Goal: Task Accomplishment & Management: Complete application form

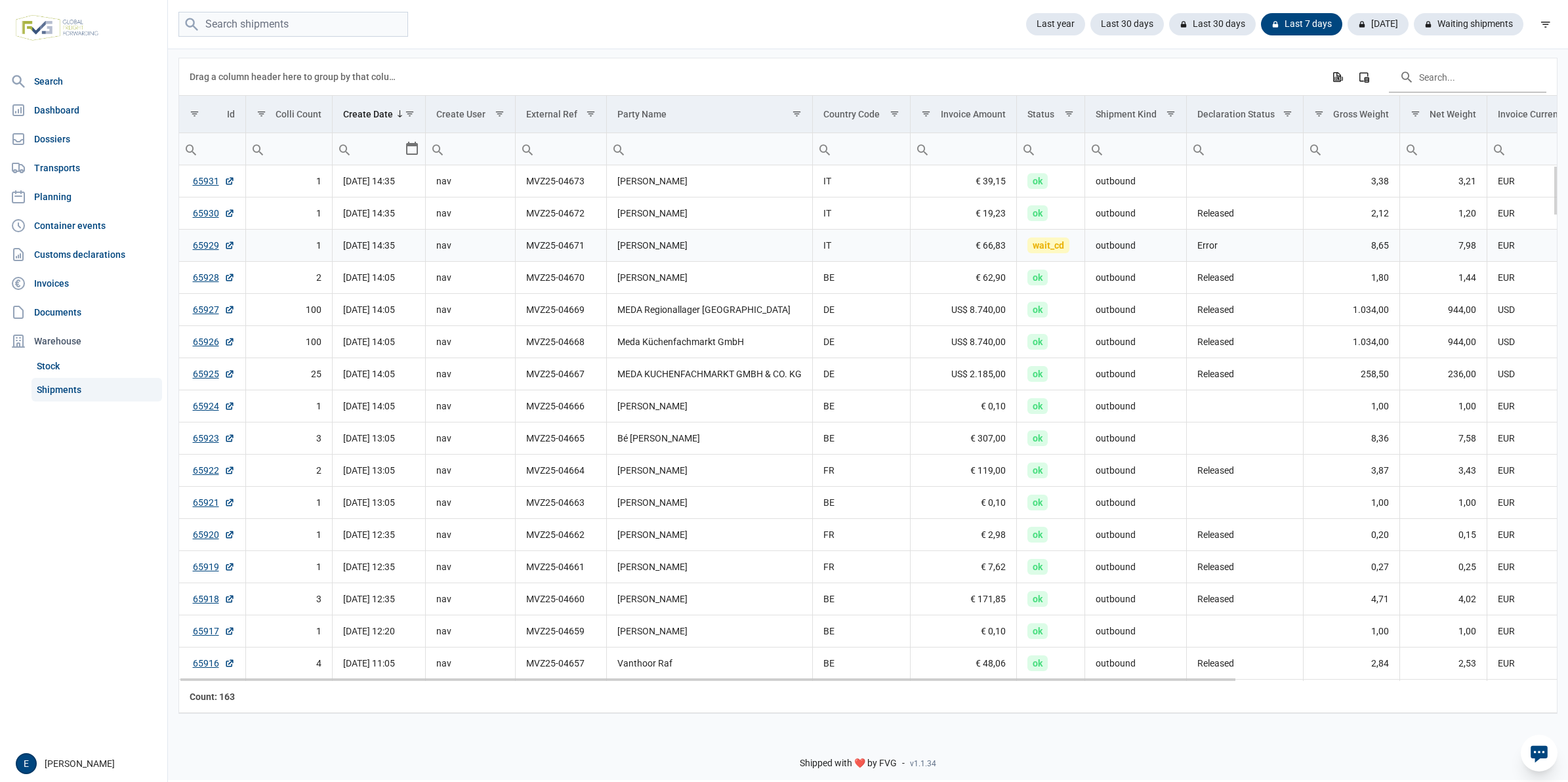
click at [192, 250] on td "65929" at bounding box center [212, 245] width 66 height 32
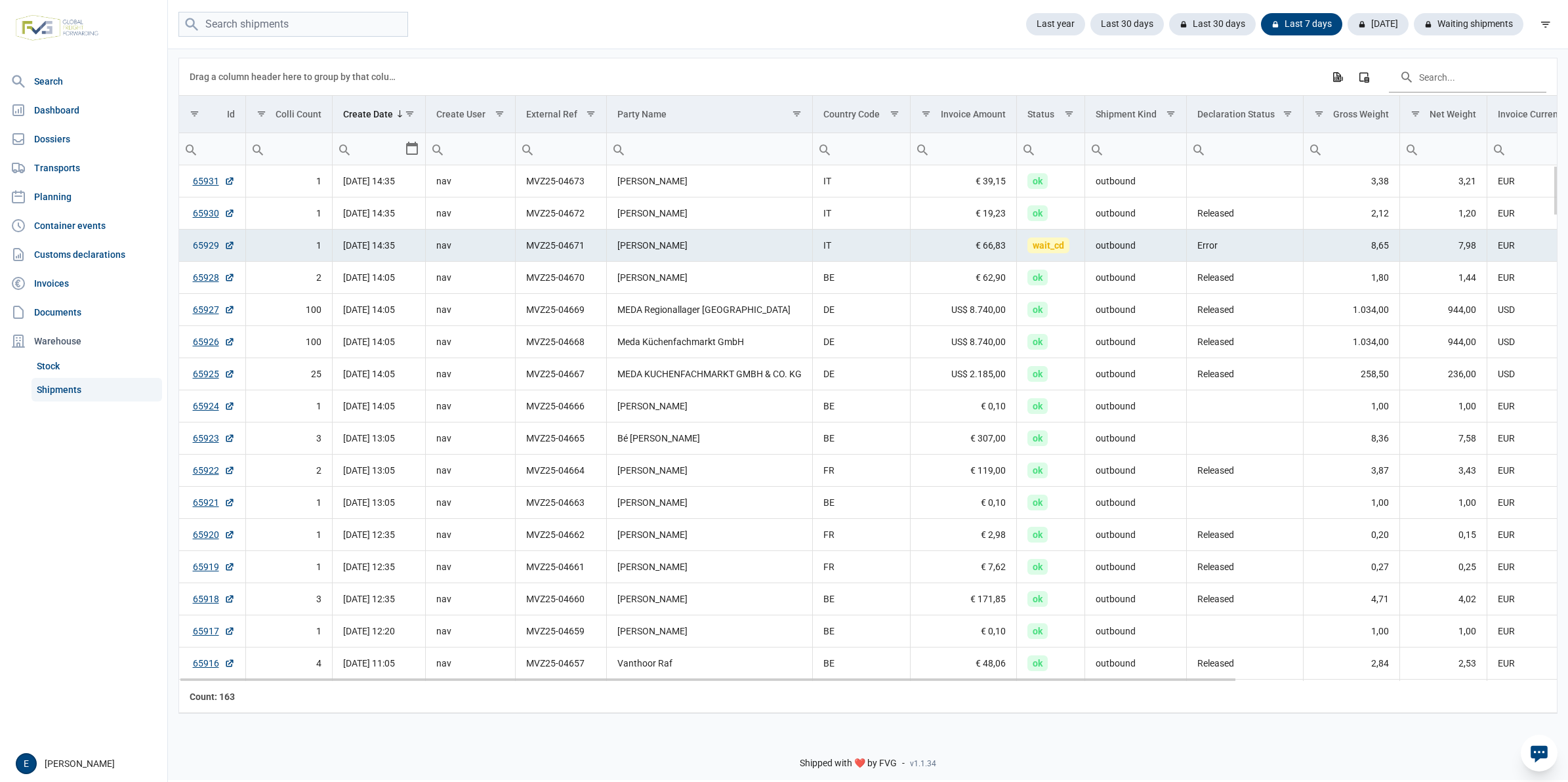
click at [207, 250] on link "65929" at bounding box center [214, 245] width 42 height 13
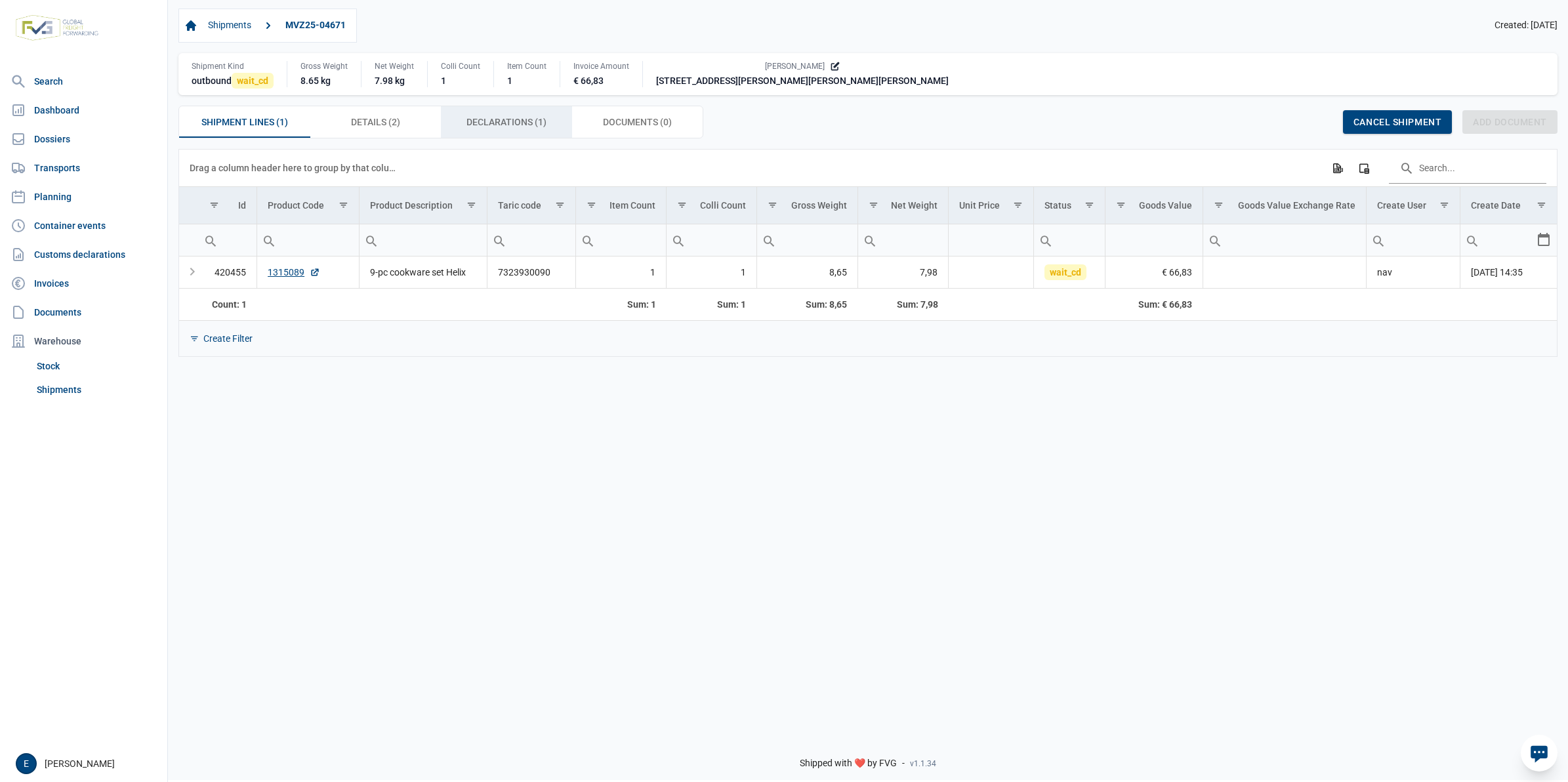
click at [550, 123] on div "Declarations (1) Declarations (1)" at bounding box center [506, 122] width 132 height 32
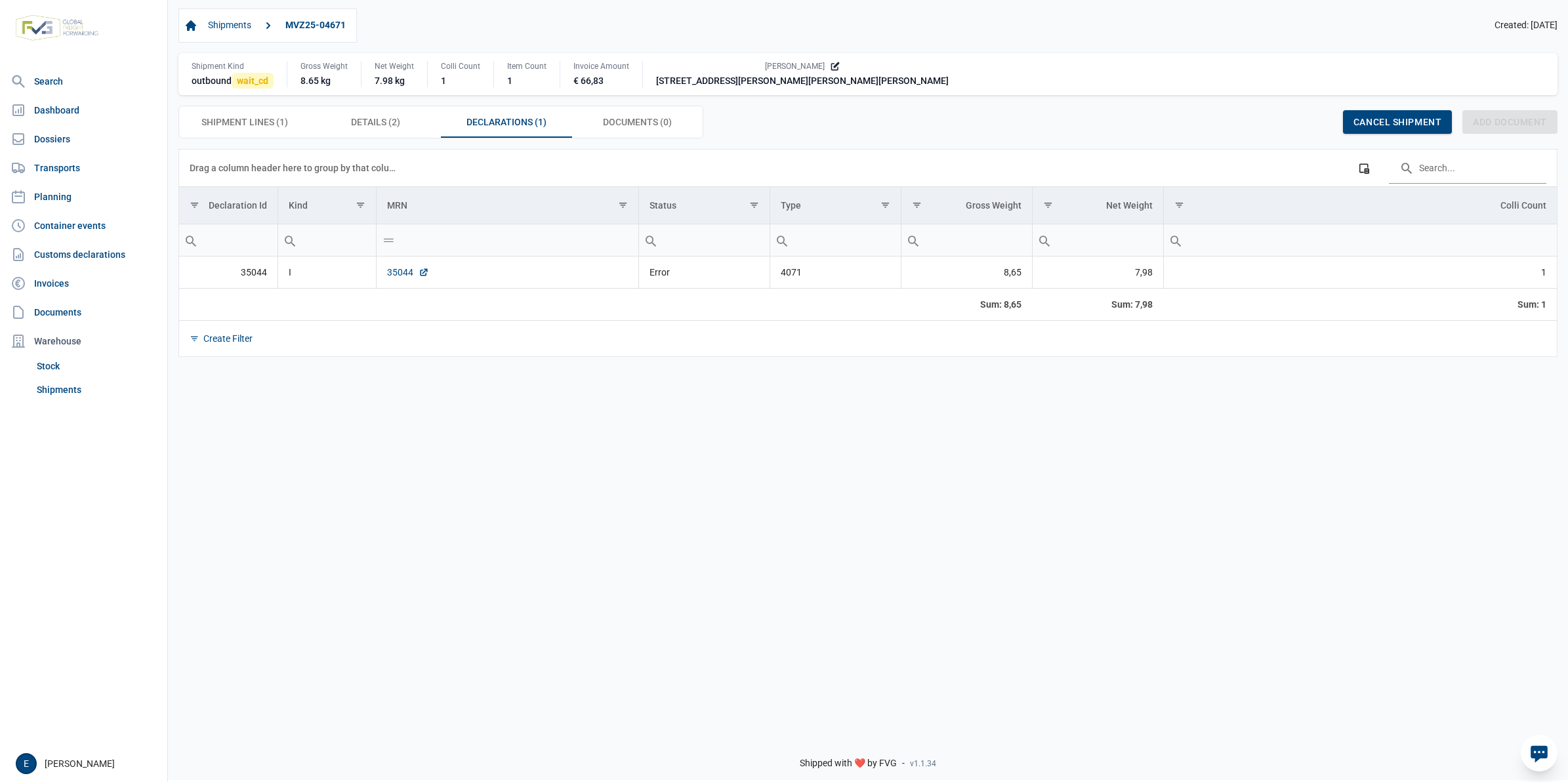
click at [402, 273] on link "35044" at bounding box center [407, 272] width 42 height 13
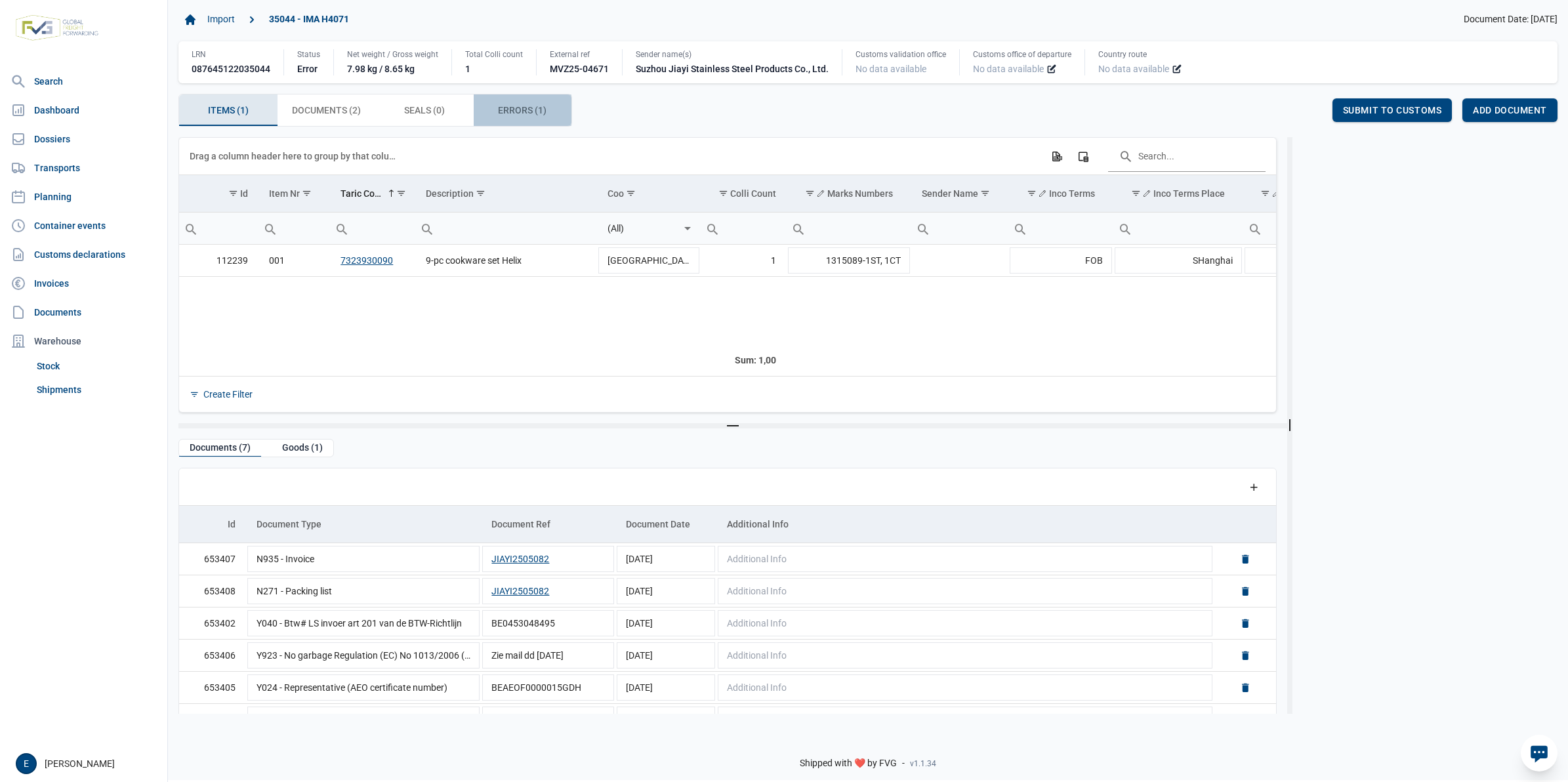
click at [523, 118] on span "Errors (1) Errors (1)" at bounding box center [522, 110] width 49 height 16
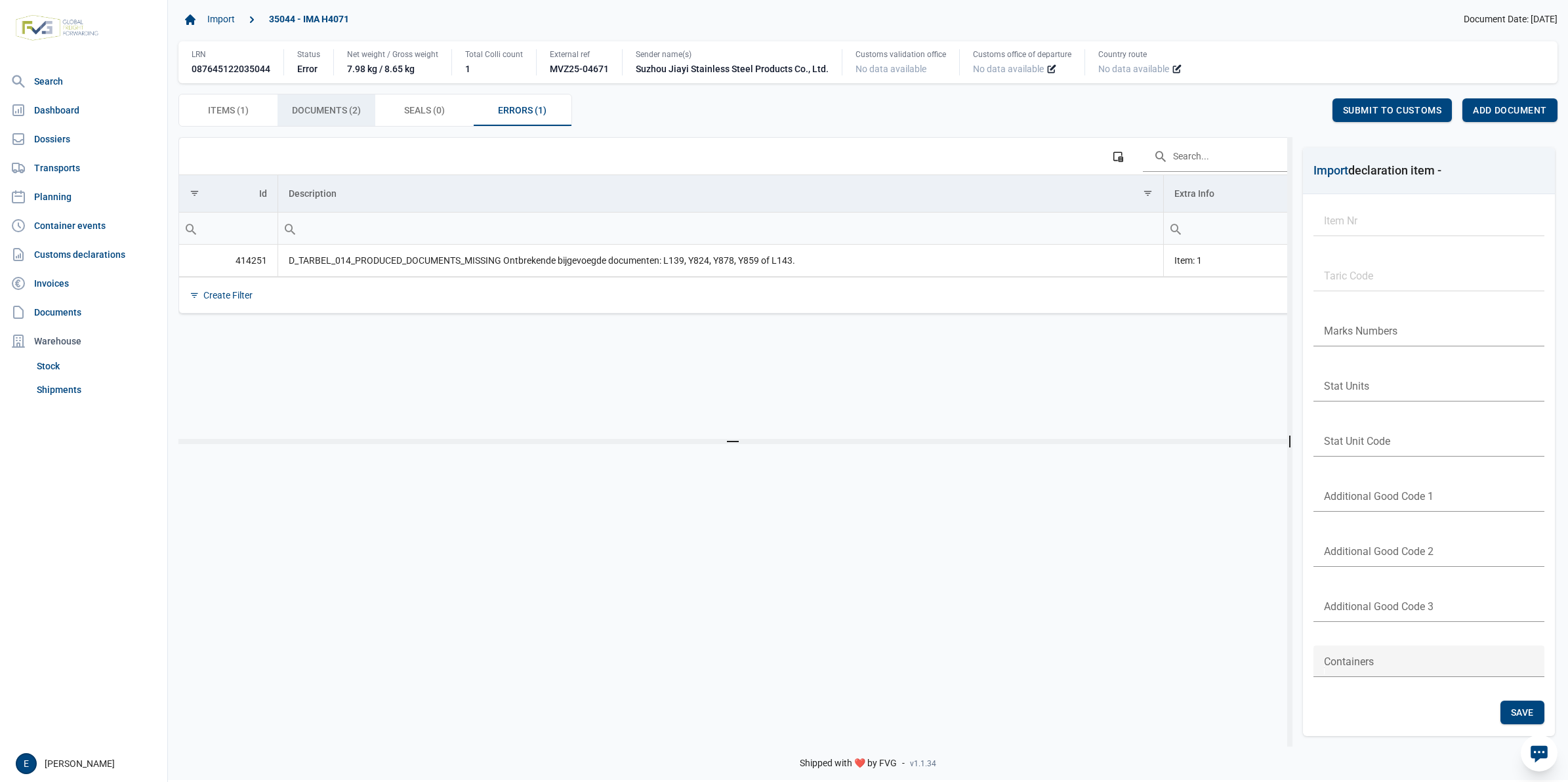
click at [306, 124] on div "Documents (2) Documents (2)" at bounding box center [326, 110] width 98 height 32
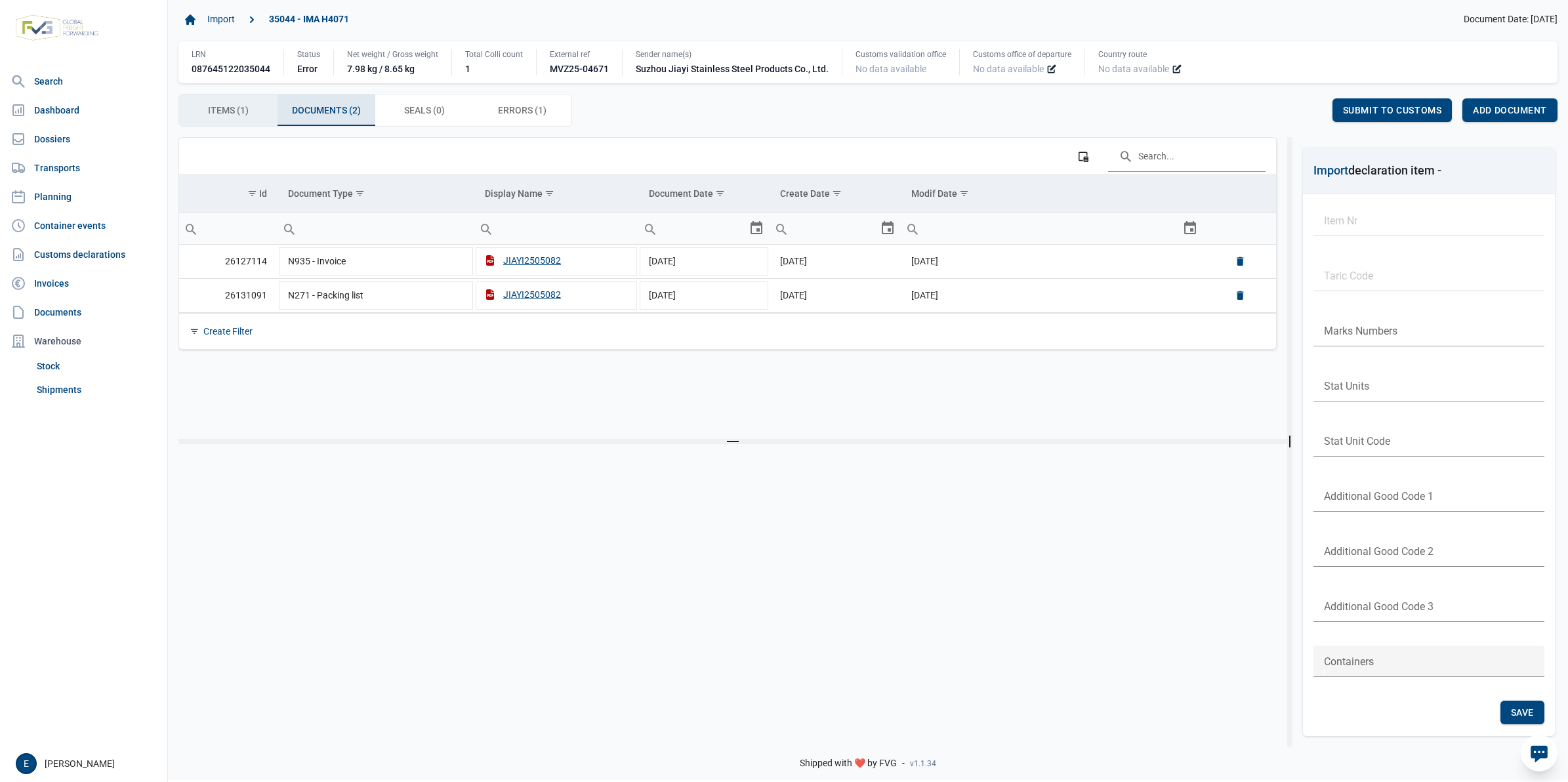
click at [246, 113] on span "Items (1) Items (1)" at bounding box center [228, 110] width 41 height 16
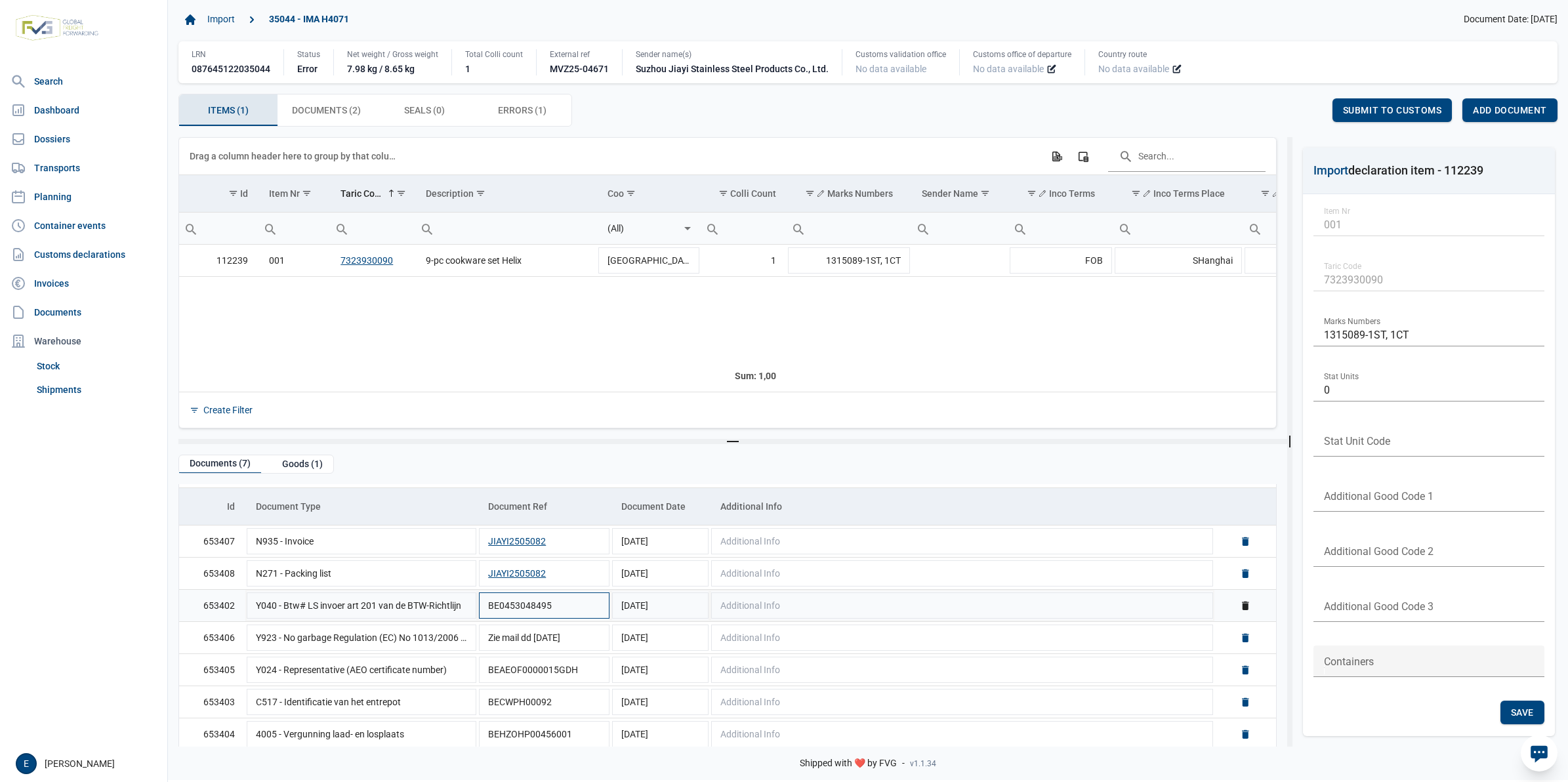
scroll to position [41, 0]
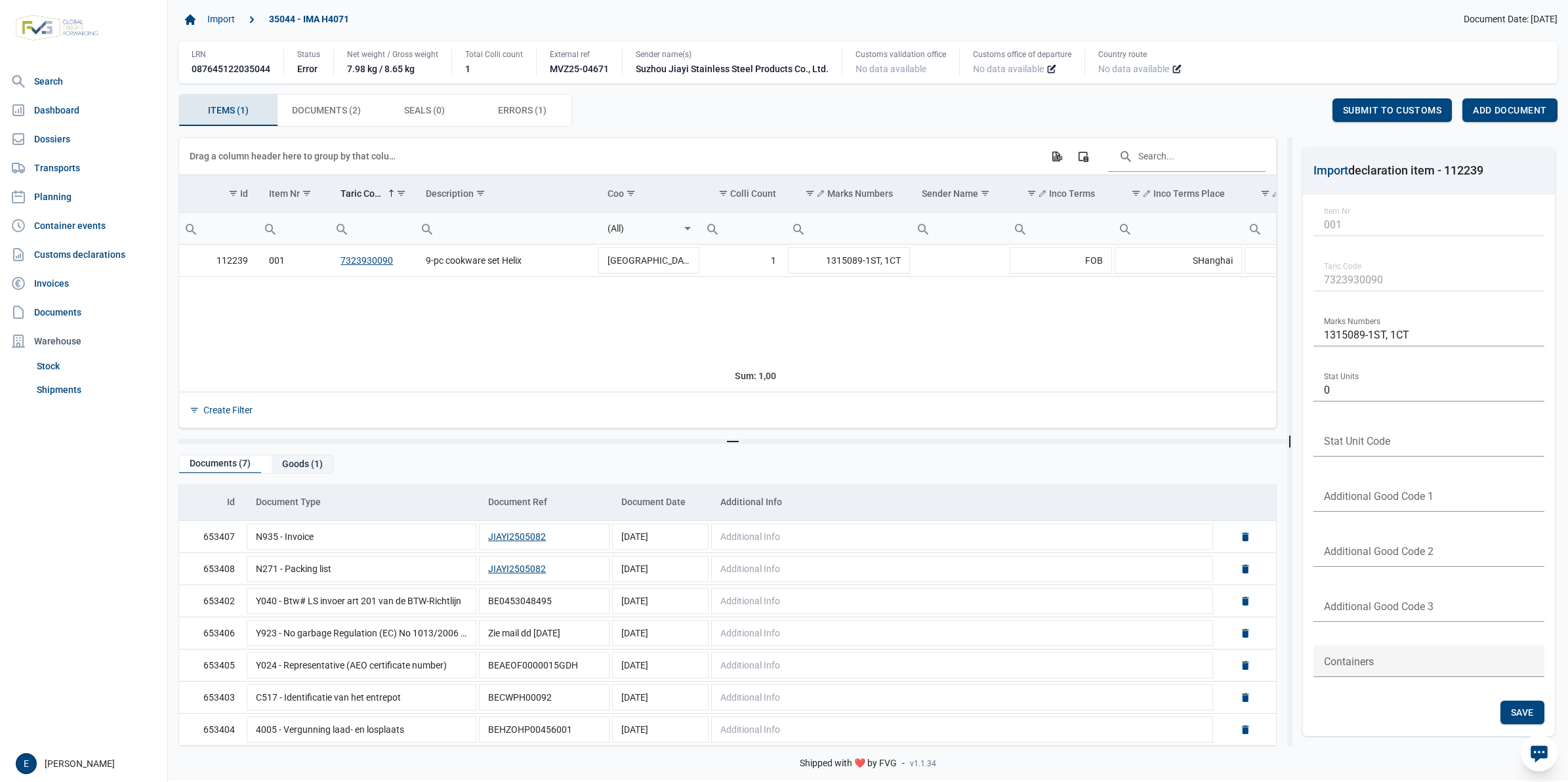
click at [307, 464] on div "Goods (1)" at bounding box center [302, 464] width 62 height 18
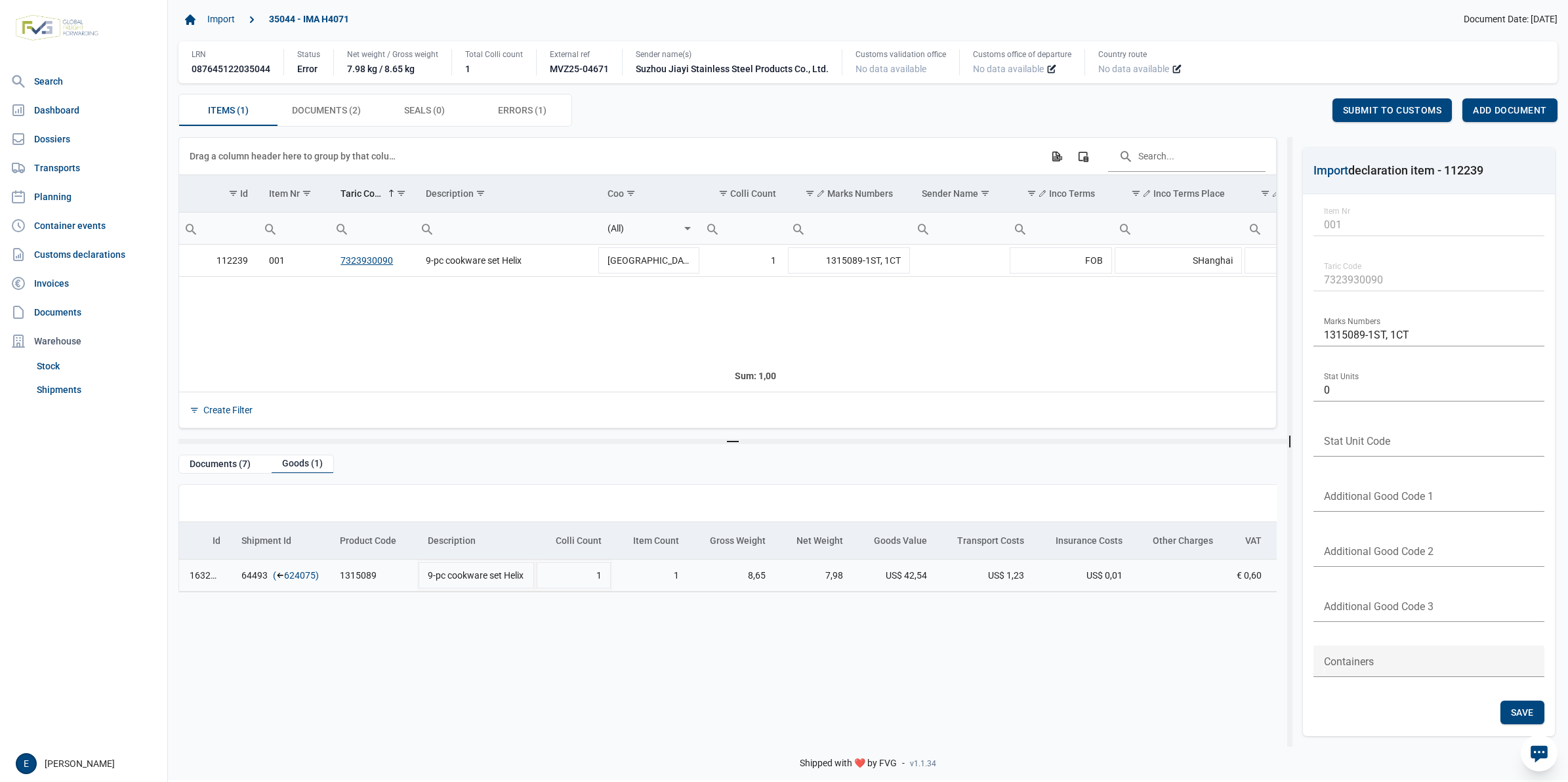
click at [299, 578] on link "624075" at bounding box center [300, 575] width 32 height 13
click at [525, 110] on span "Errors (1) Errors (1)" at bounding box center [522, 110] width 49 height 16
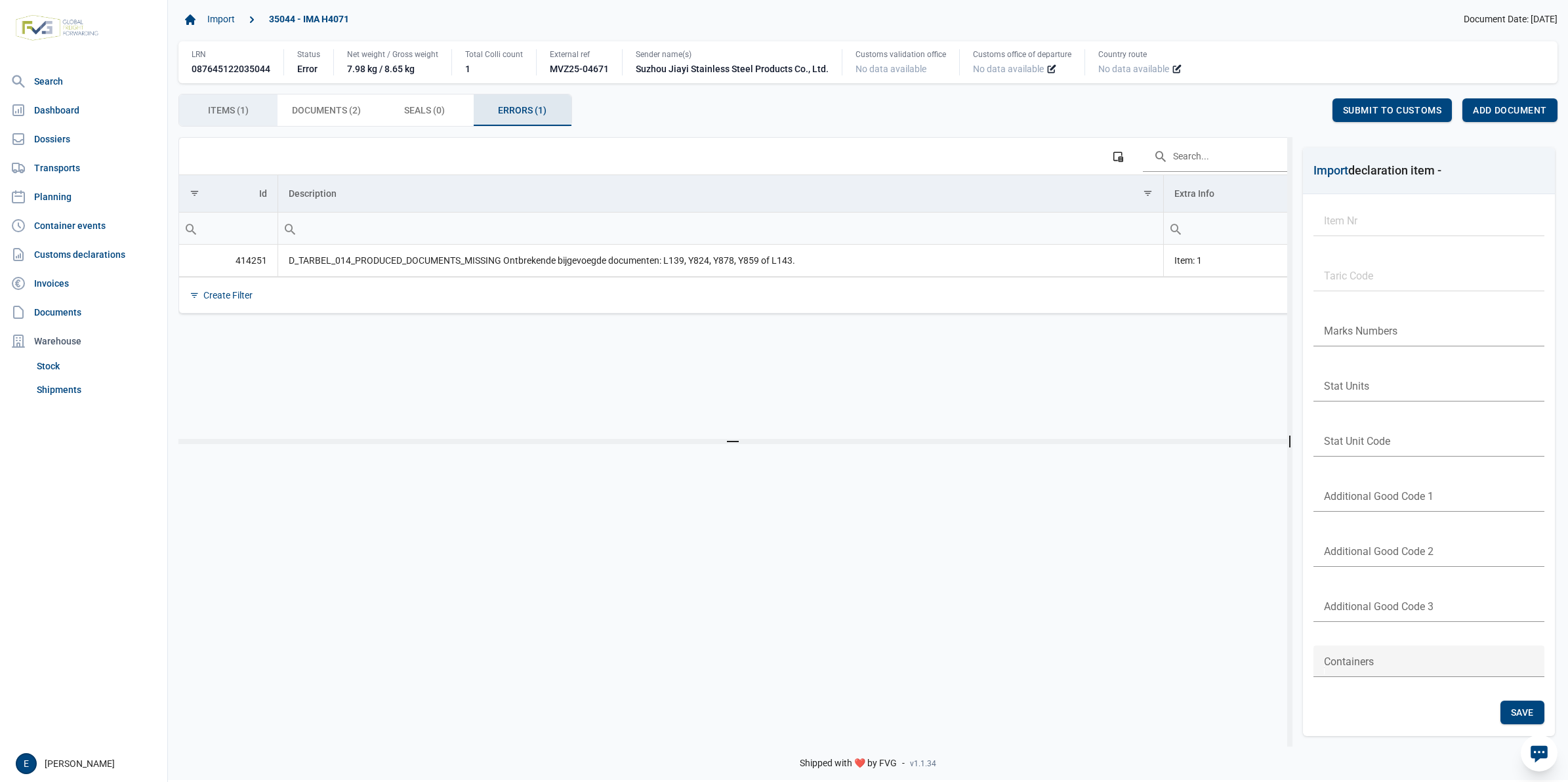
click at [320, 110] on span "Documents (2) Documents (2)" at bounding box center [326, 110] width 69 height 16
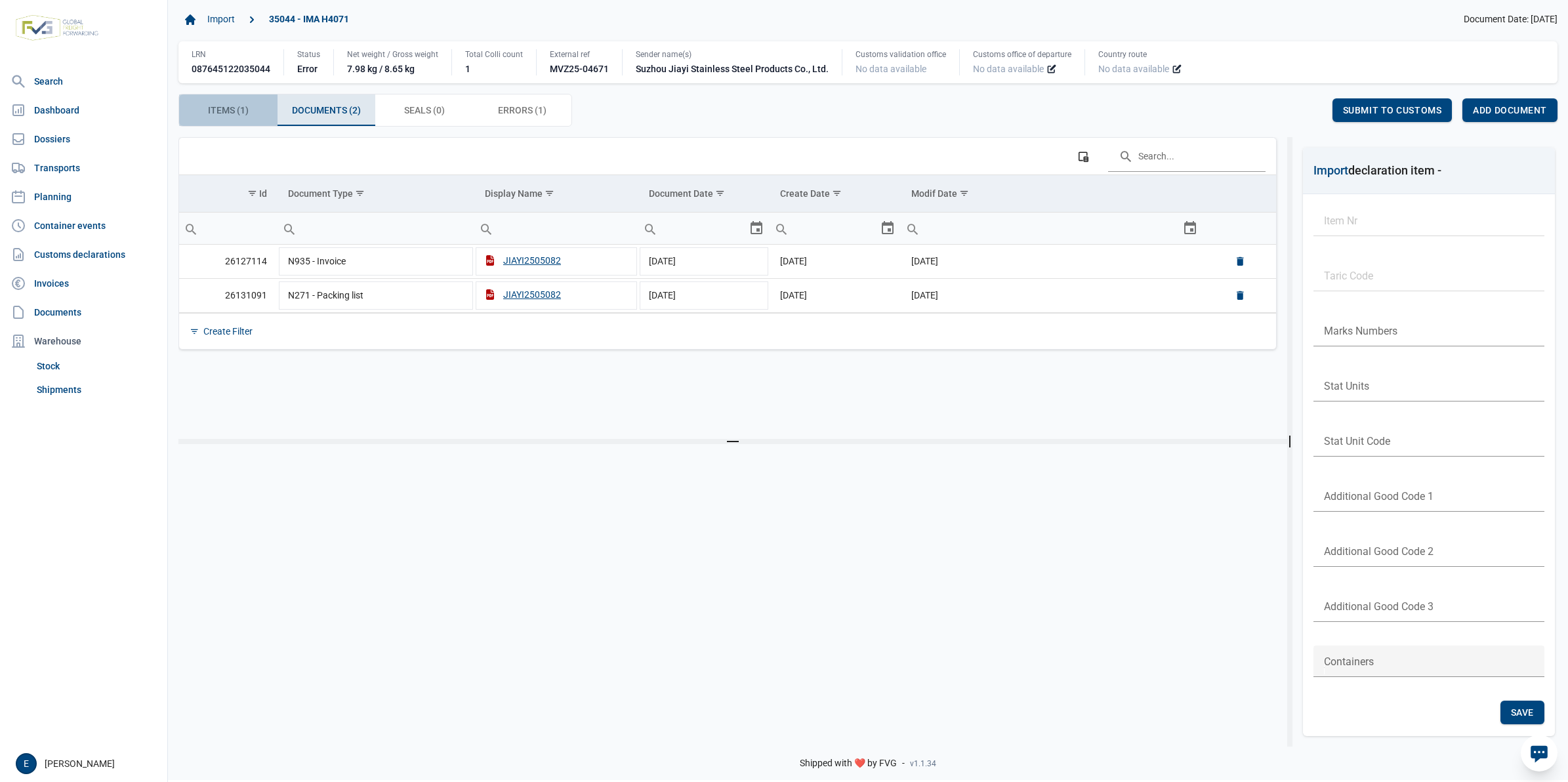
click at [225, 118] on span "Items (1) Items (1)" at bounding box center [228, 110] width 41 height 16
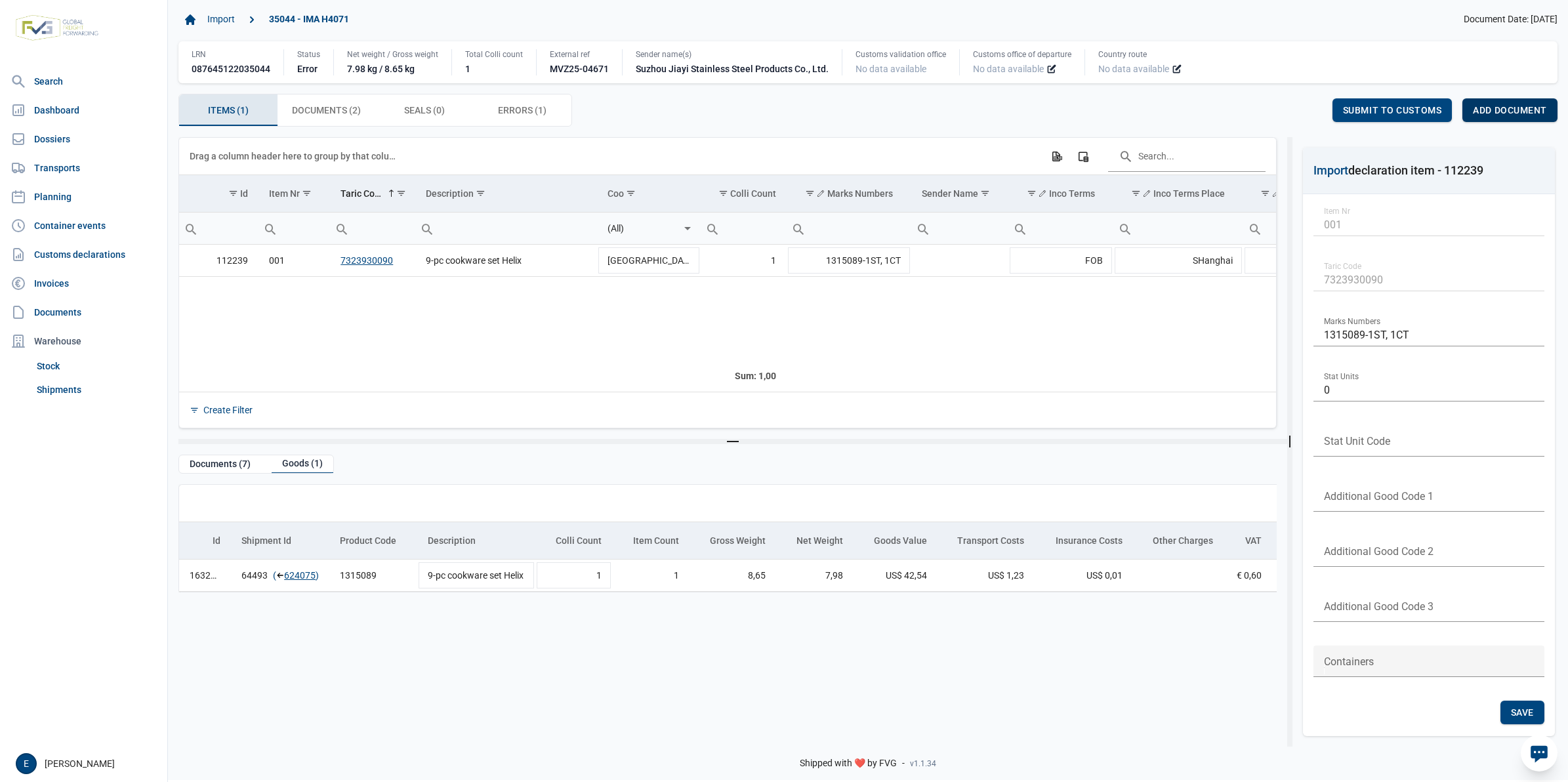
click at [1526, 115] on span "Add document" at bounding box center [1510, 110] width 74 height 11
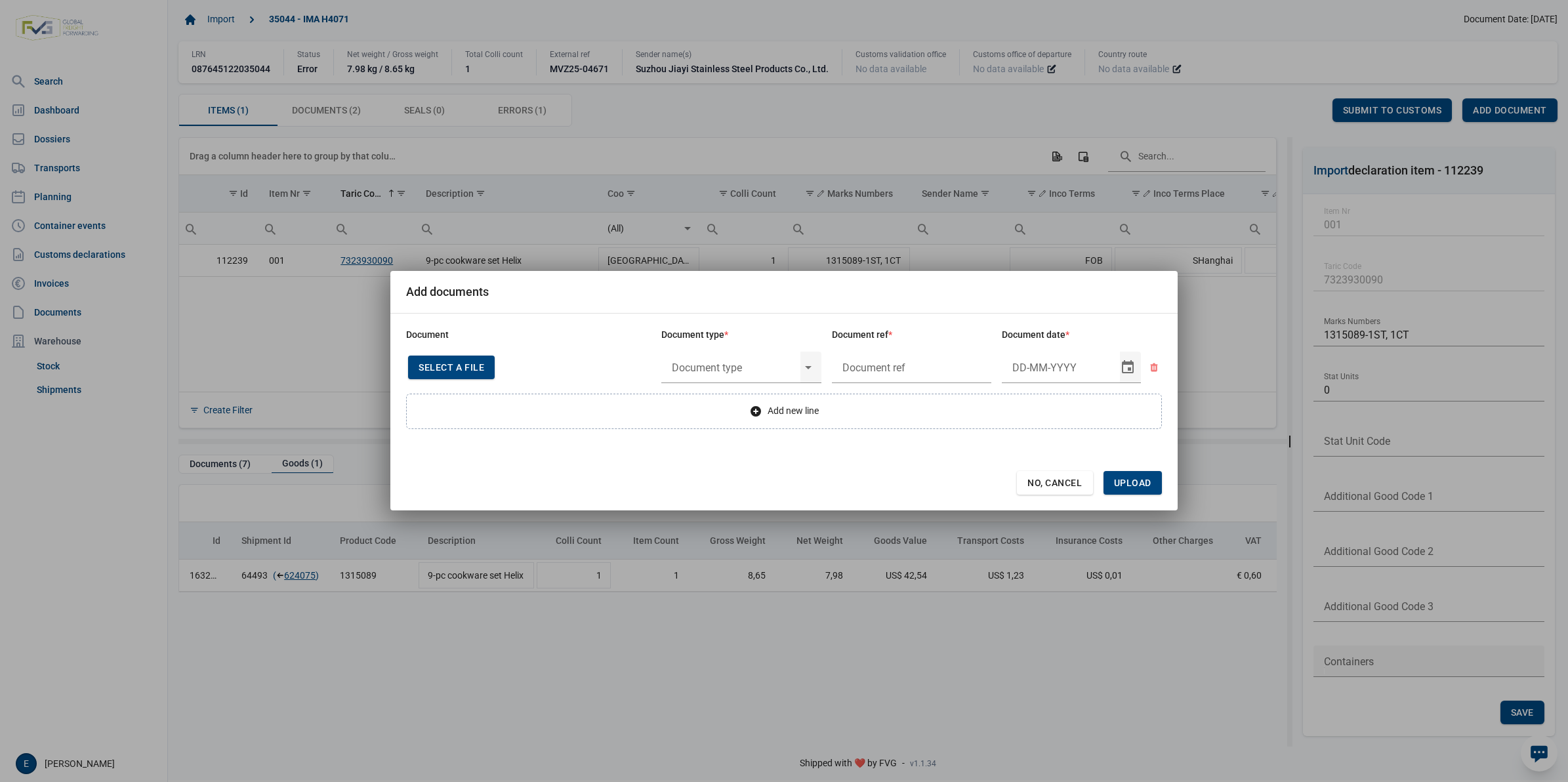
click at [477, 368] on span "Select a file" at bounding box center [451, 367] width 66 height 11
type input "4fcf8c73-17c8-4b85-93be-0f157249445c"
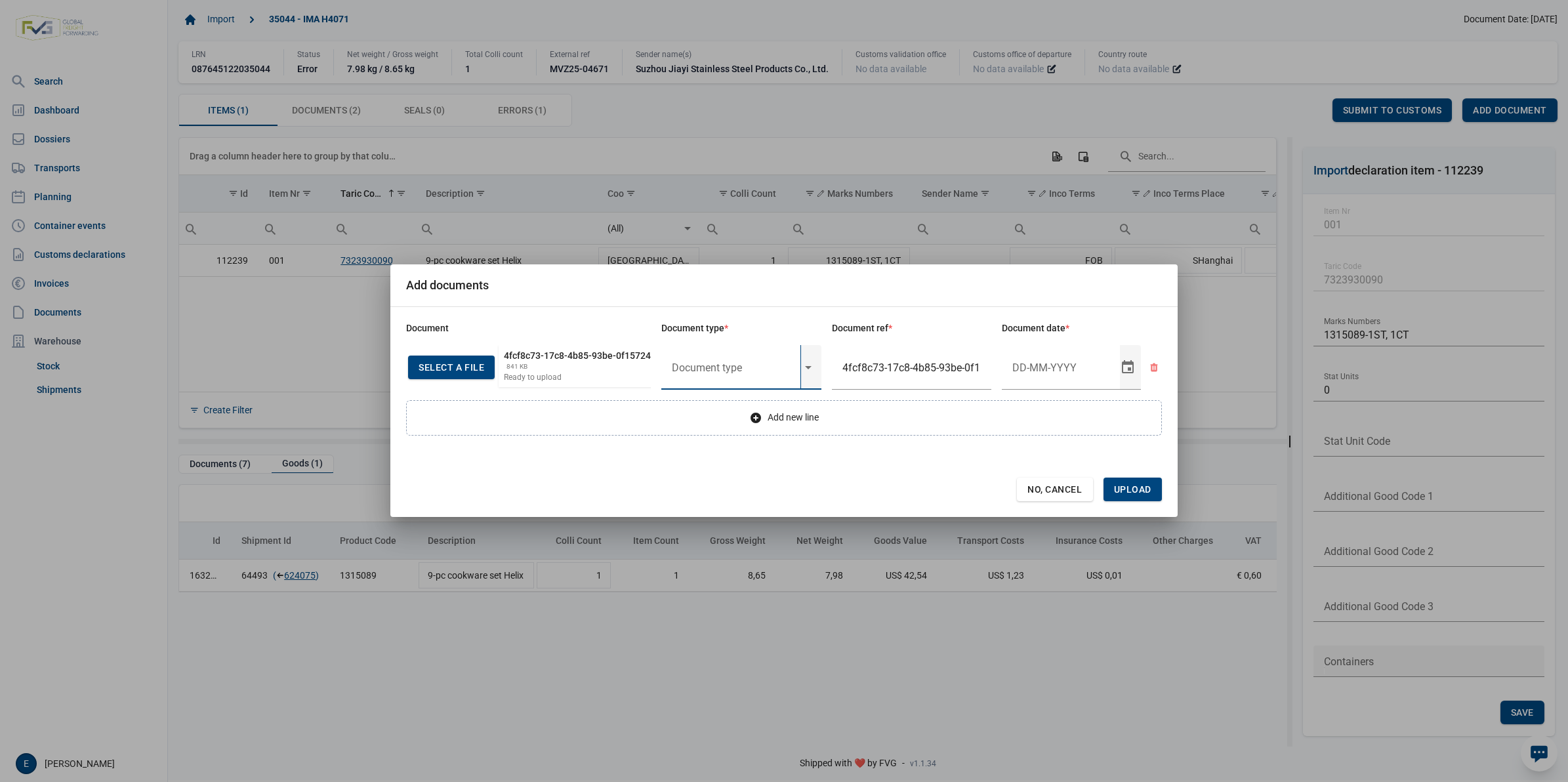
click at [716, 371] on input "text" at bounding box center [731, 367] width 139 height 45
click at [716, 407] on div "Y824 - Bewijs lvo van ijzer/staalbasisproducten" at bounding box center [741, 411] width 160 height 31
type input "Y824 - Bewijs lvo van ijzer/staalbasisproducten"
click at [1045, 370] on input "Document date" at bounding box center [1061, 367] width 118 height 45
type input "22-5-2025"
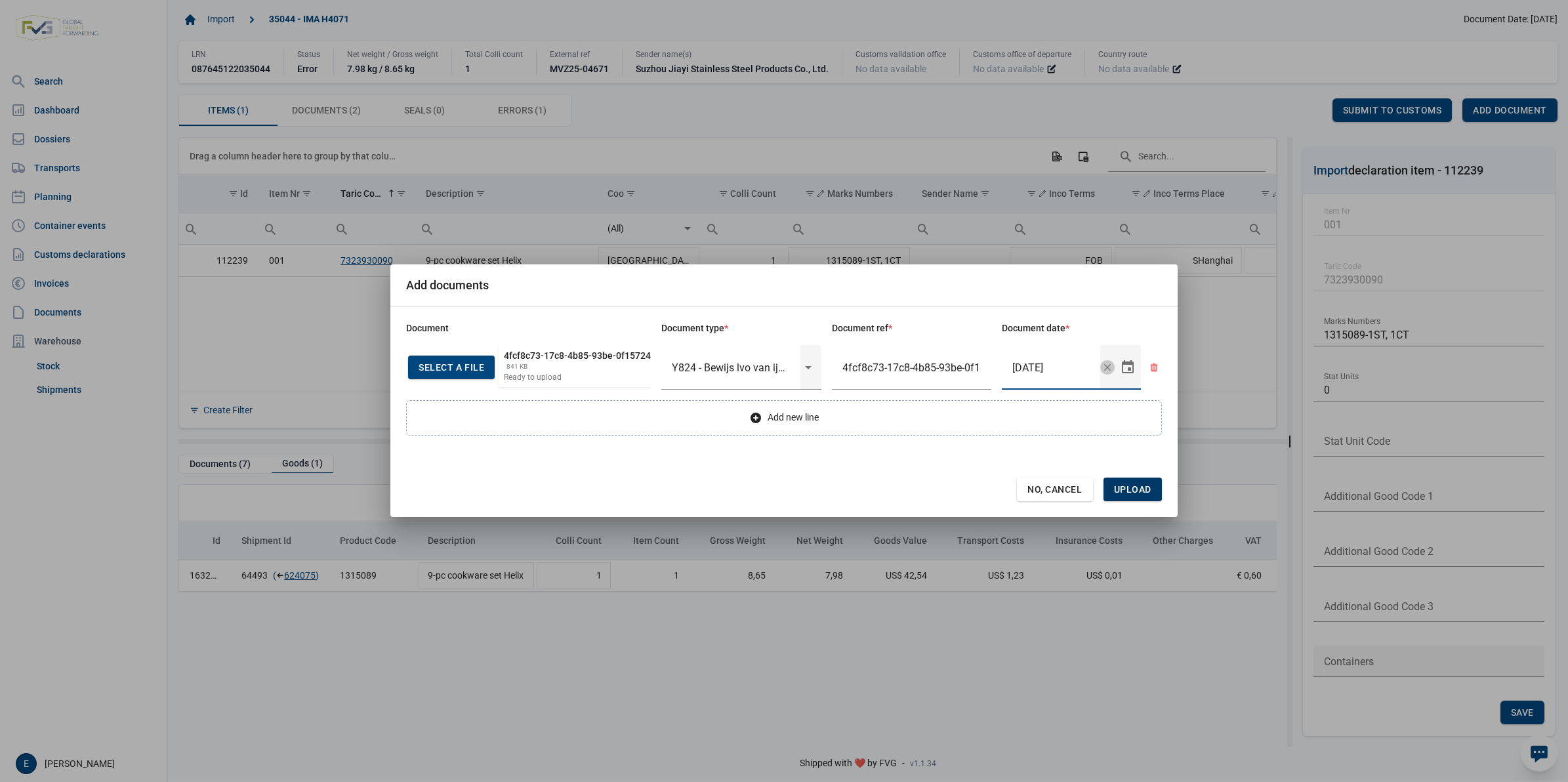
click at [1123, 486] on span "Upload" at bounding box center [1132, 489] width 37 height 11
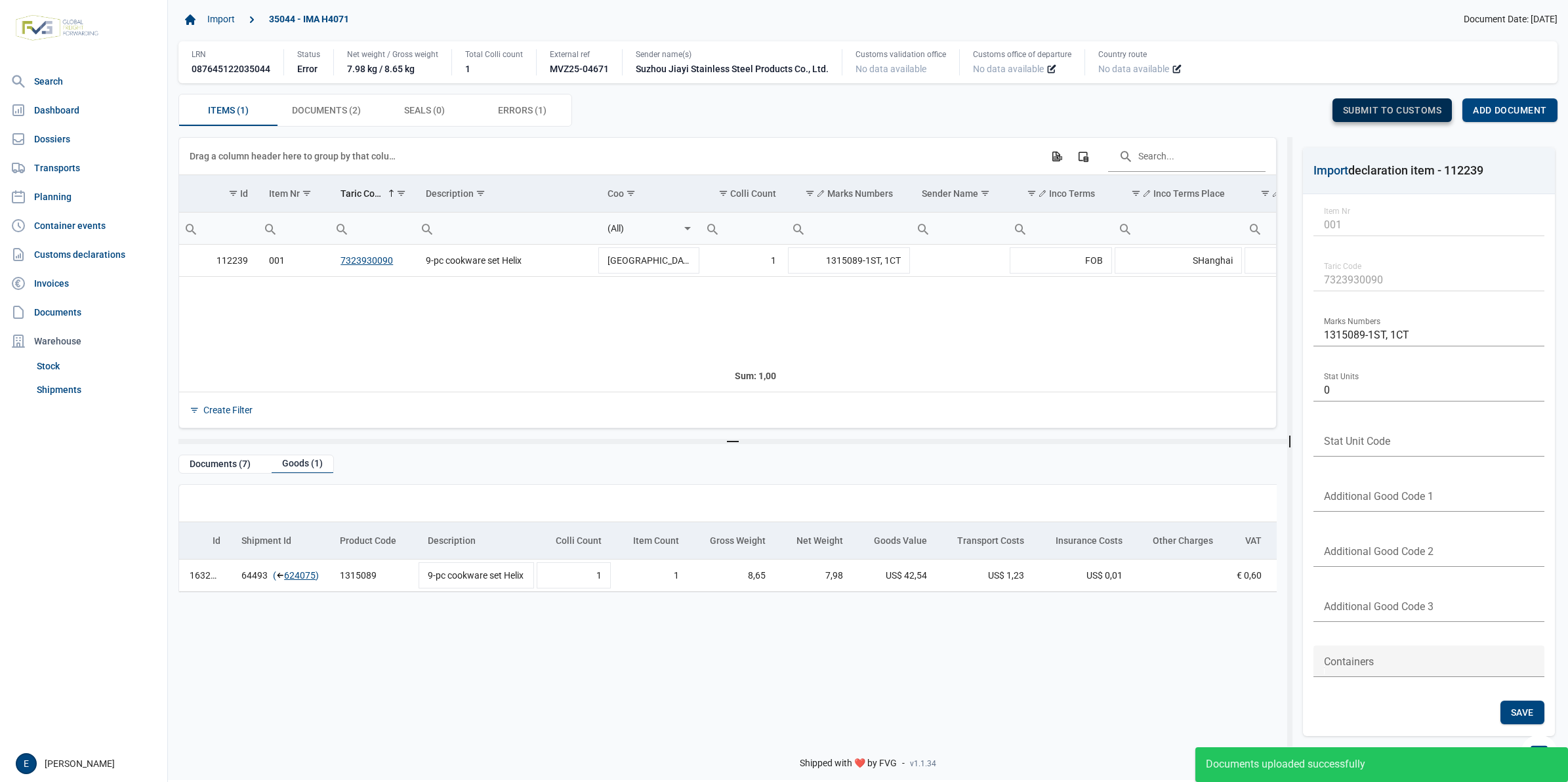
click at [1369, 112] on span "Submit to customs" at bounding box center [1393, 110] width 99 height 11
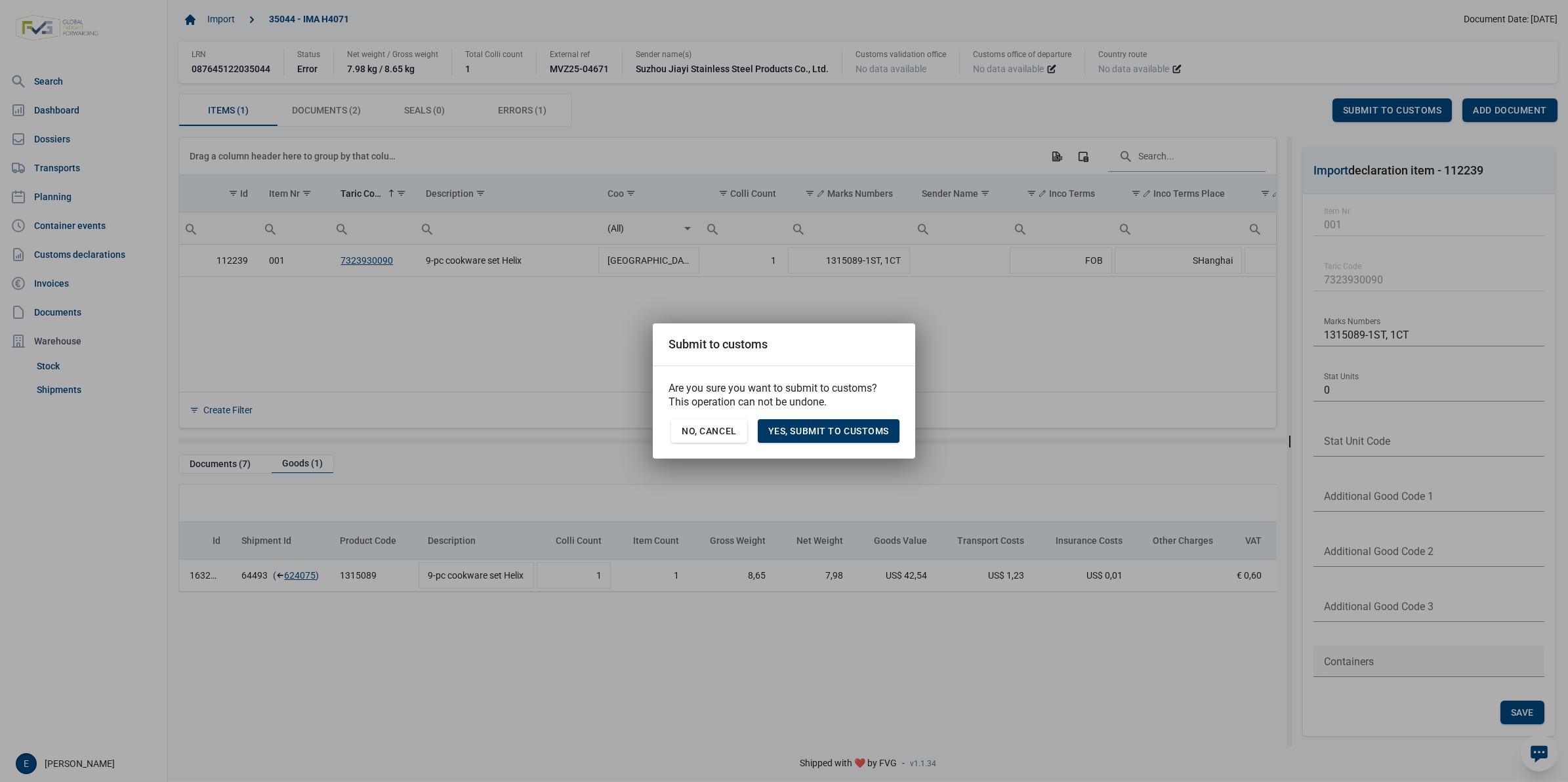
click at [812, 433] on span "Yes, Submit to customs" at bounding box center [828, 431] width 121 height 11
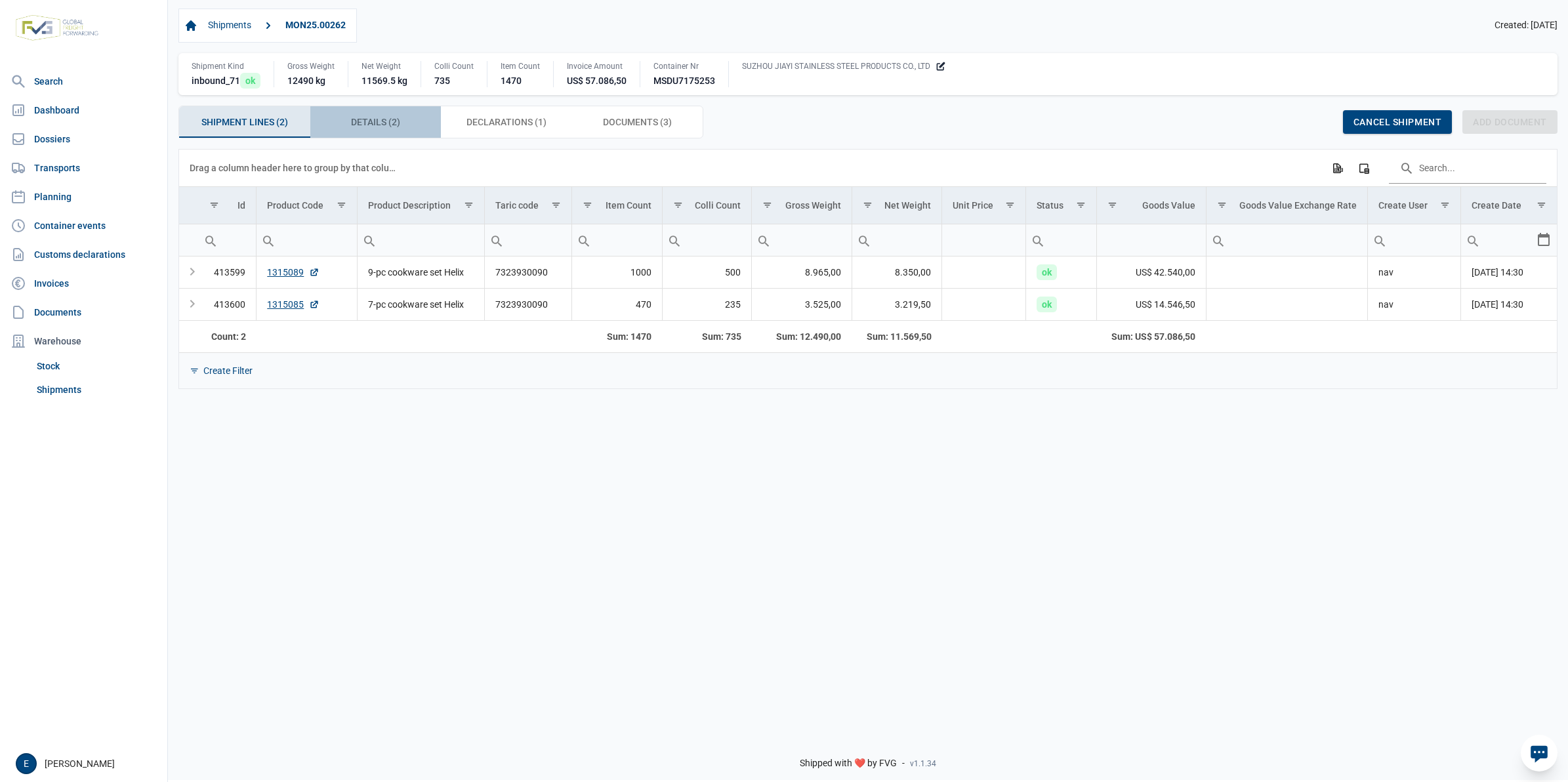
click at [405, 125] on div "Details (2) Details (2)" at bounding box center [376, 122] width 132 height 32
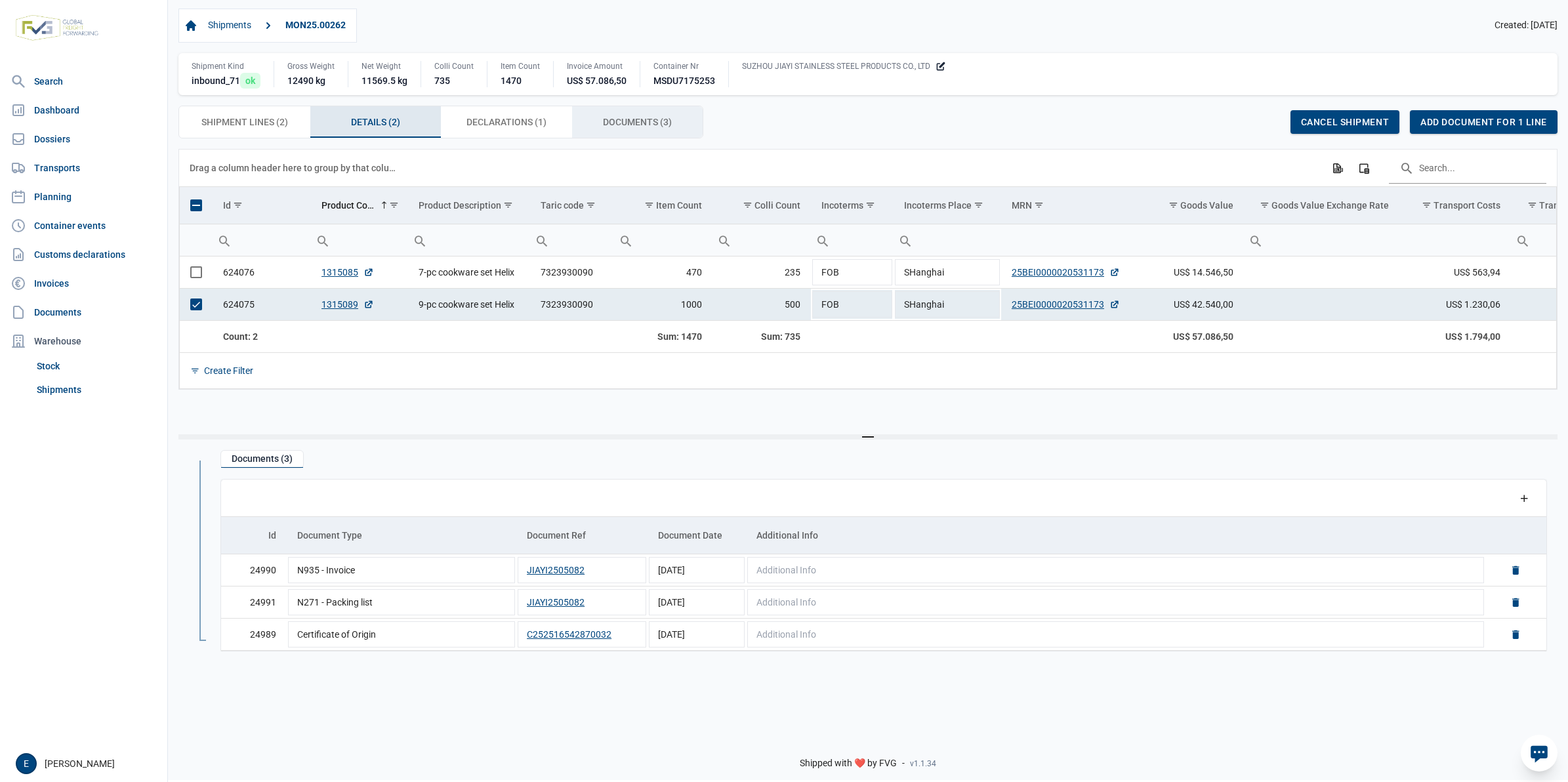
click at [627, 124] on span "Documents (3) Documents (3)" at bounding box center [637, 122] width 69 height 16
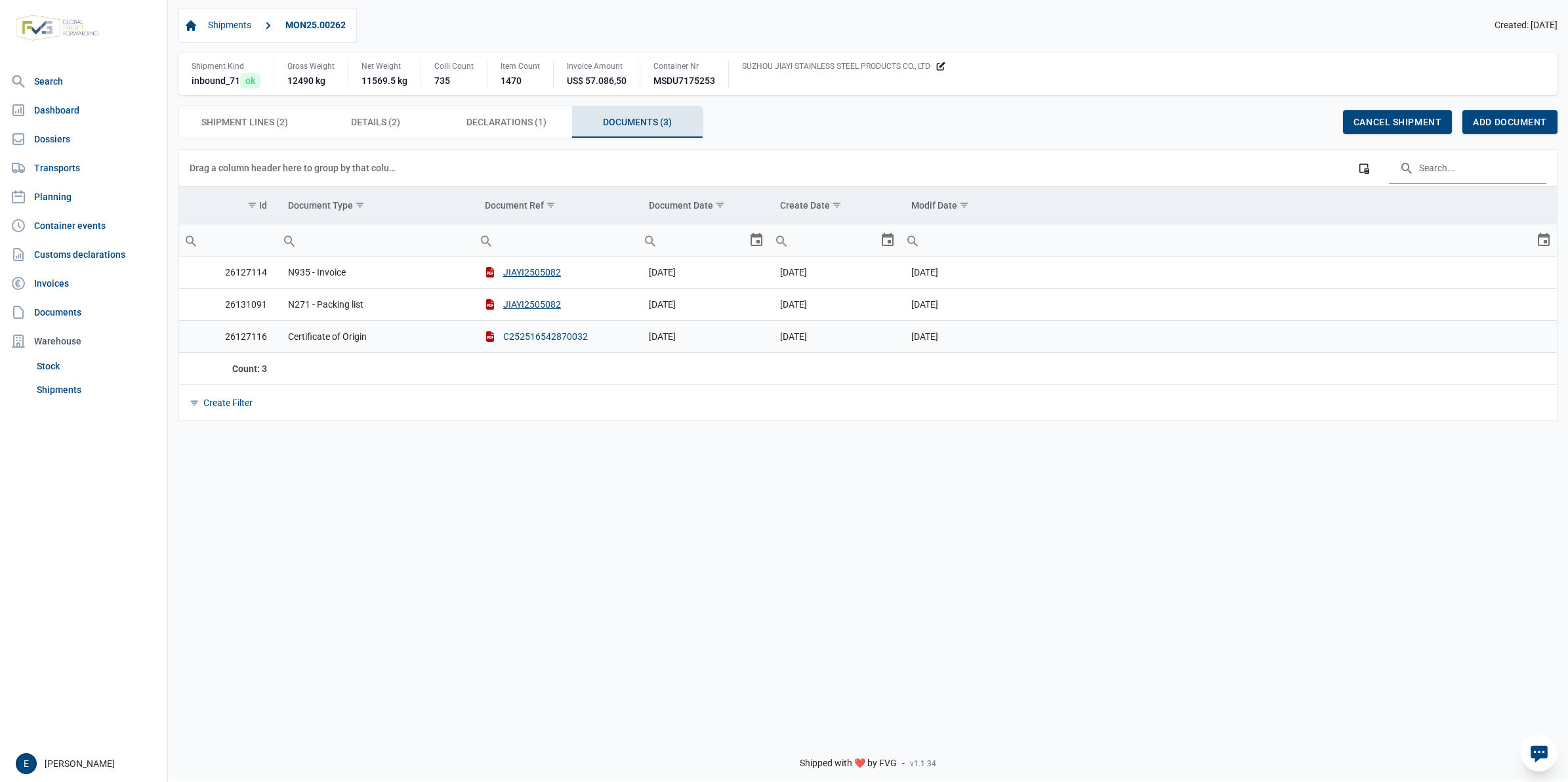
click at [555, 340] on button "C252516542870032" at bounding box center [537, 337] width 103 height 13
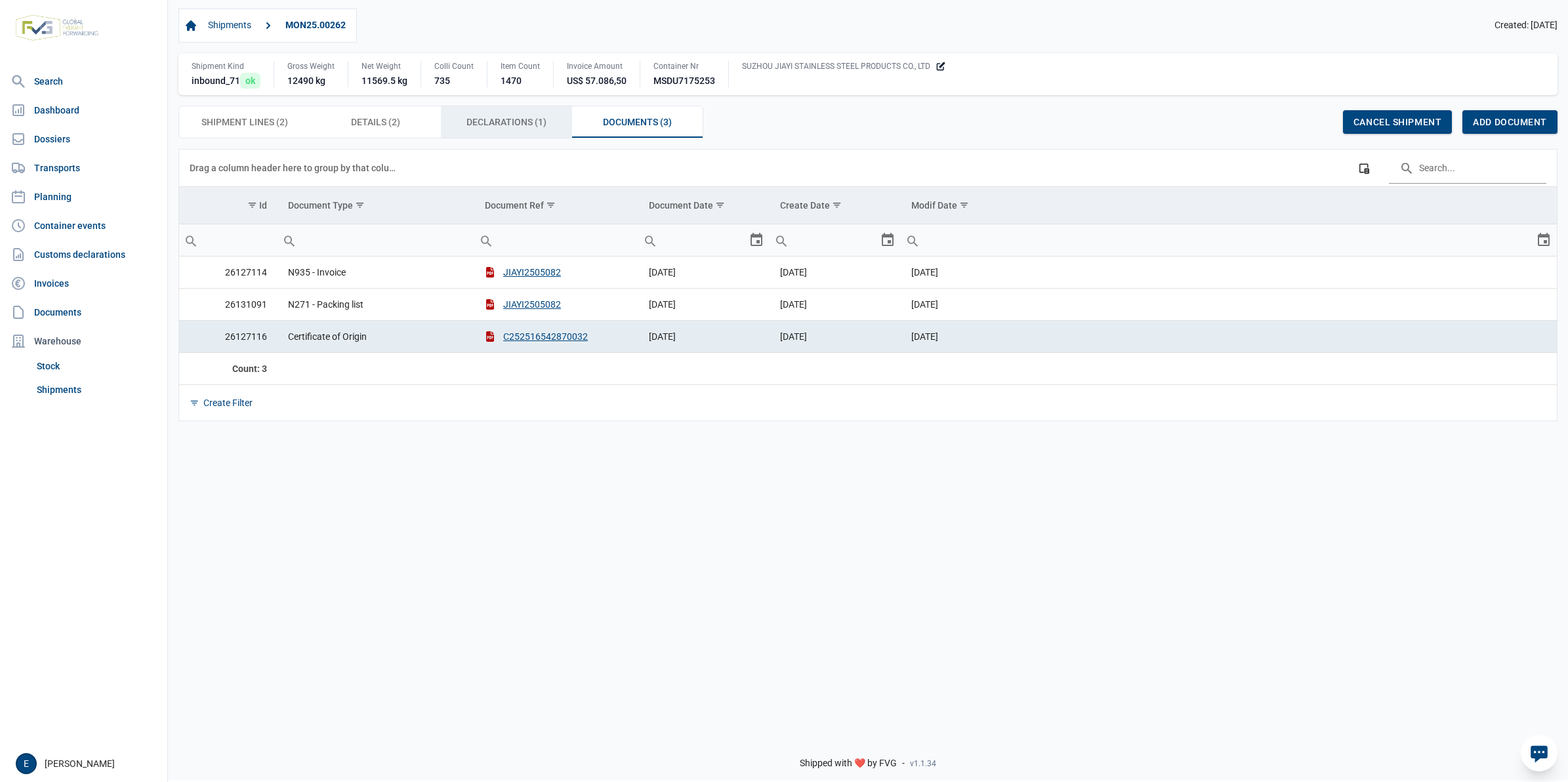
click at [504, 122] on span "Declarations (1) Declarations (1)" at bounding box center [506, 122] width 80 height 16
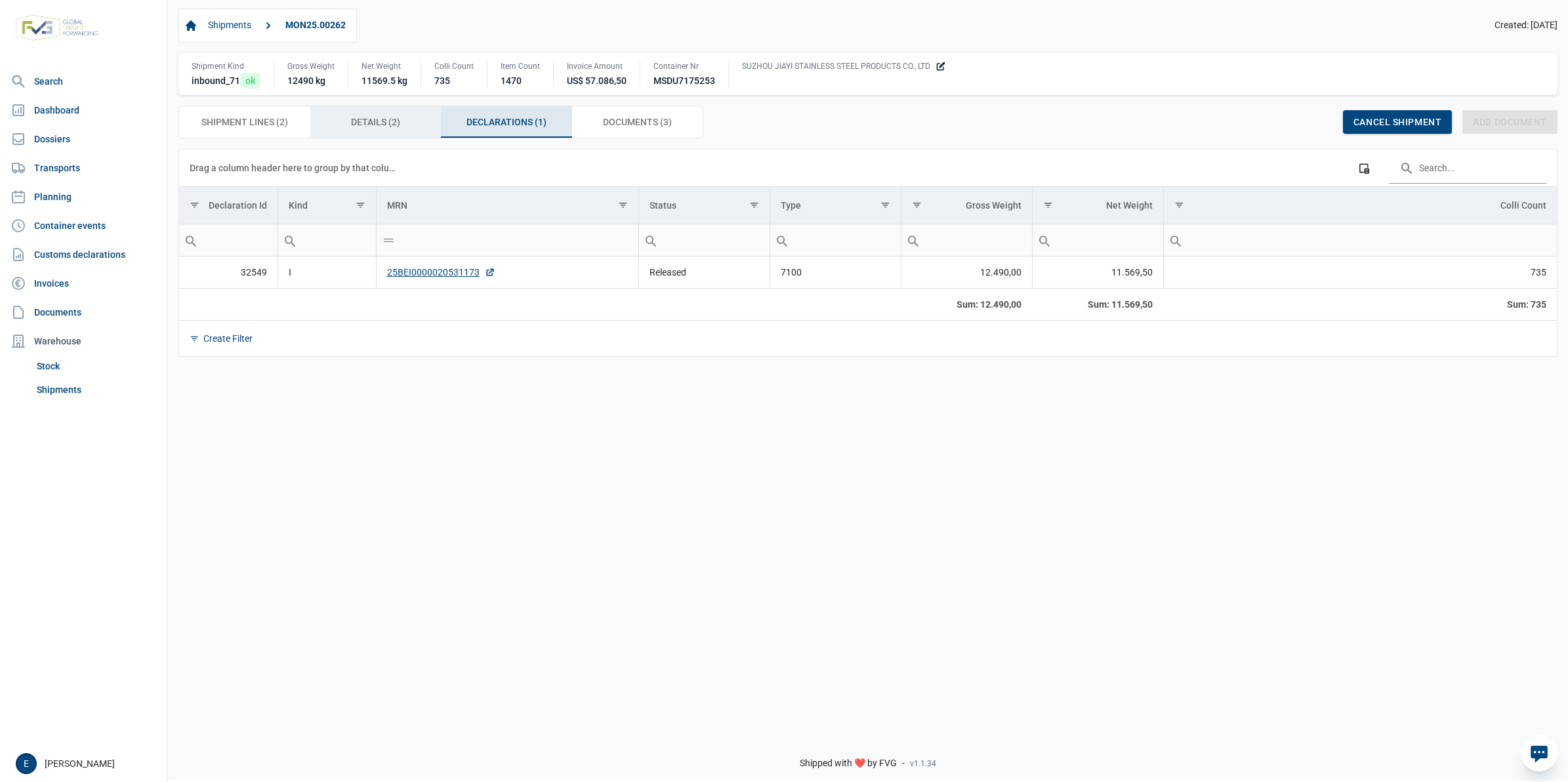
click at [371, 120] on span "Details (2) Details (2)" at bounding box center [376, 122] width 50 height 16
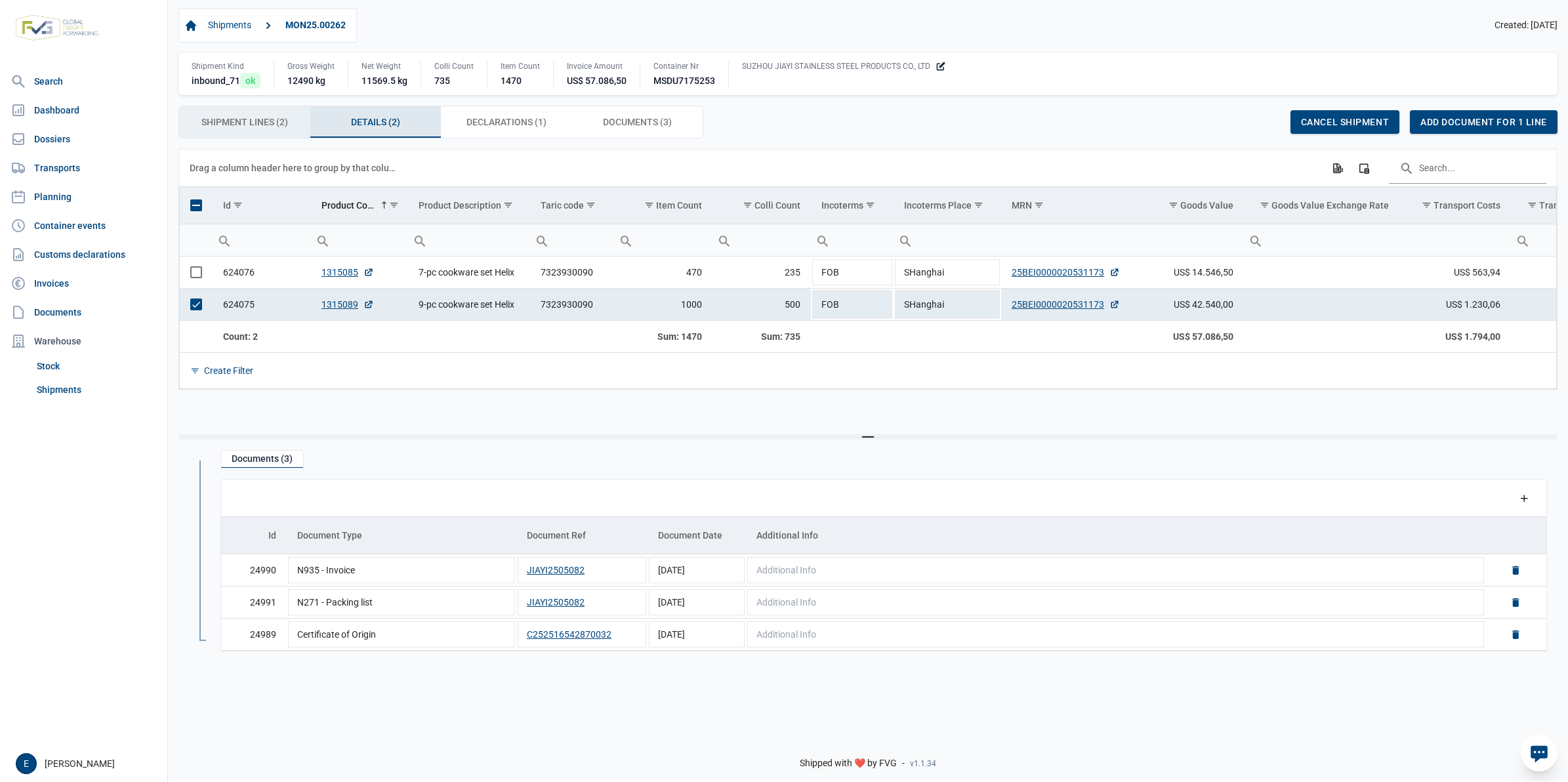
click at [287, 120] on span "Shipment Lines (2) Shipment Lines (2)" at bounding box center [245, 122] width 86 height 16
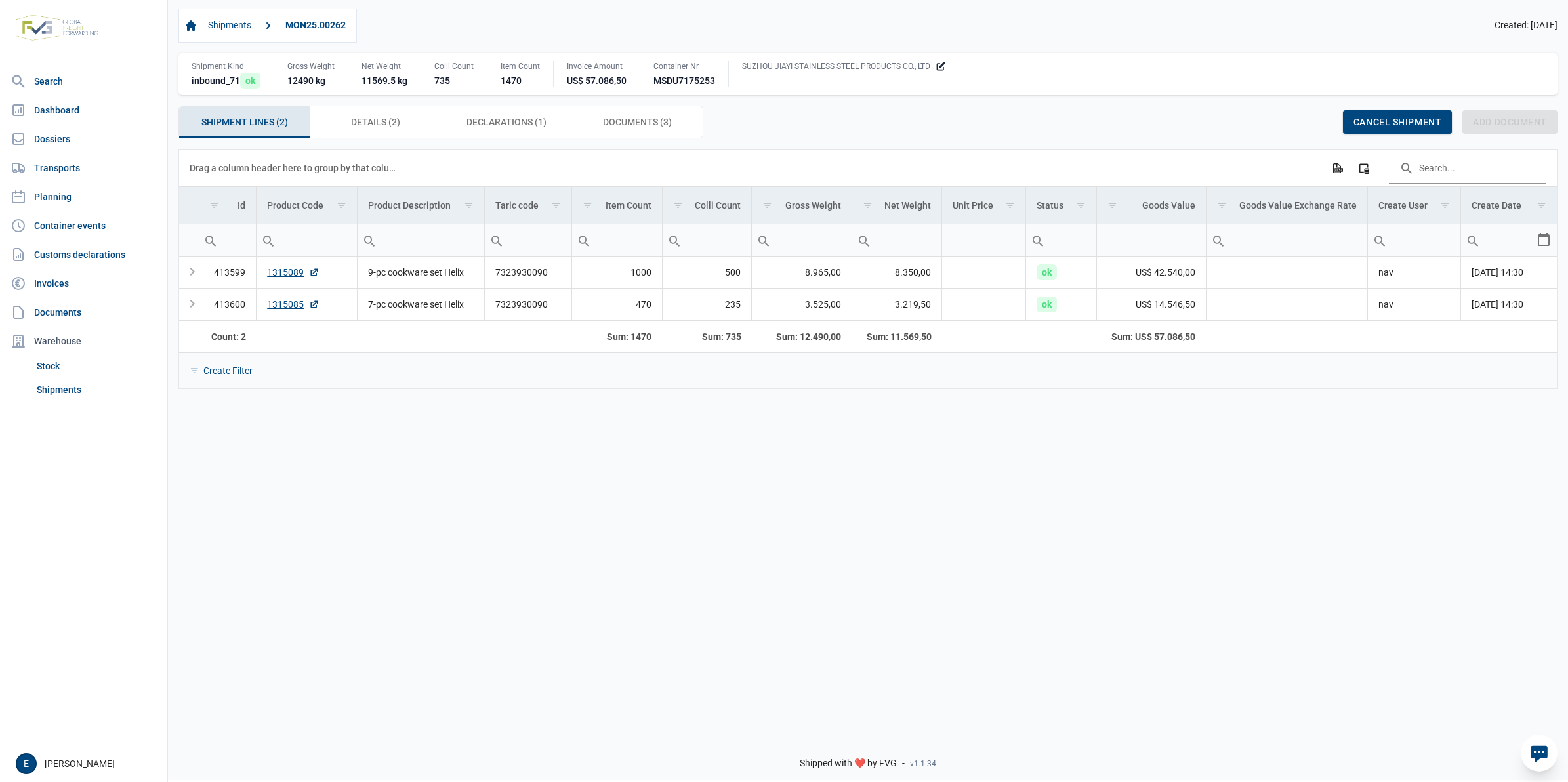
click at [679, 82] on div "MSDU7175253" at bounding box center [684, 81] width 62 height 13
copy div "MSDU7175253"
click at [58, 136] on link "Dossiers" at bounding box center [83, 139] width 157 height 26
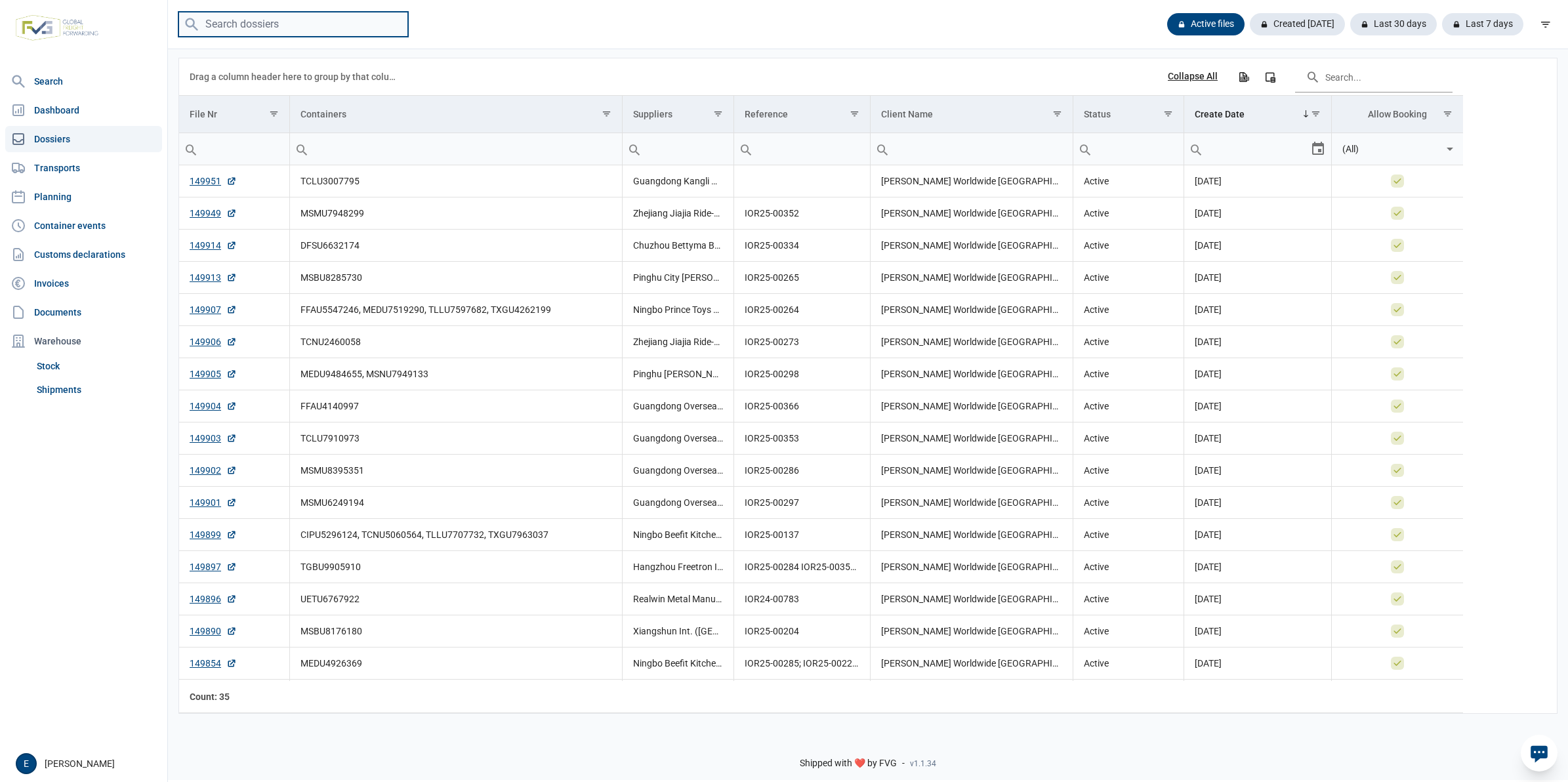
click at [304, 22] on input "search" at bounding box center [293, 25] width 230 height 25
paste input "MSDU7175253"
type input "MSDU7175253"
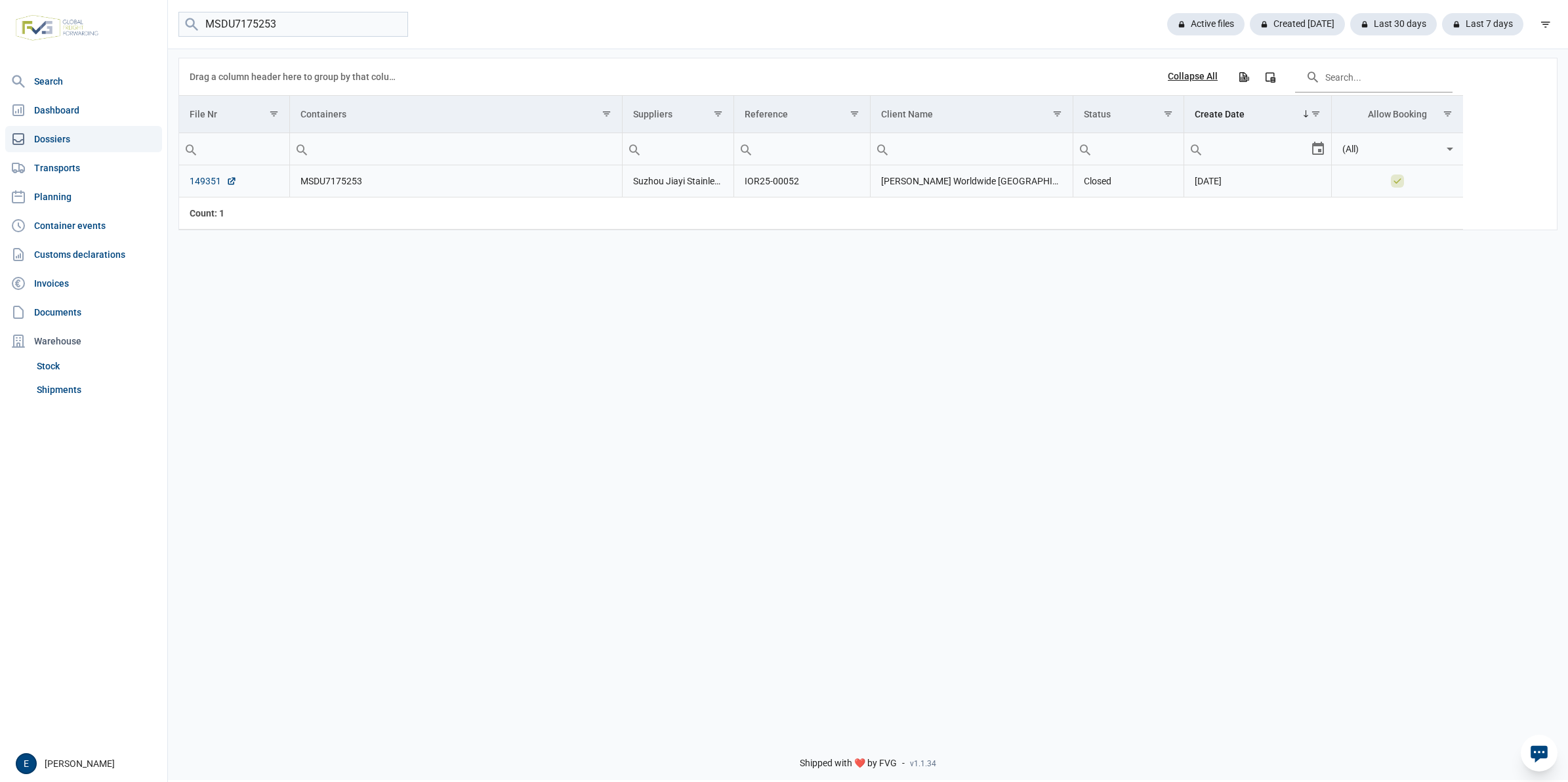
click at [208, 185] on link "149351" at bounding box center [213, 181] width 47 height 13
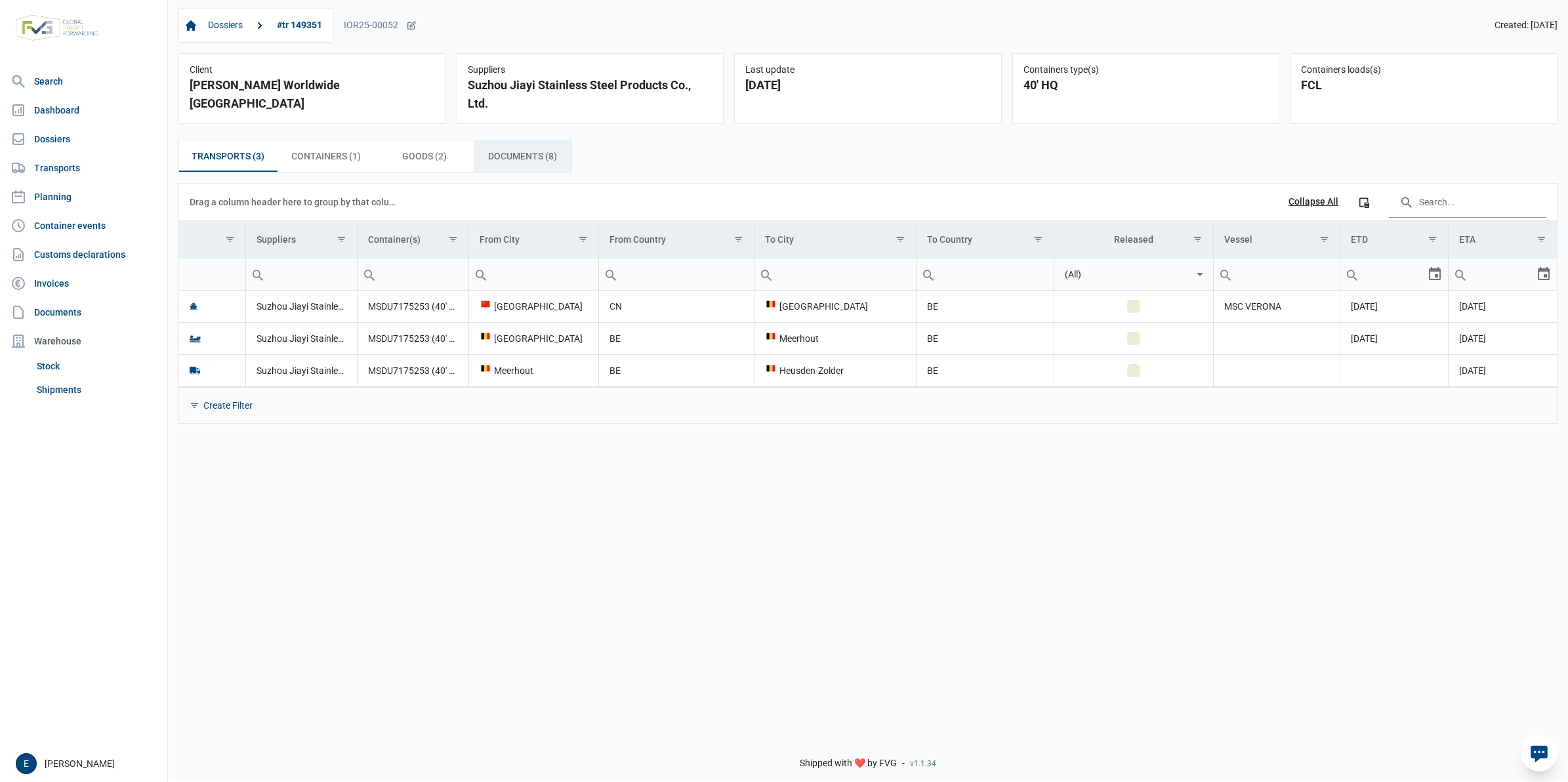
click at [502, 156] on span "Documents (8) Documents (8)" at bounding box center [522, 156] width 69 height 16
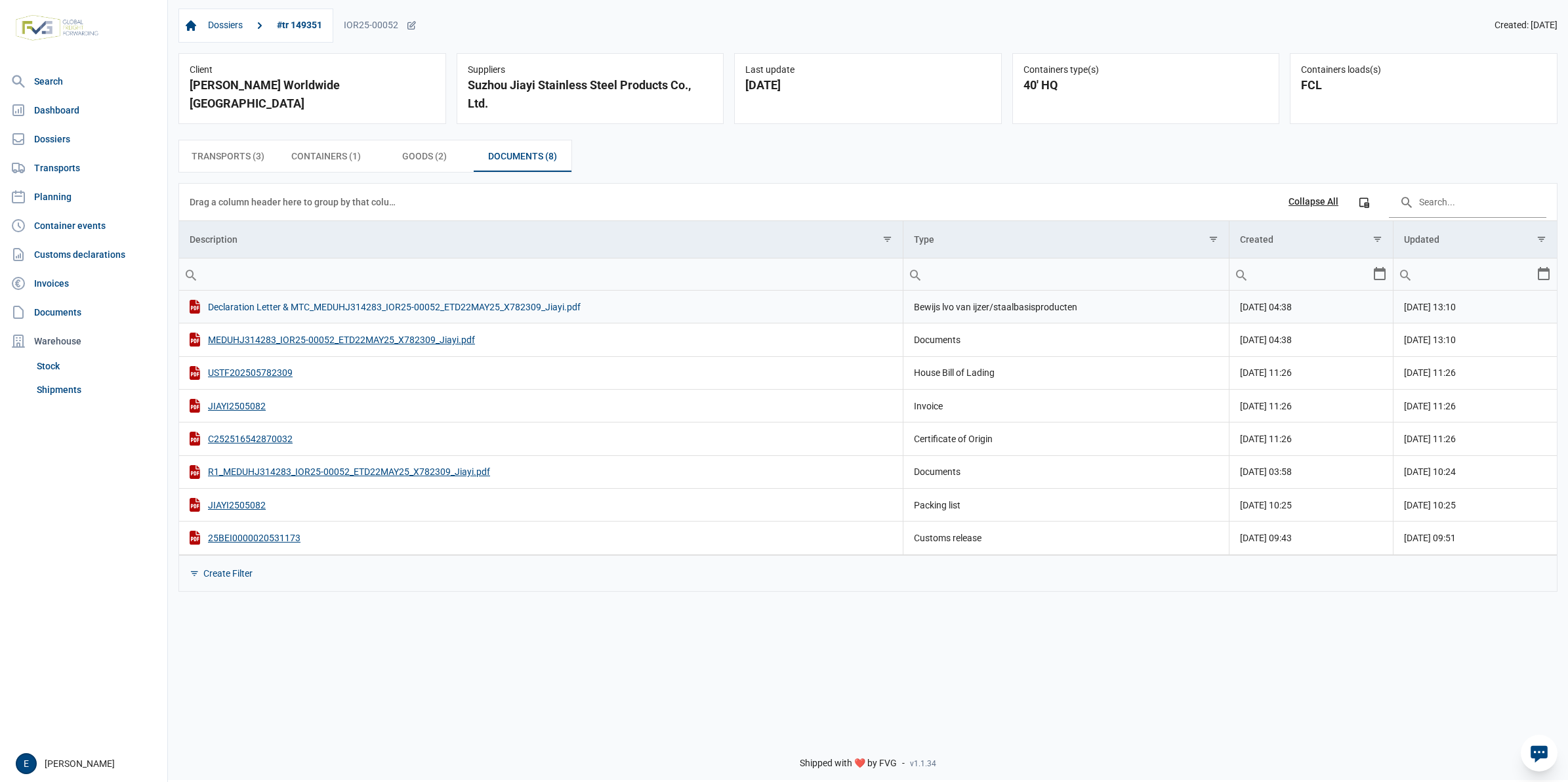
click at [366, 303] on div "Declaration Letter & MTC_MEDUHJ314283_IOR25-00052_ETD22MAY25_X782309_Jiayi.pdf" at bounding box center [541, 306] width 703 height 13
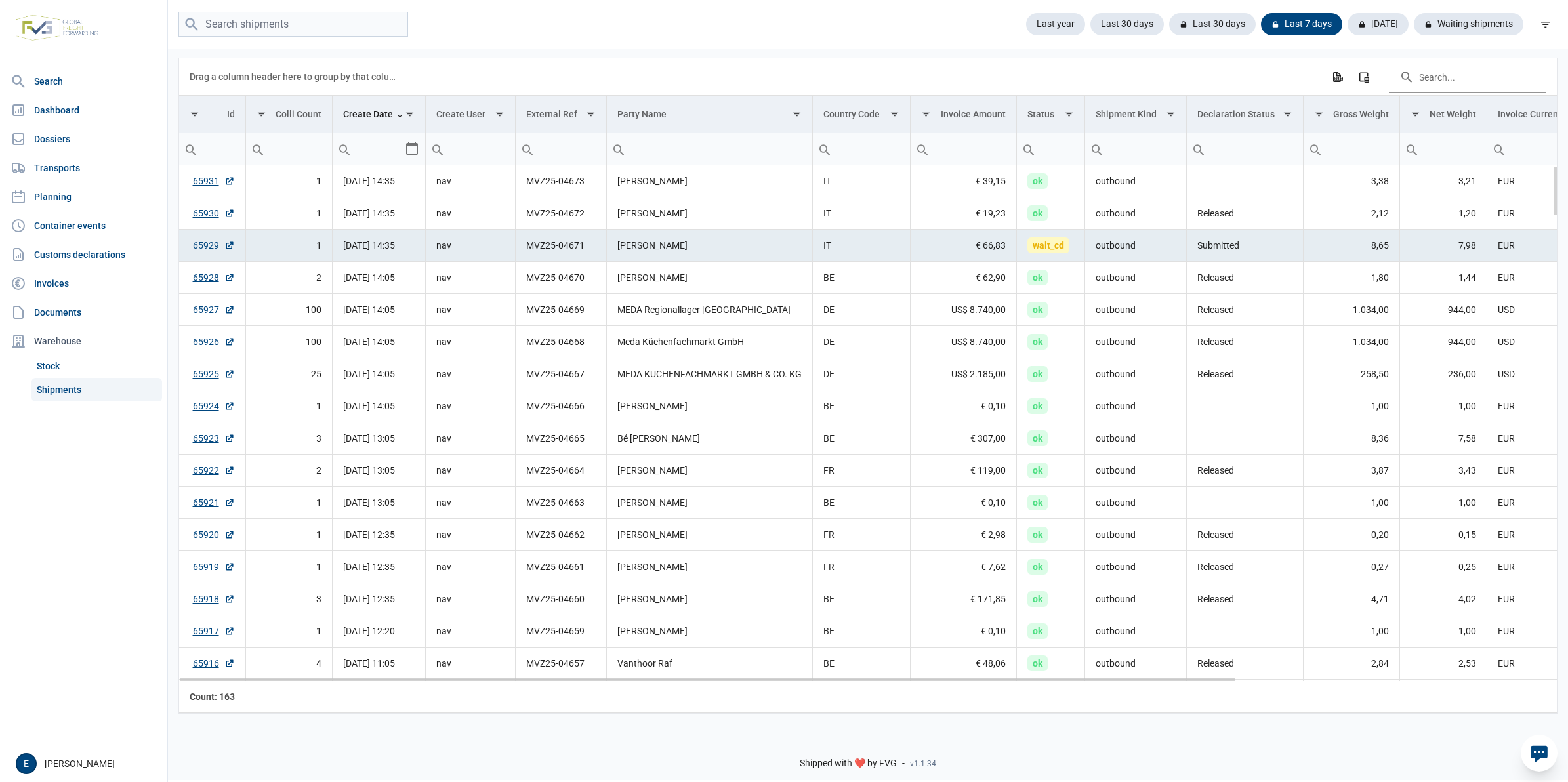
click at [202, 245] on link "65929" at bounding box center [214, 245] width 42 height 13
click at [79, 384] on link "Shipments" at bounding box center [97, 389] width 131 height 23
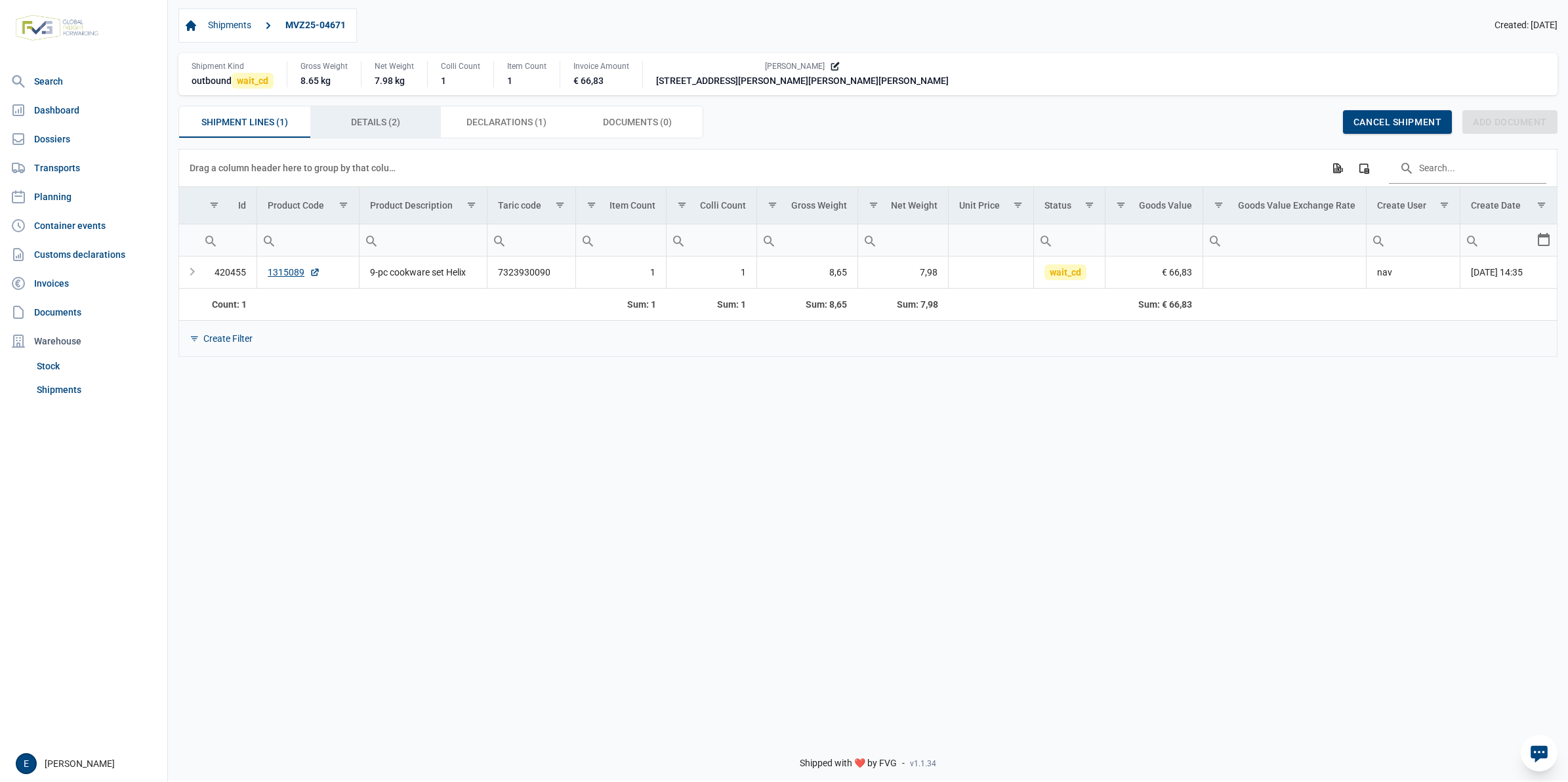
click at [359, 130] on span "Details (2) Details (2)" at bounding box center [376, 122] width 50 height 16
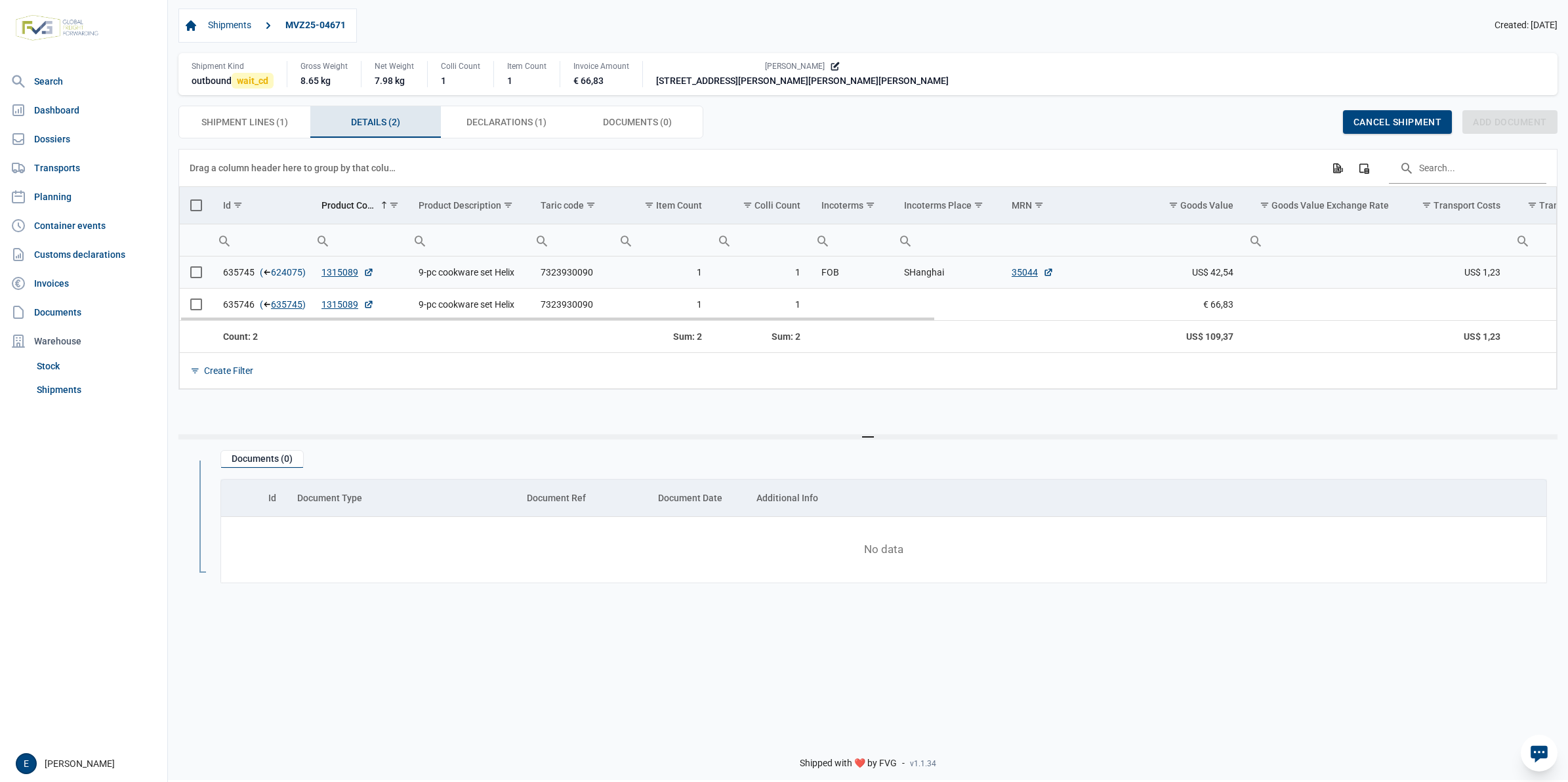
click at [284, 277] on link "624075" at bounding box center [286, 272] width 32 height 13
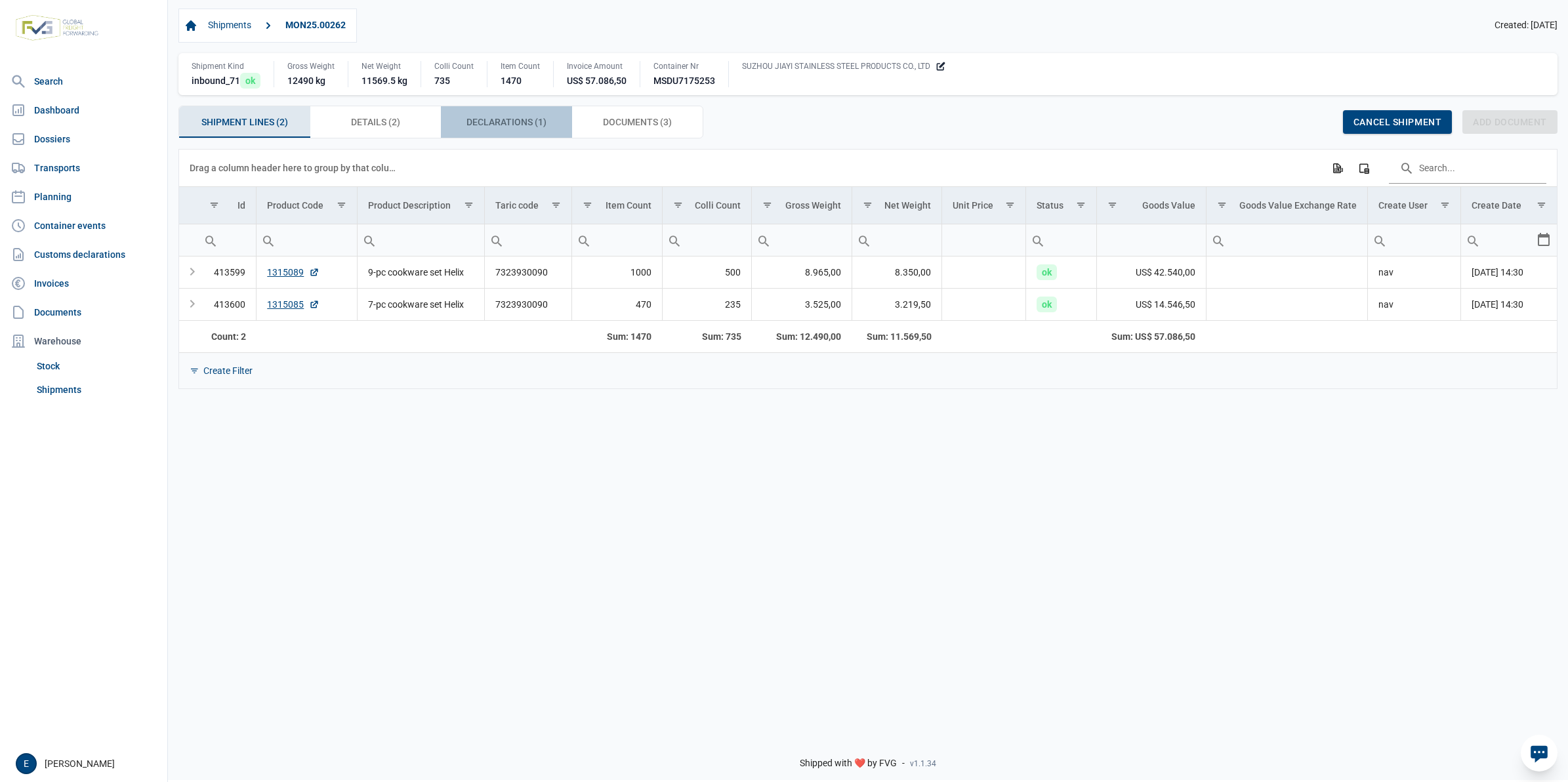
click at [546, 124] on span "Declarations (1) Declarations (1)" at bounding box center [506, 122] width 80 height 16
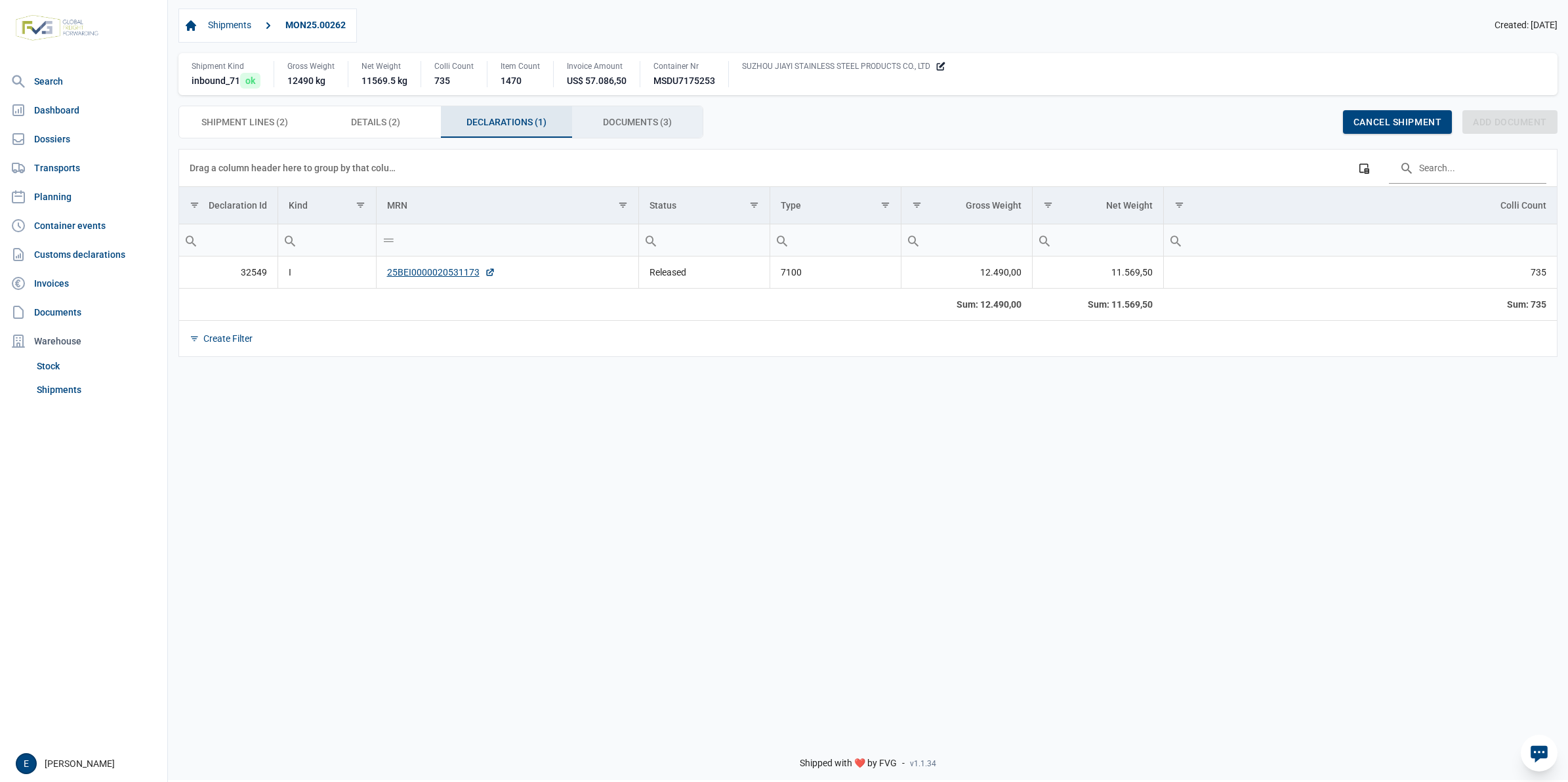
click at [654, 120] on span "Documents (3) Documents (3)" at bounding box center [637, 122] width 69 height 16
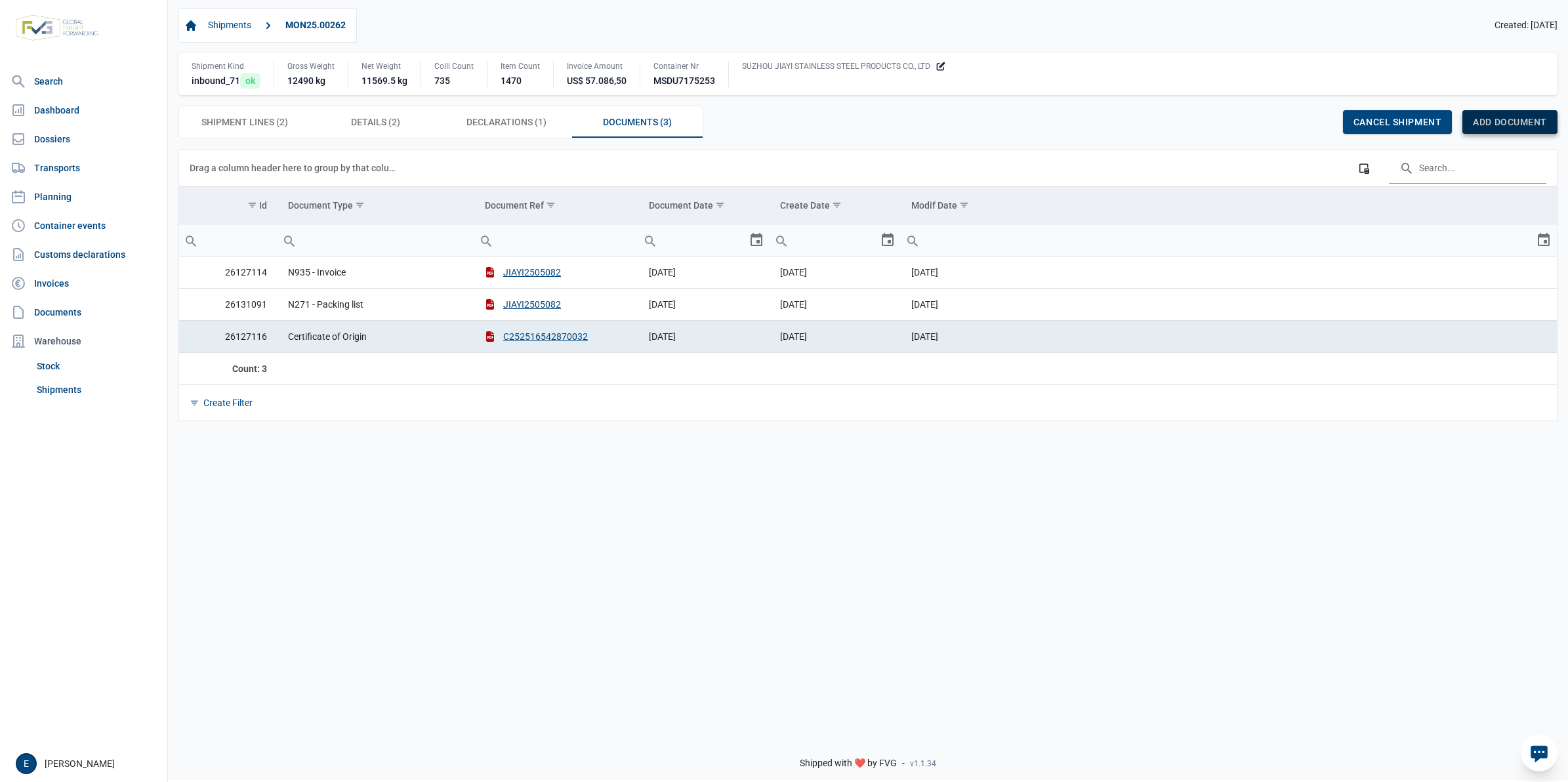
click at [1543, 127] on span "Add document" at bounding box center [1510, 122] width 74 height 11
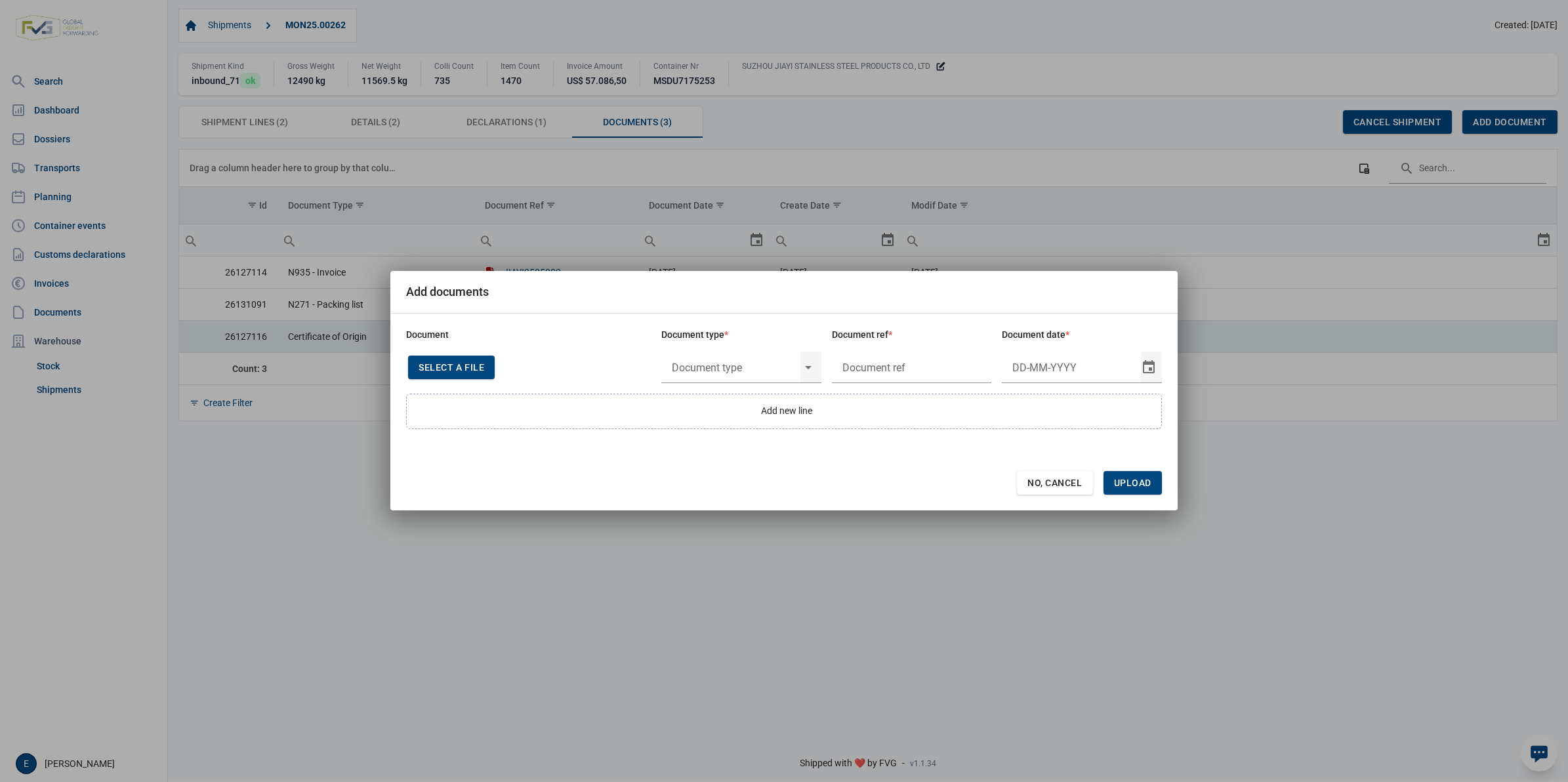
click at [484, 364] on div "Select a file" at bounding box center [451, 367] width 86 height 23
type input "4fcf8c73-17c8-4b85-93be-0f157249445c"
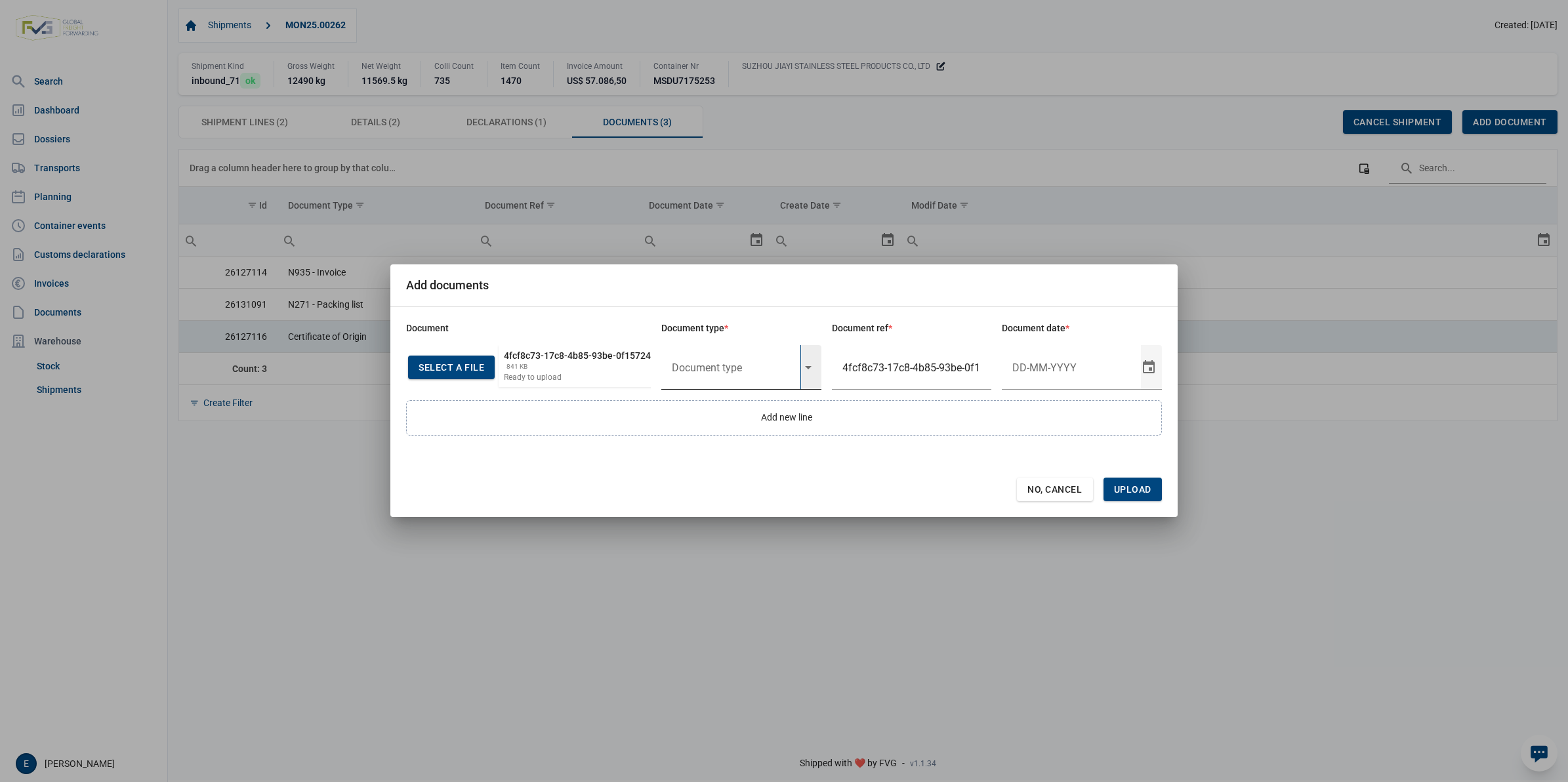
click at [707, 371] on input "text" at bounding box center [731, 367] width 139 height 45
click at [727, 412] on div "Y824 - Bewijs lvo van ijzer/staalbasisproducten" at bounding box center [741, 411] width 160 height 31
type input "Y824 - Bewijs lvo van ijzer/staalbasisproducten"
click at [865, 377] on input "4fcf8c73-17c8-4b85-93be-0f157249445c" at bounding box center [912, 367] width 160 height 45
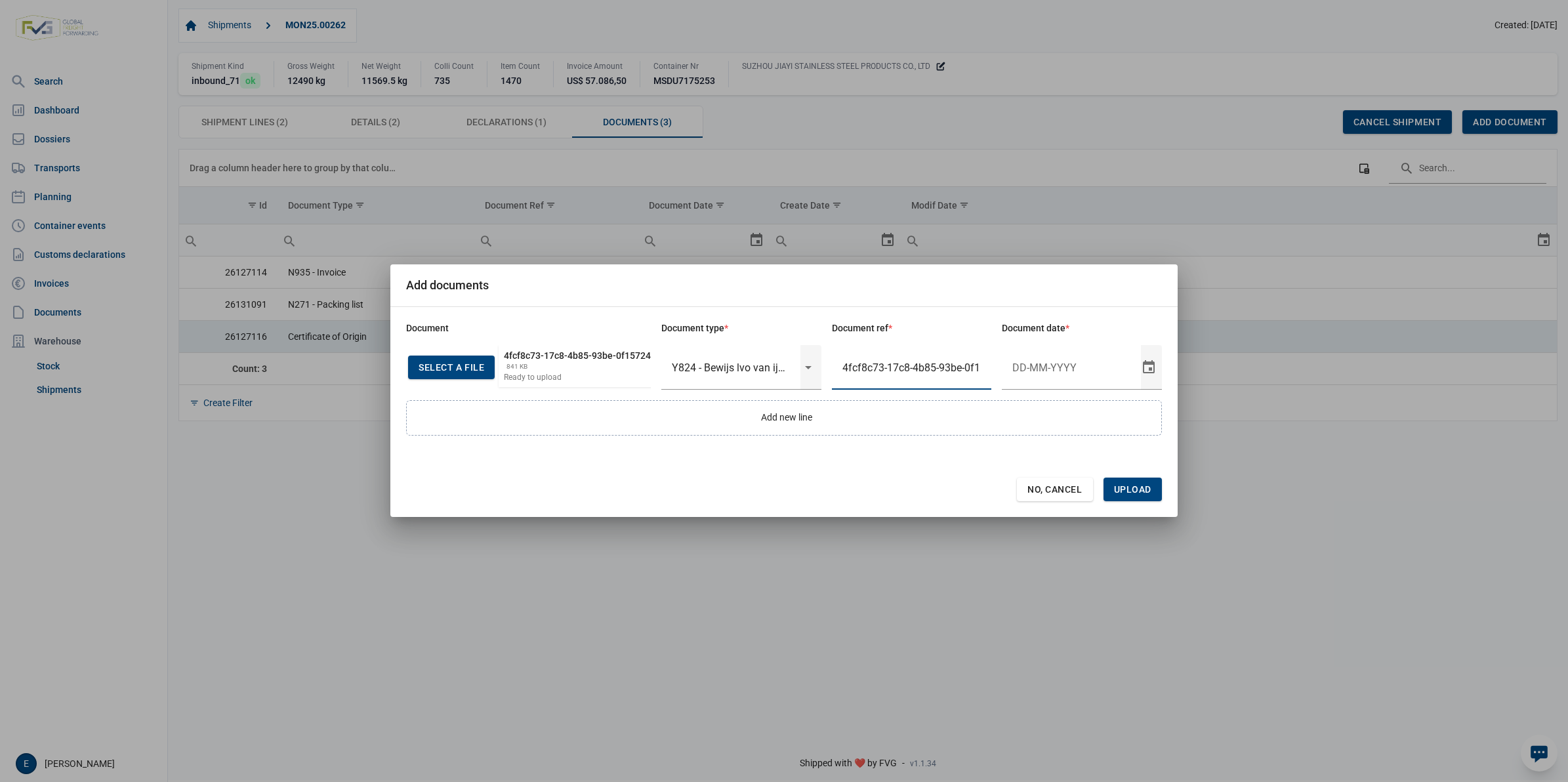
click at [865, 377] on input "4fcf8c73-17c8-4b85-93be-0f157249445c" at bounding box center [912, 367] width 160 height 45
type input "Declaration letter"
type input "22-5-2025"
click at [1149, 479] on span "Upload" at bounding box center [1132, 489] width 59 height 23
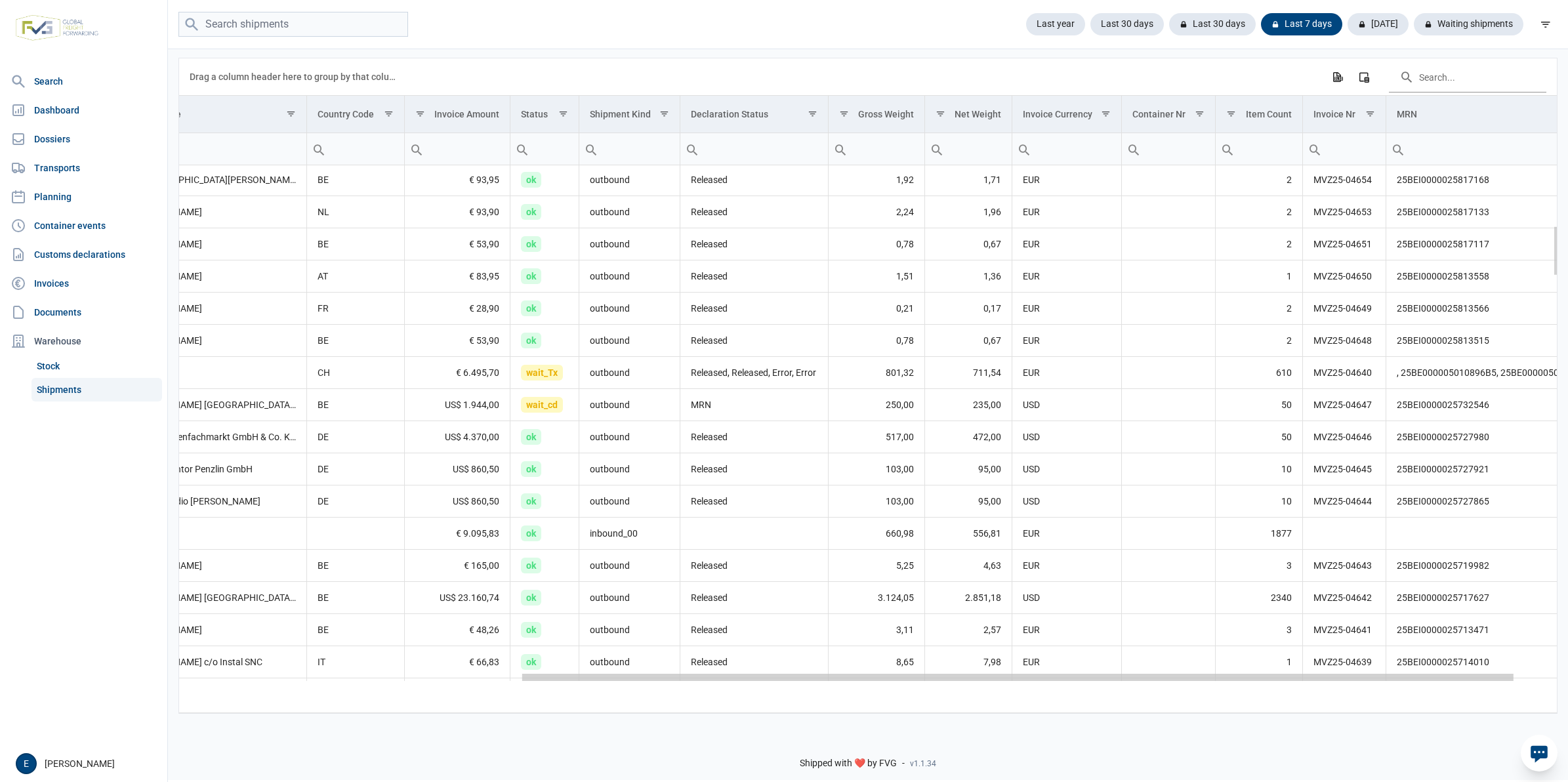
drag, startPoint x: 1050, startPoint y: 677, endPoint x: 1408, endPoint y: 672, distance: 358.0
click at [1408, 672] on body "For evaluation purposes only. Redistribution prohibited. Please register an exi…" at bounding box center [784, 368] width 1568 height 782
click at [1465, 407] on td "25BEI0000025732546" at bounding box center [1494, 404] width 218 height 32
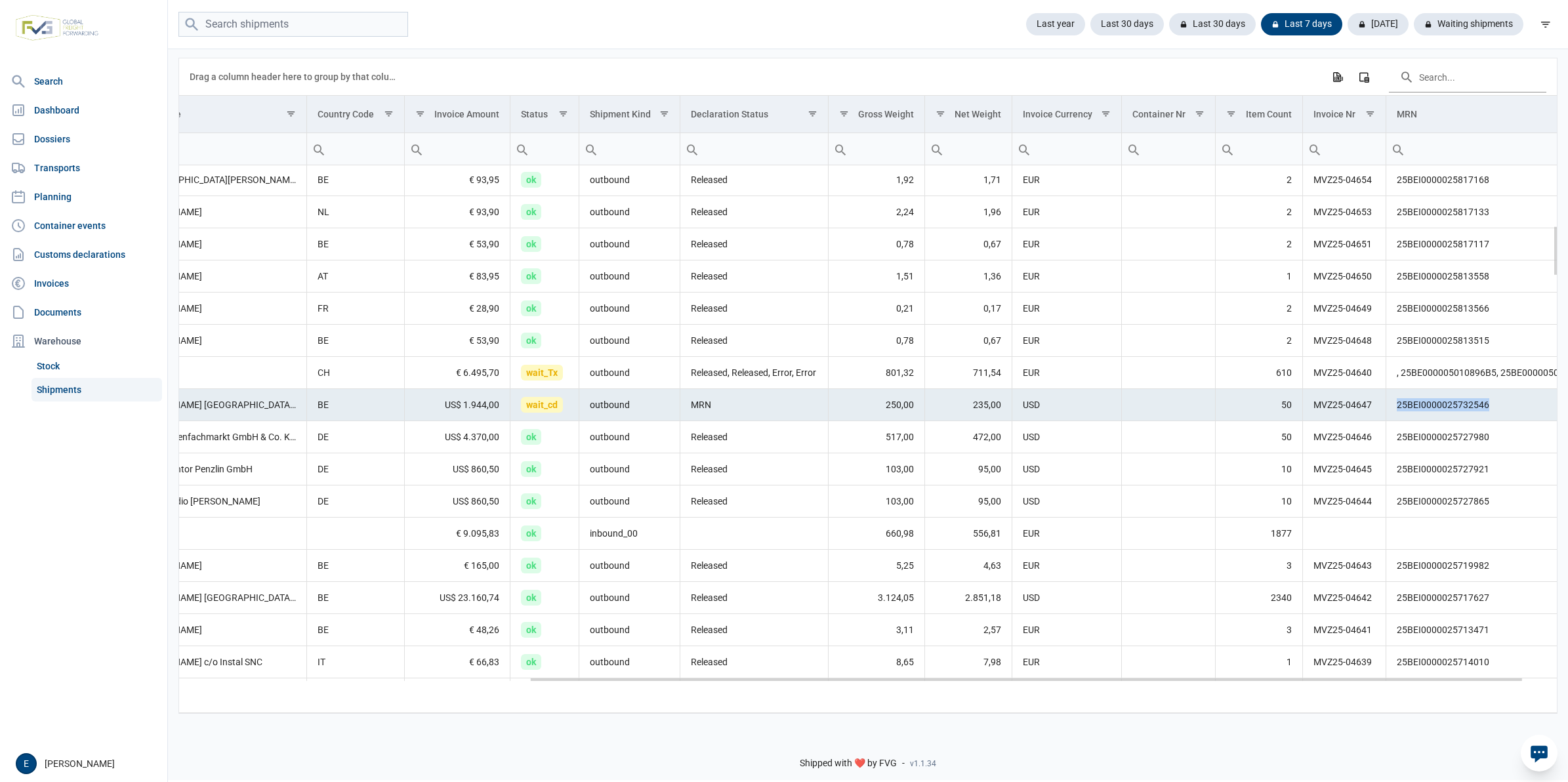
click at [1465, 407] on td "25BEI0000025732546" at bounding box center [1494, 404] width 218 height 32
copy td "25BEI0000025732546"
drag, startPoint x: 83, startPoint y: 138, endPoint x: 248, endPoint y: 94, distance: 170.8
click at [83, 138] on link "Dossiers" at bounding box center [83, 139] width 157 height 26
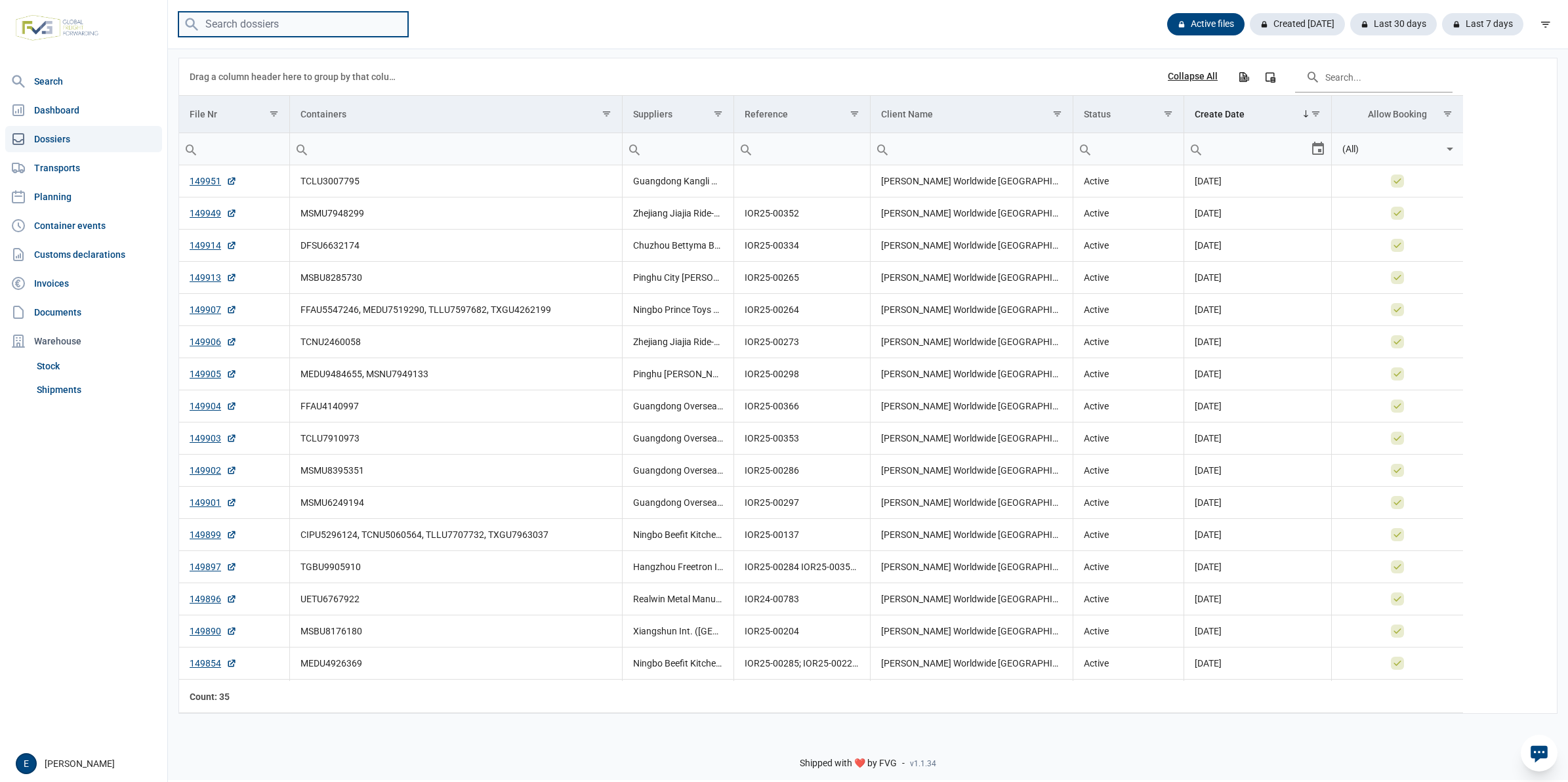
click at [351, 23] on input "search" at bounding box center [293, 25] width 230 height 25
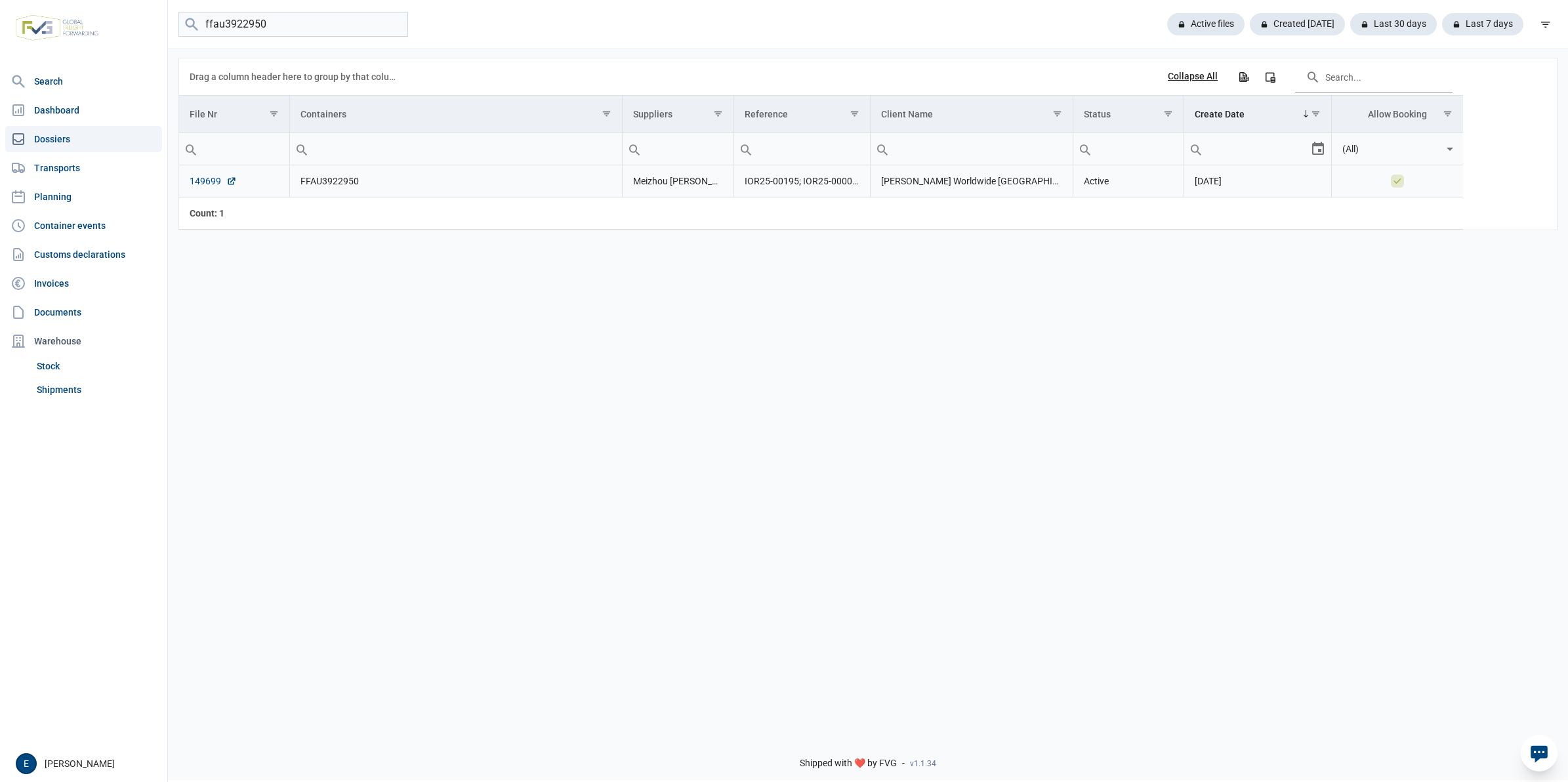
click at [198, 186] on link "149699" at bounding box center [213, 181] width 47 height 13
click at [333, 21] on input "ffau3922950" at bounding box center [293, 25] width 230 height 25
type input "msbu2029557"
click at [195, 186] on link "149645" at bounding box center [213, 181] width 47 height 13
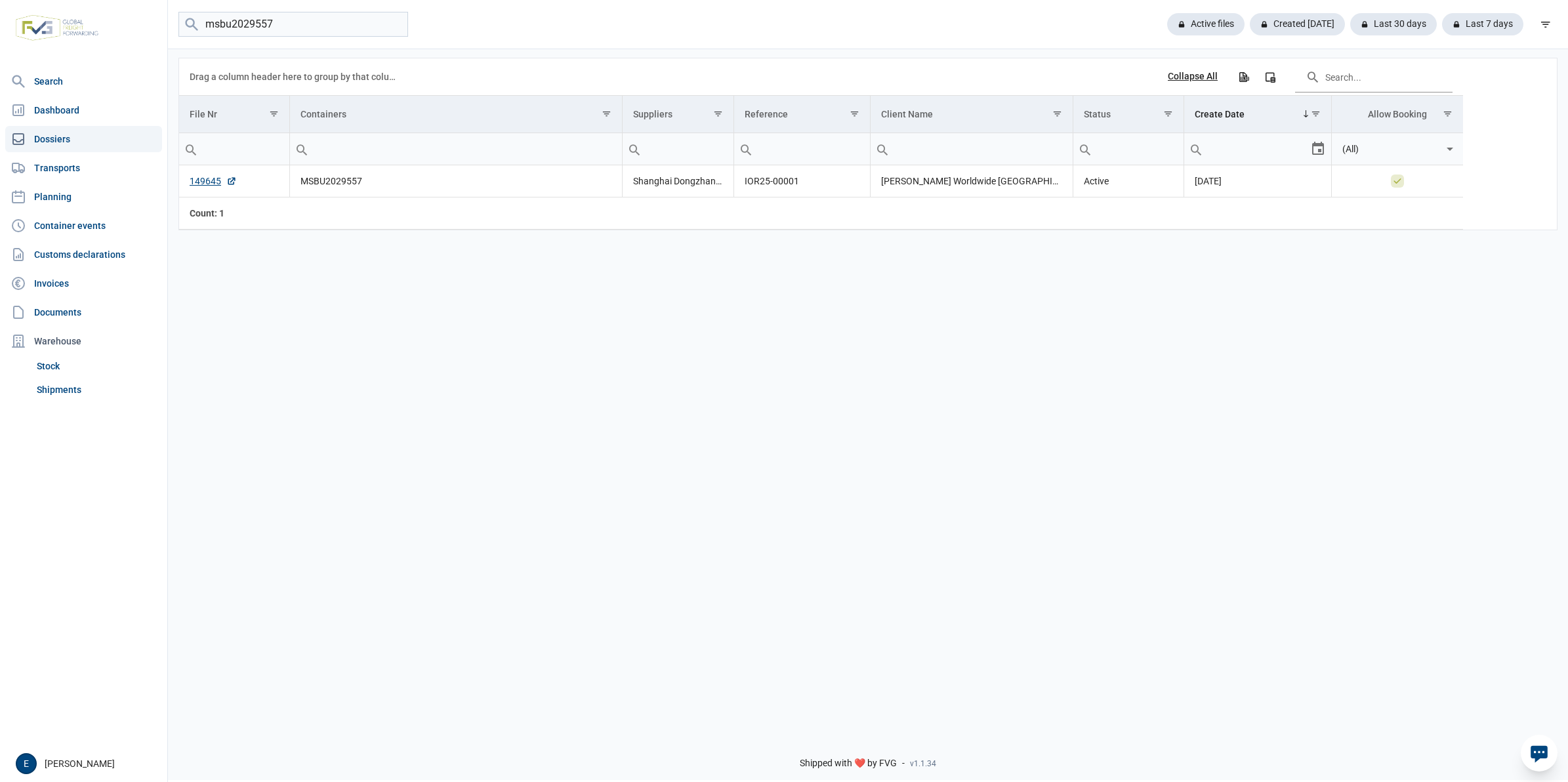
drag, startPoint x: 60, startPoint y: 388, endPoint x: 240, endPoint y: 192, distance: 266.1
click at [60, 388] on link "Shipments" at bounding box center [97, 389] width 131 height 23
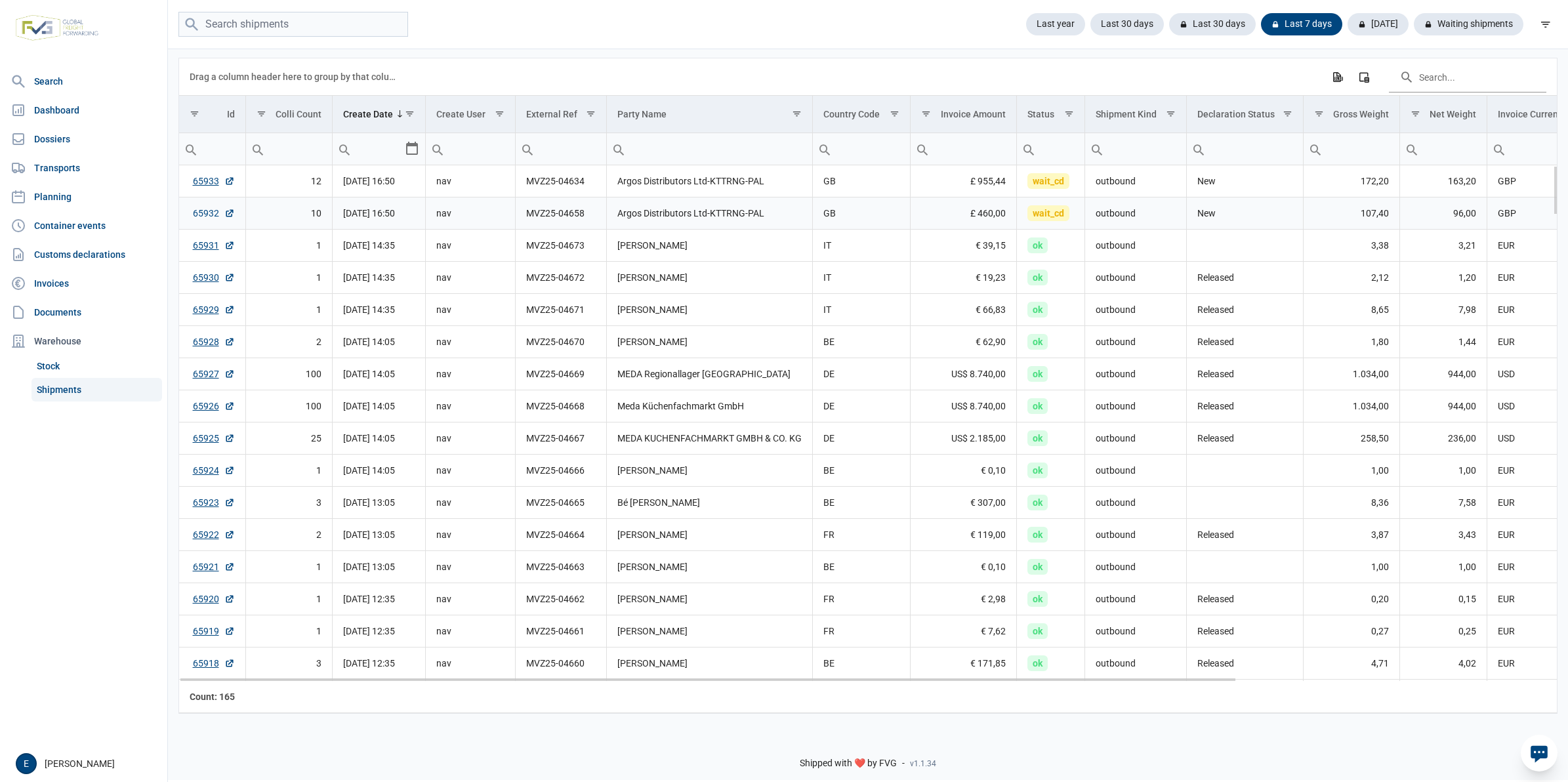
click at [197, 214] on link "65932" at bounding box center [214, 213] width 42 height 13
click at [335, 17] on input "search" at bounding box center [293, 25] width 230 height 25
click at [200, 177] on link "65933" at bounding box center [214, 181] width 42 height 13
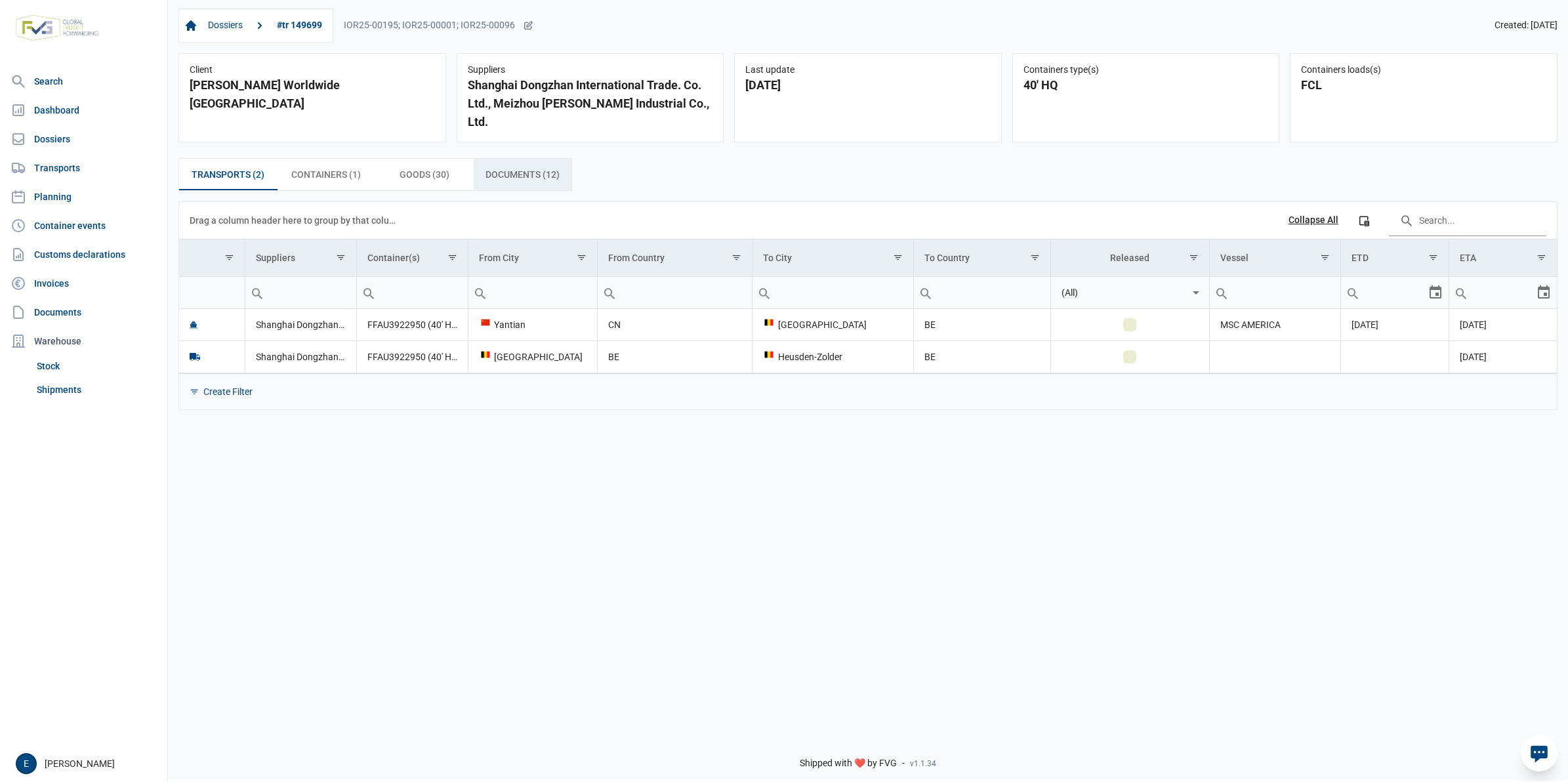
click at [509, 174] on span "Documents (12) Documents (12)" at bounding box center [523, 175] width 74 height 16
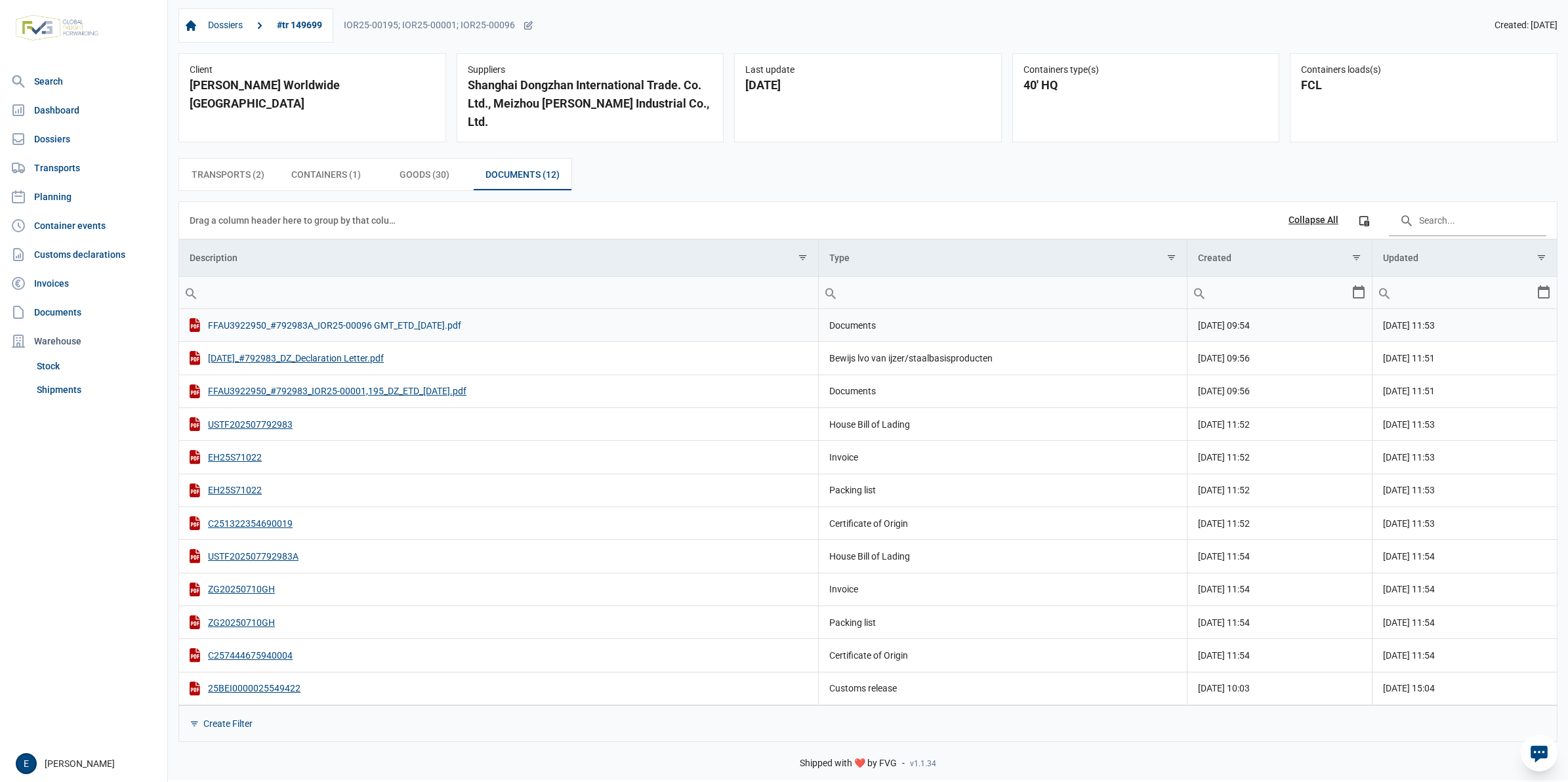
click at [469, 327] on div "FFAU3922950_#792983A_IOR25-00096 GMT_ETD_11-July-2025.pdf" at bounding box center [499, 325] width 618 height 13
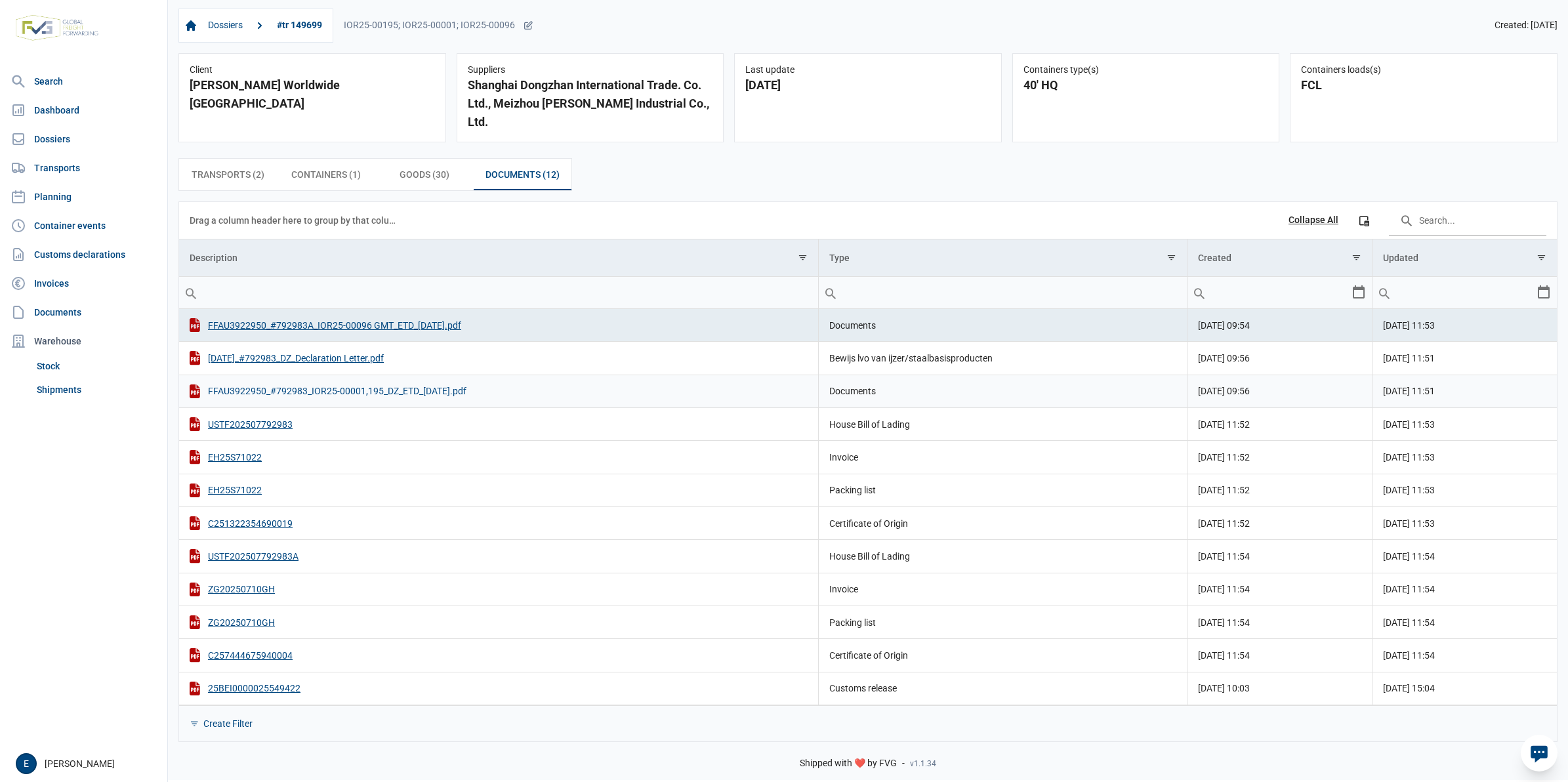
click at [461, 391] on div "FFAU3922950_#792983_IOR25-00001,195_DZ_ETD_11-July-2025.pdf" at bounding box center [499, 391] width 618 height 13
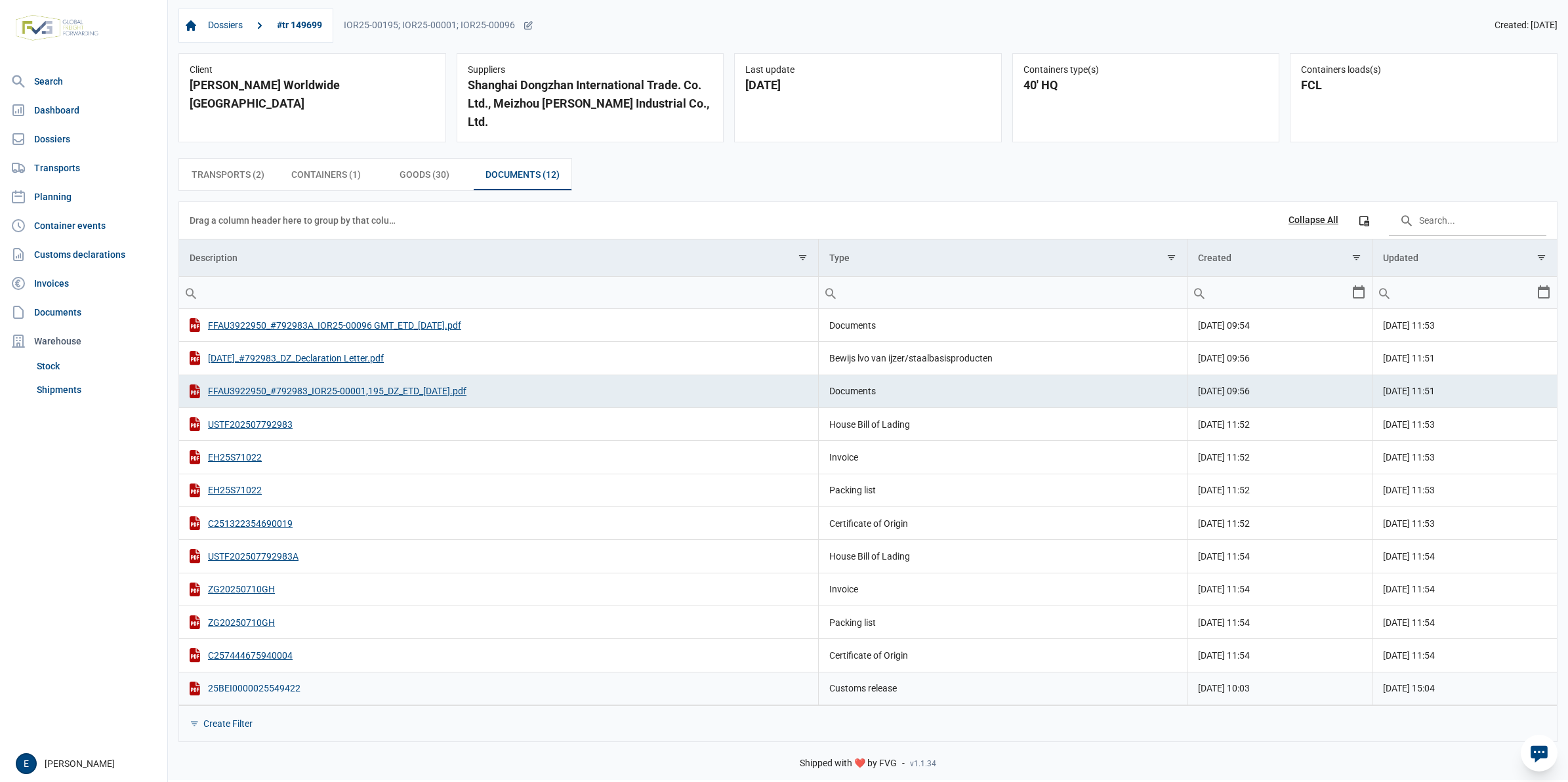
click at [270, 691] on div "25BEI0000025549422" at bounding box center [499, 688] width 618 height 13
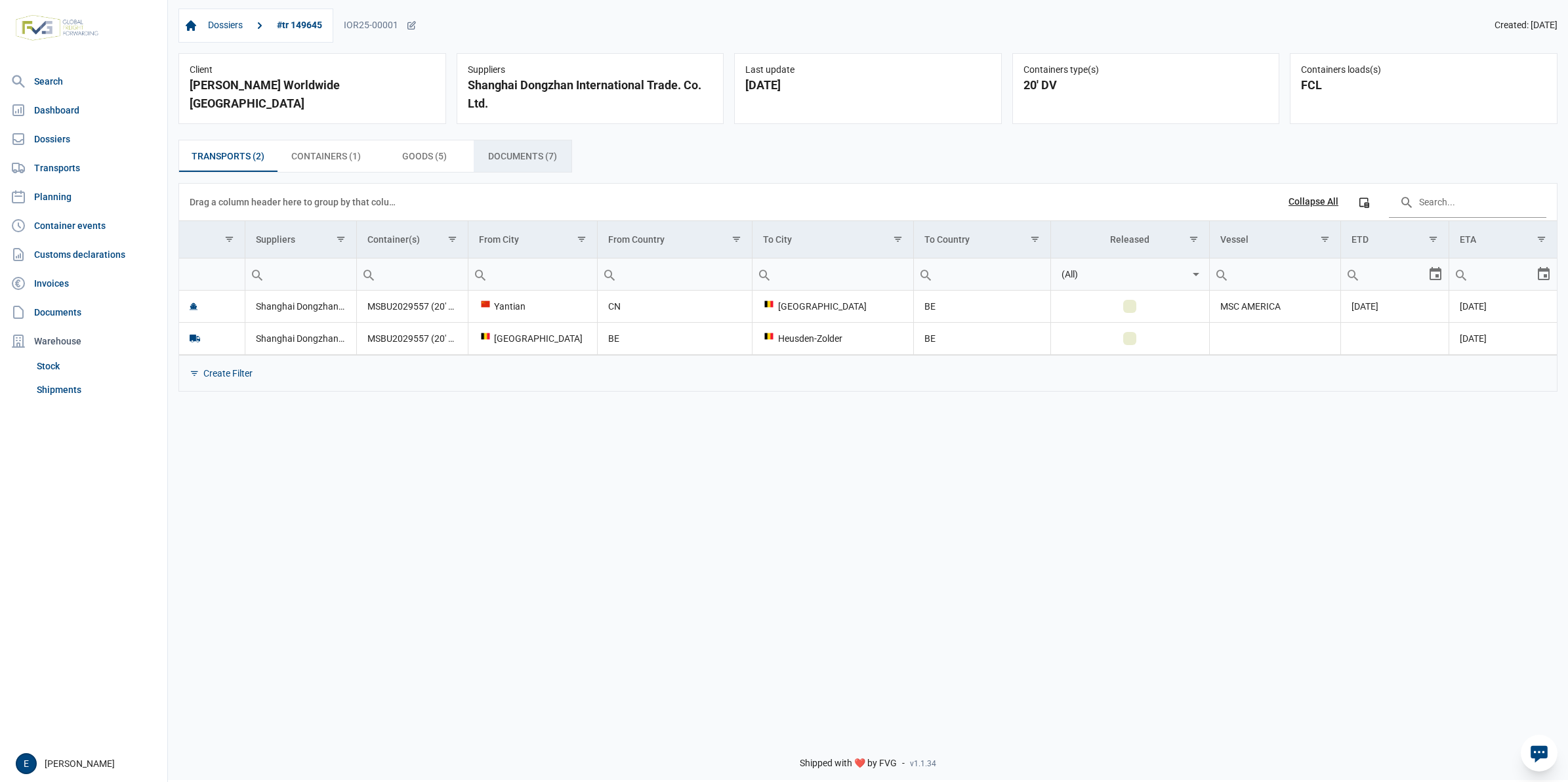
click at [556, 162] on span "Documents (7) Documents (7)" at bounding box center [522, 156] width 69 height 16
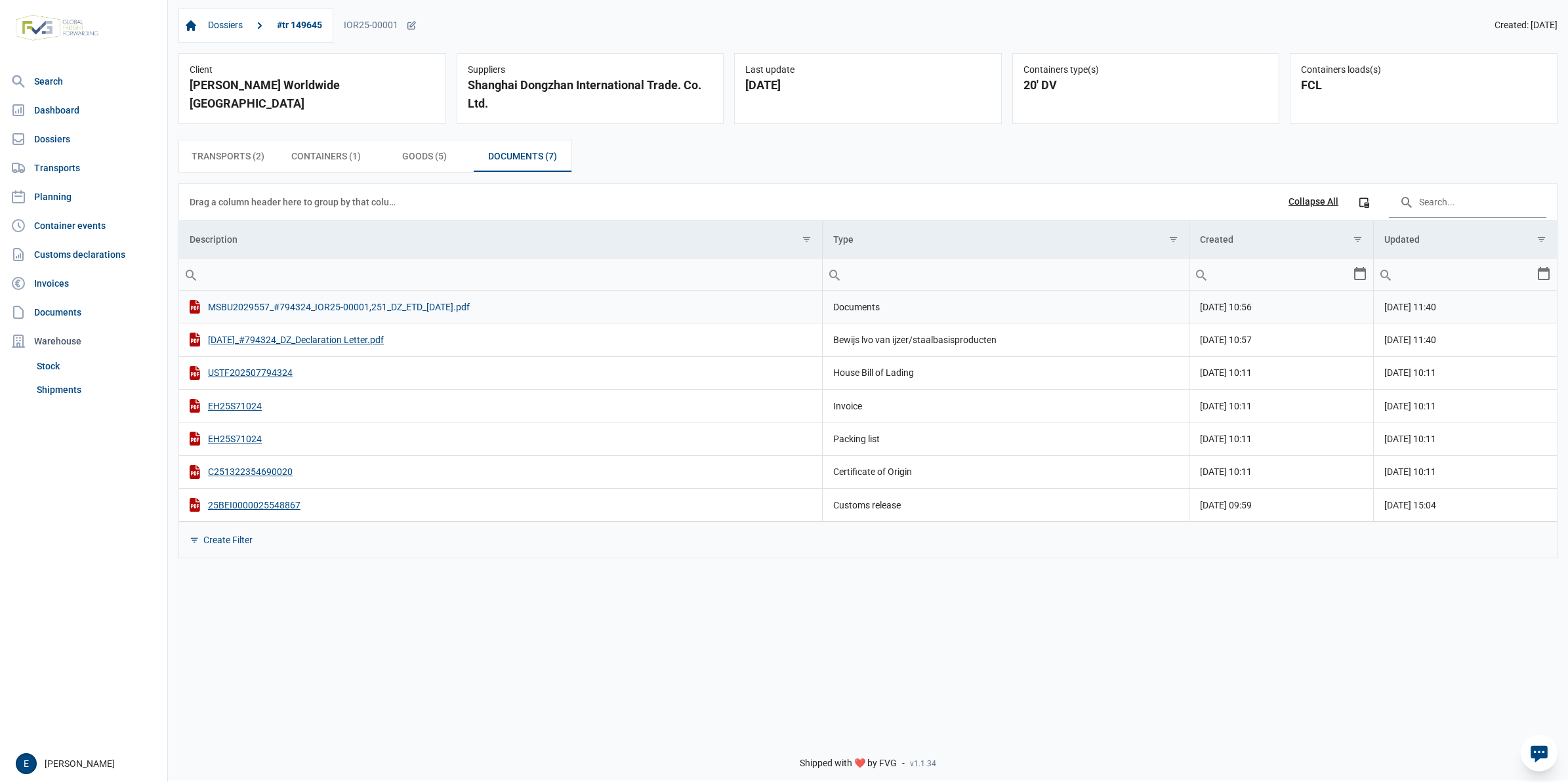
click at [481, 304] on div "MSBU2029557_#794324_IOR25-00001,251_DZ_ETD_[DATE].pdf" at bounding box center [501, 306] width 622 height 13
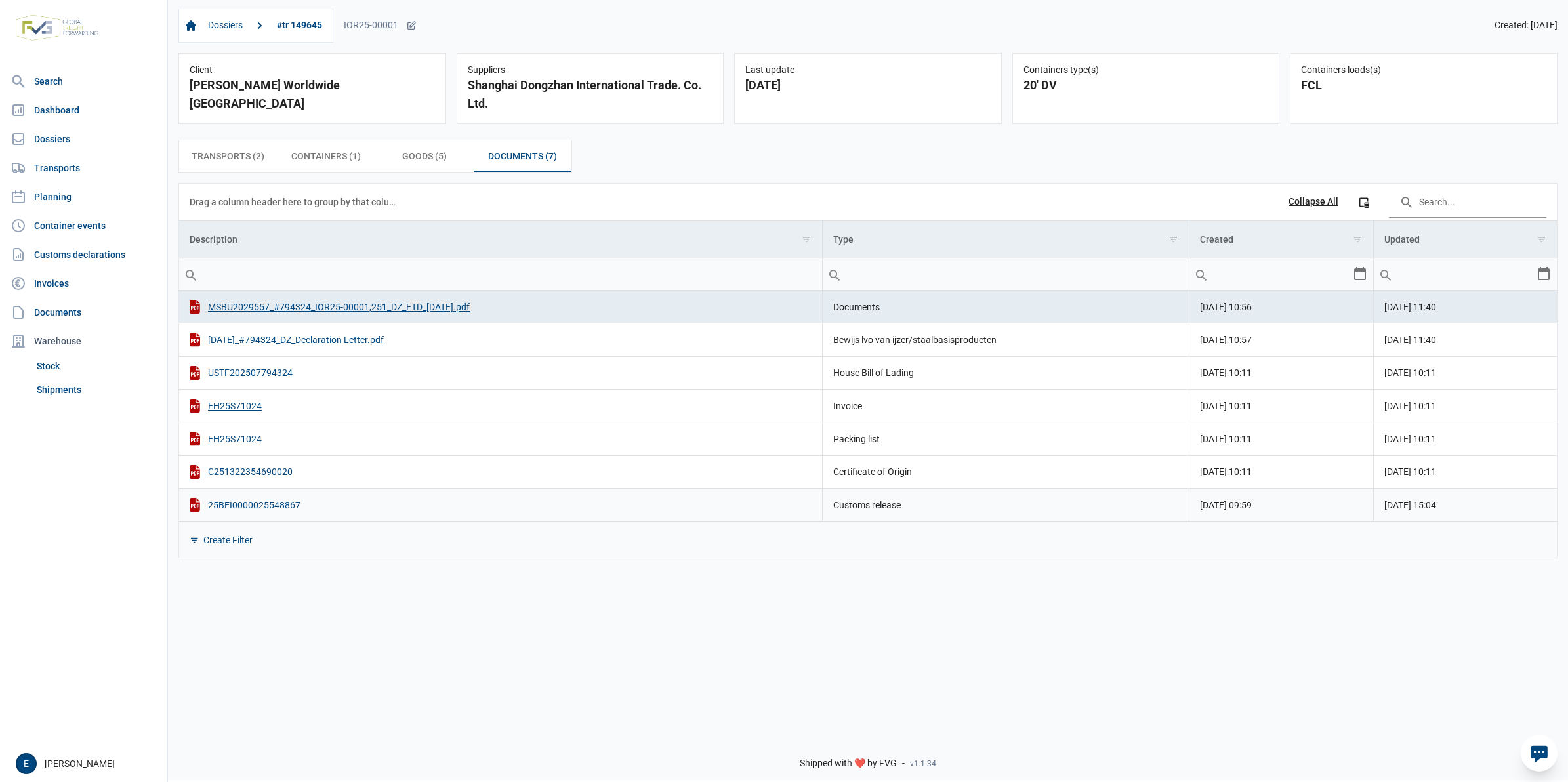
click at [252, 504] on div "25BEI0000025548867" at bounding box center [501, 504] width 622 height 13
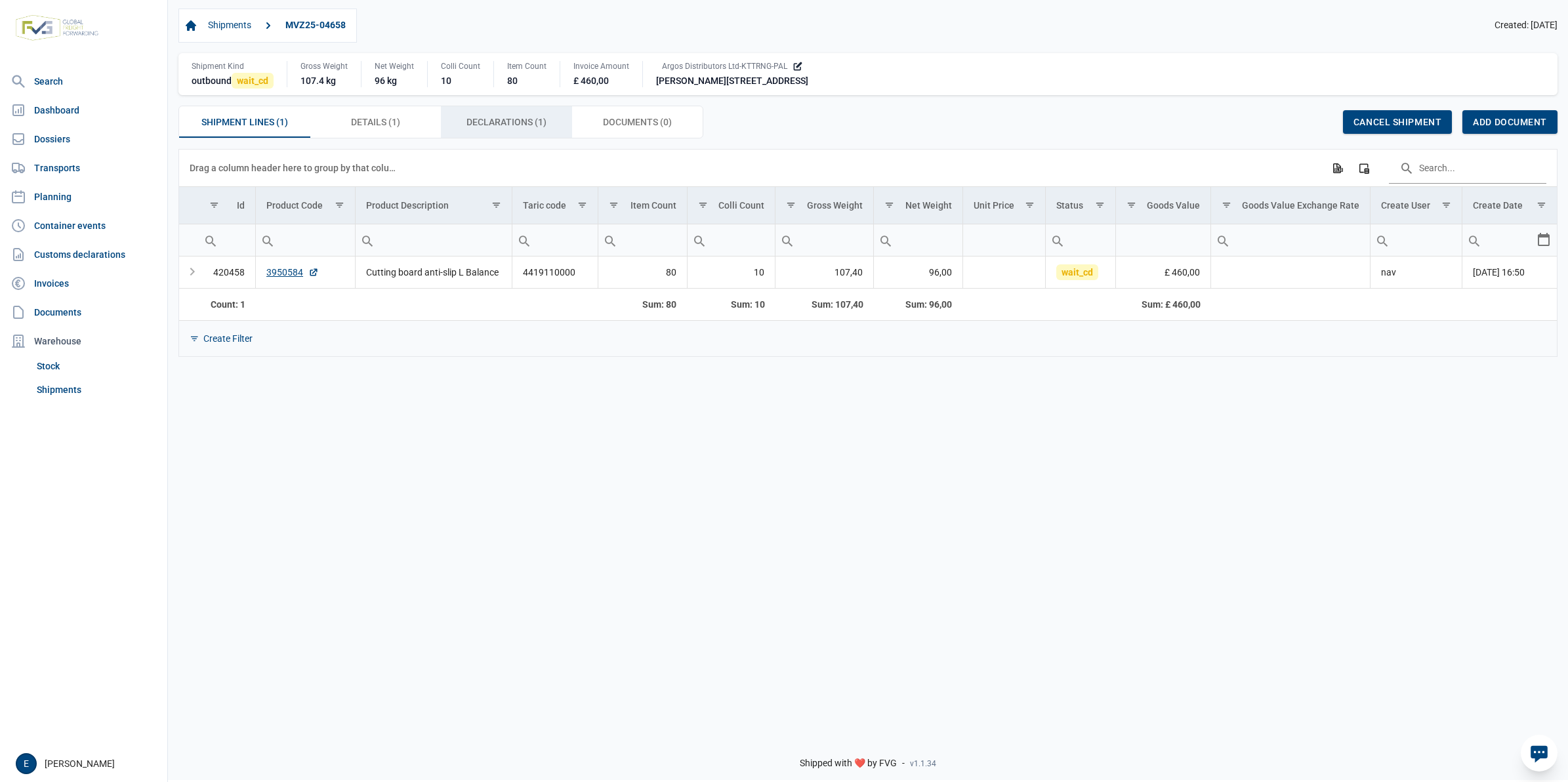
click at [477, 117] on span "Declarations (1) Declarations (1)" at bounding box center [506, 122] width 80 height 16
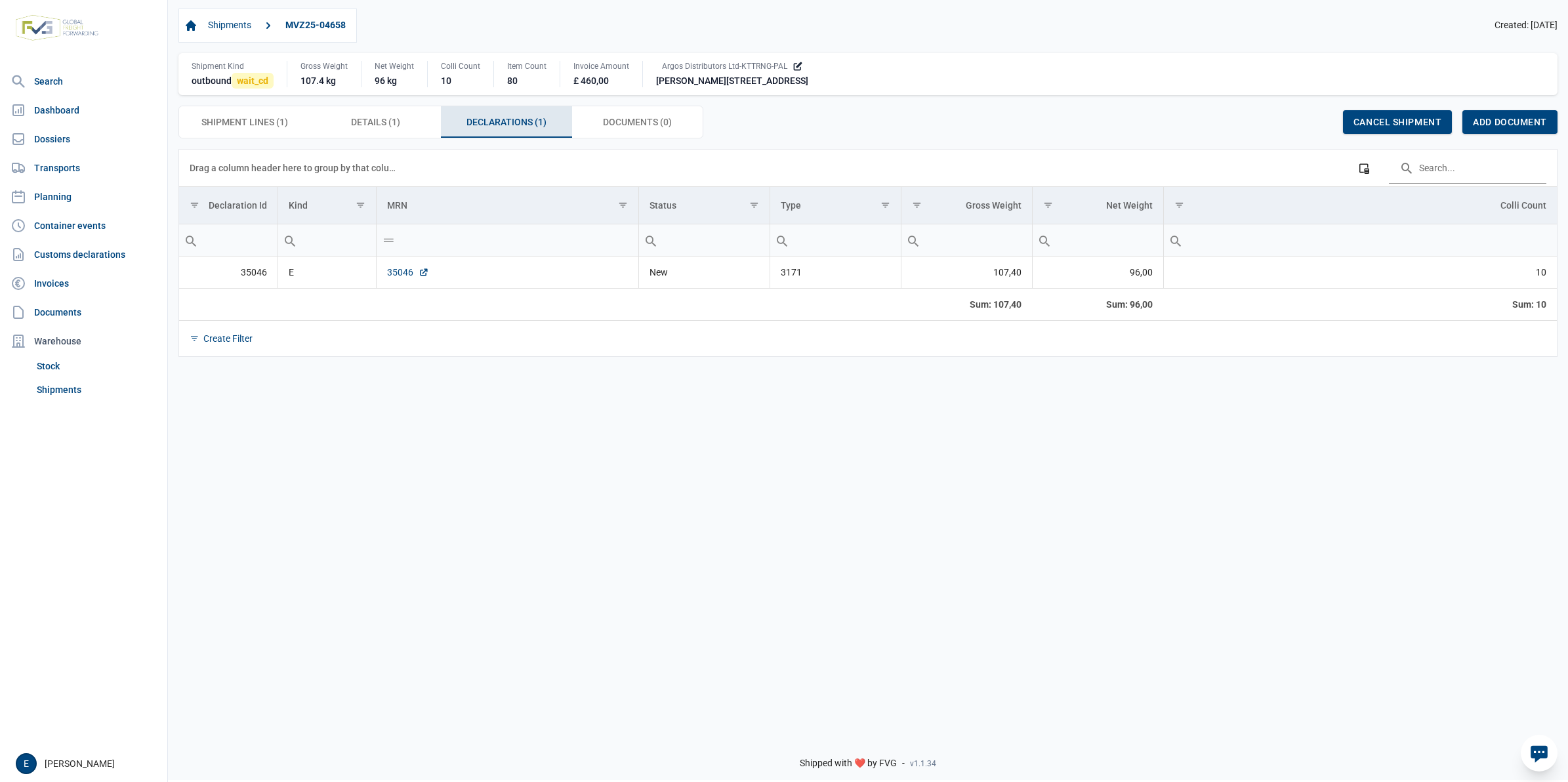
click at [404, 276] on link "35046" at bounding box center [407, 272] width 42 height 13
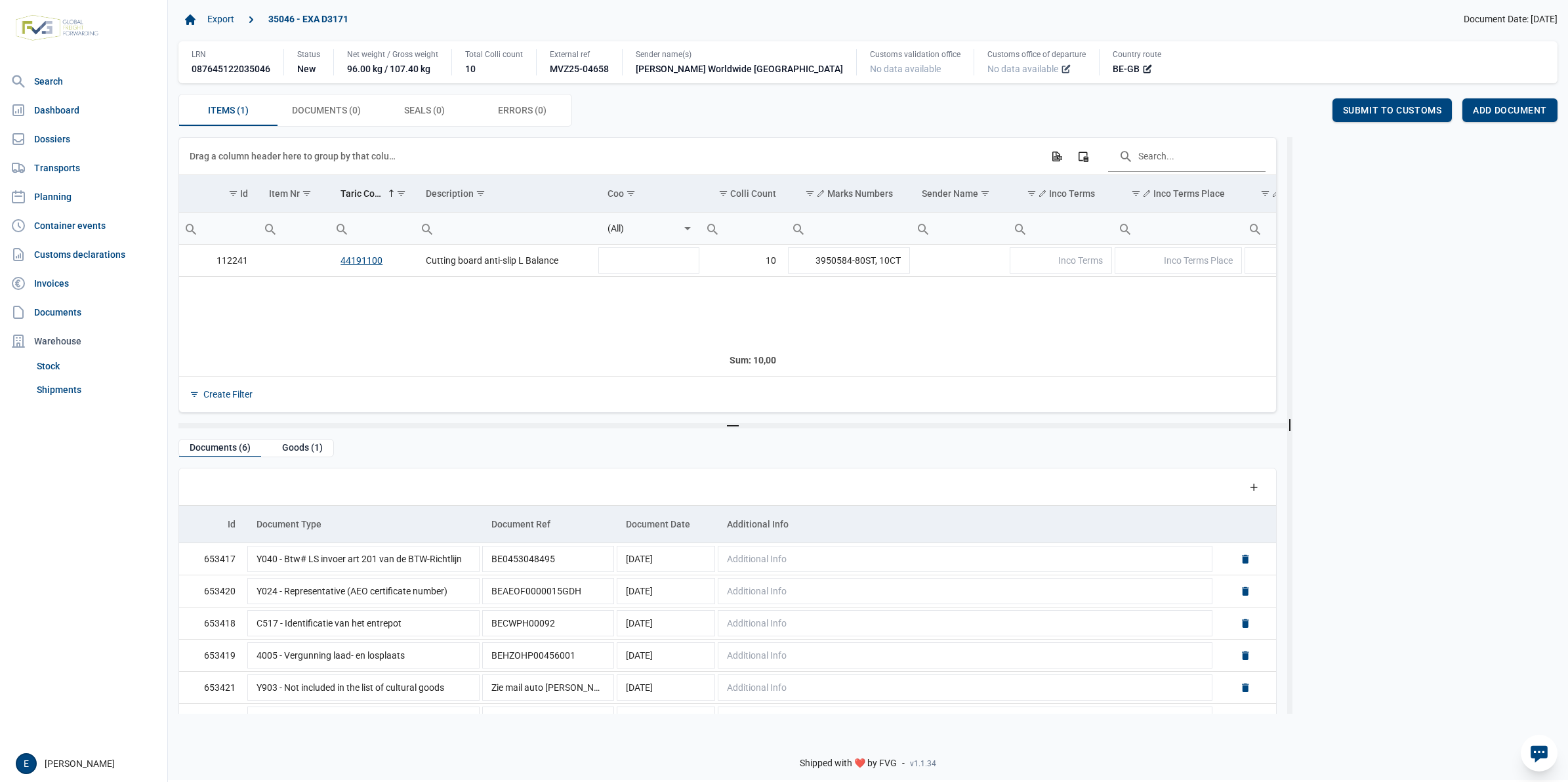
click at [1061, 69] on icon at bounding box center [1066, 69] width 11 height 11
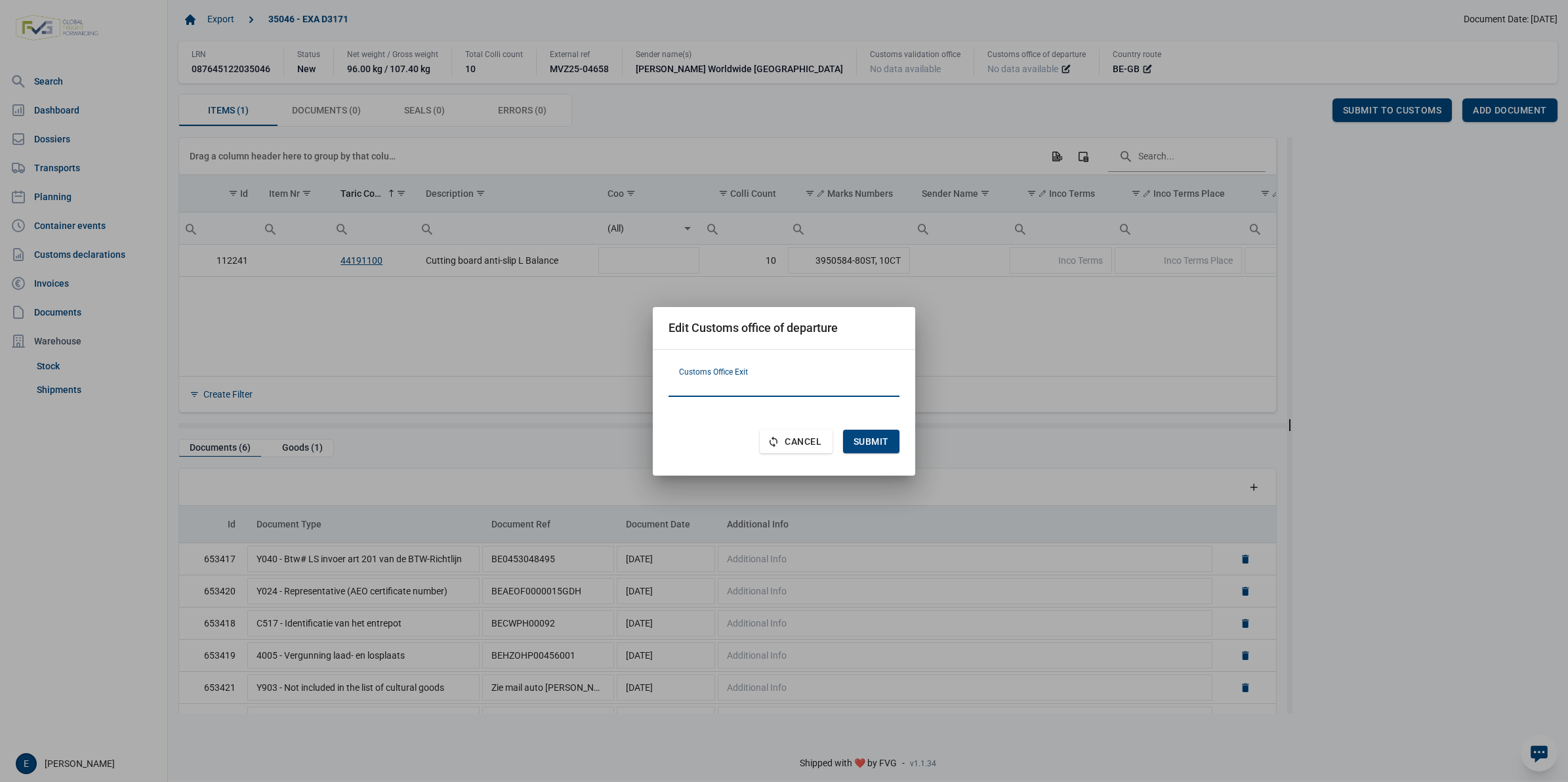
click at [738, 378] on input "text" at bounding box center [784, 381] width 231 height 32
type input "FR620001"
click at [878, 438] on span "Submit" at bounding box center [871, 441] width 35 height 11
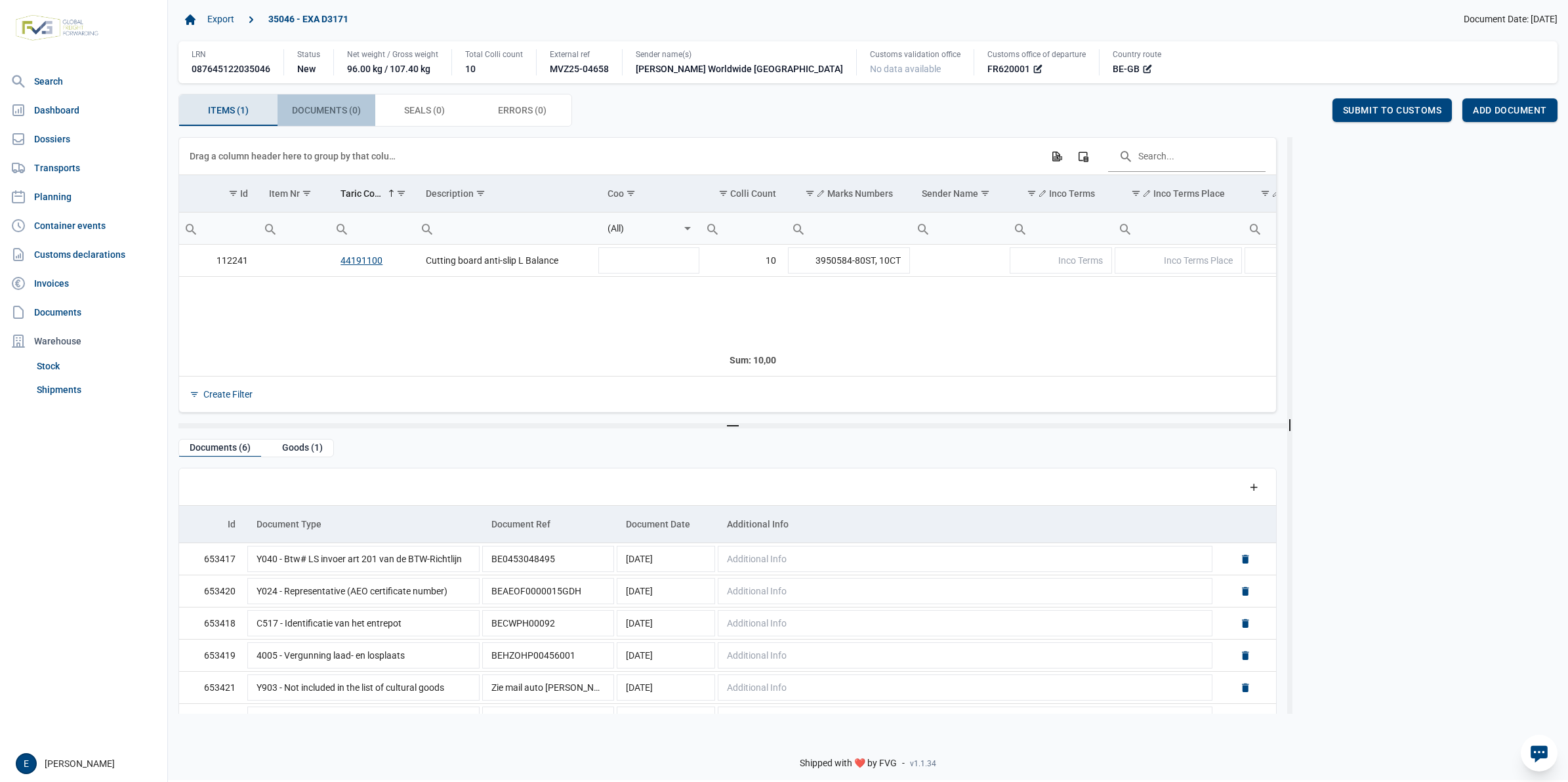
click at [337, 116] on span "Documents (0) Documents (0)" at bounding box center [326, 110] width 69 height 16
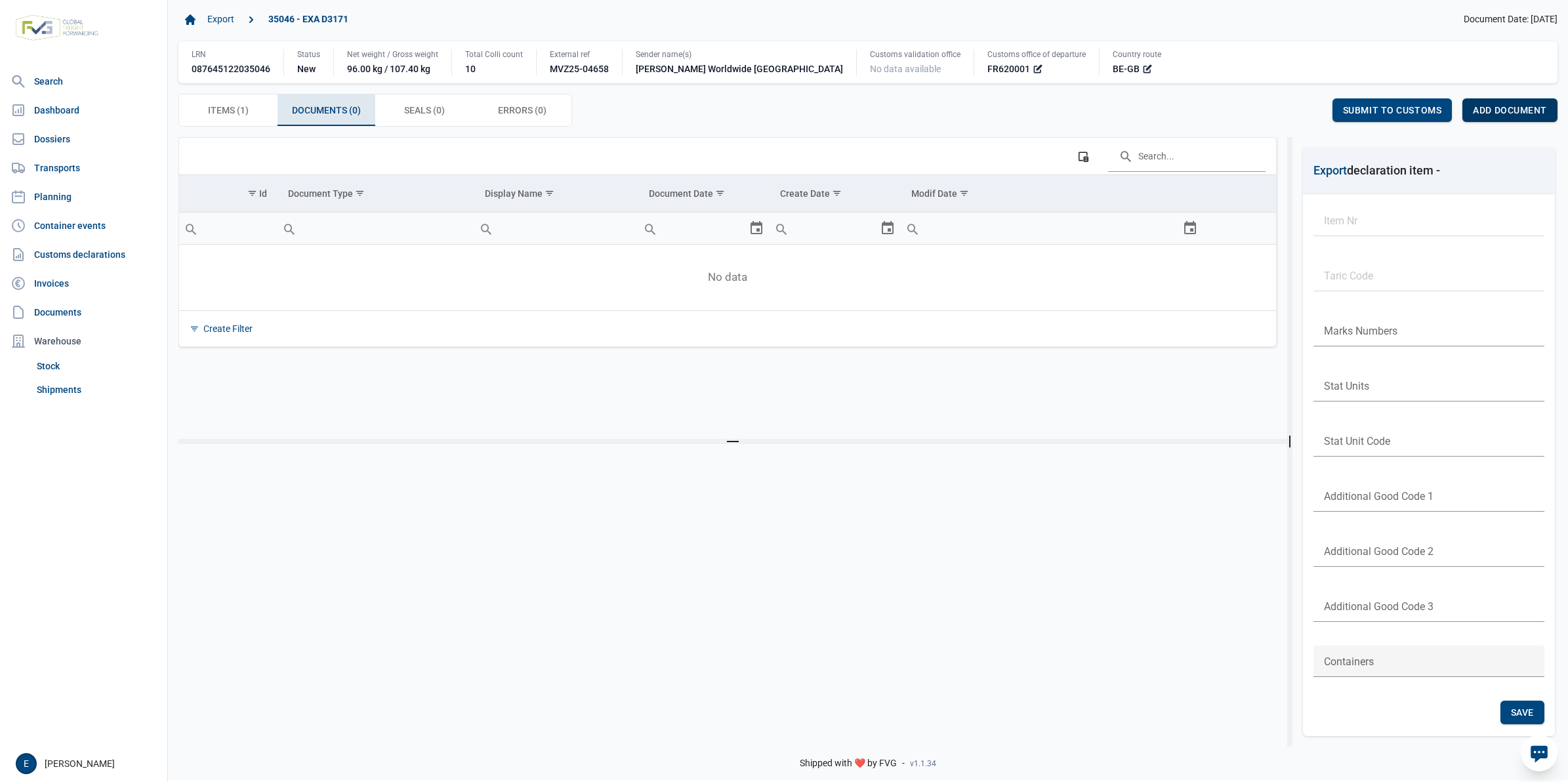
click at [1540, 115] on span "Add document" at bounding box center [1510, 110] width 74 height 11
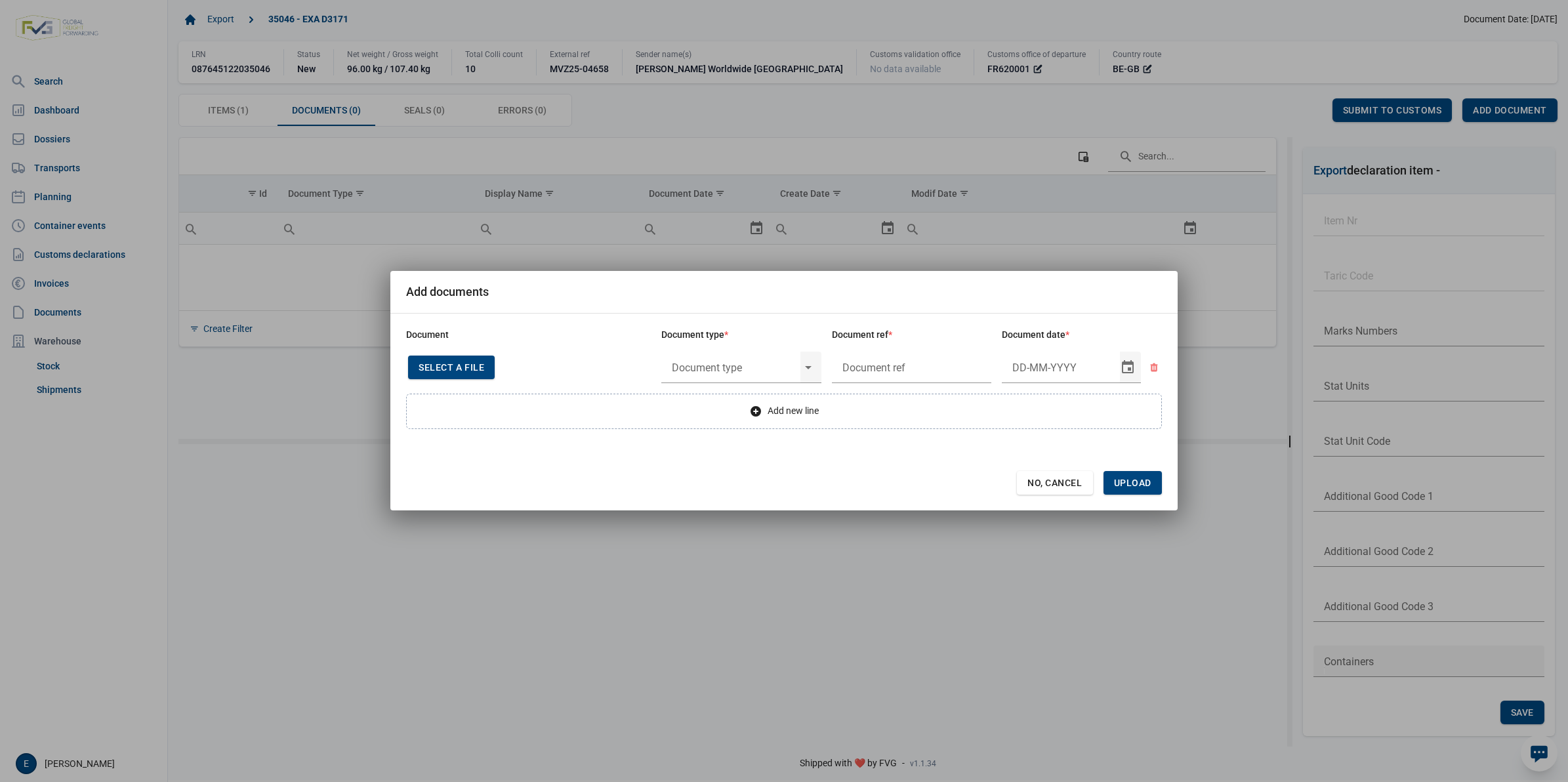
click at [487, 366] on div "Select a file" at bounding box center [451, 367] width 86 height 23
type input "Invoice VFA25-04842"
click at [727, 361] on input "text" at bounding box center [731, 367] width 139 height 34
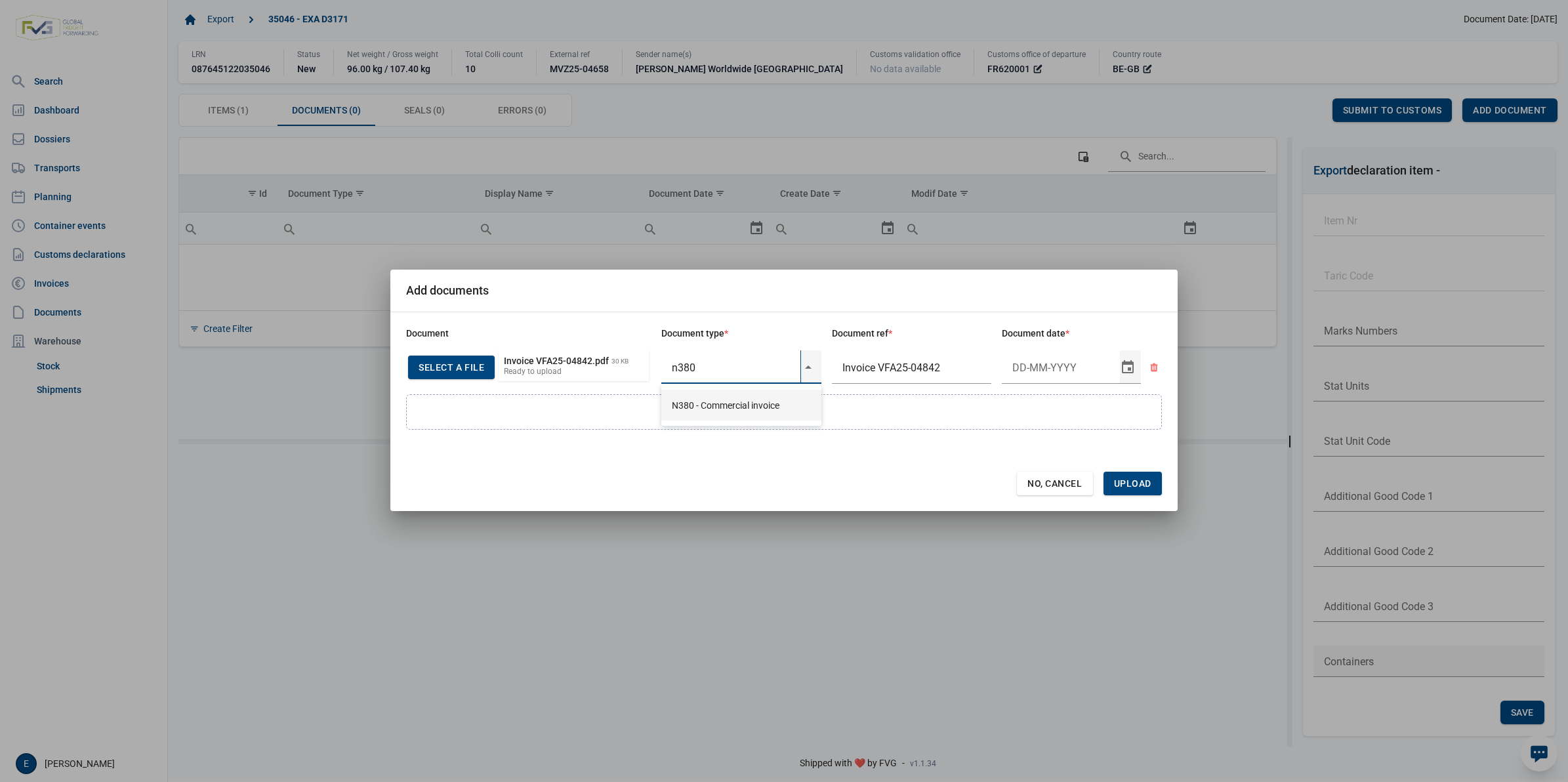
click at [731, 404] on div "N380 - Commercial invoice" at bounding box center [741, 405] width 160 height 31
type input "N380 - Commercial invoice"
click at [1024, 368] on input "Document date" at bounding box center [1061, 367] width 118 height 34
type input "2-9-2025"
click at [1132, 477] on span "Upload" at bounding box center [1132, 483] width 59 height 23
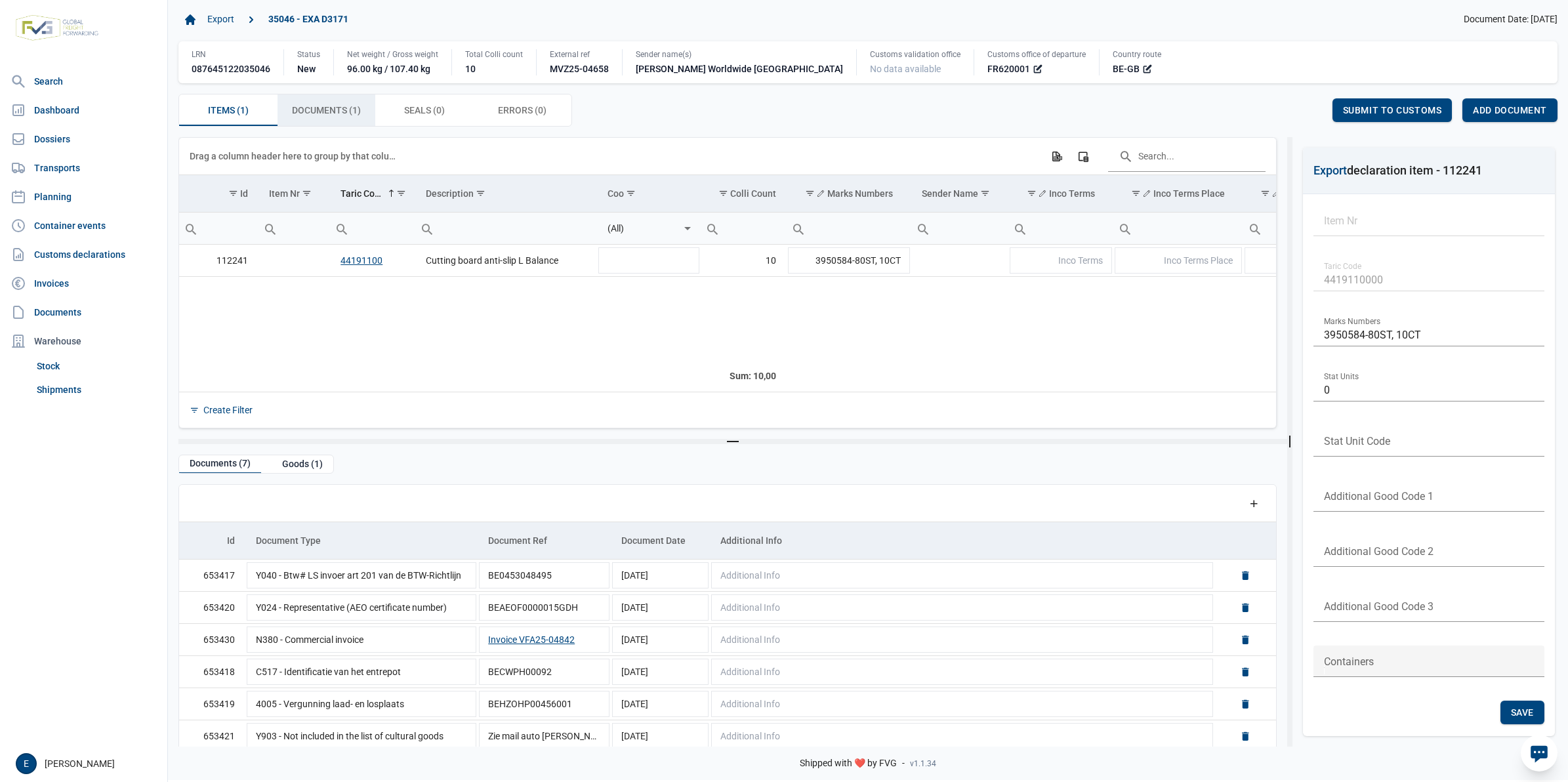
drag, startPoint x: 354, startPoint y: 110, endPoint x: 513, endPoint y: 119, distance: 159.3
click at [354, 110] on span "Documents (1) Documents (1)" at bounding box center [326, 110] width 69 height 16
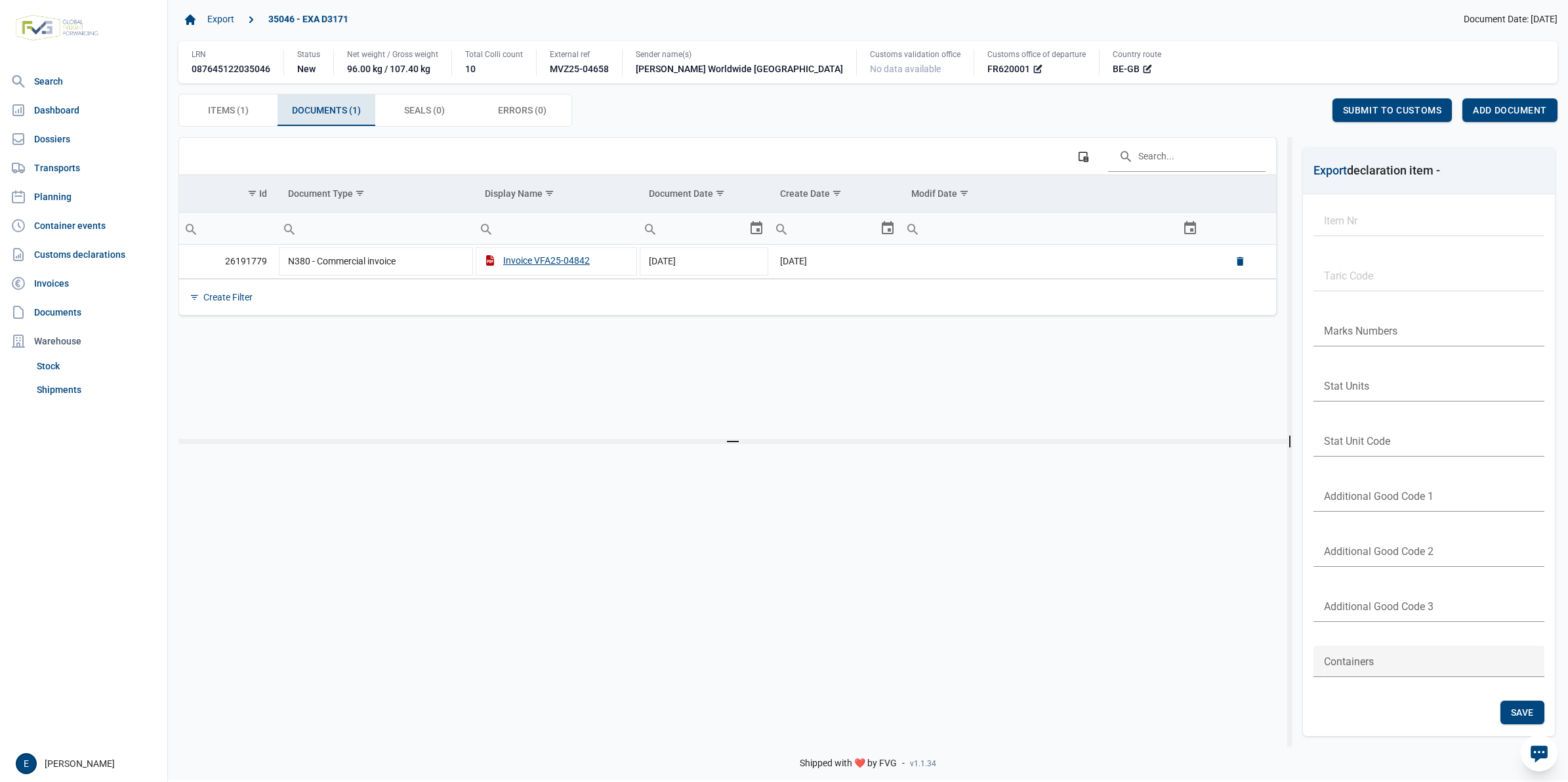
click at [640, 119] on div "Items (1) Items (1) Documents (1) Documents (1) Seals (0) Seals (0) Errors (0) …" at bounding box center [868, 110] width 1379 height 33
click at [1403, 105] on span "Submit to customs" at bounding box center [1393, 110] width 99 height 11
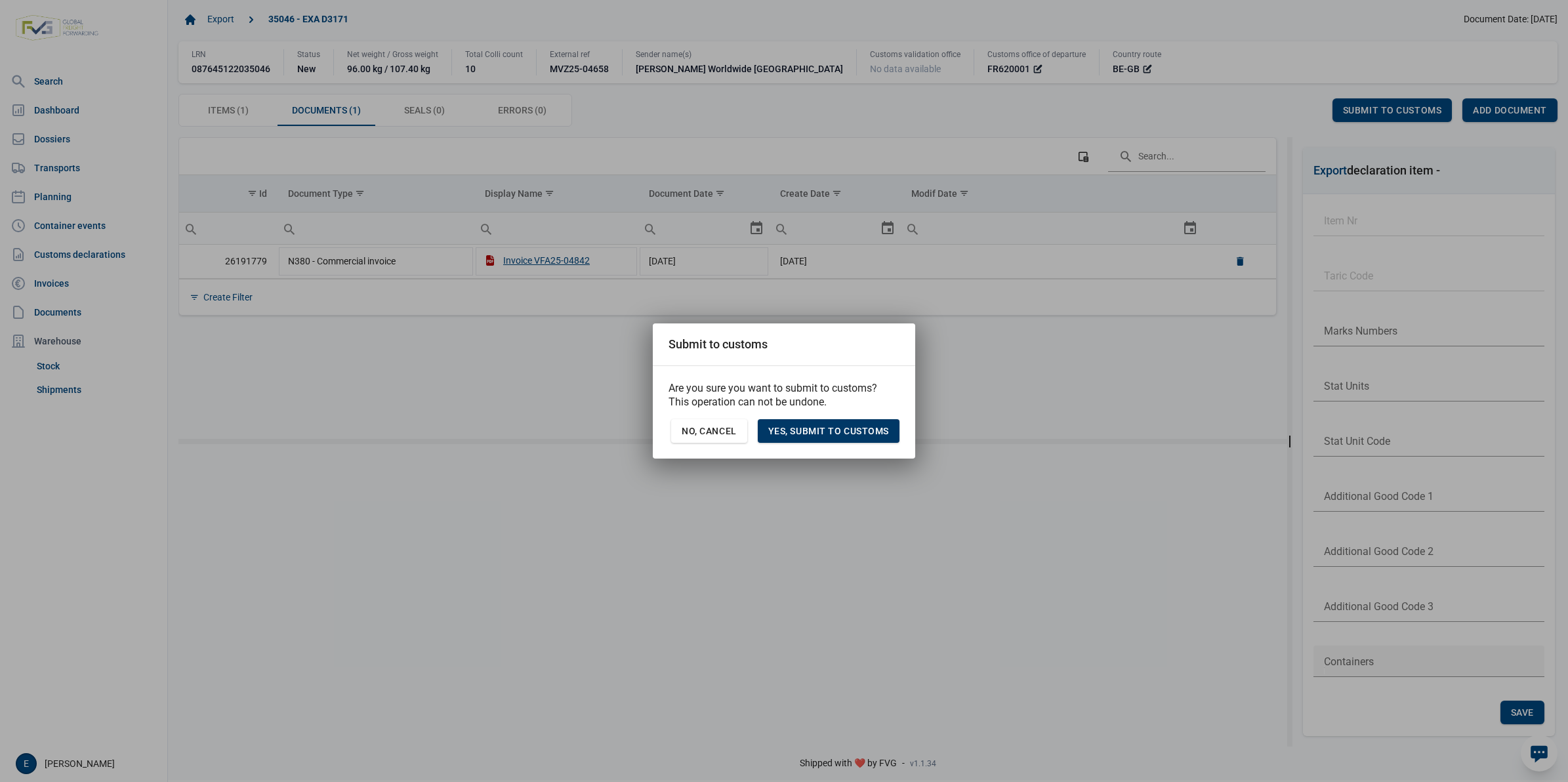
click at [817, 426] on span "Yes, Submit to customs" at bounding box center [828, 431] width 121 height 11
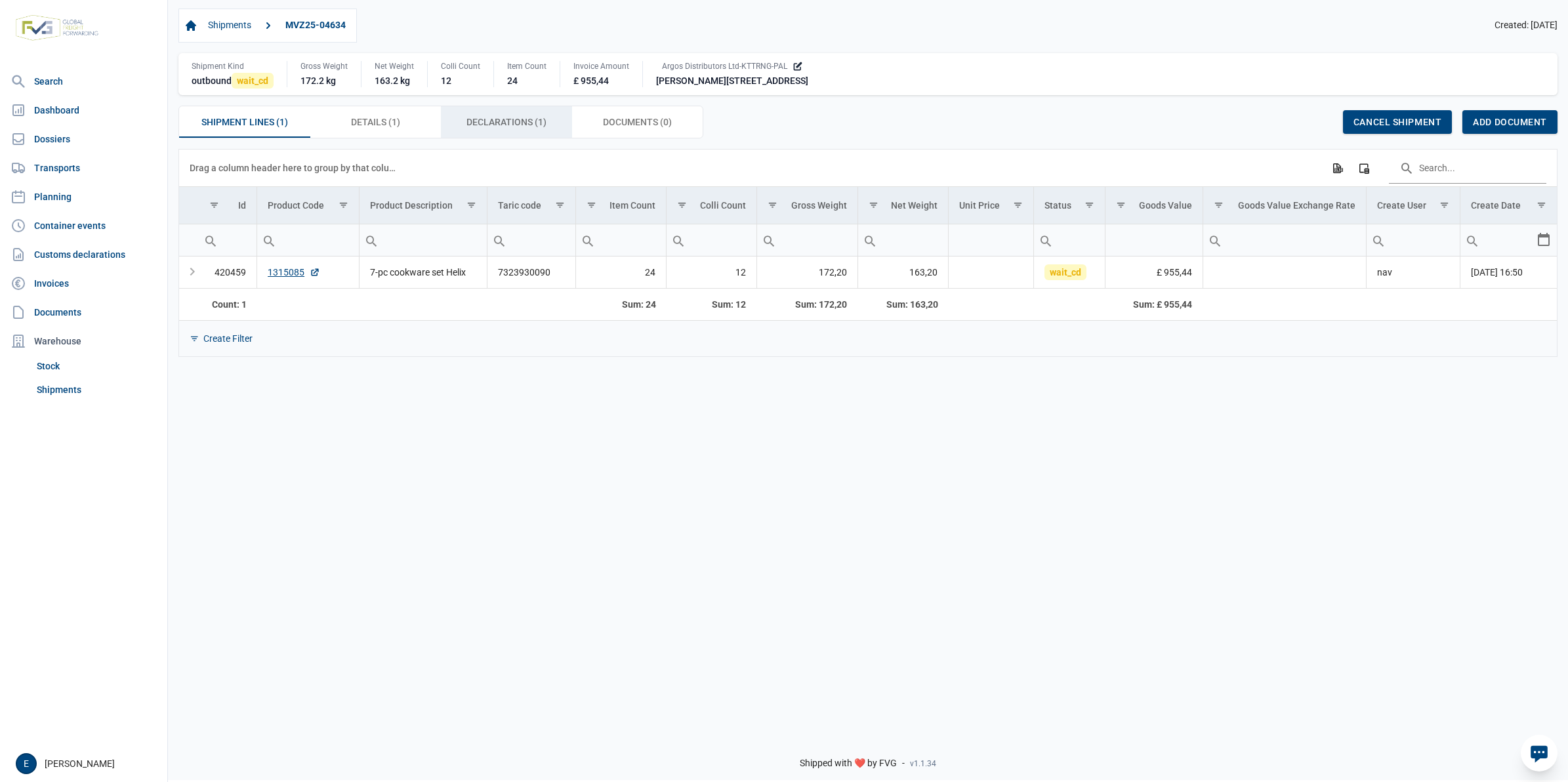
click at [517, 120] on span "Declarations (1) Declarations (1)" at bounding box center [506, 122] width 80 height 16
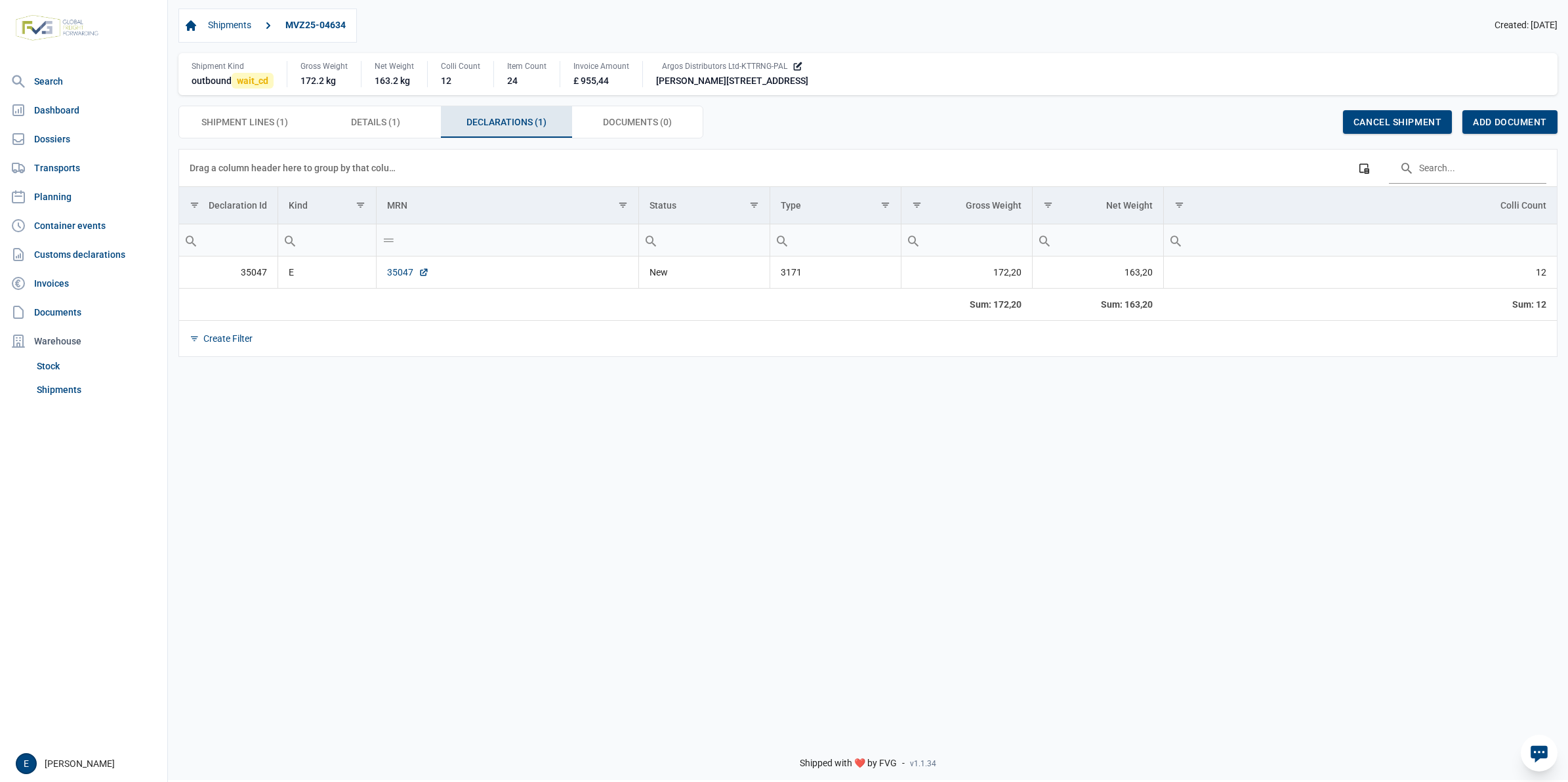
click at [404, 272] on link "35047" at bounding box center [407, 272] width 42 height 13
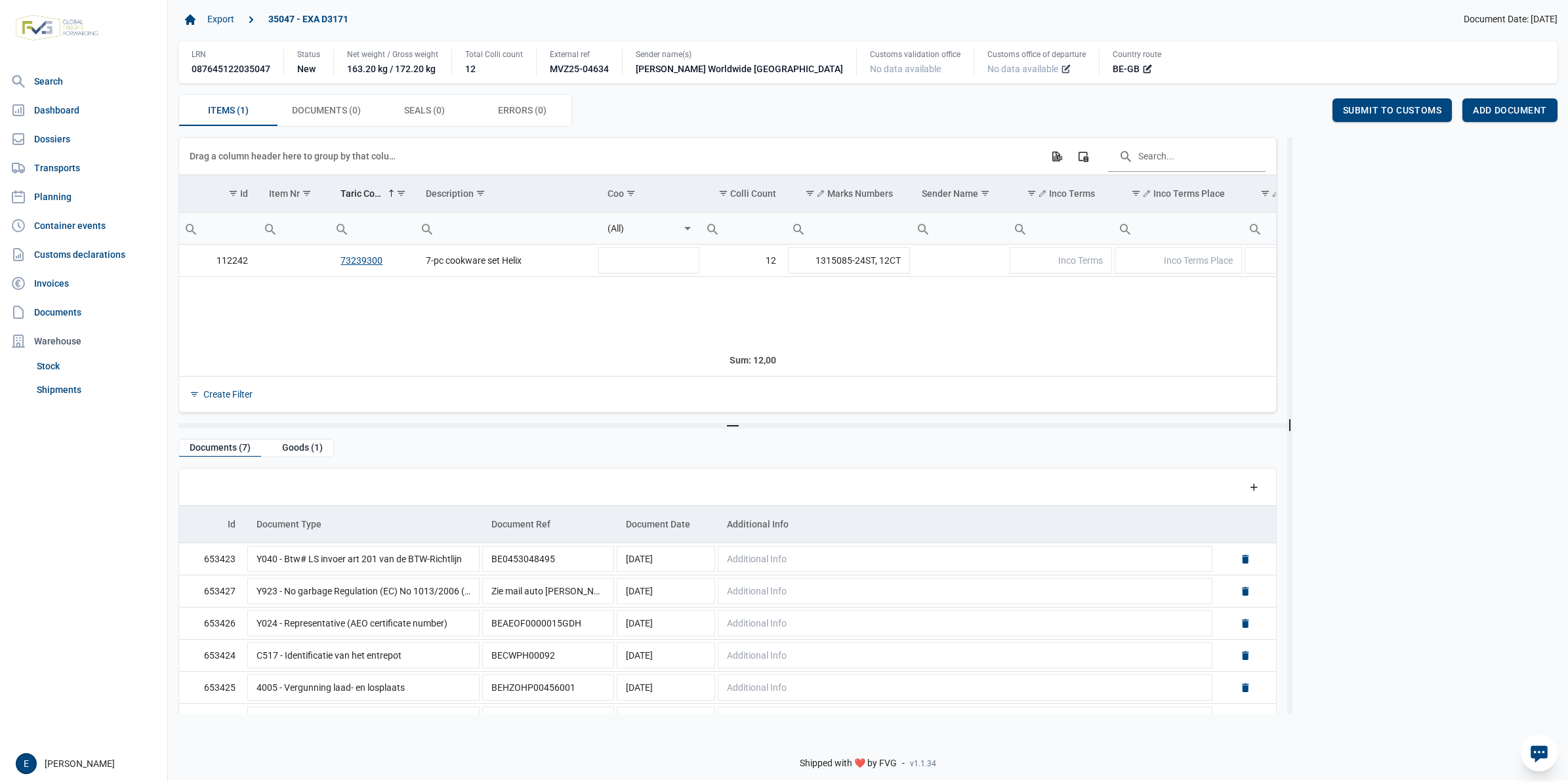
click at [1061, 69] on icon at bounding box center [1066, 69] width 11 height 11
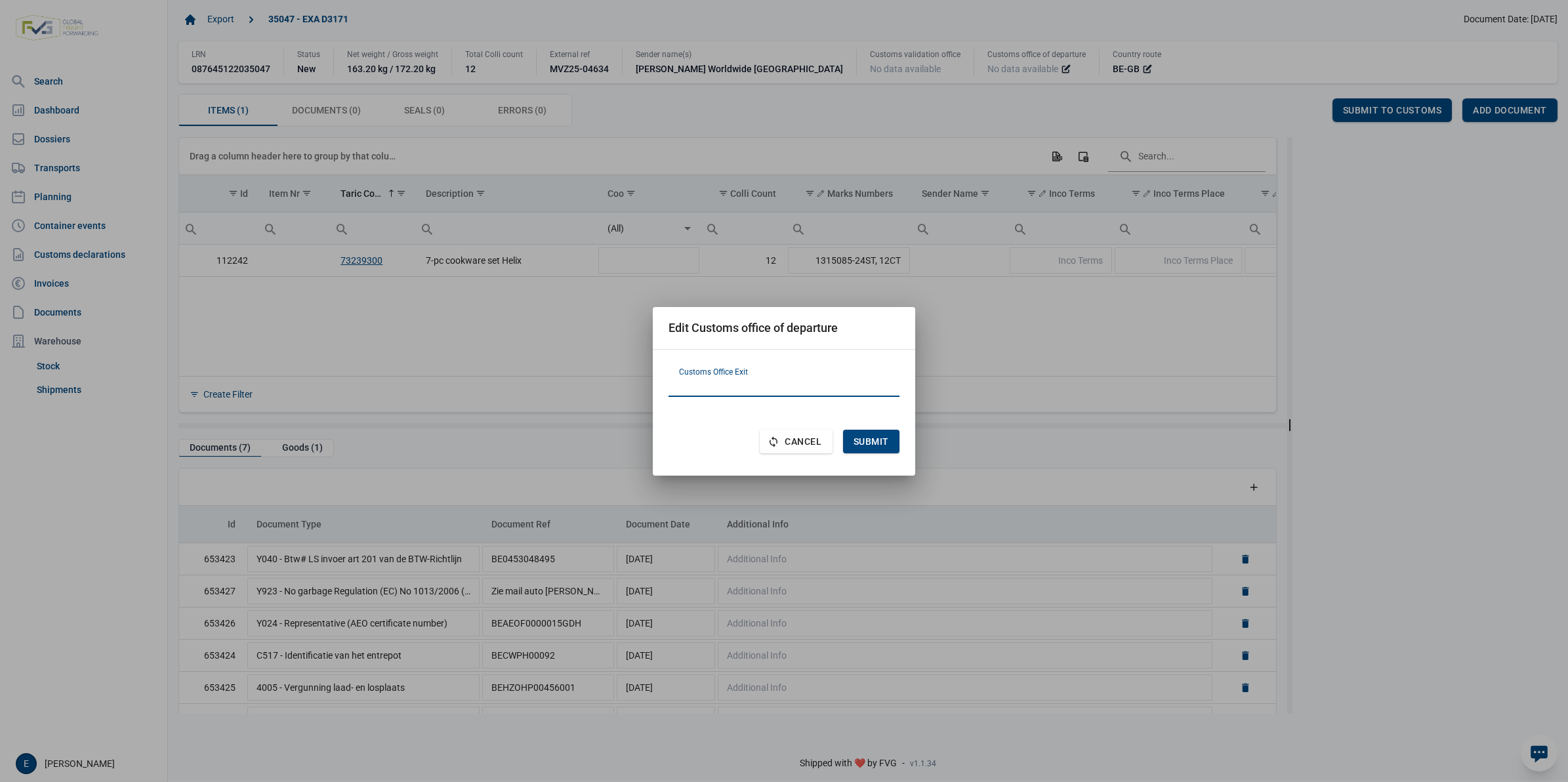
click at [792, 383] on input "text" at bounding box center [784, 381] width 231 height 32
type input "FR620001"
click at [880, 431] on div "Submit" at bounding box center [871, 441] width 57 height 23
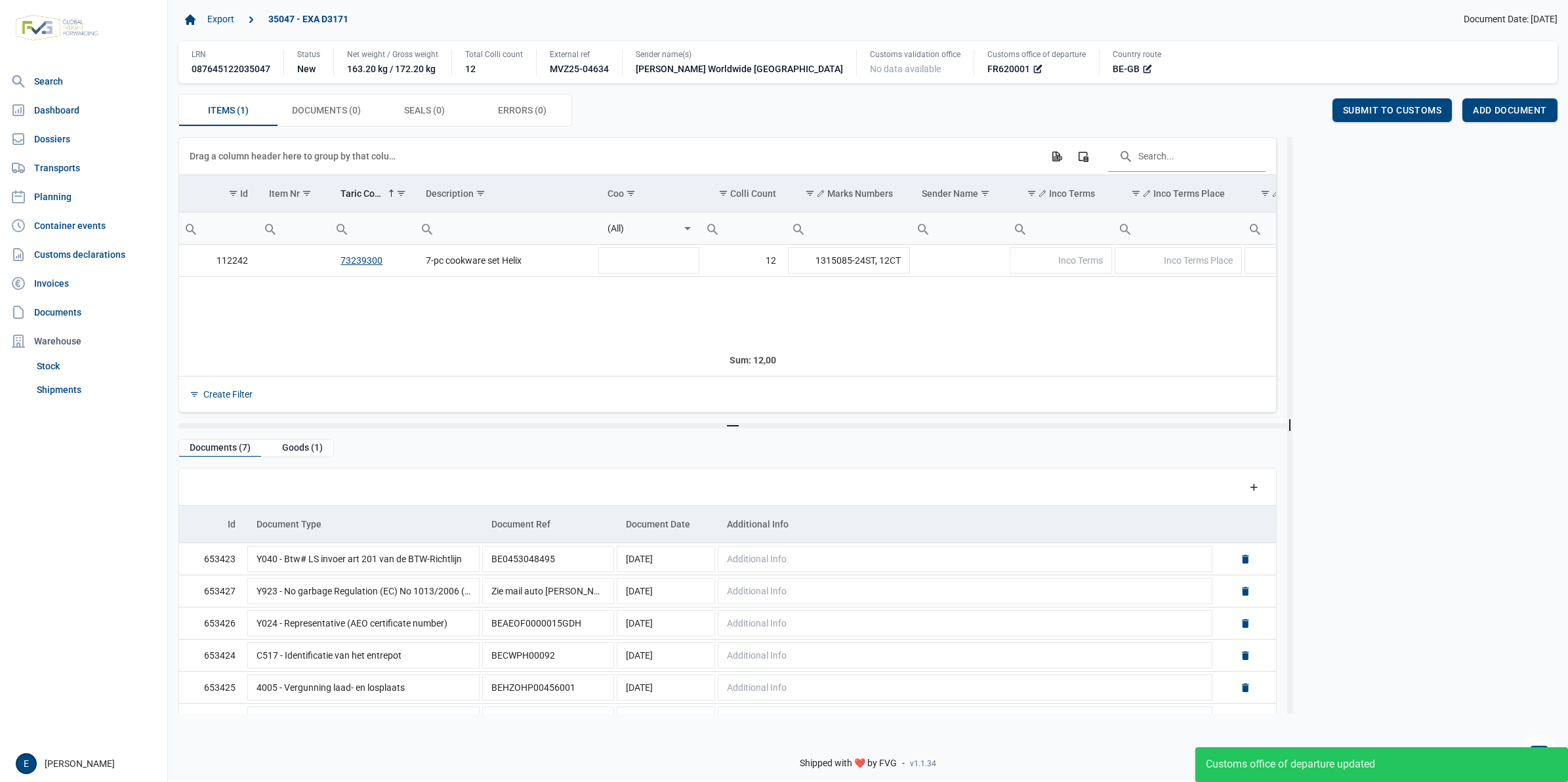
click at [1007, 103] on div "Items (1) Items (1) Documents (0) Documents (0) Seals (0) Seals (0) Errors (0) …" at bounding box center [868, 110] width 1379 height 33
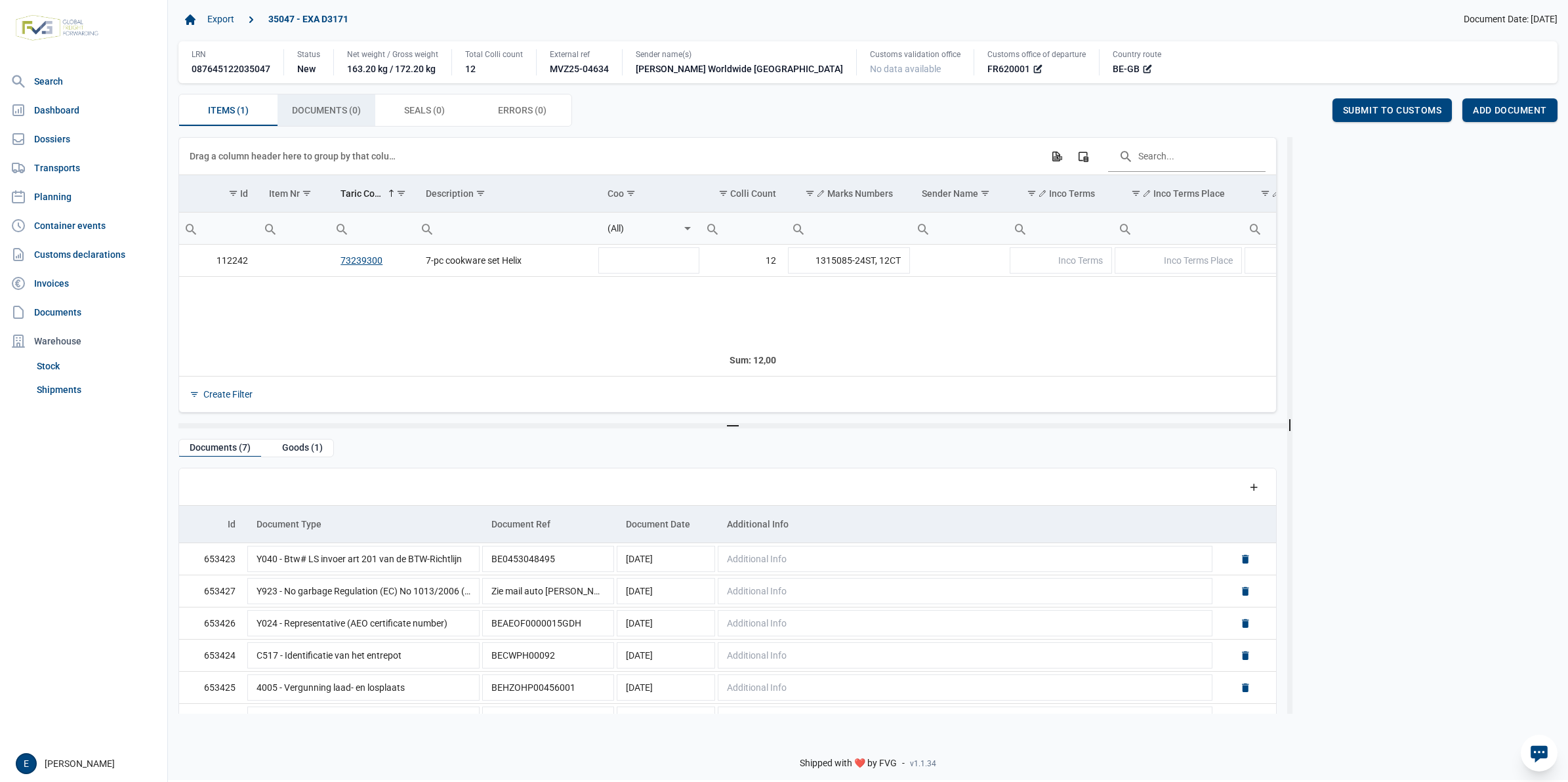
click at [339, 122] on div "Documents (0) Documents (0)" at bounding box center [326, 110] width 98 height 32
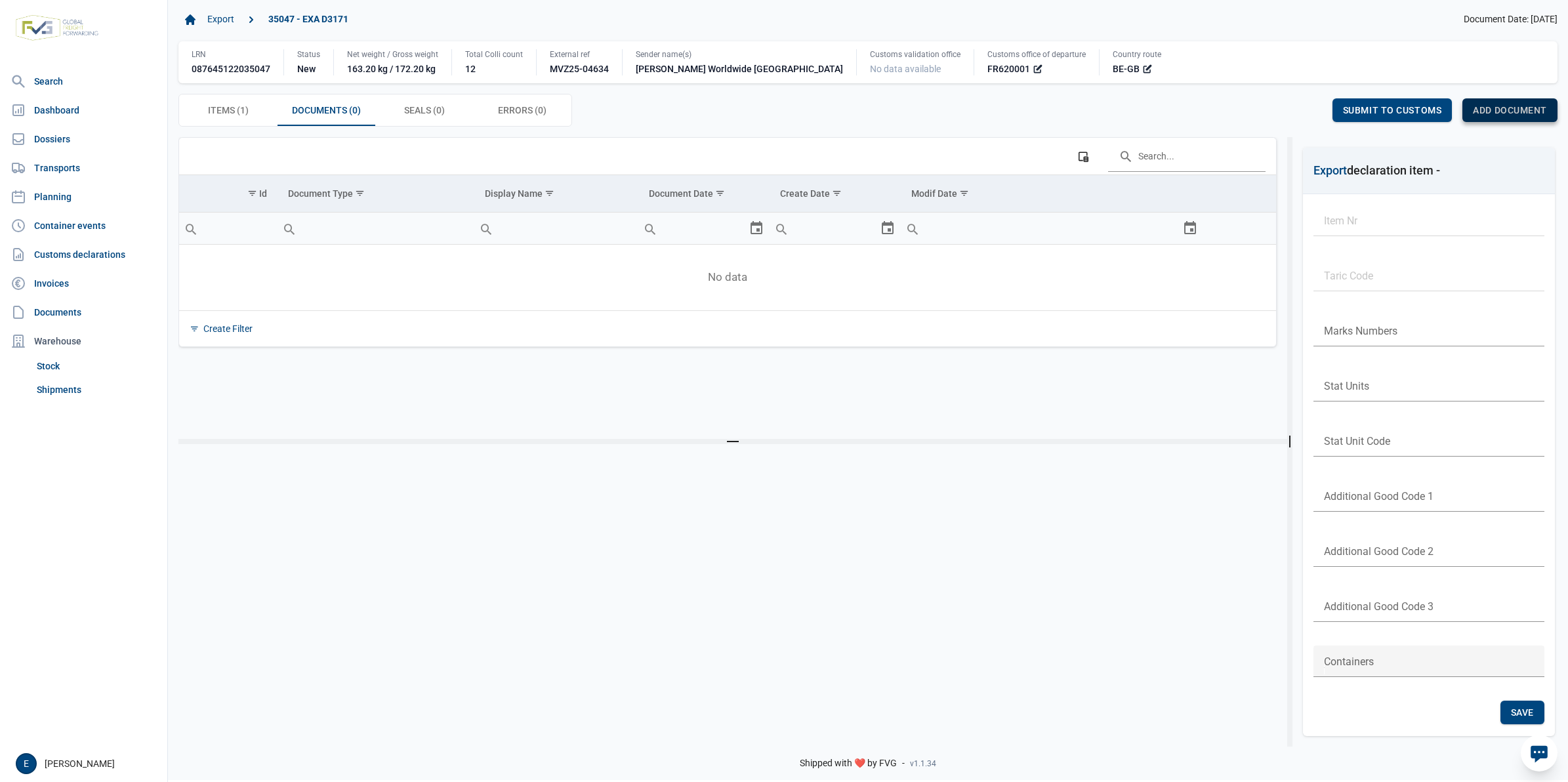
click at [1484, 114] on span "Add document" at bounding box center [1510, 110] width 74 height 11
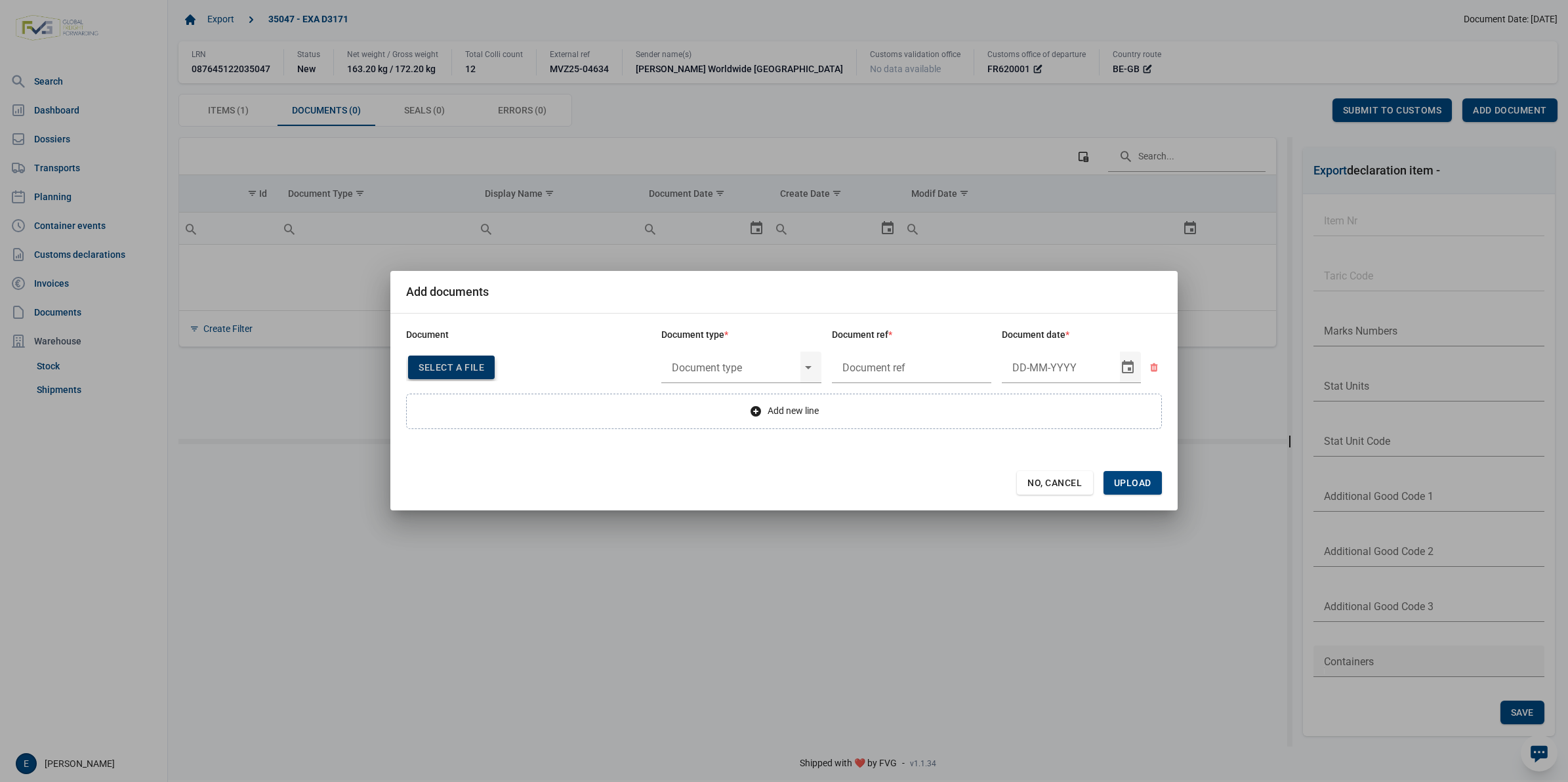
click at [464, 372] on span "Select a file" at bounding box center [451, 367] width 66 height 11
type input "Invoice VFA25-04779"
click at [705, 358] on input "text" at bounding box center [731, 367] width 139 height 34
click at [726, 400] on div "N380 - Commercial invoice" at bounding box center [741, 405] width 160 height 31
type input "N380 - Commercial invoice"
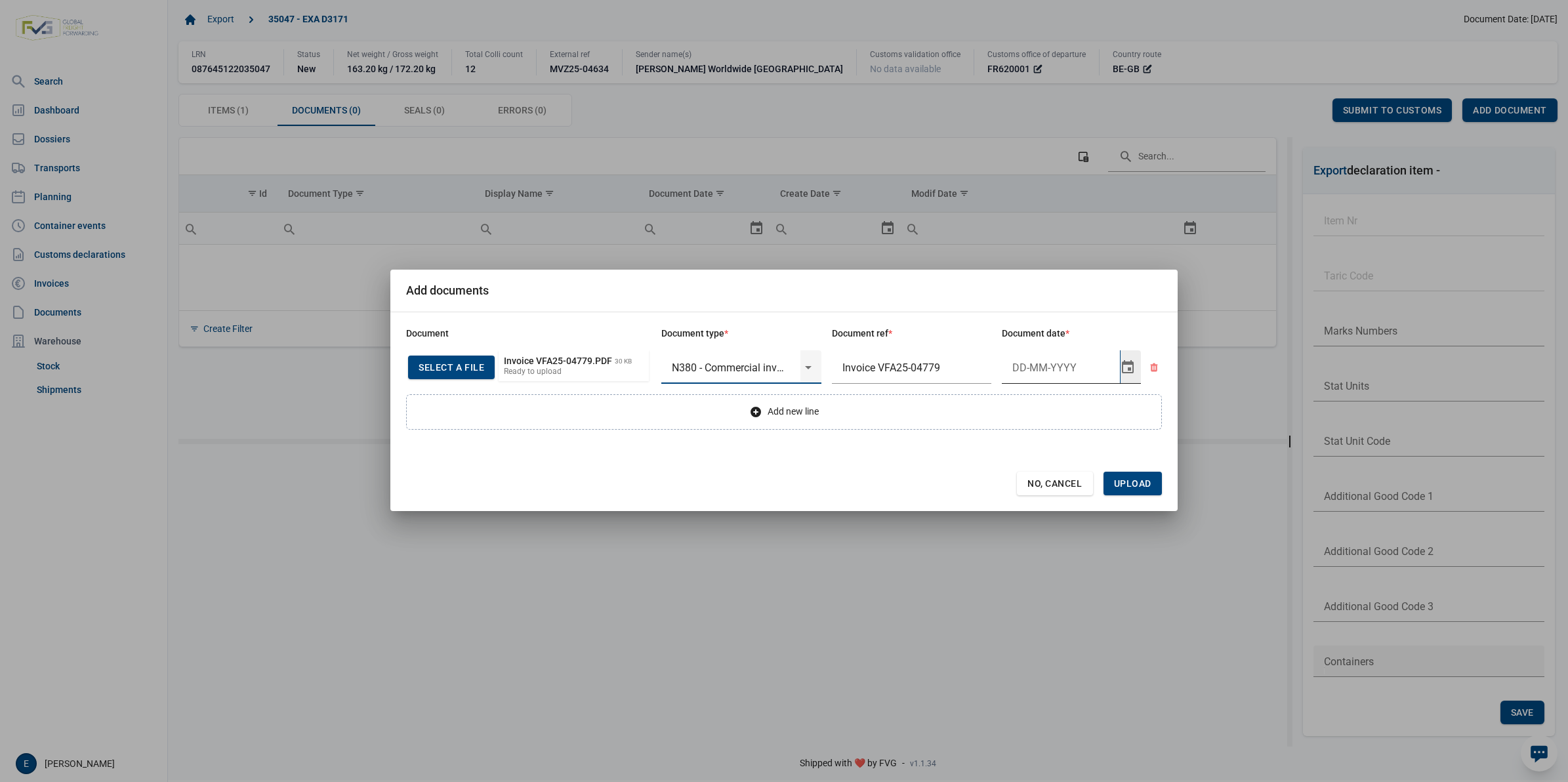
click at [1058, 365] on input "Document date" at bounding box center [1061, 367] width 118 height 34
type input "1-9-2025"
click at [1132, 486] on span "Upload" at bounding box center [1132, 483] width 37 height 11
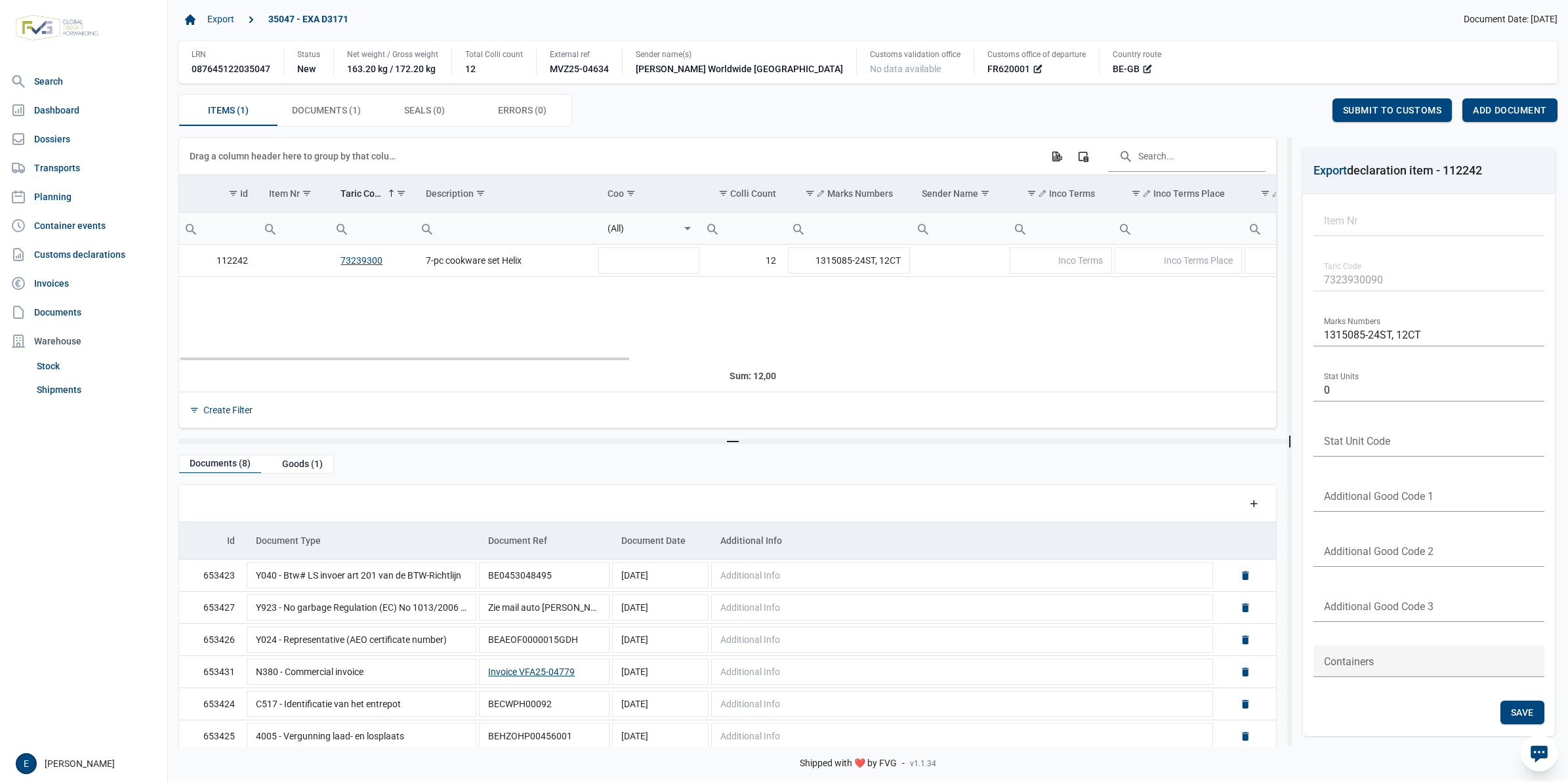
click at [955, 323] on td "Data grid with 1 rows and 23 columns" at bounding box center [960, 317] width 96 height 81
click at [1378, 113] on span "Submit to customs" at bounding box center [1393, 110] width 99 height 11
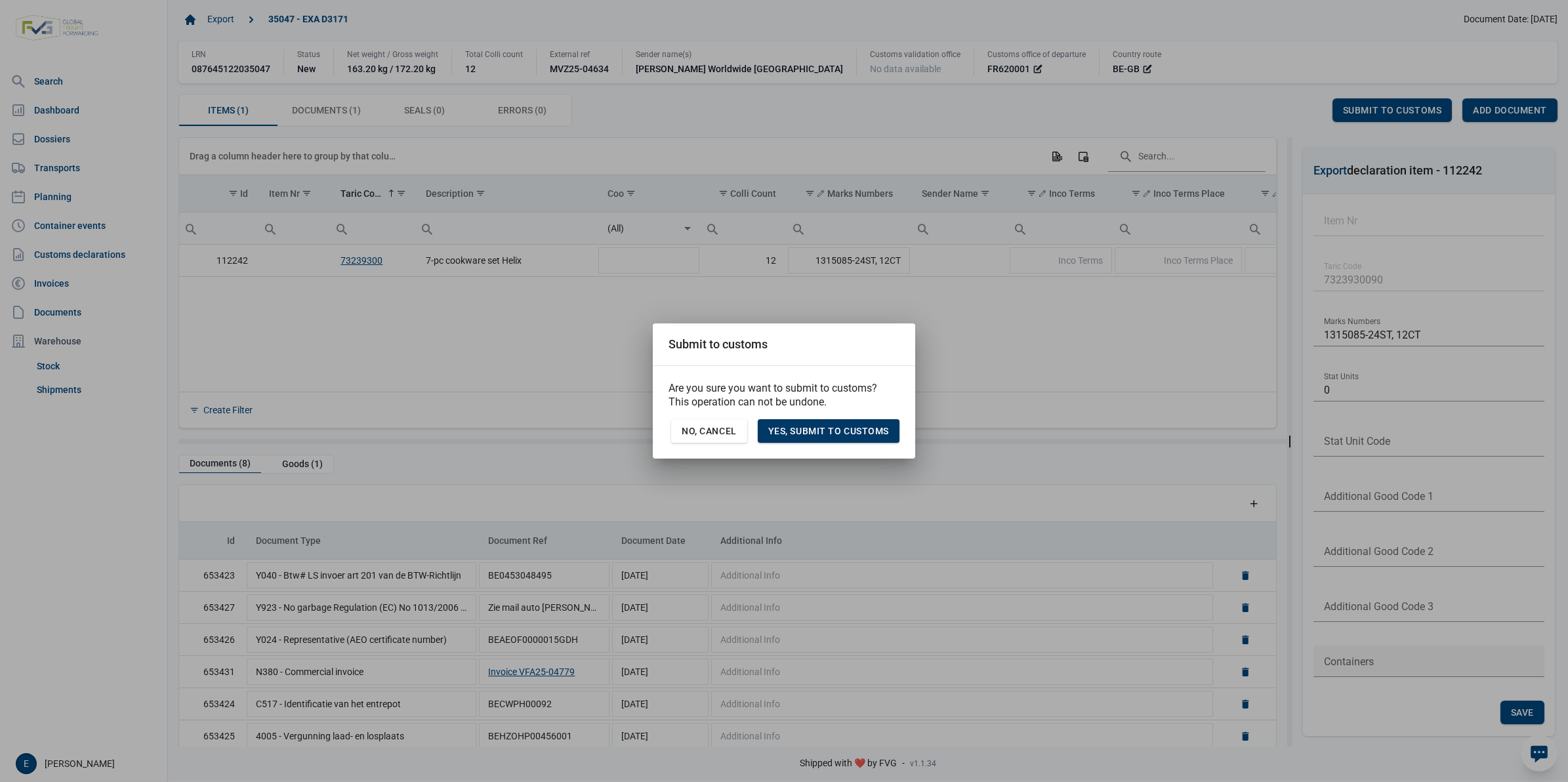
click at [815, 428] on span "Yes, Submit to customs" at bounding box center [828, 431] width 121 height 11
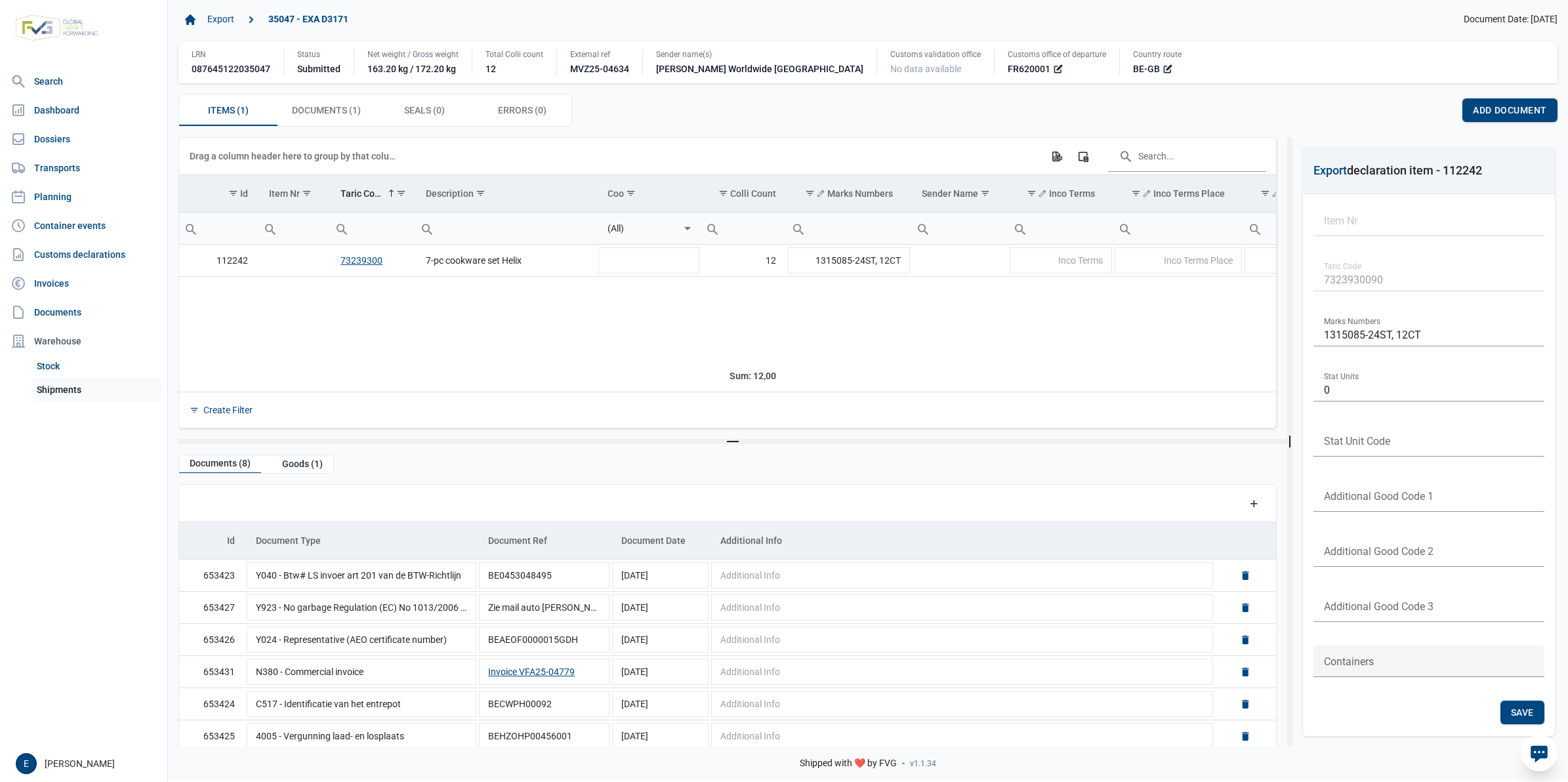
click at [62, 384] on link "Shipments" at bounding box center [97, 389] width 131 height 23
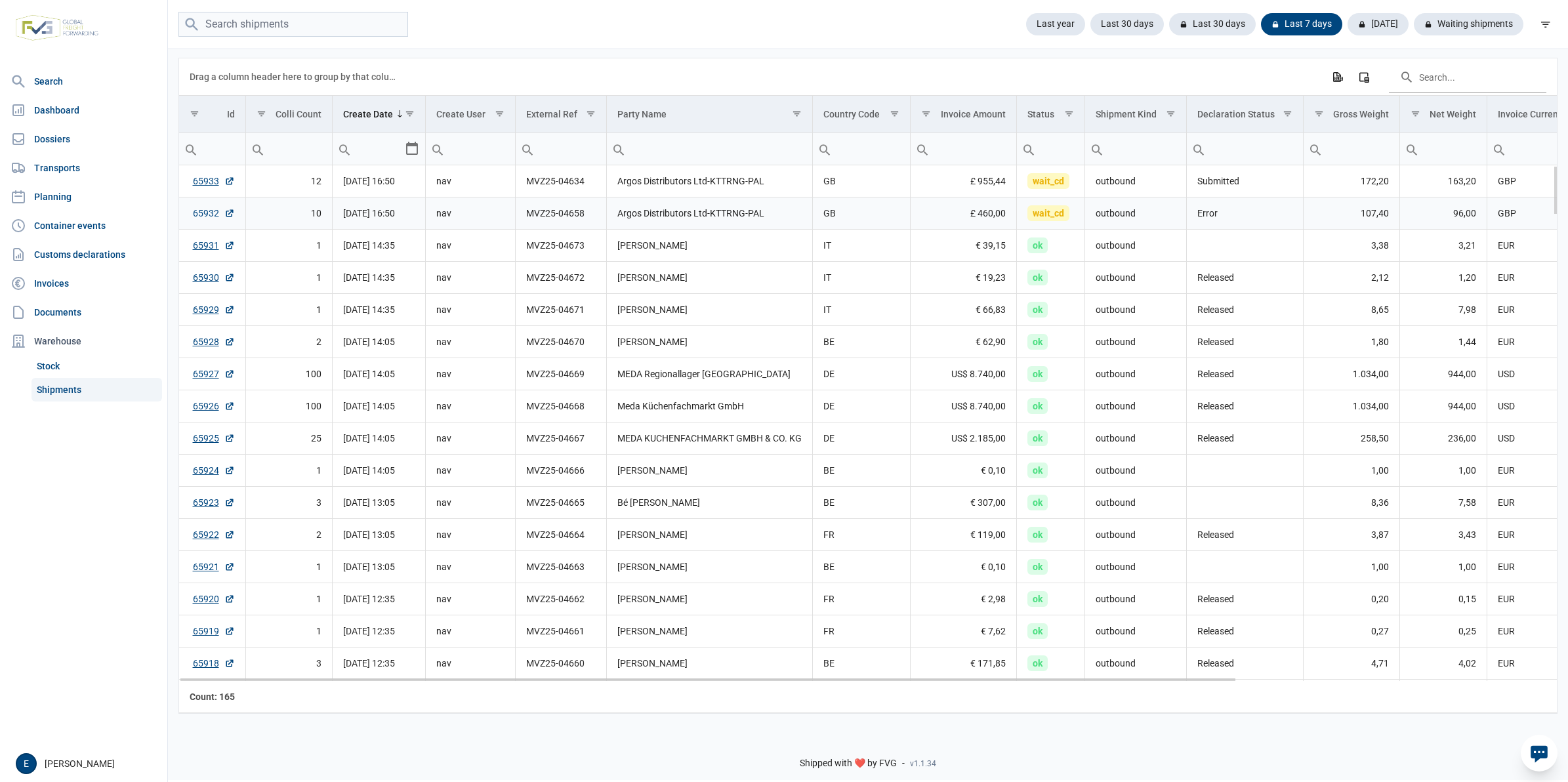
click at [210, 212] on link "65932" at bounding box center [214, 213] width 42 height 13
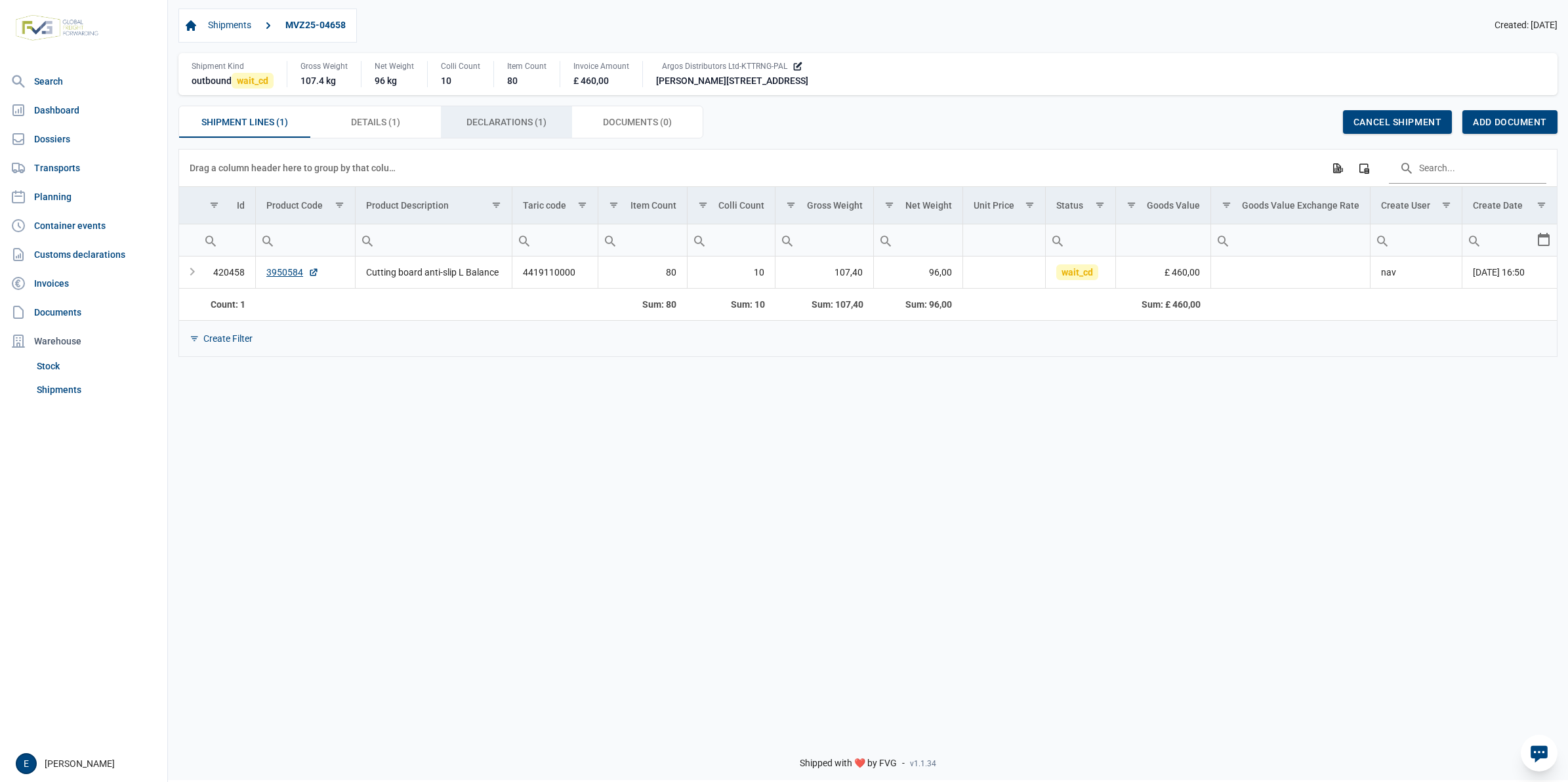
click at [527, 119] on span "Declarations (1) Declarations (1)" at bounding box center [506, 122] width 80 height 16
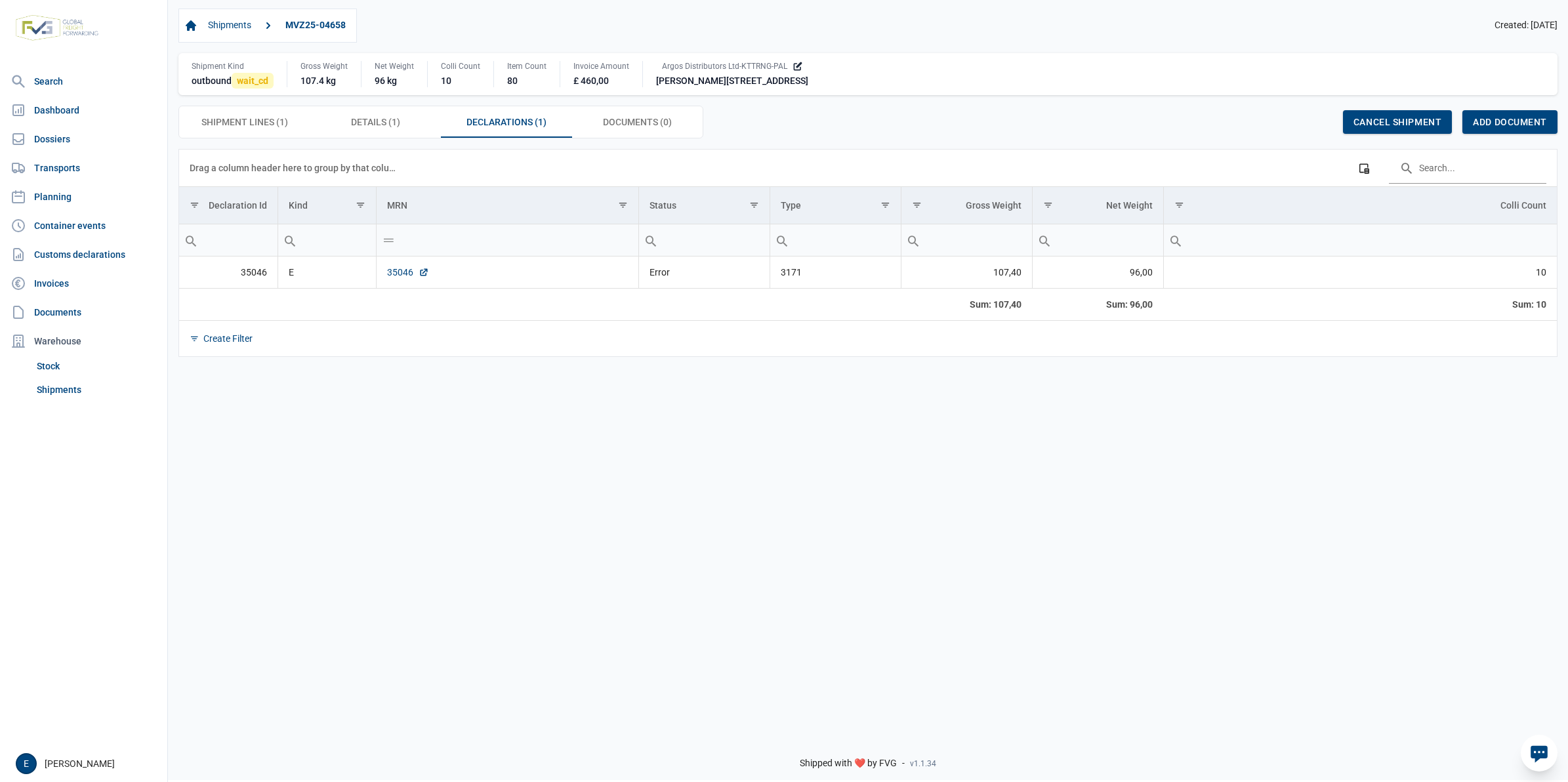
click at [398, 279] on link "35046" at bounding box center [407, 272] width 42 height 13
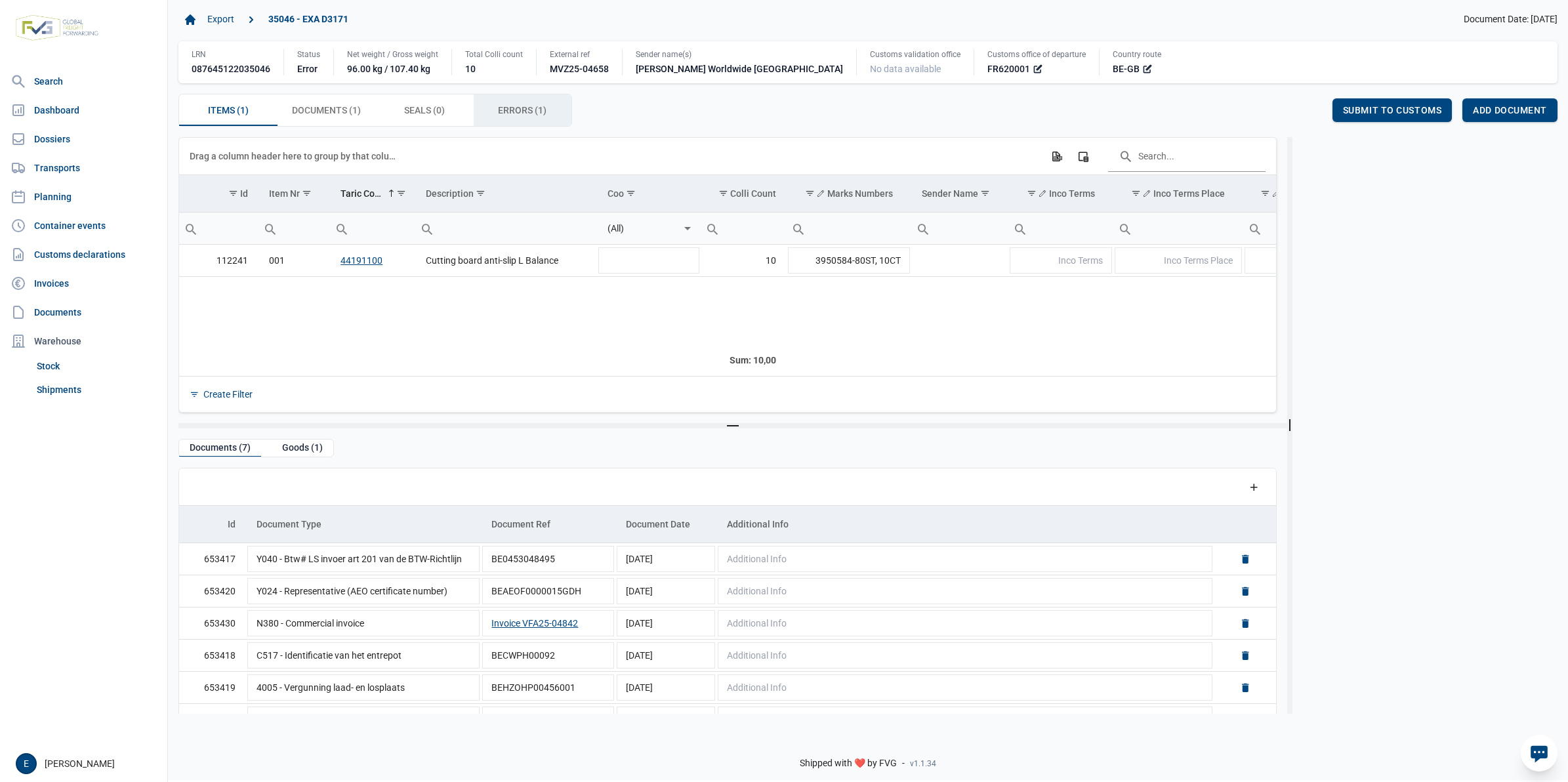
click at [550, 115] on div "Errors (1) Errors (1)" at bounding box center [523, 110] width 98 height 32
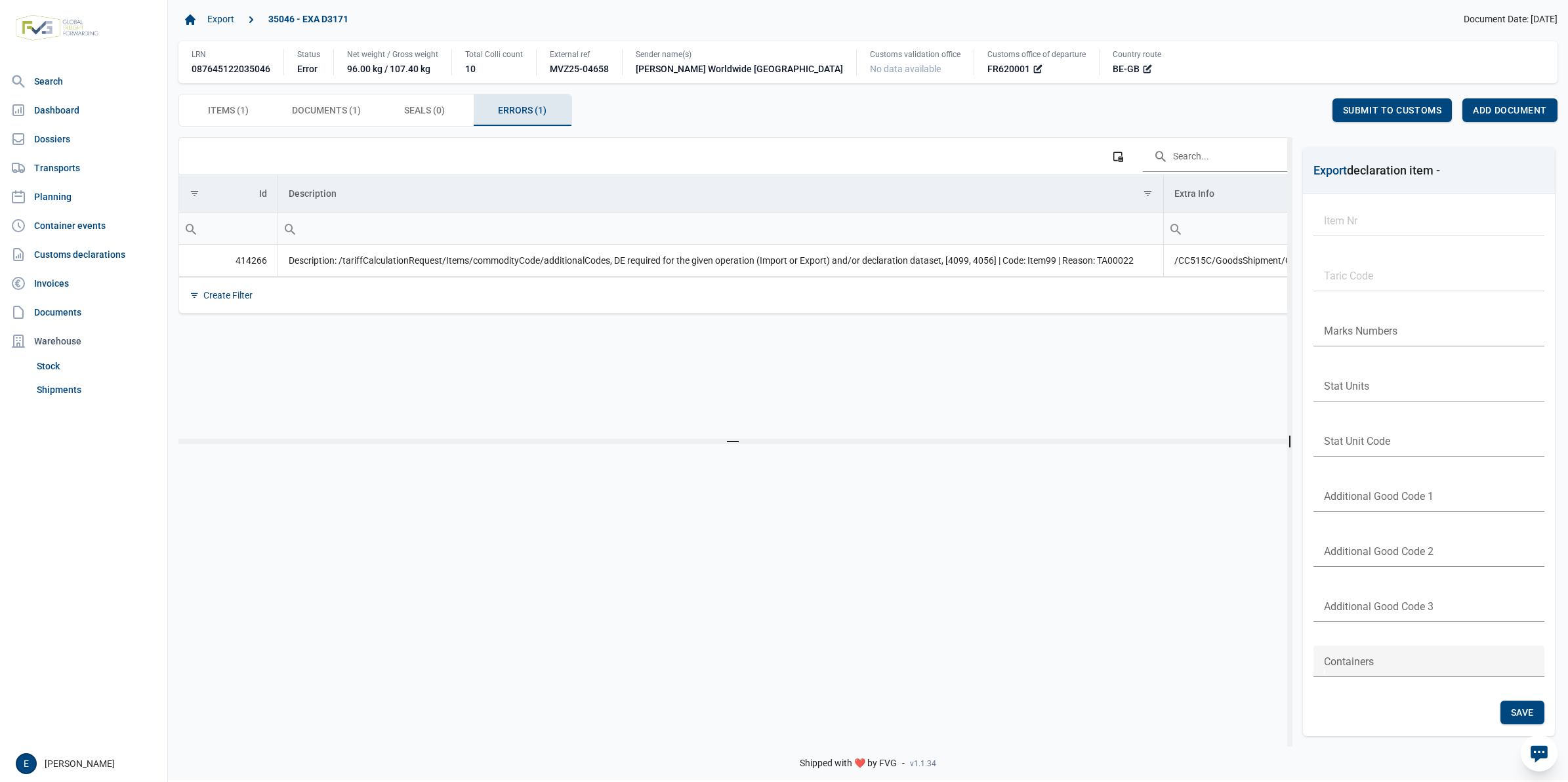
scroll to position [0, 34]
click at [221, 112] on span "Items (1) Items (1)" at bounding box center [228, 110] width 41 height 16
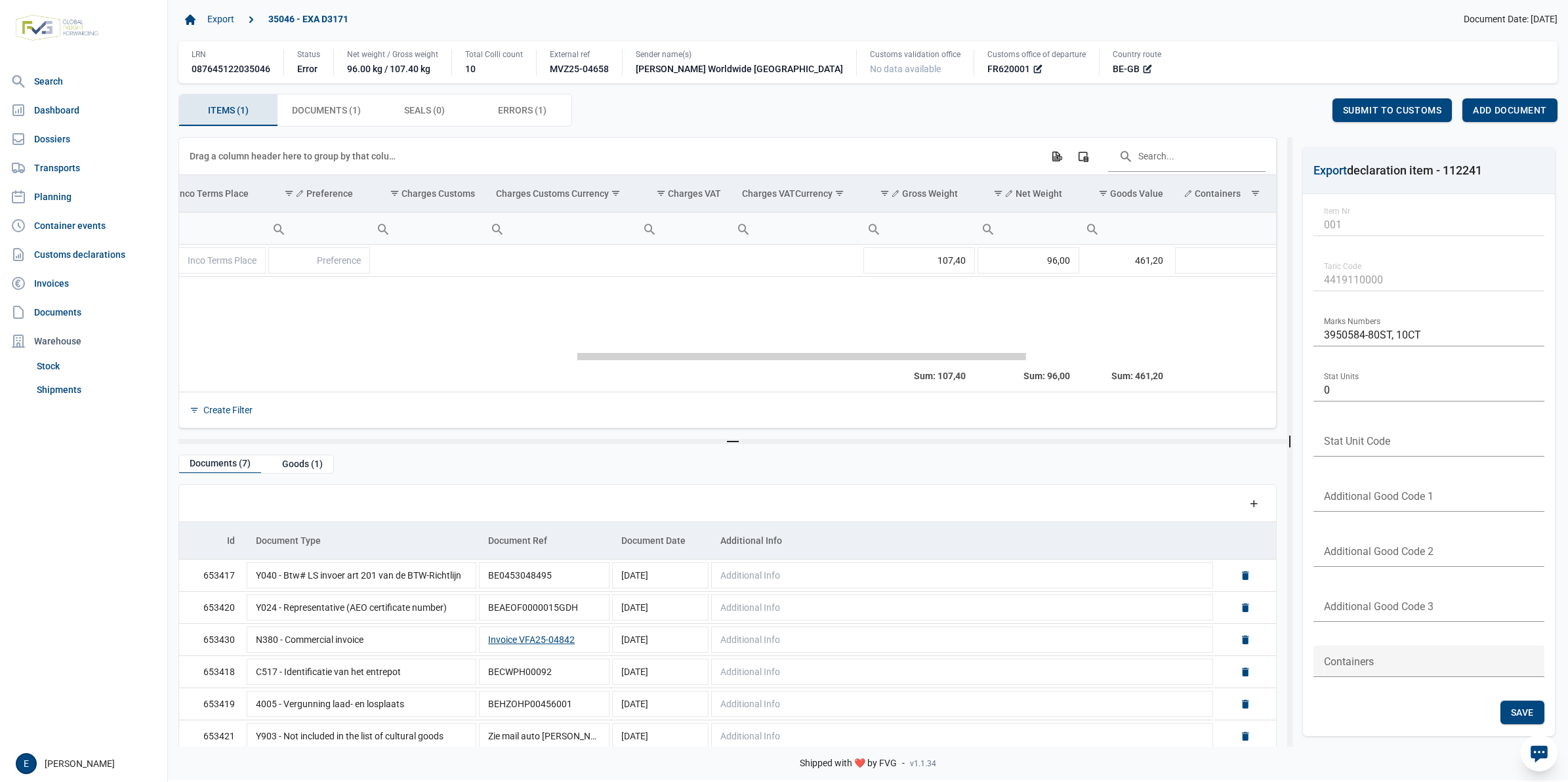
scroll to position [0, 927]
drag, startPoint x: 473, startPoint y: 358, endPoint x: 735, endPoint y: 356, distance: 262.0
click at [735, 356] on body "For evaluation purposes only. Redistribution prohibited. Please register an exi…" at bounding box center [784, 368] width 1568 height 782
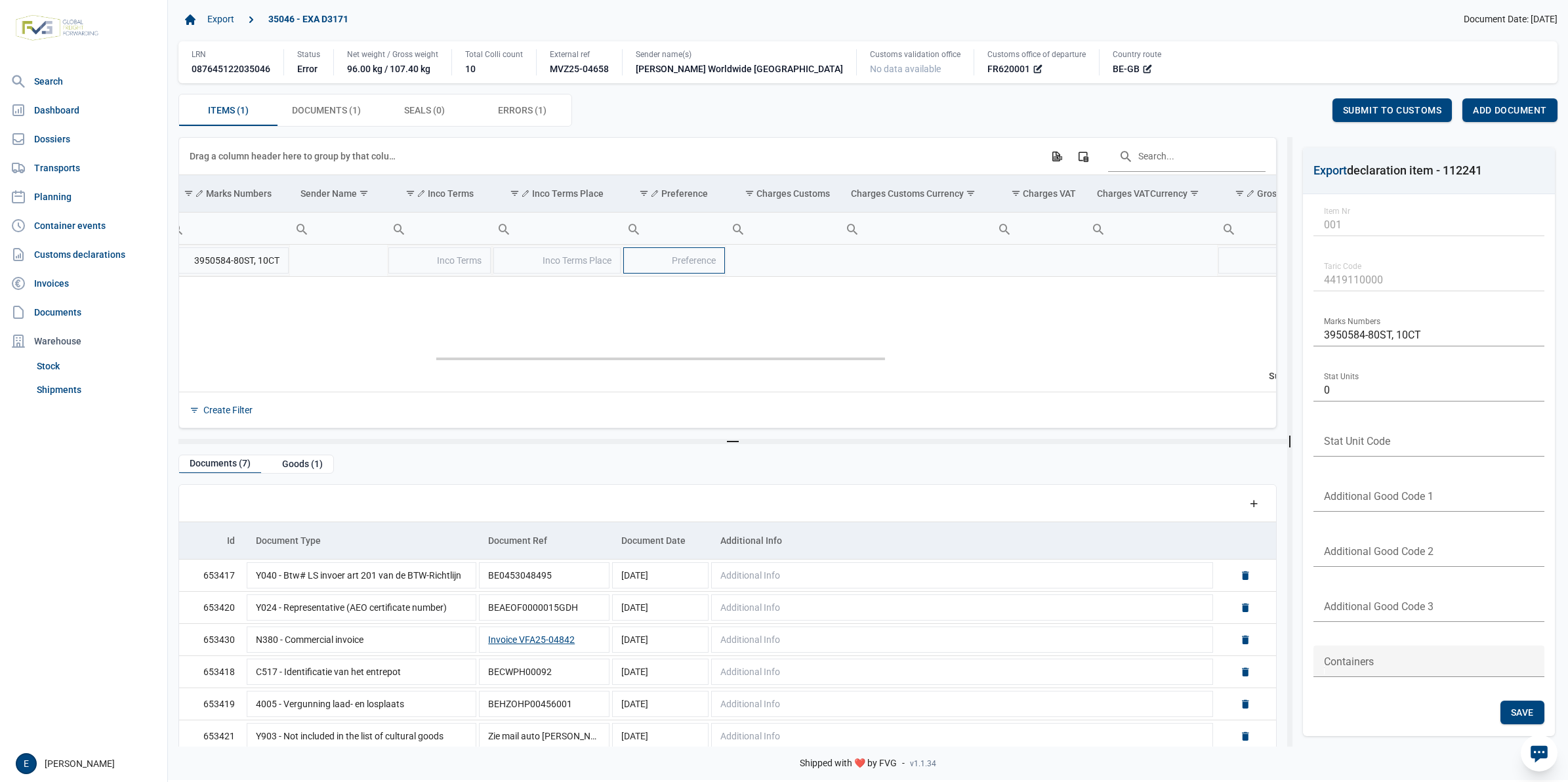
click at [692, 259] on span "Preference" at bounding box center [694, 260] width 44 height 11
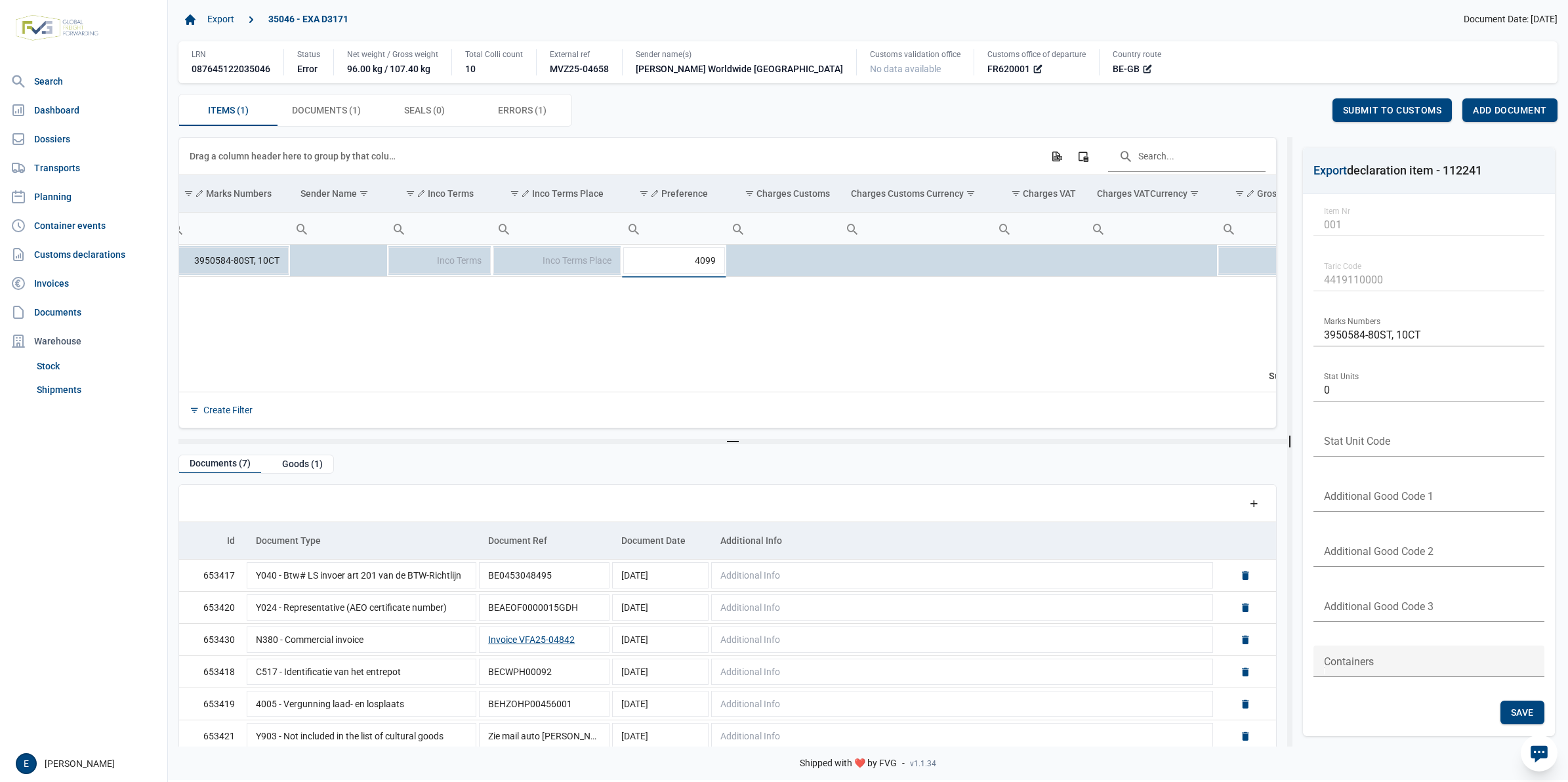
type input "4099"
click at [684, 110] on div "Items (1) Items (1) Documents (1) Documents (1) Seals (0) Seals (0) Errors (1) …" at bounding box center [868, 110] width 1379 height 33
click at [1294, 105] on span "Save" at bounding box center [1299, 110] width 23 height 11
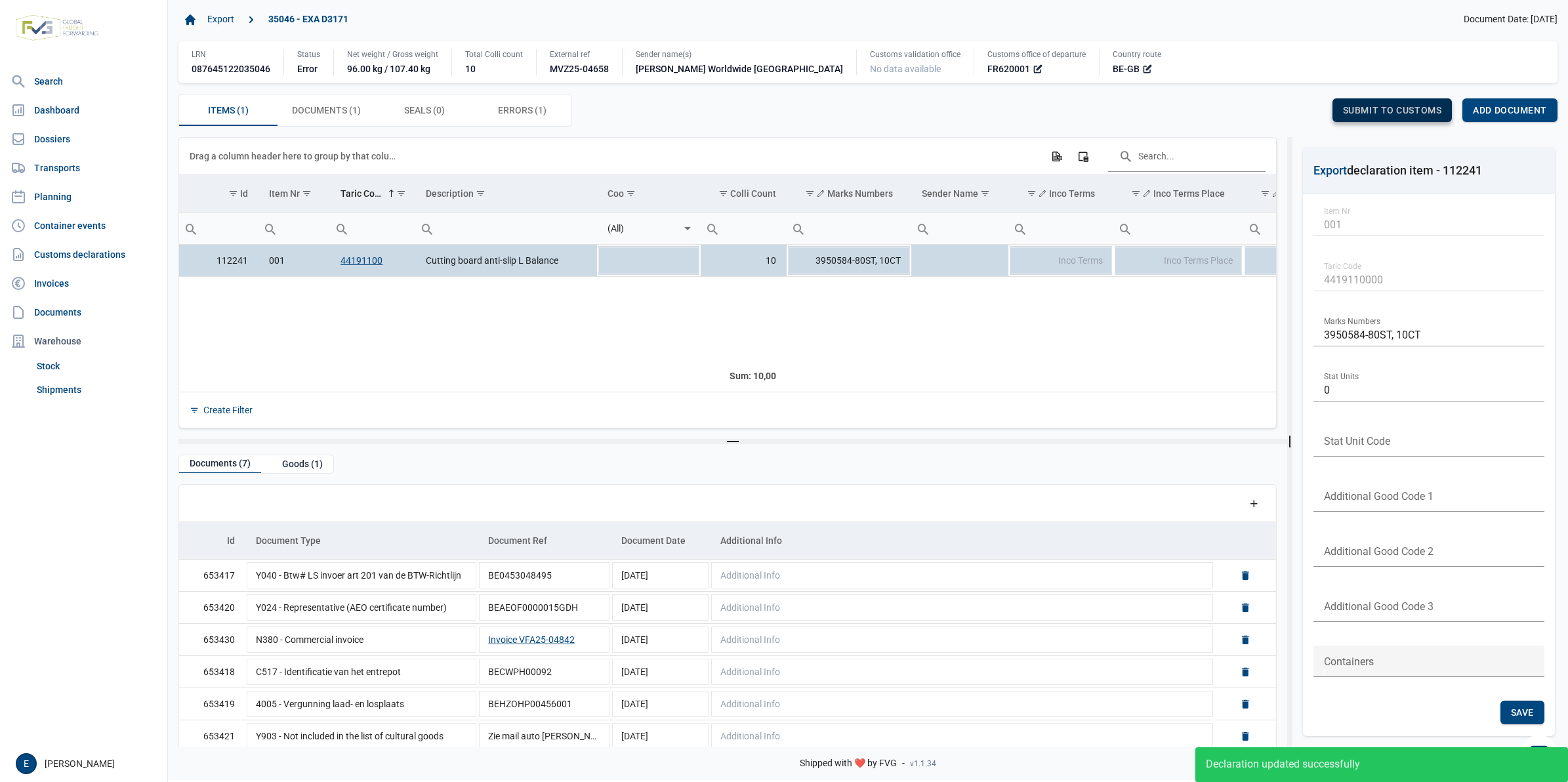
click at [1368, 114] on span "Submit to customs" at bounding box center [1393, 110] width 99 height 11
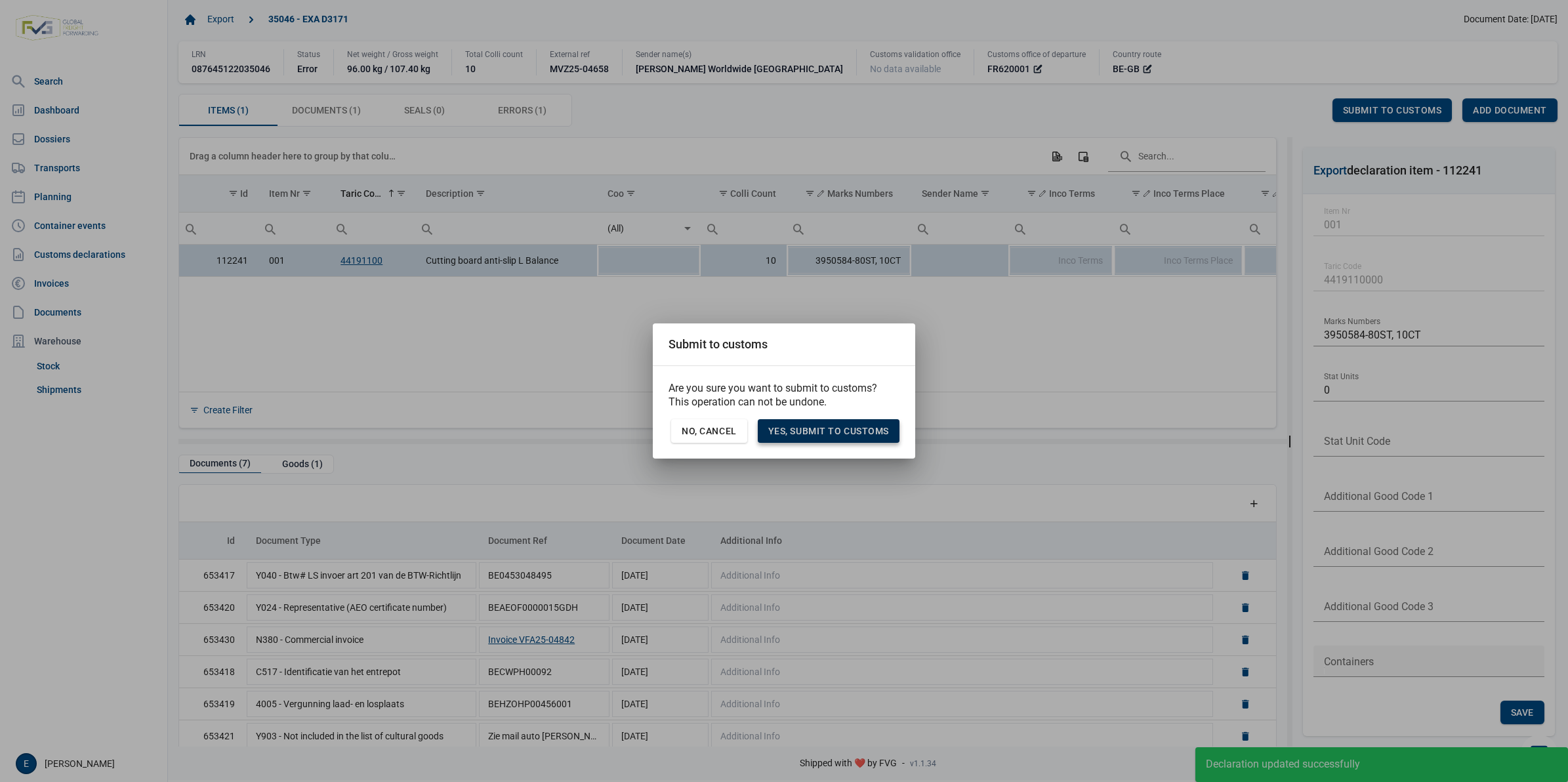
click at [852, 436] on span "Yes, Submit to customs" at bounding box center [828, 431] width 121 height 11
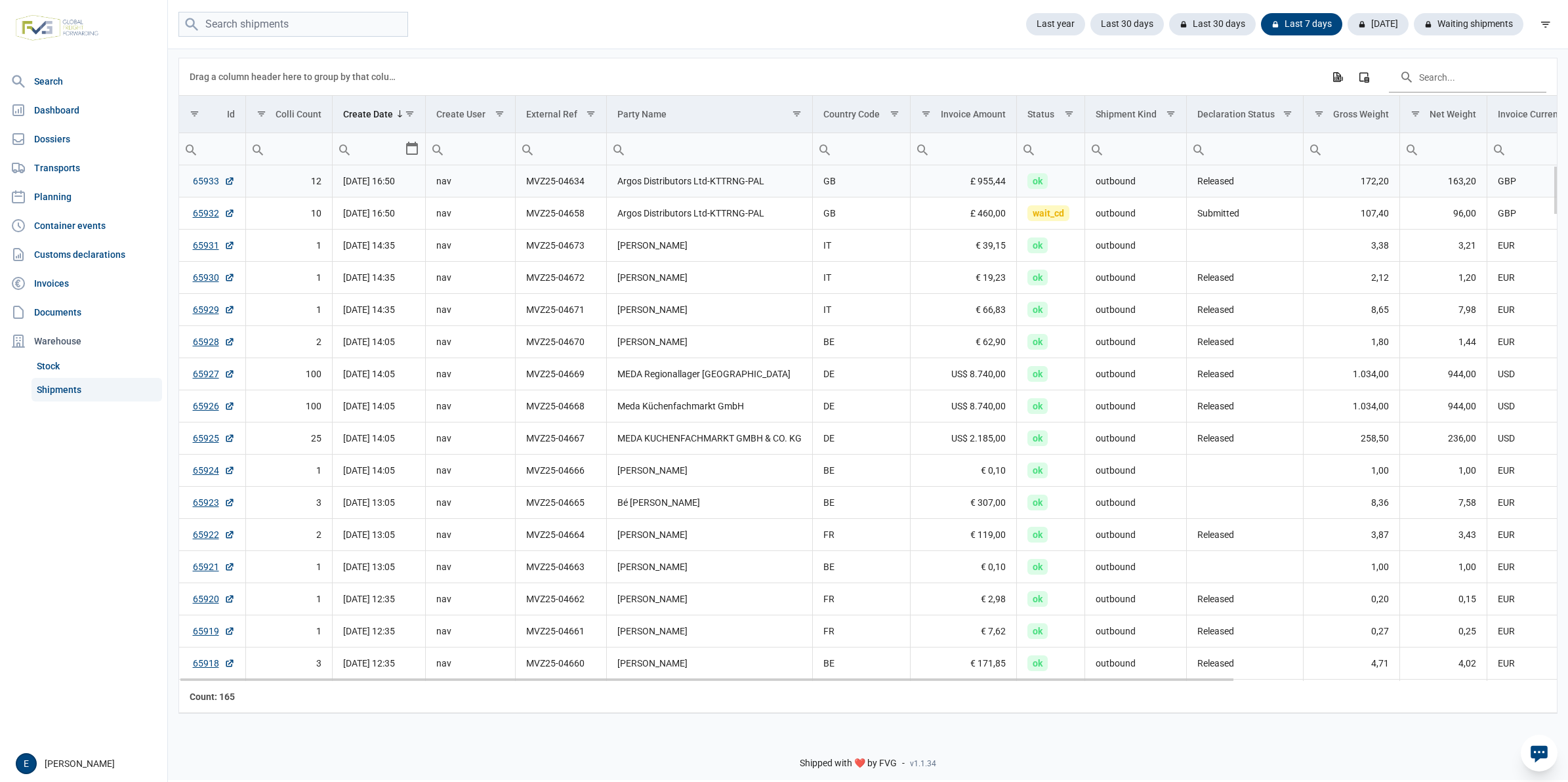
click at [214, 179] on link "65933" at bounding box center [214, 181] width 42 height 13
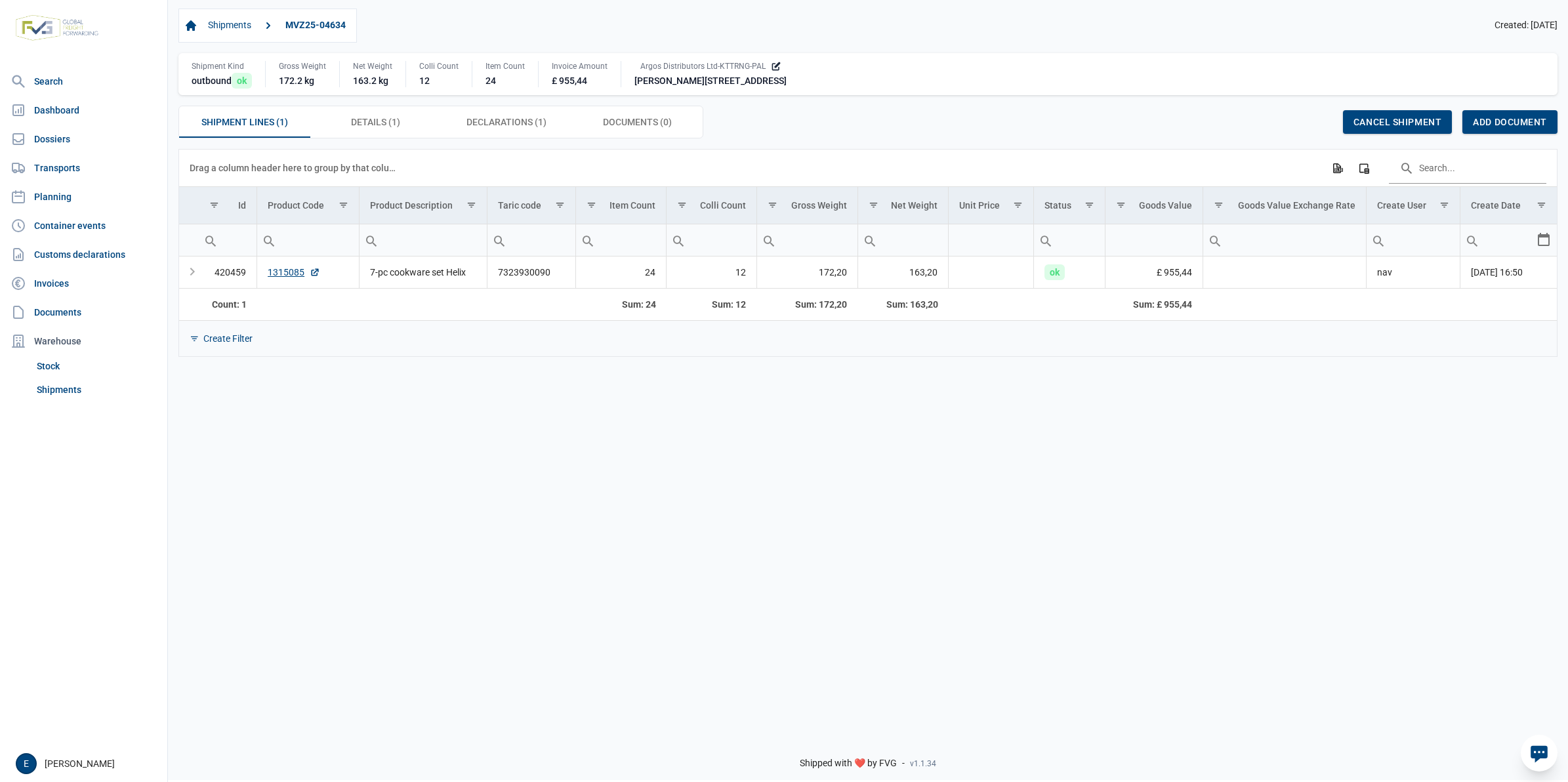
click at [513, 118] on span "Declarations (1) Declarations (1)" at bounding box center [506, 122] width 80 height 16
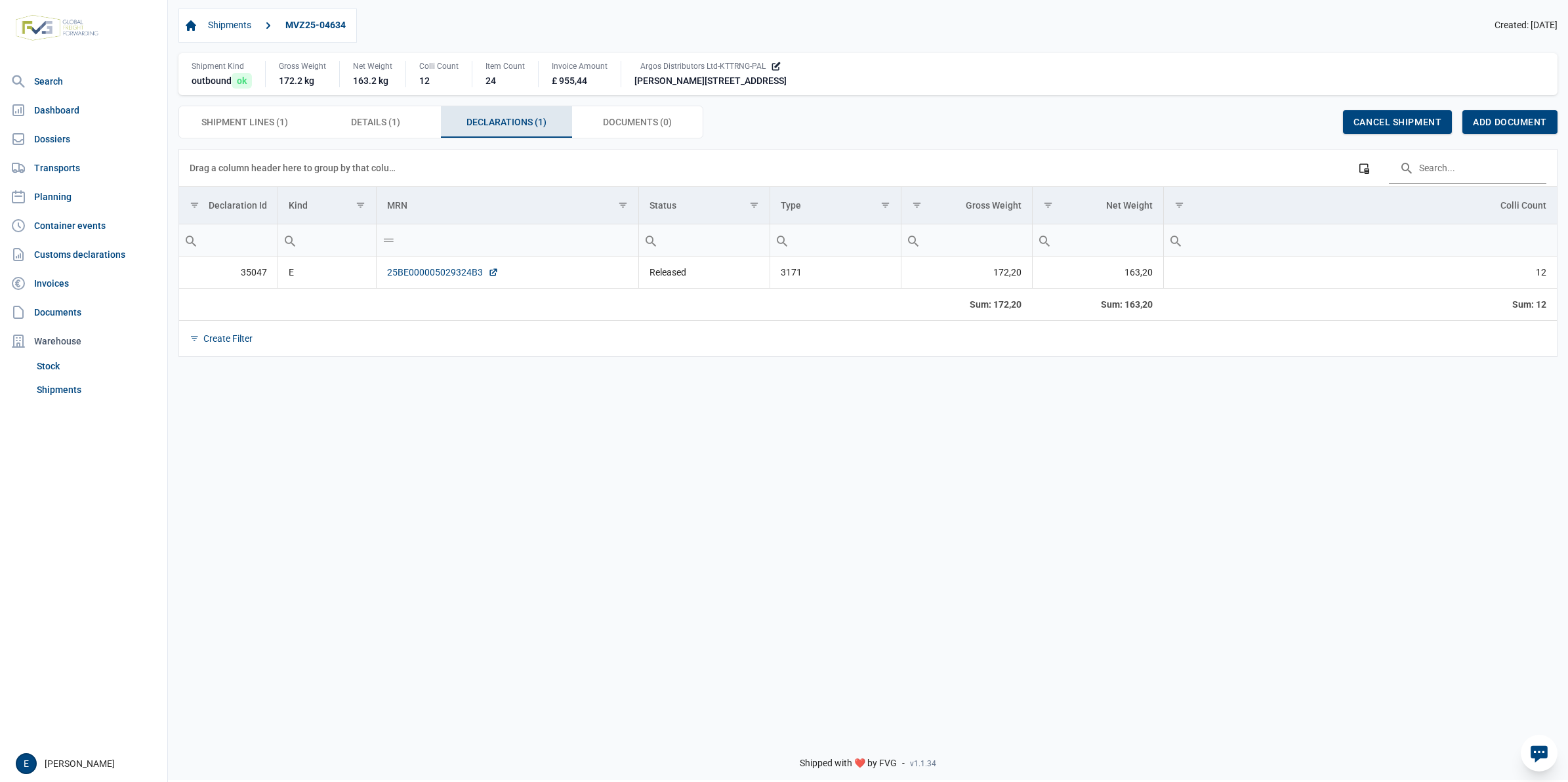
click at [410, 274] on link "25BE000005029324B3" at bounding box center [443, 272] width 112 height 13
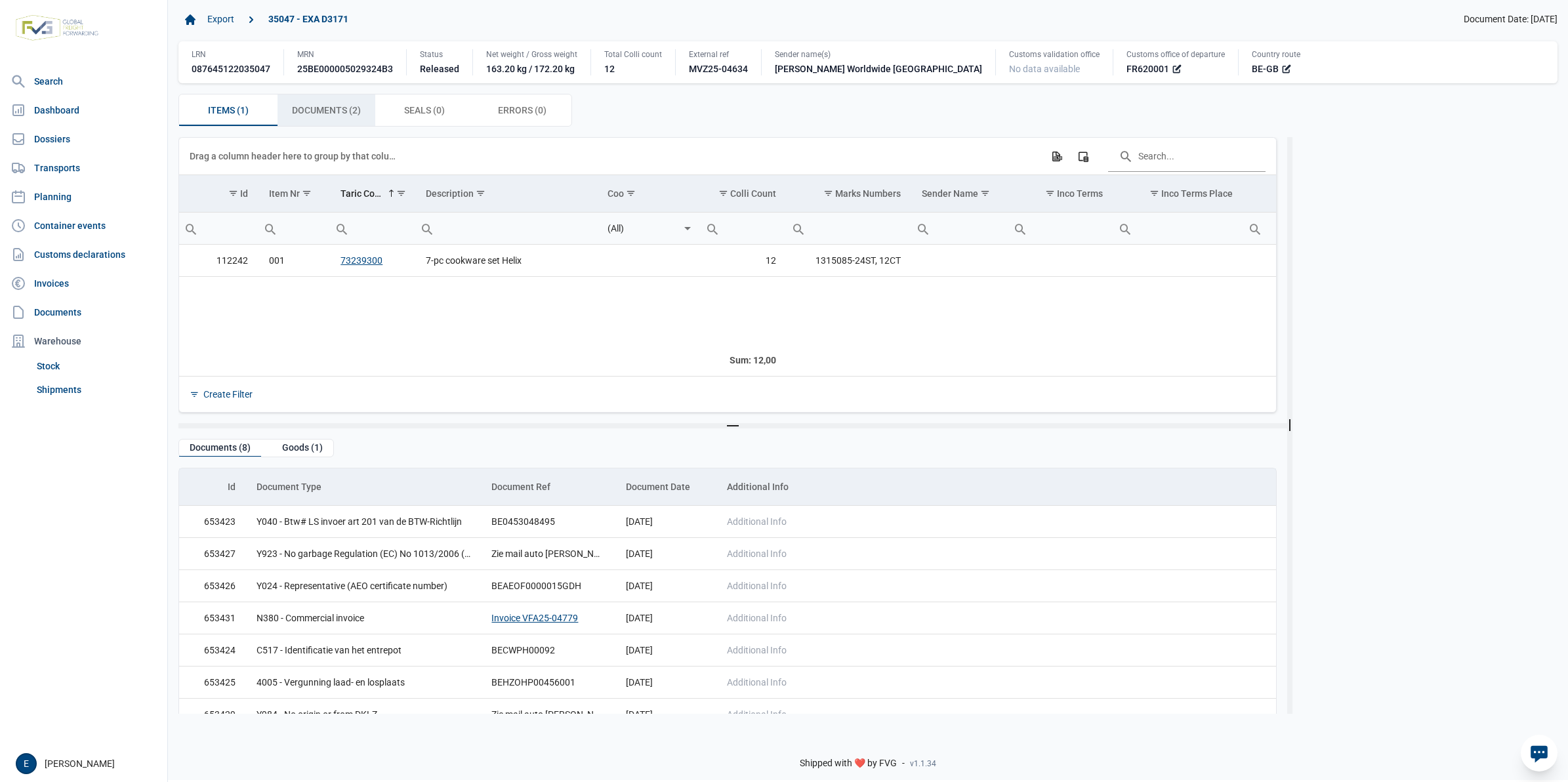
click at [348, 106] on span "Documents (2) Documents (2)" at bounding box center [326, 110] width 69 height 16
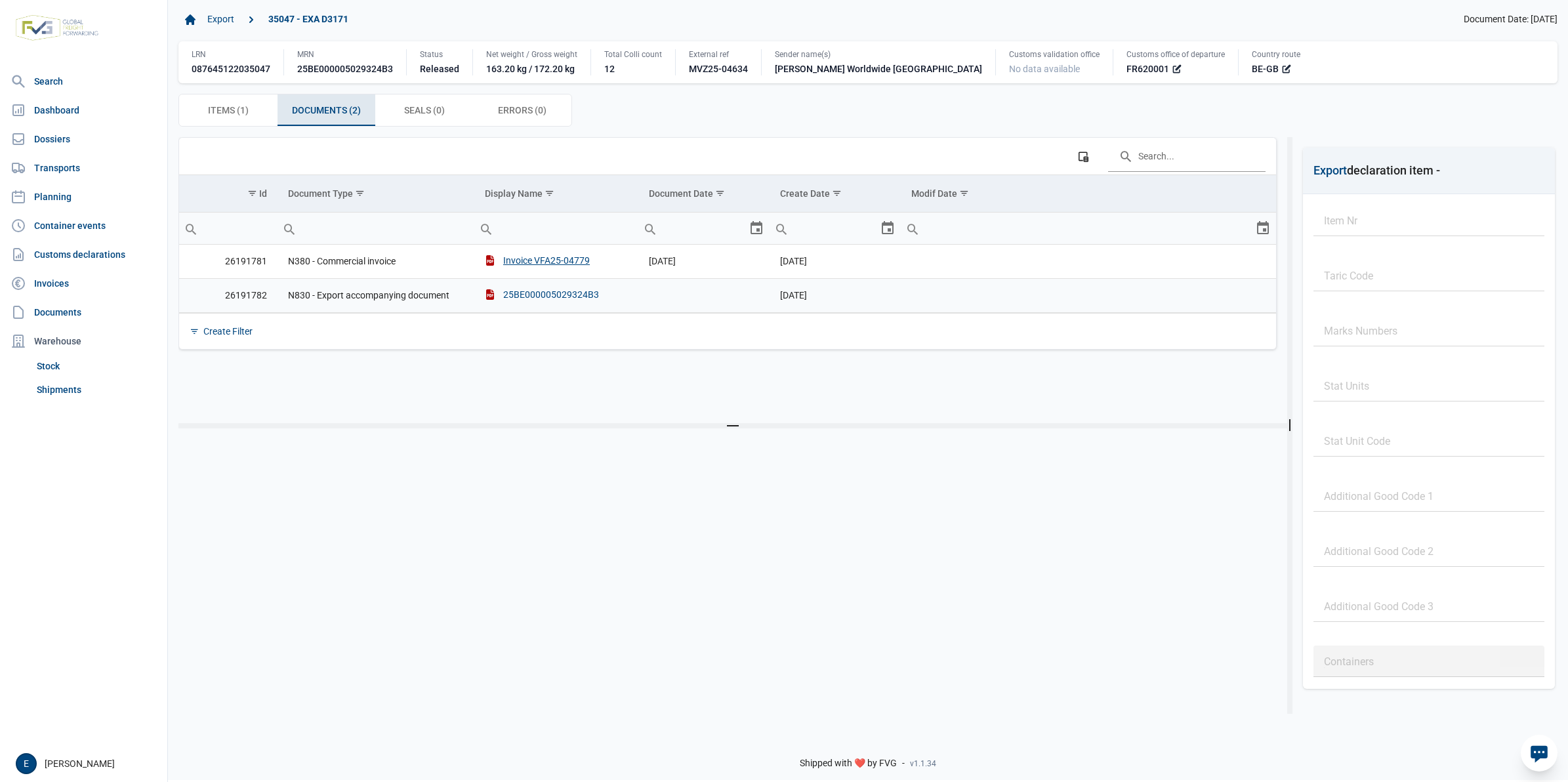
click at [530, 301] on div "25BE000005029324B3" at bounding box center [542, 294] width 114 height 13
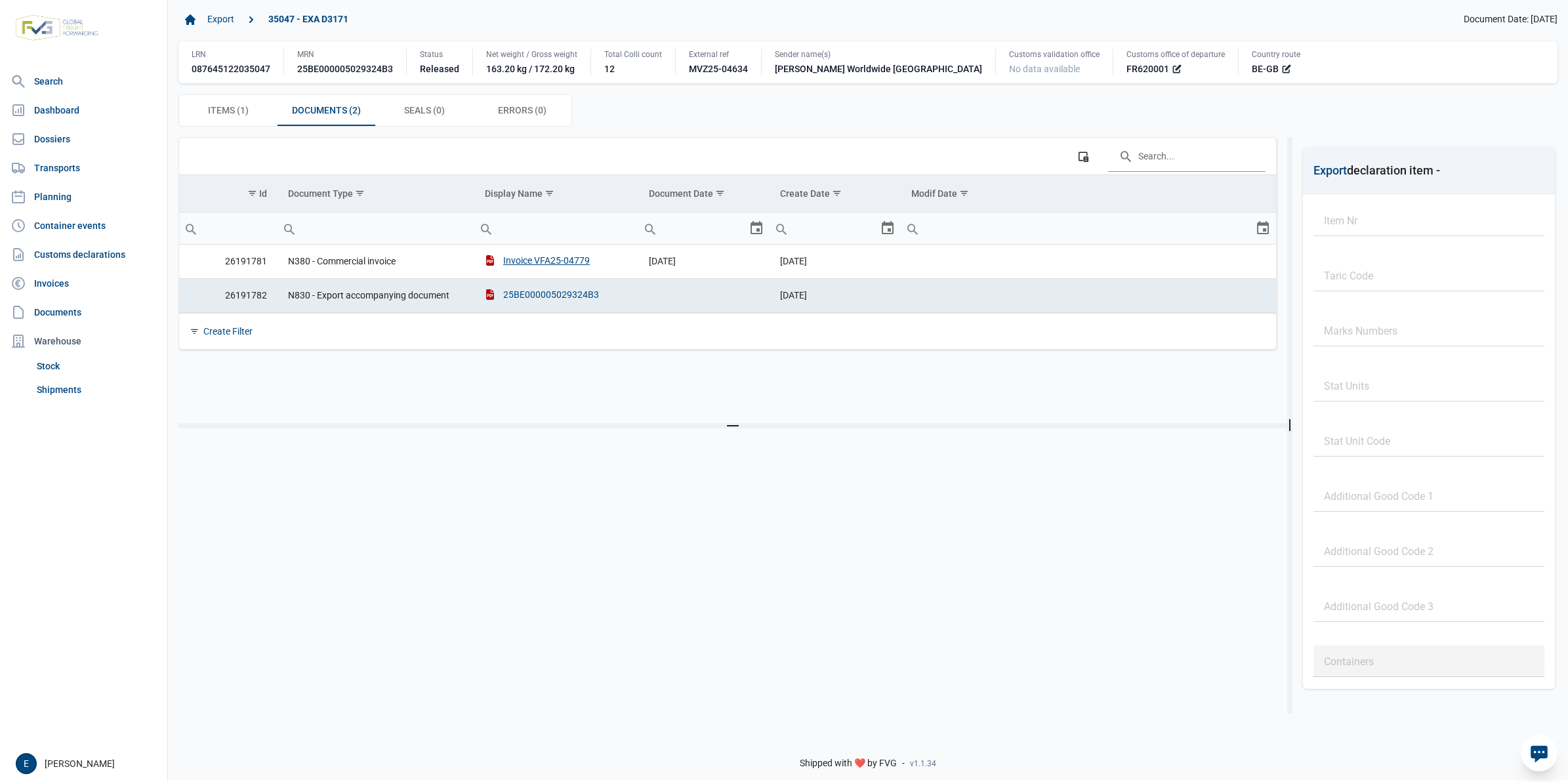
drag, startPoint x: 602, startPoint y: 302, endPoint x: 504, endPoint y: 299, distance: 98.0
click at [504, 299] on td "25BE000005029324B3" at bounding box center [557, 295] width 164 height 34
copy div "25BE000005029324B3"
click at [548, 296] on div "25BE000005029324B3" at bounding box center [542, 294] width 114 height 13
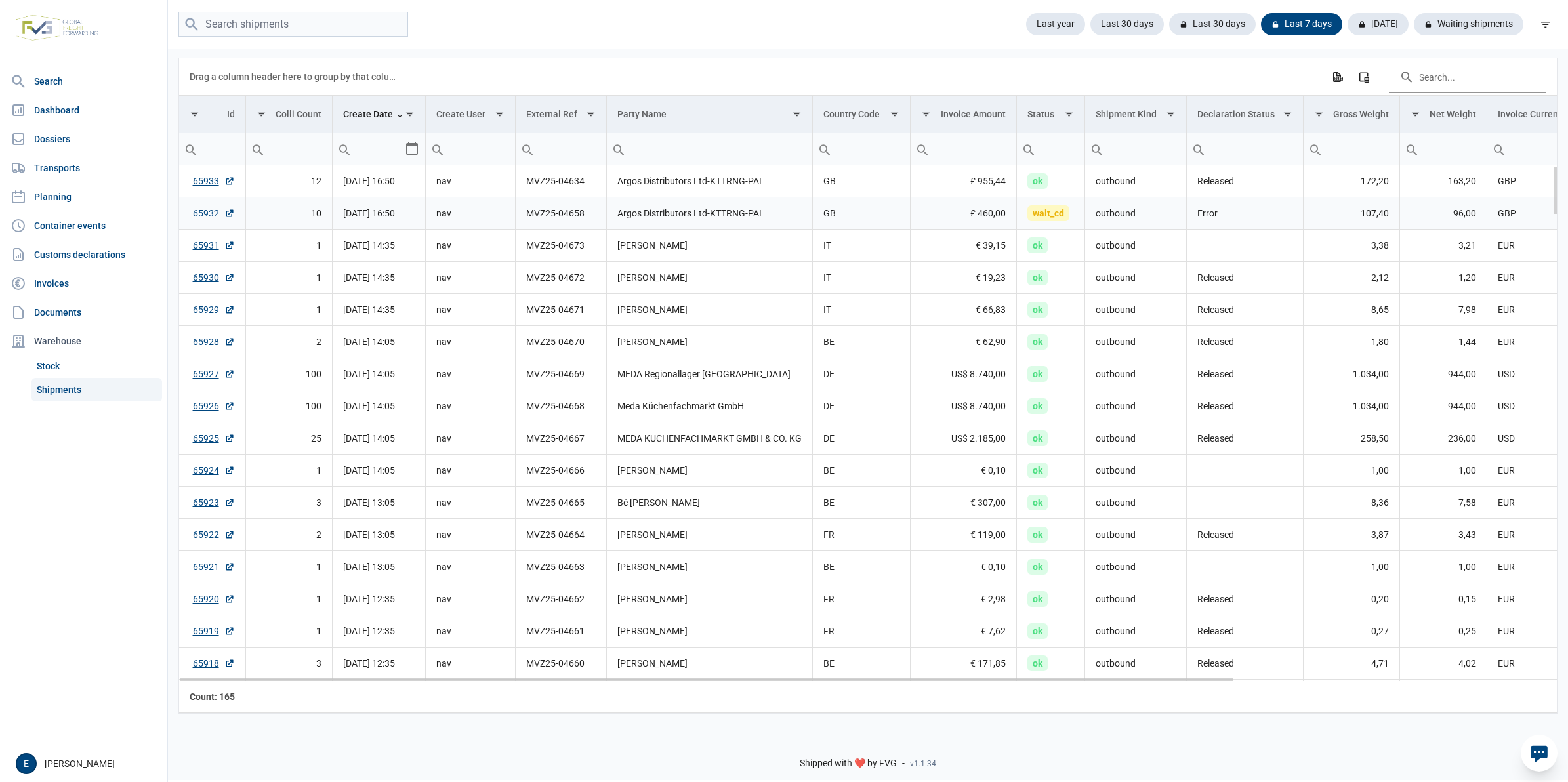
click at [207, 215] on link "65932" at bounding box center [214, 213] width 42 height 13
click at [269, 28] on input "search" at bounding box center [293, 25] width 230 height 25
paste input "MVZ25-02713"
type input "MVZ25-02713"
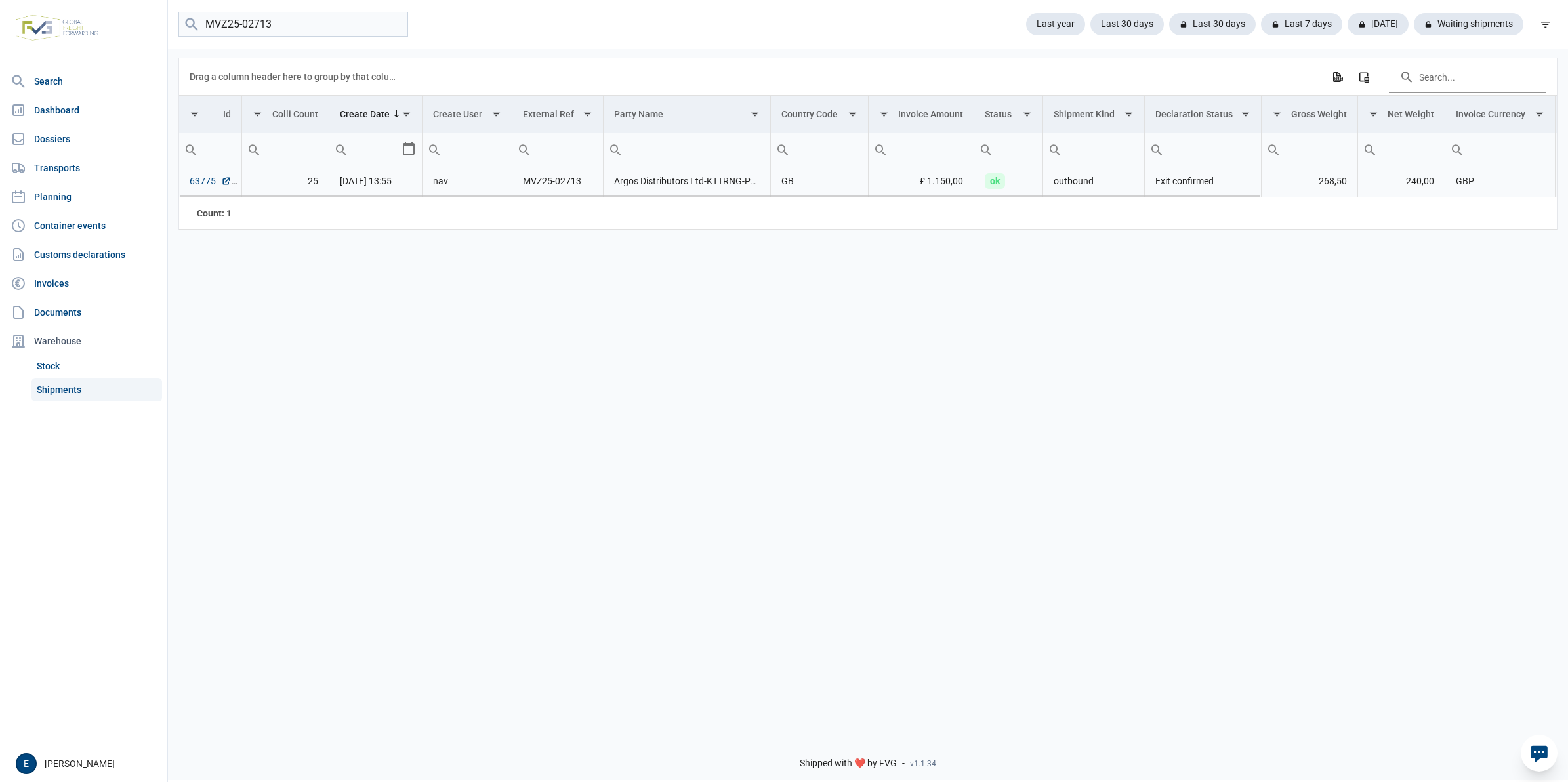
click at [207, 182] on link "63775" at bounding box center [210, 181] width 42 height 13
click at [88, 358] on link "Stock" at bounding box center [97, 366] width 131 height 23
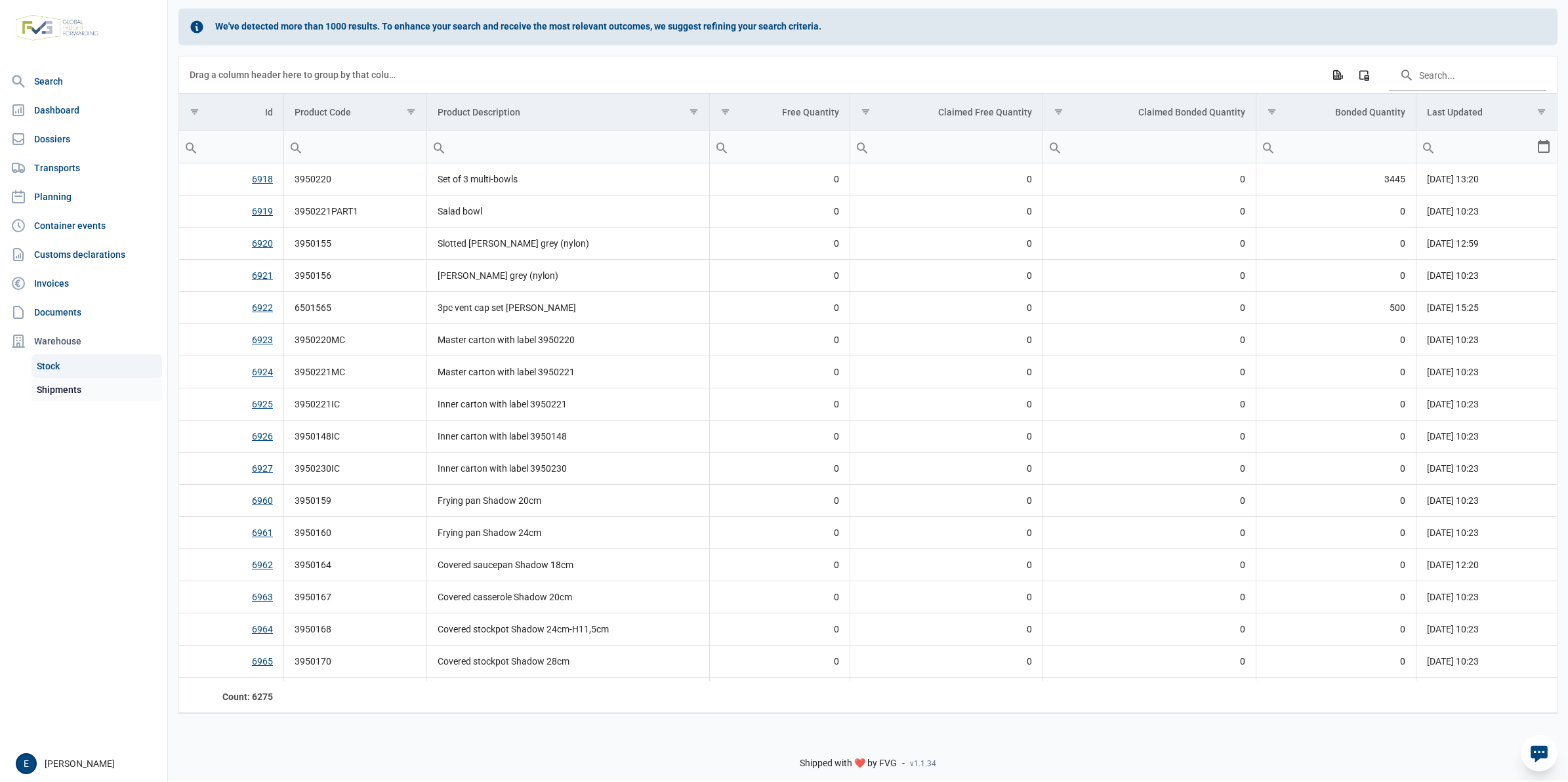
click at [82, 385] on link "Shipments" at bounding box center [97, 389] width 131 height 23
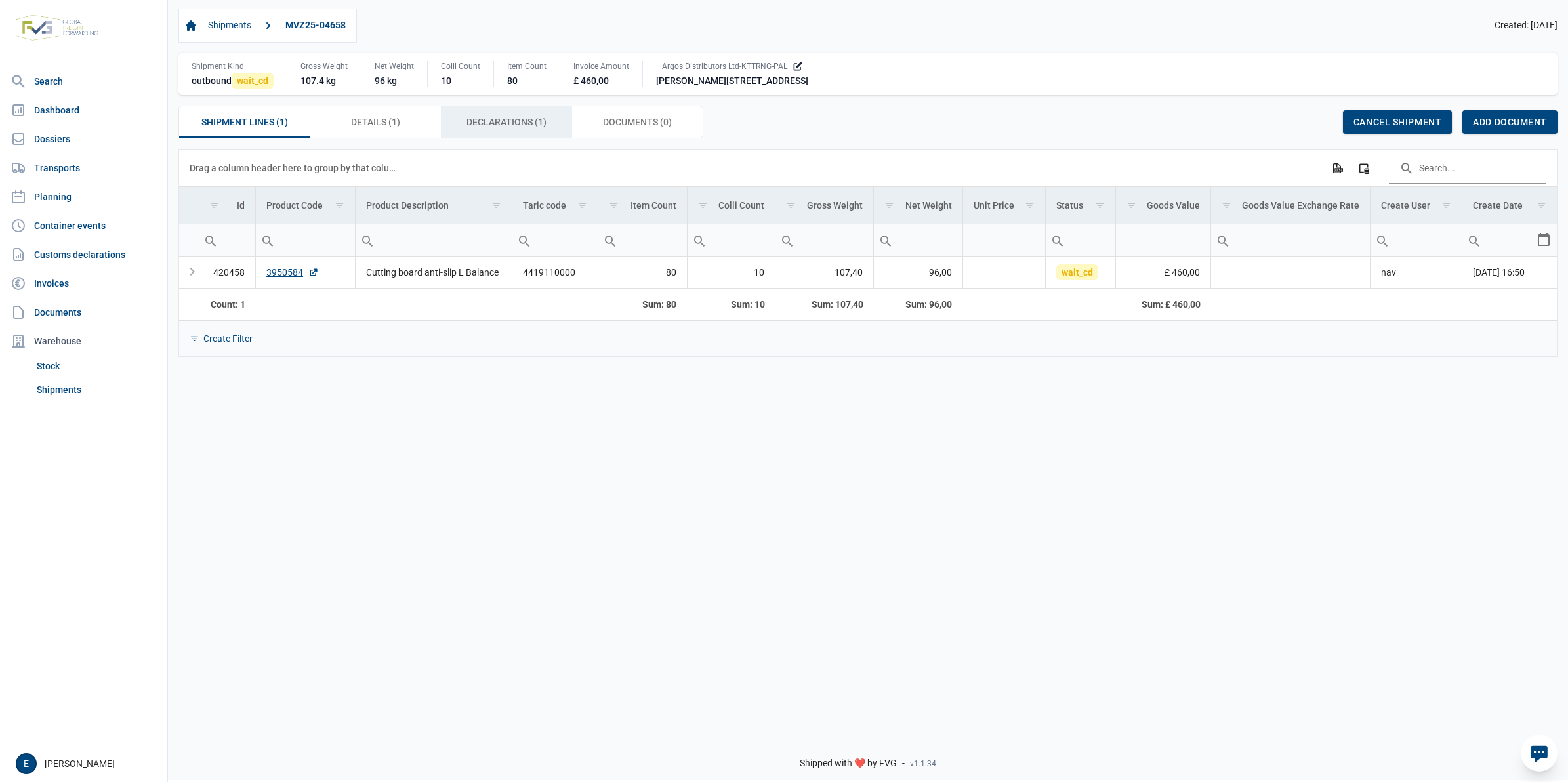
click at [541, 126] on span "Declarations (1) Declarations (1)" at bounding box center [506, 122] width 80 height 16
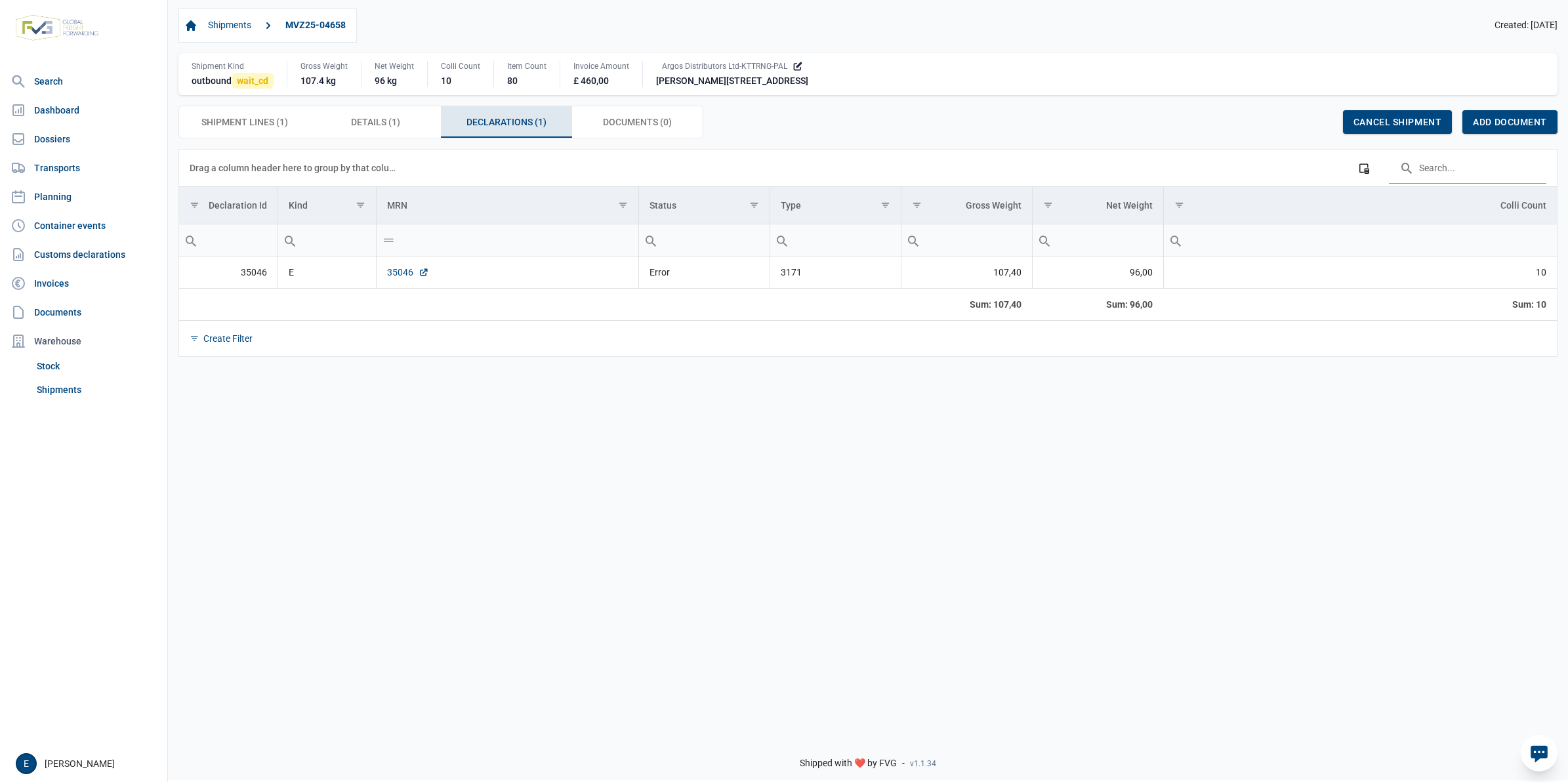
click at [405, 274] on link "35046" at bounding box center [407, 272] width 42 height 13
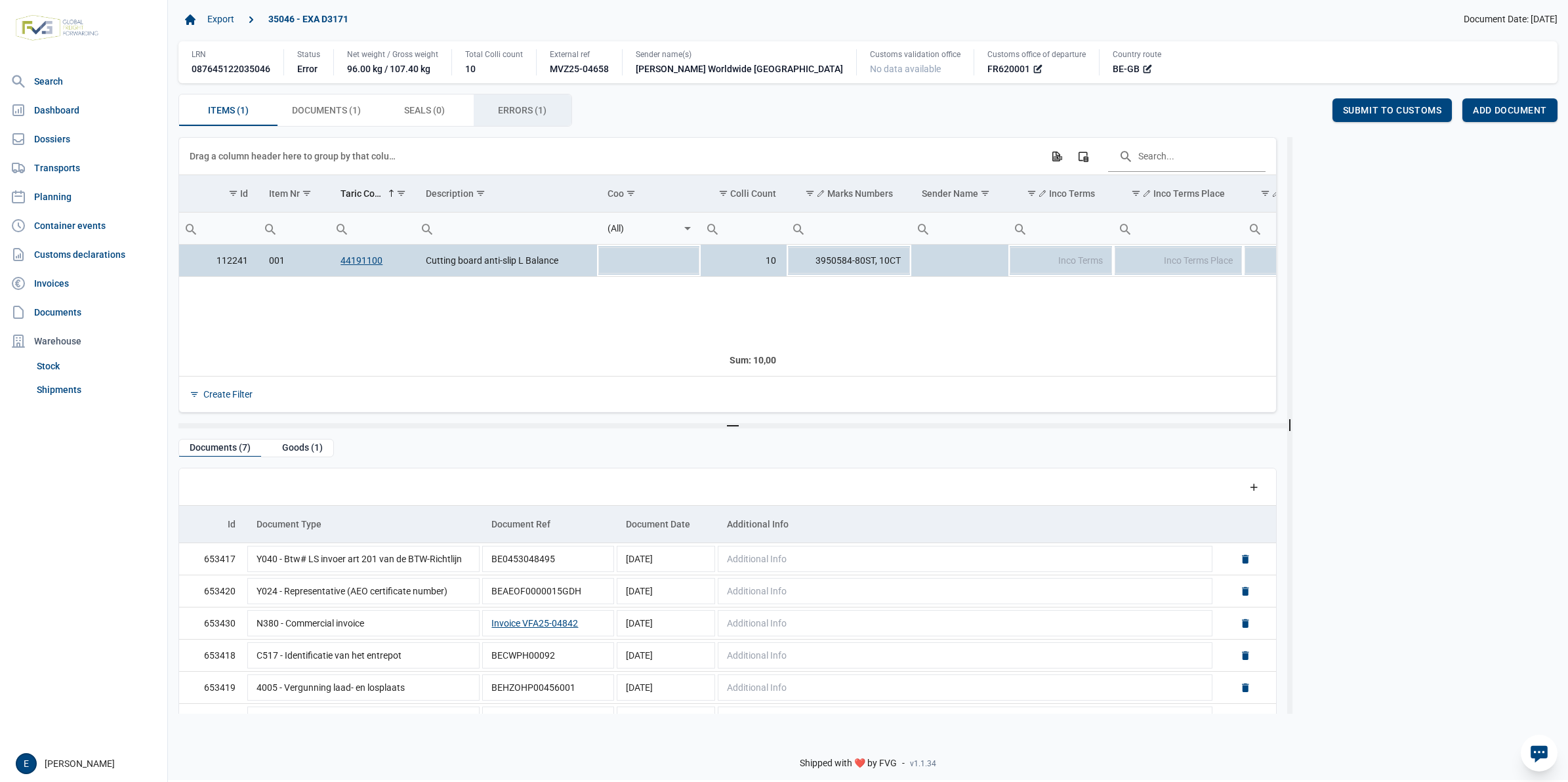
drag, startPoint x: 542, startPoint y: 107, endPoint x: 676, endPoint y: 5, distance: 168.4
click at [542, 107] on span "Errors (1) Errors (1)" at bounding box center [522, 110] width 49 height 16
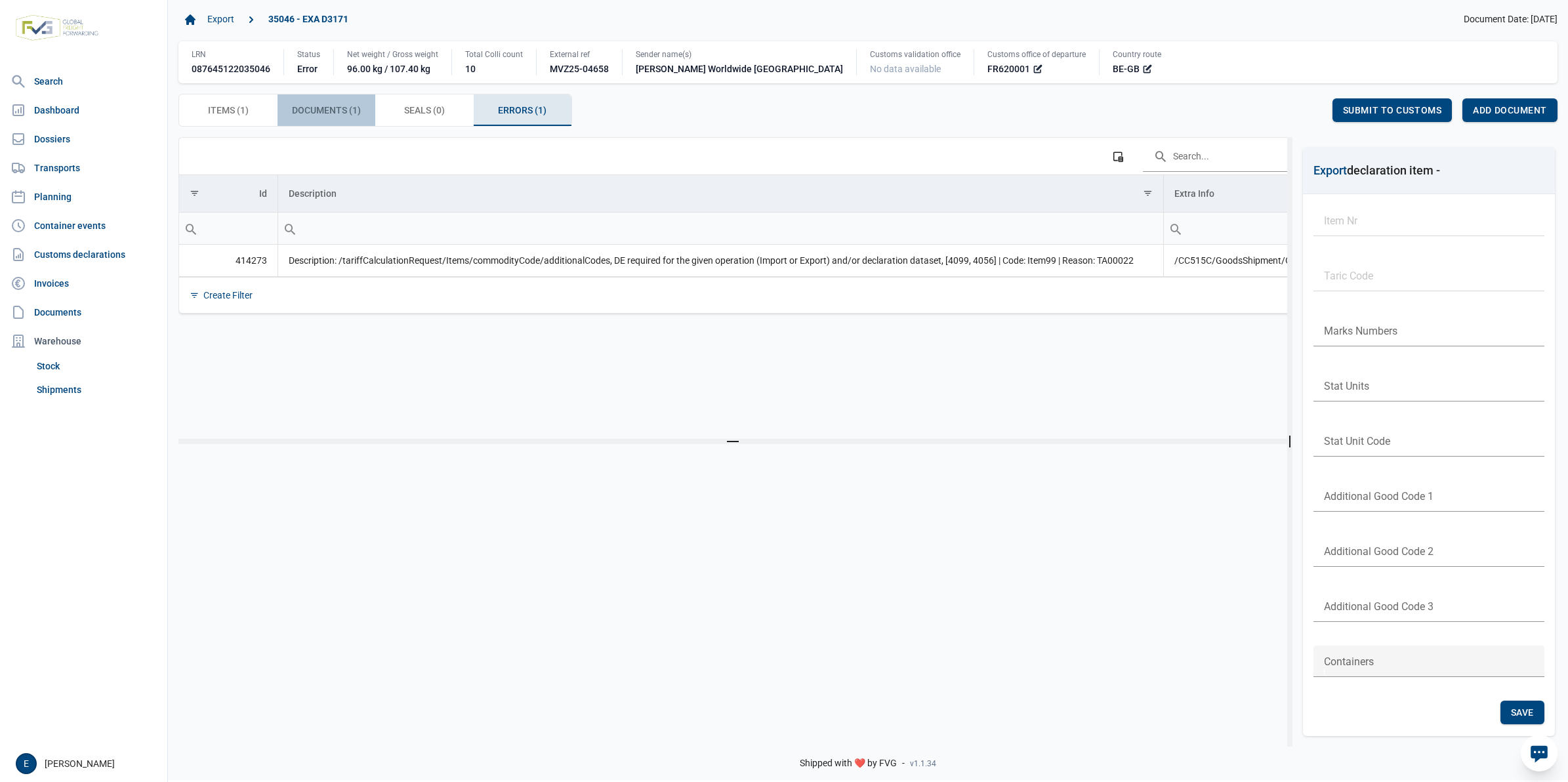
click at [348, 112] on span "Documents (1) Documents (1)" at bounding box center [326, 110] width 69 height 16
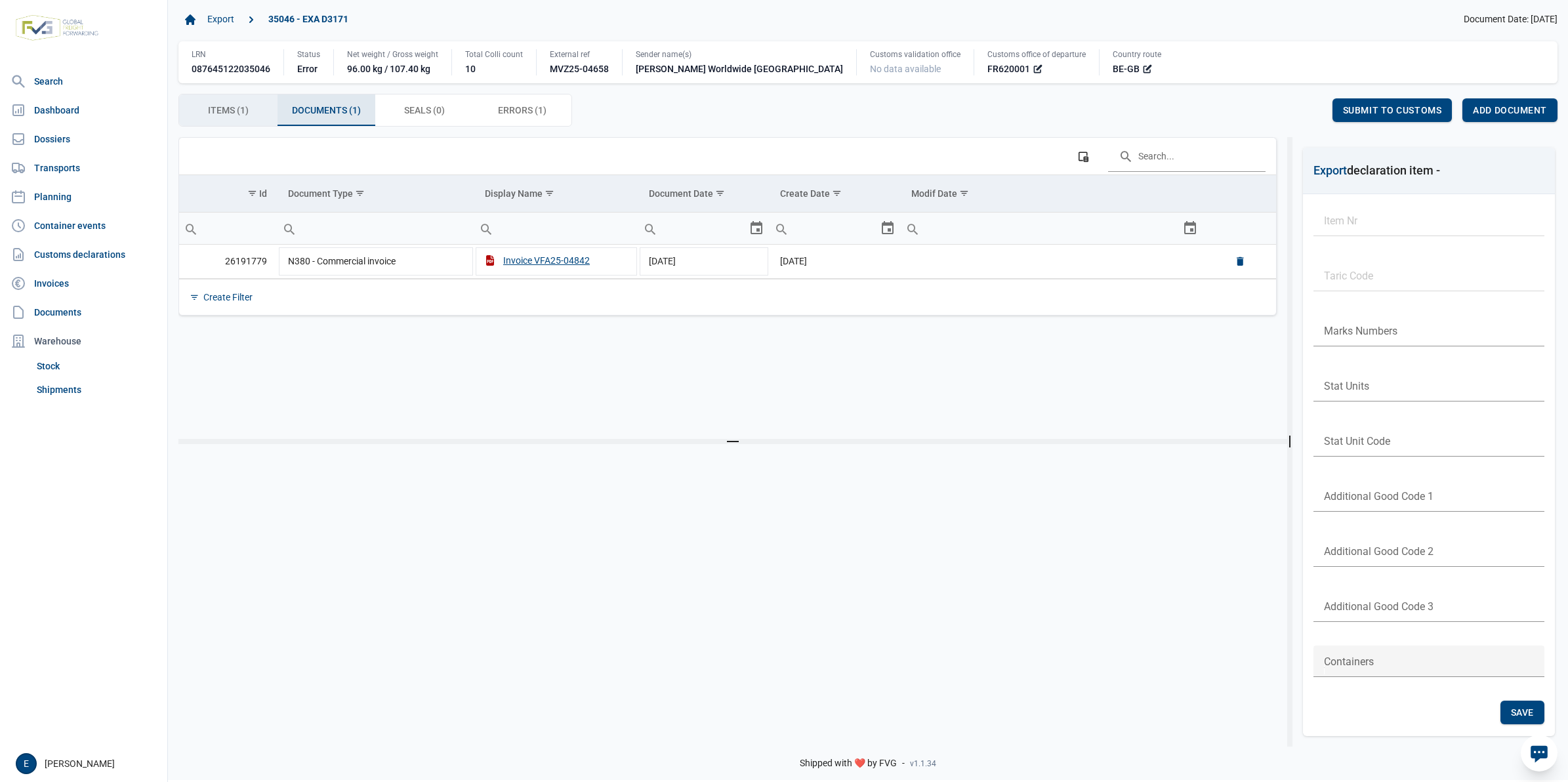
click at [254, 118] on div "Items (1) Items (1)" at bounding box center [228, 110] width 98 height 32
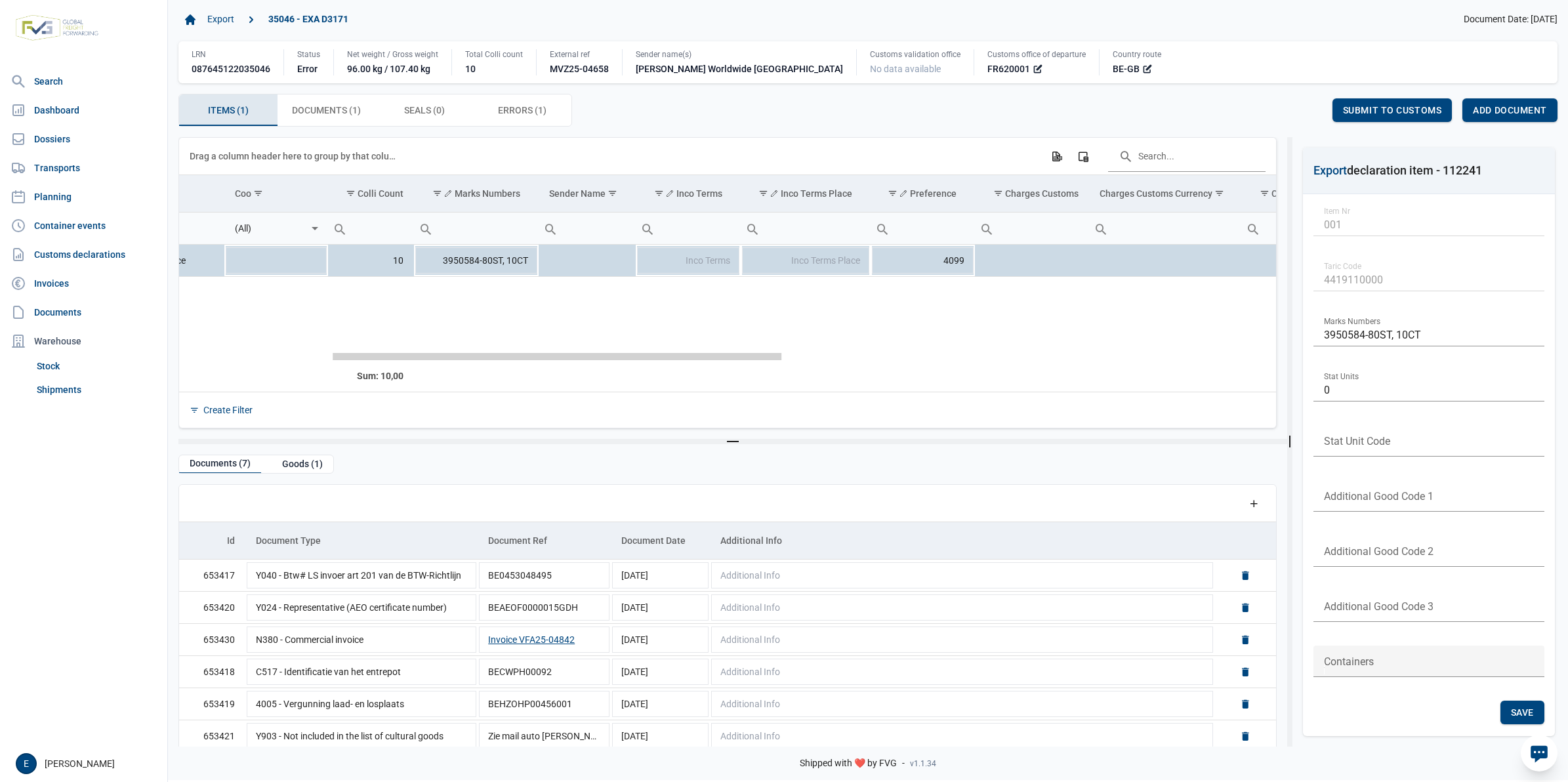
drag, startPoint x: 407, startPoint y: 359, endPoint x: 568, endPoint y: 366, distance: 161.2
click at [568, 366] on body "For evaluation purposes only. Redistribution prohibited. Please register an exi…" at bounding box center [784, 368] width 1568 height 782
click at [949, 267] on td "4099" at bounding box center [922, 260] width 104 height 32
click at [798, 270] on td "Inco Terms Place" at bounding box center [806, 260] width 130 height 32
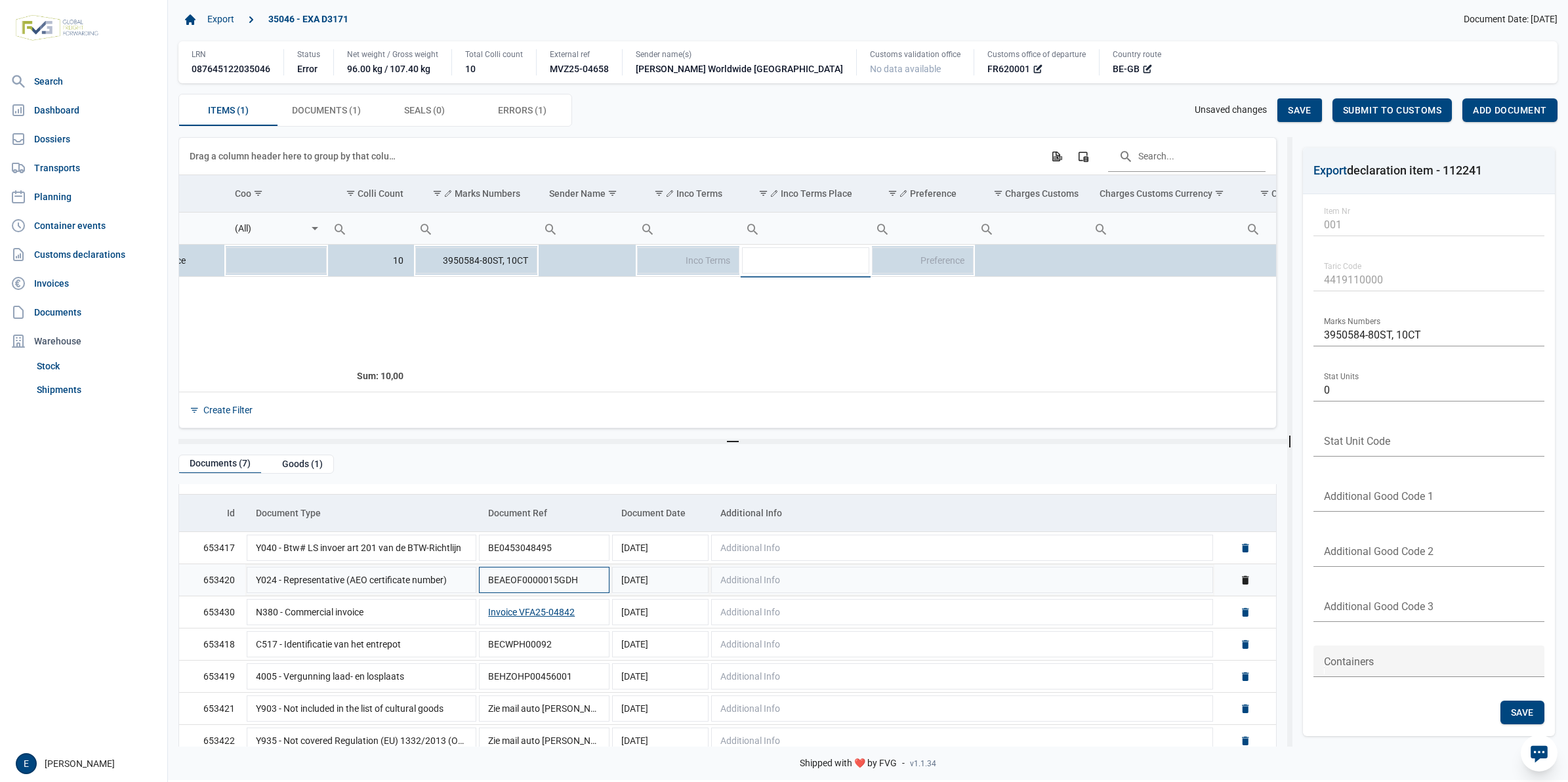
scroll to position [41, 0]
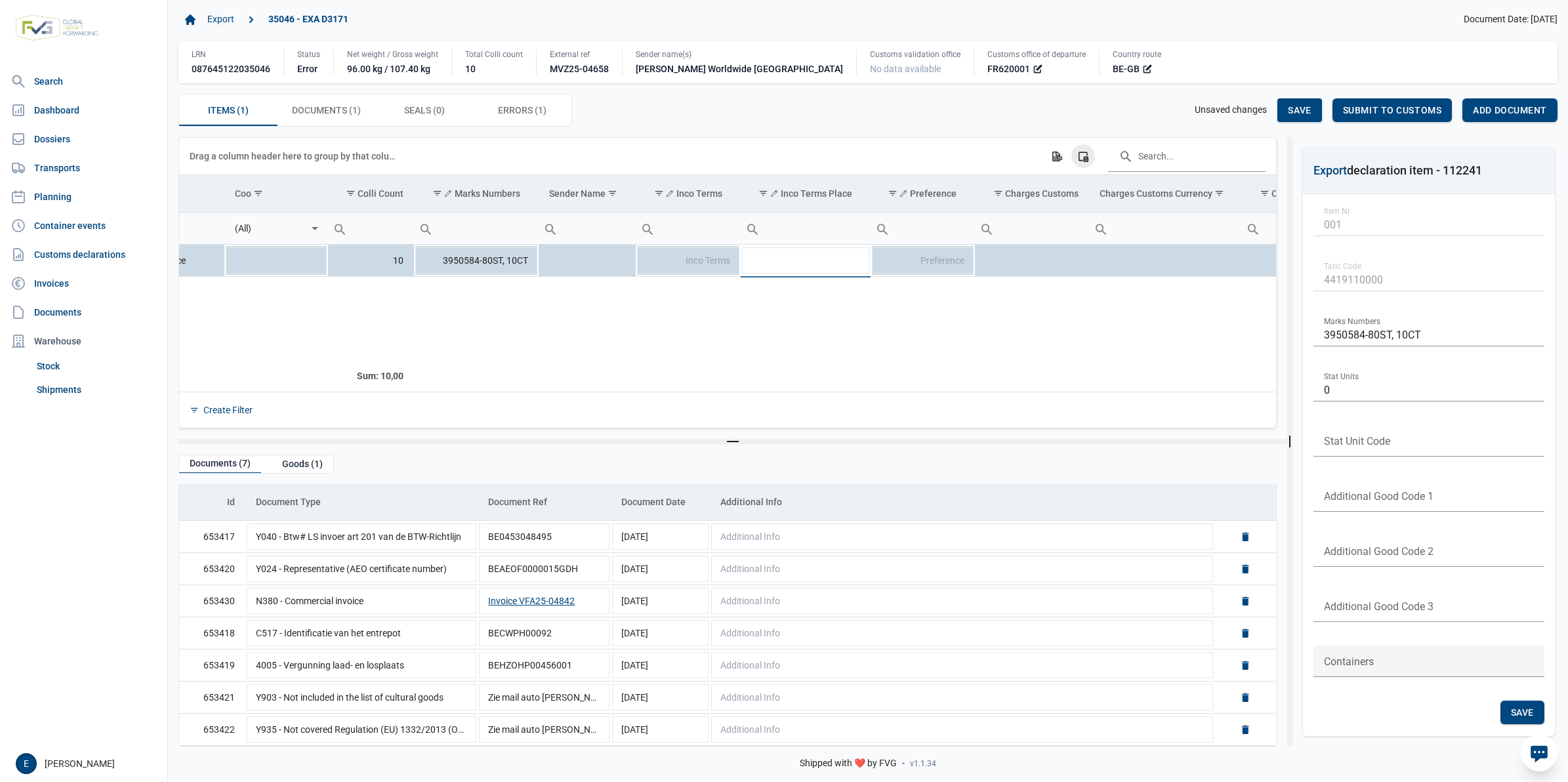
click at [1091, 158] on div "Column Chooser" at bounding box center [1083, 156] width 23 height 23
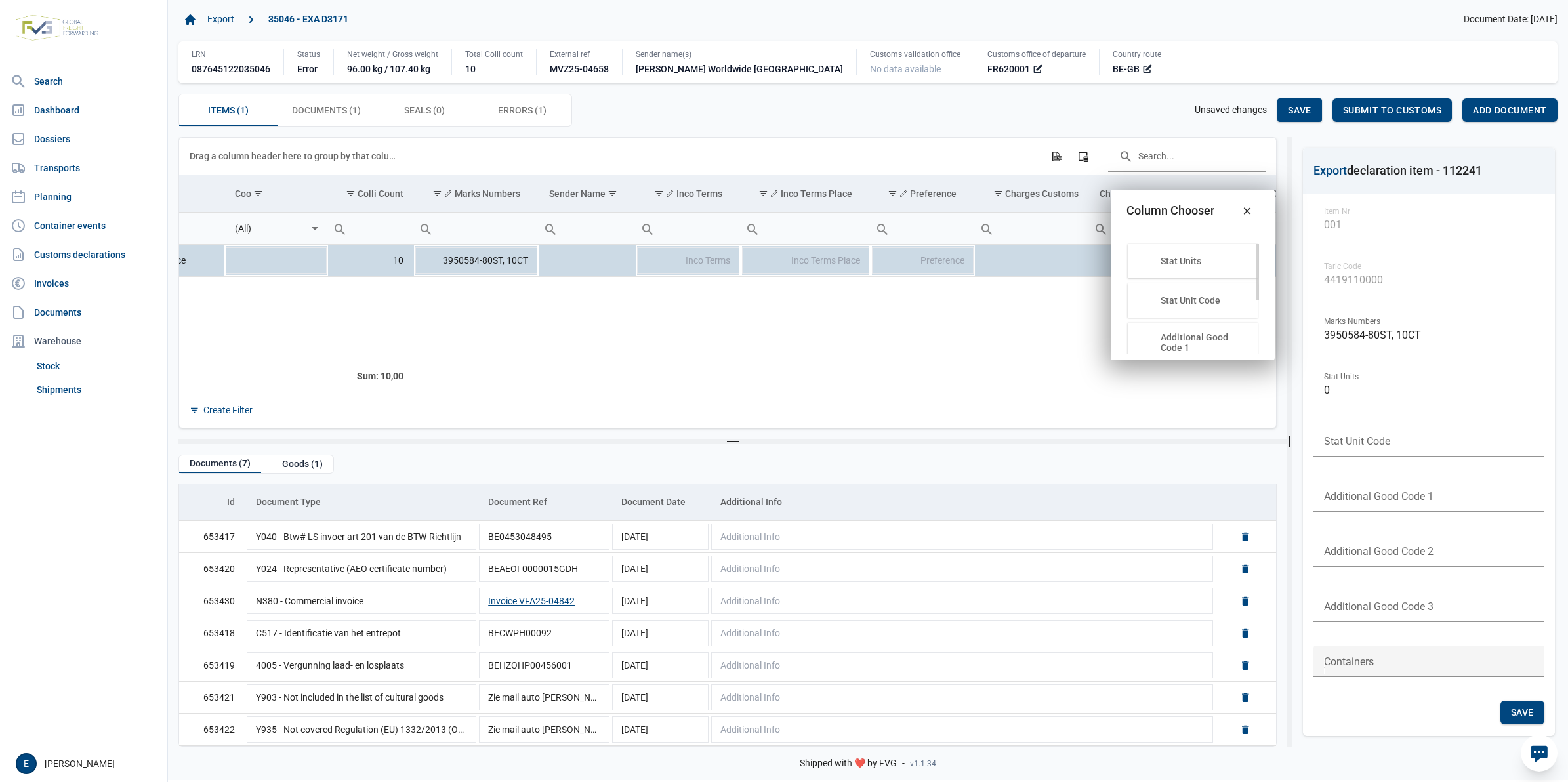
click at [1168, 251] on div "Stat Units" at bounding box center [1193, 261] width 130 height 34
click at [1192, 269] on div "Stat Units" at bounding box center [1193, 261] width 130 height 34
click at [1189, 300] on div "Stat Unit Code" at bounding box center [1204, 300] width 88 height 11
click at [1181, 293] on div "Additional Good Code 2" at bounding box center [1204, 285] width 88 height 21
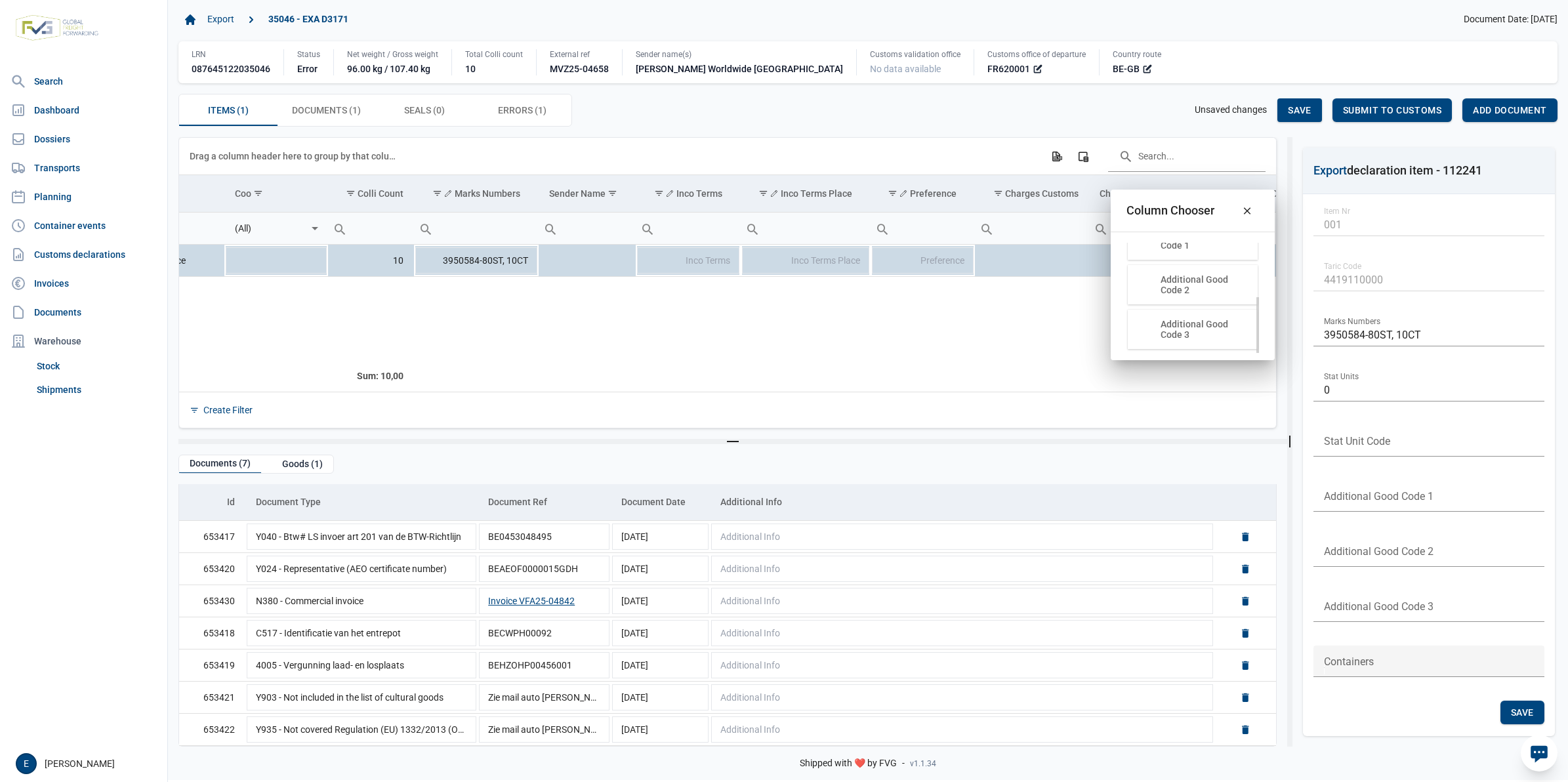
click at [1192, 250] on div "Additional Good Code 1" at bounding box center [1193, 240] width 130 height 40
click at [1188, 261] on div "Stat Units" at bounding box center [1204, 261] width 88 height 11
click at [1161, 214] on div "Column Chooser" at bounding box center [1171, 210] width 88 height 15
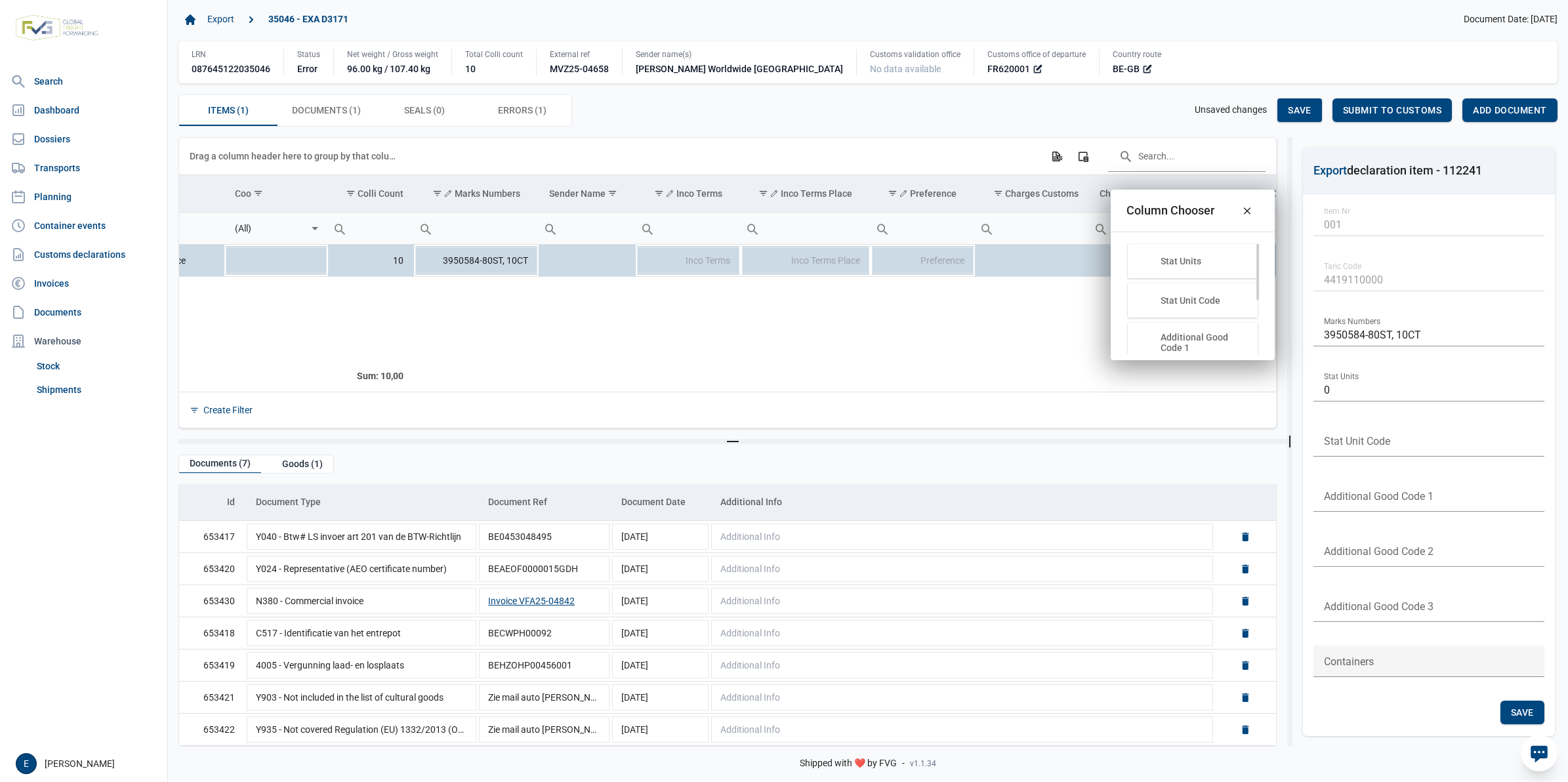
click at [1180, 264] on div "Stat Units" at bounding box center [1204, 261] width 88 height 11
click at [1242, 214] on icon "Close" at bounding box center [1247, 210] width 12 height 12
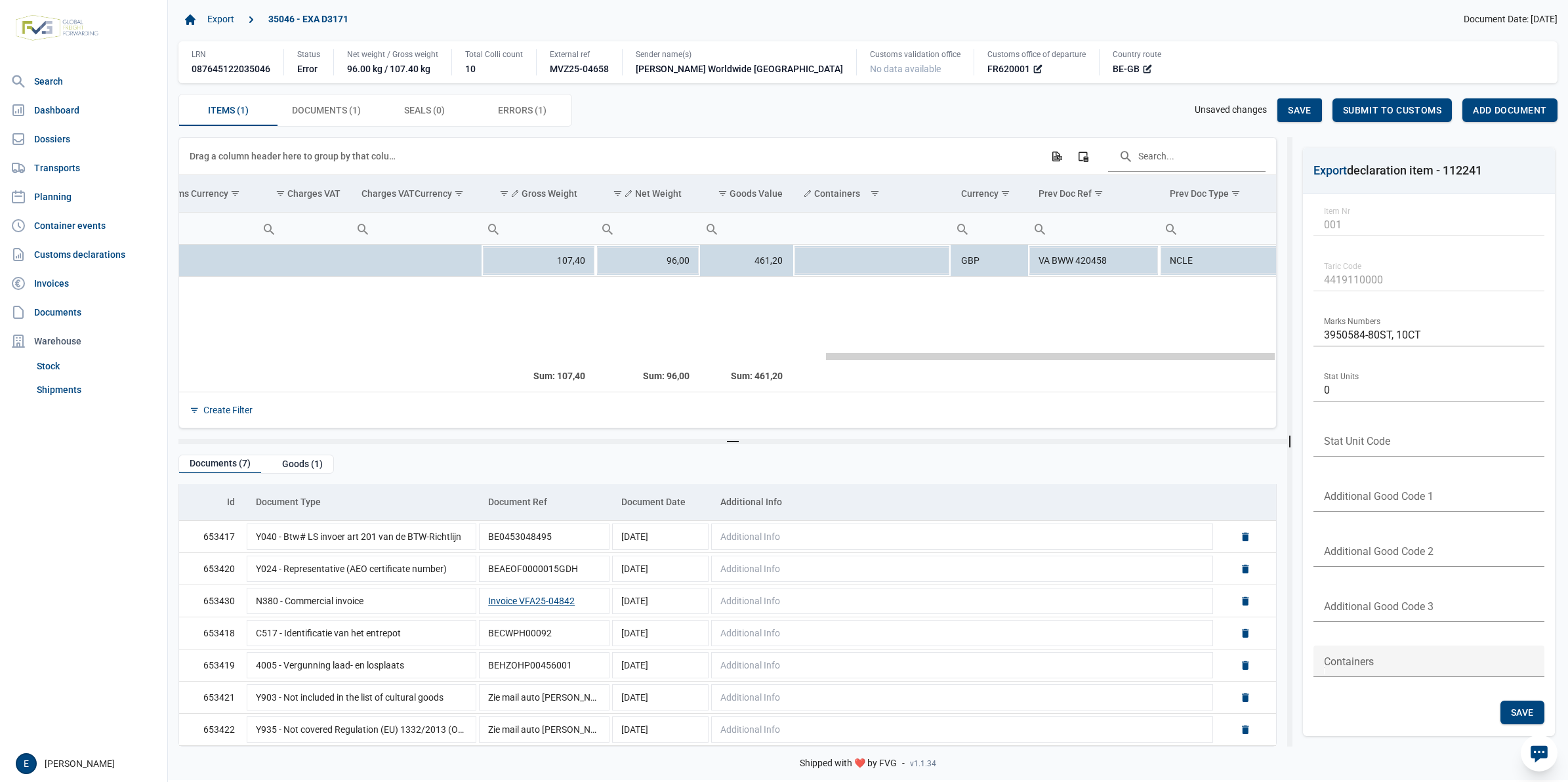
scroll to position [0, 1568]
drag, startPoint x: 433, startPoint y: 359, endPoint x: 1081, endPoint y: 355, distance: 648.0
click at [1081, 355] on body "For evaluation purposes only. Redistribution prohibited. Please register an exi…" at bounding box center [784, 368] width 1568 height 782
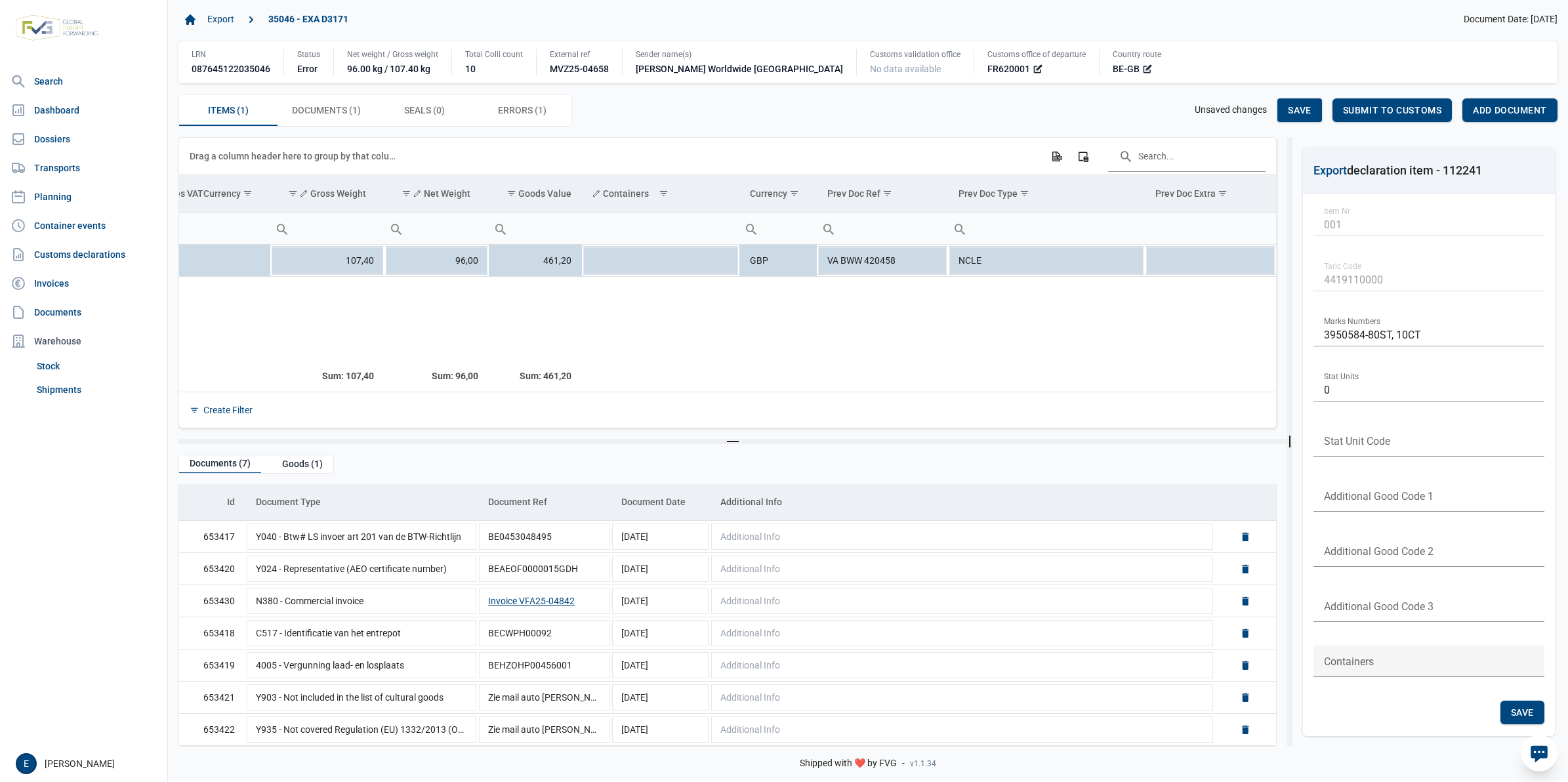
click at [651, 110] on div "Items (1) Items (1) Documents (1) Documents (1) Seals (0) Seals (0) Errors (1) …" at bounding box center [868, 110] width 1379 height 33
click at [719, 144] on div "Drag a column header here to group by that column Export all data to Excel Colu…" at bounding box center [728, 156] width 1076 height 37
click at [1083, 151] on div "Column Chooser" at bounding box center [1083, 156] width 23 height 23
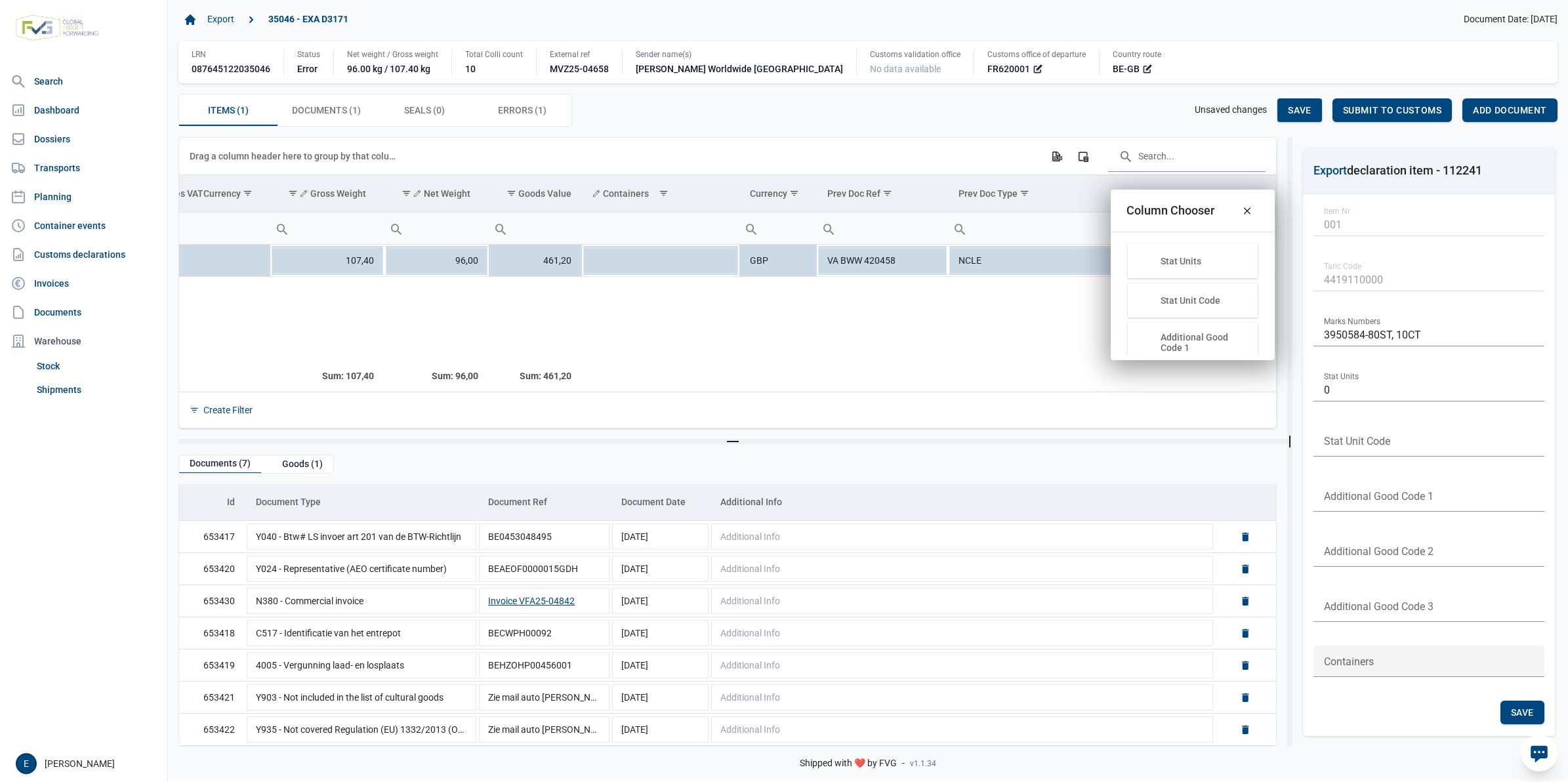
click at [956, 106] on div "Items (1) Items (1) Documents (1) Documents (1) Seals (0) Seals (0) Errors (1) …" at bounding box center [868, 110] width 1379 height 33
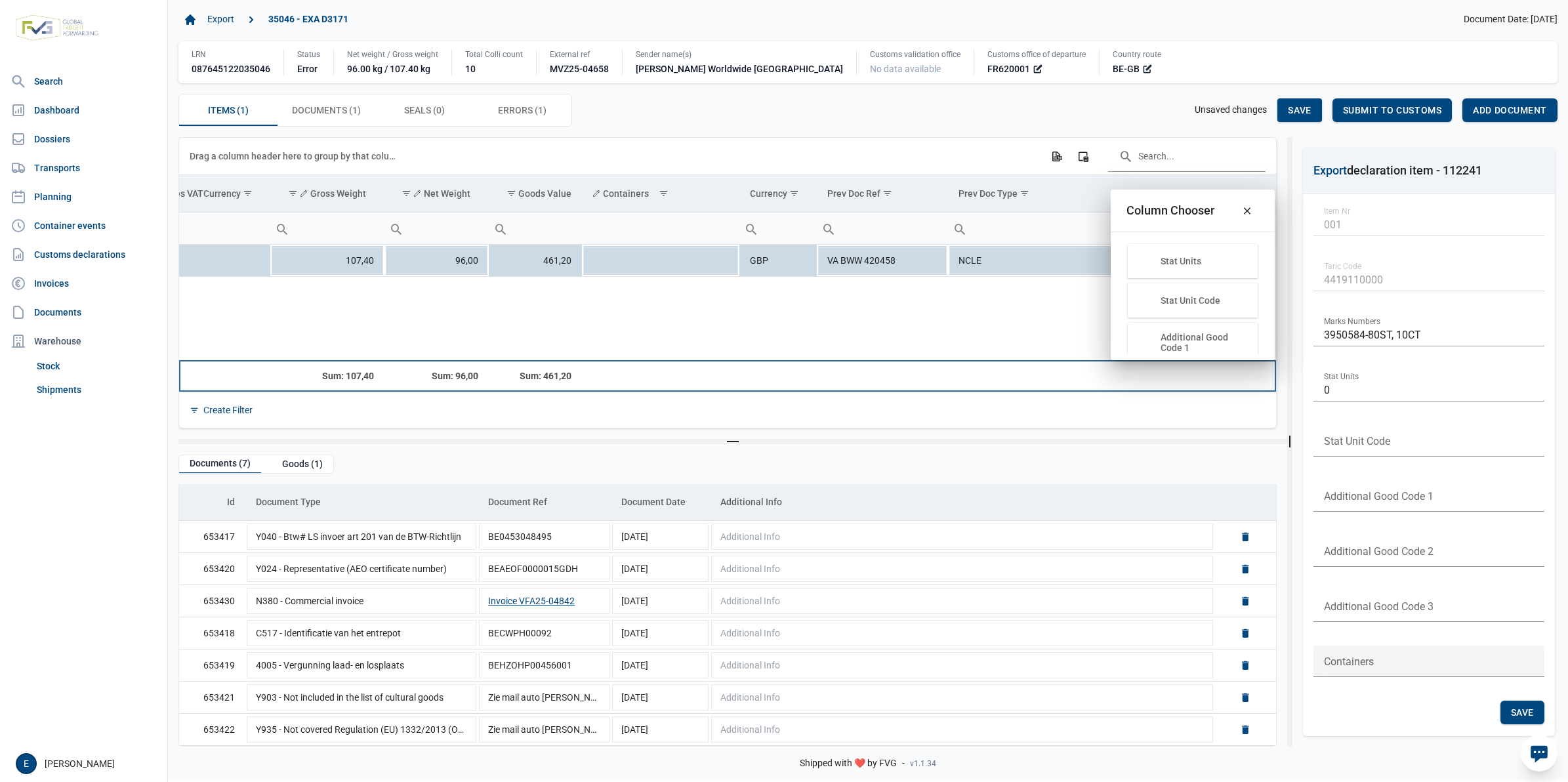
click at [586, 387] on td "Data grid with 1 rows and 23 columns" at bounding box center [661, 375] width 158 height 32
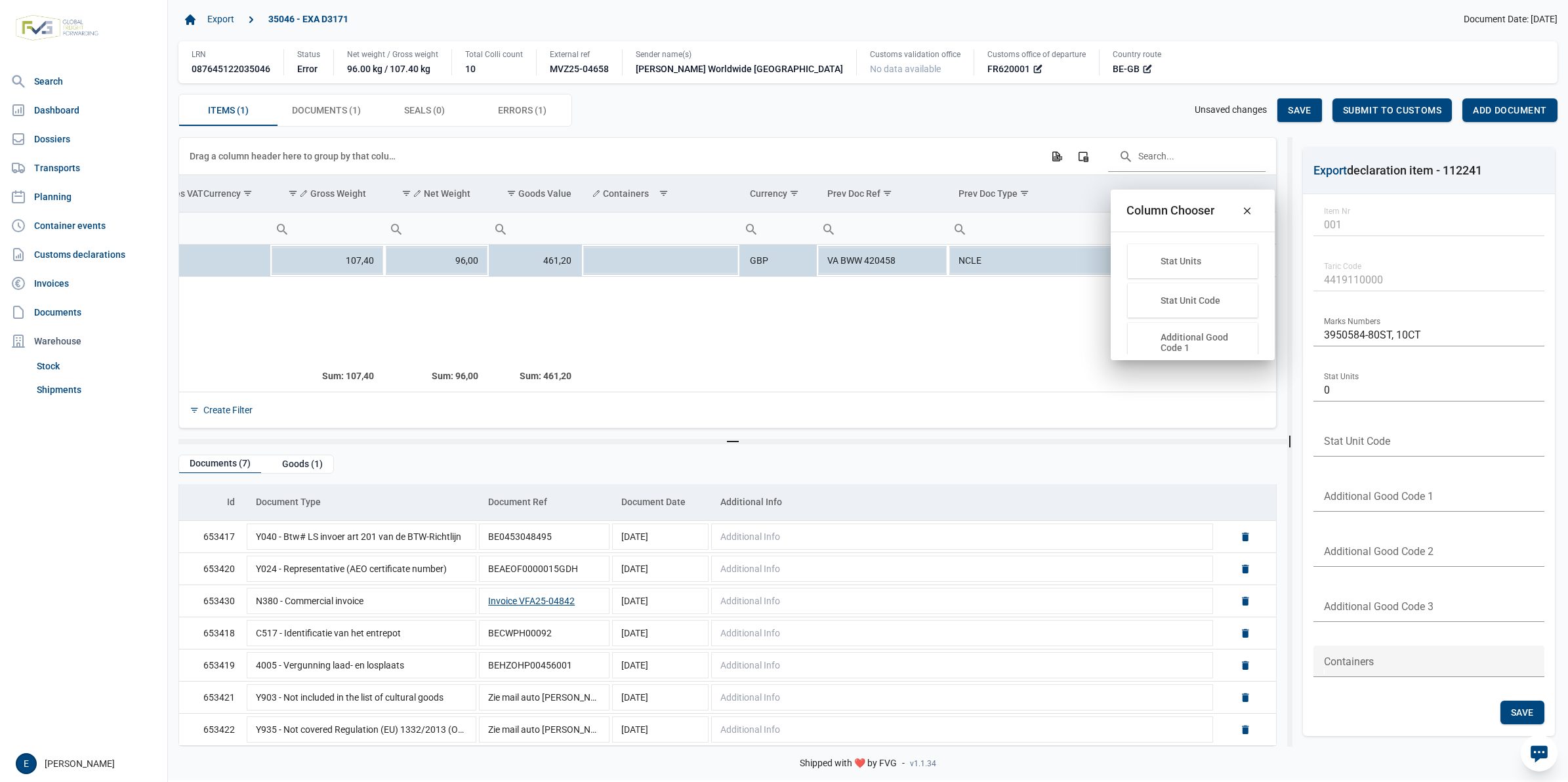
click at [699, 112] on div "Items (1) Items (1) Documents (1) Documents (1) Seals (0) Seals (0) Errors (1) …" at bounding box center [868, 110] width 1379 height 33
drag, startPoint x: 1181, startPoint y: 341, endPoint x: 1050, endPoint y: 187, distance: 202.2
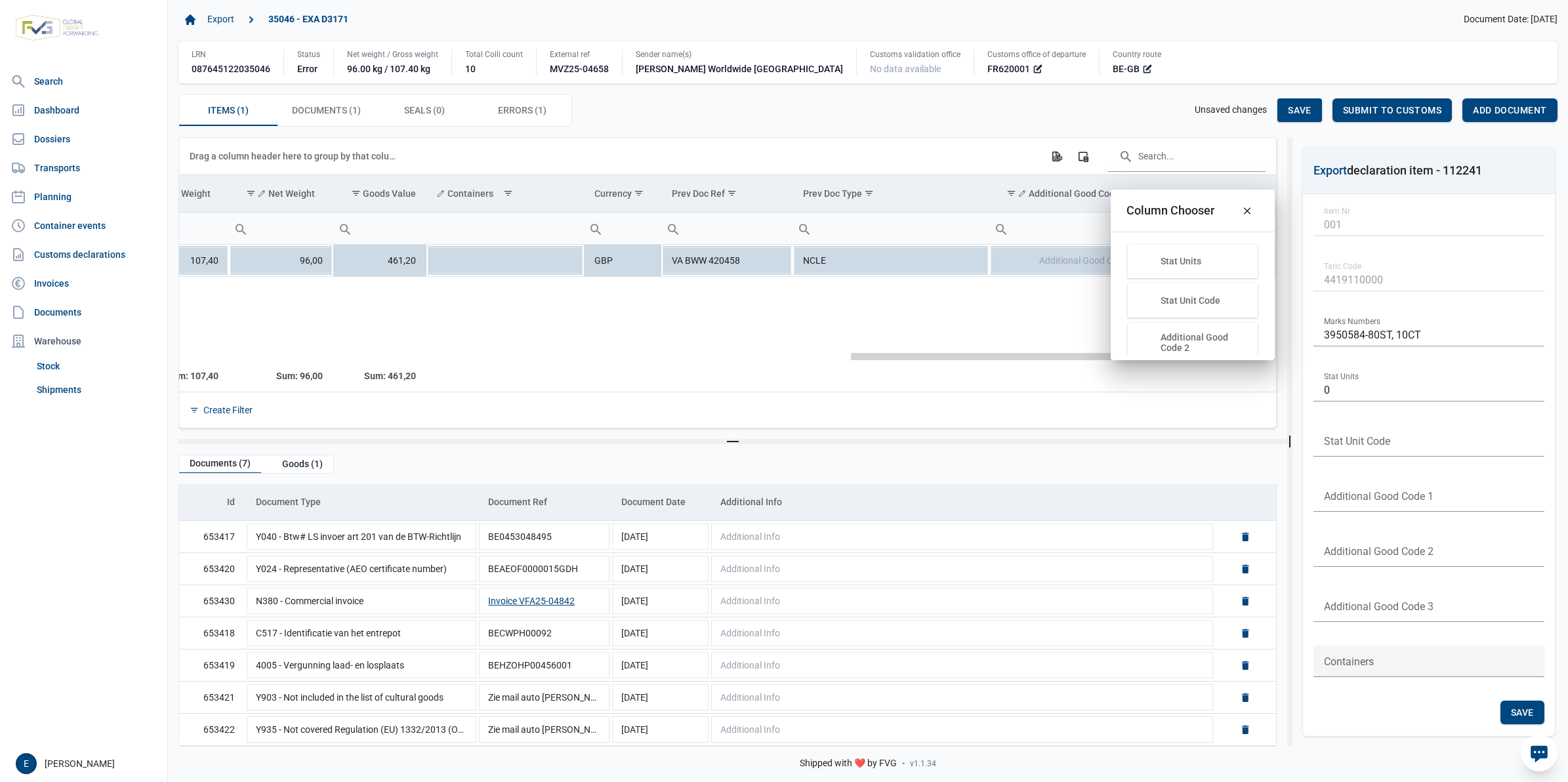
drag, startPoint x: 806, startPoint y: 359, endPoint x: 1022, endPoint y: 356, distance: 216.0
click at [1017, 358] on body "For evaluation purposes only. Redistribution prohibited. Please register an exi…" at bounding box center [784, 368] width 1568 height 782
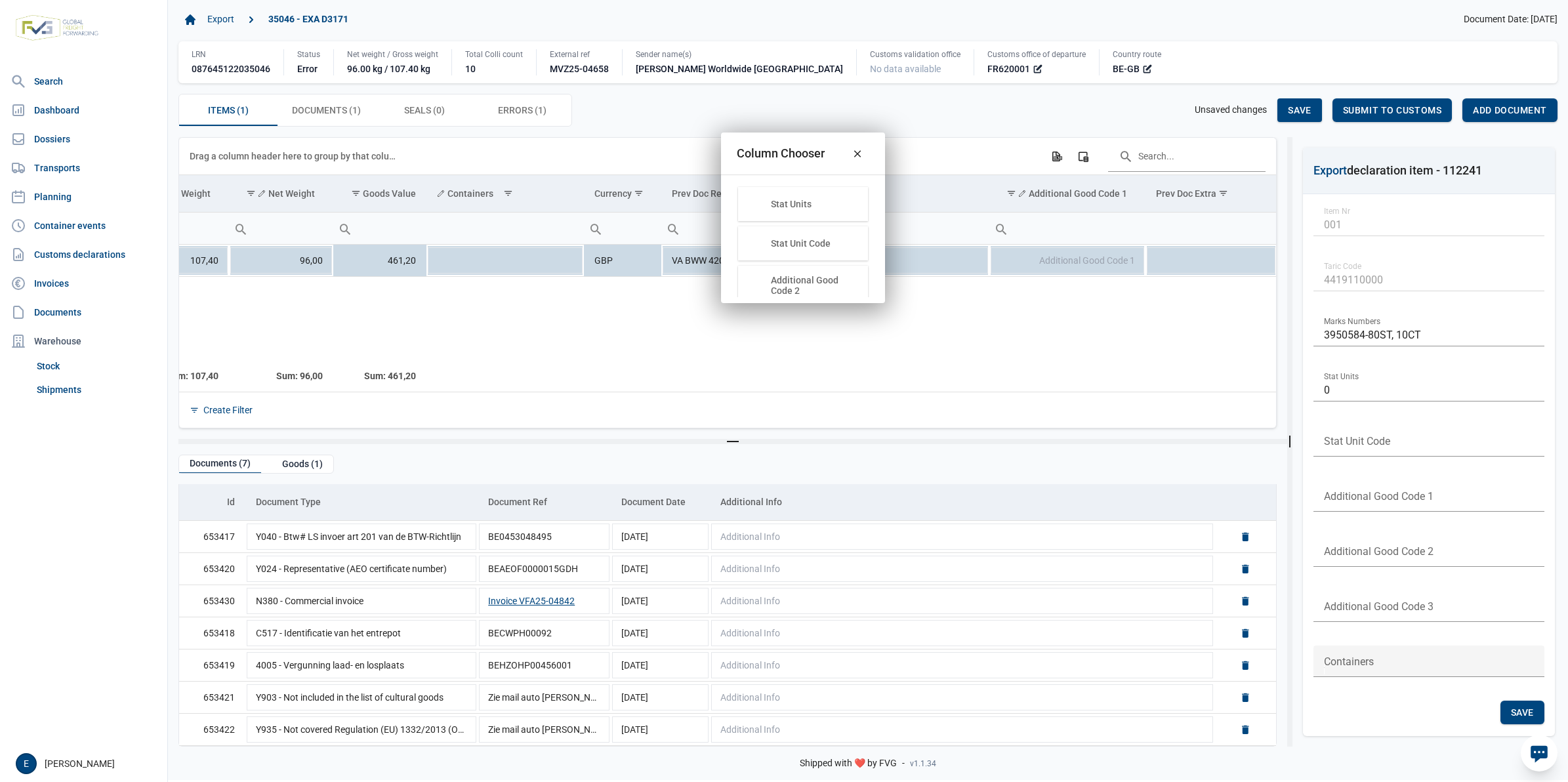
drag, startPoint x: 1166, startPoint y: 214, endPoint x: 765, endPoint y: 153, distance: 405.6
click at [765, 153] on body "For evaluation purposes only. Redistribution prohibited. Please register an exi…" at bounding box center [784, 368] width 1568 height 782
click at [845, 153] on icon "Close" at bounding box center [846, 150] width 12 height 12
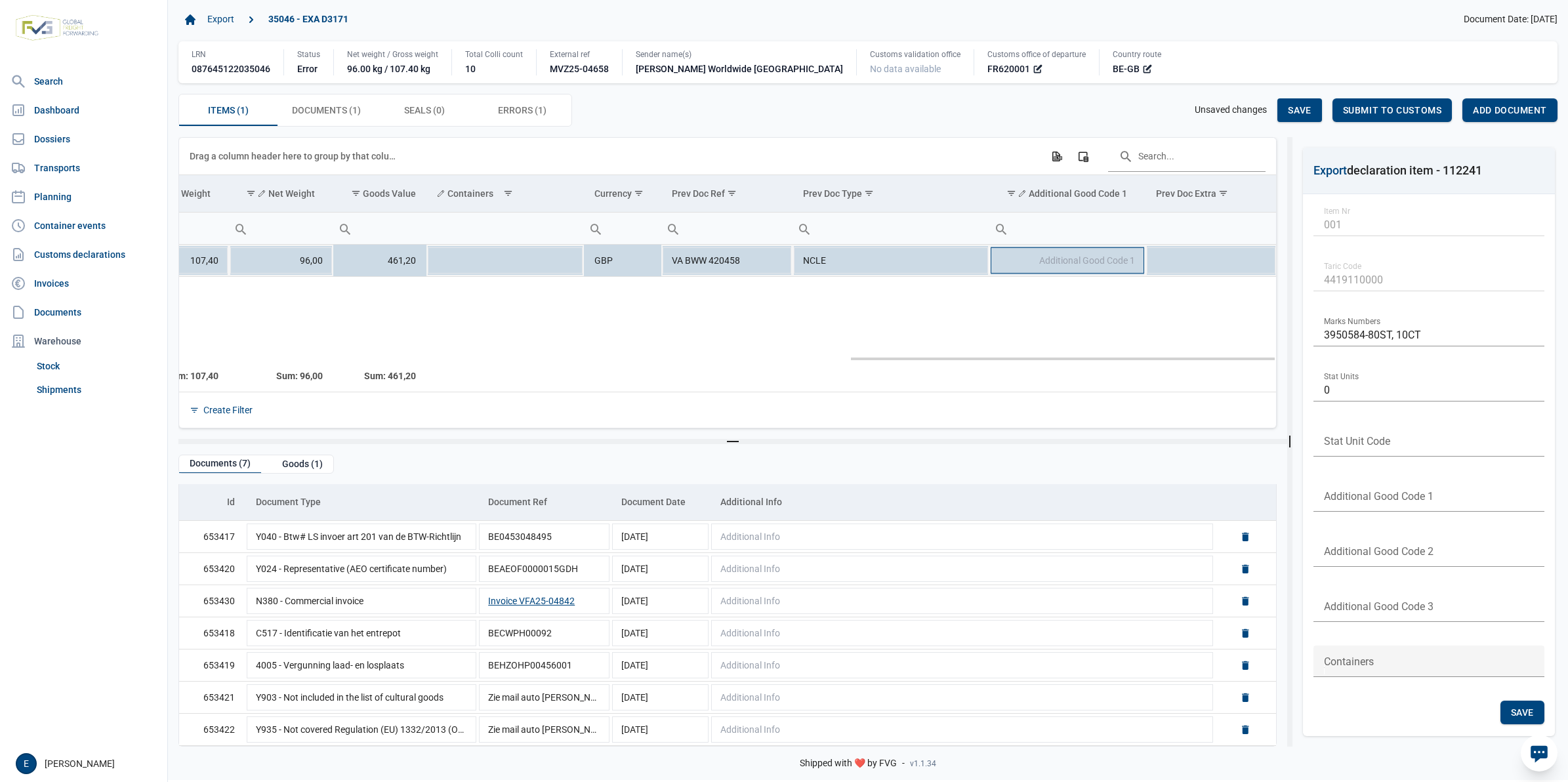
click at [1080, 255] on td "Additional Good Code 1" at bounding box center [1067, 260] width 156 height 32
type input "4099"
click at [965, 114] on div "Items (1) Items (1) Documents (1) Documents (1) Seals (0) Seals (0) Errors (1) …" at bounding box center [868, 110] width 1379 height 33
click at [1291, 108] on span "Save" at bounding box center [1299, 110] width 23 height 11
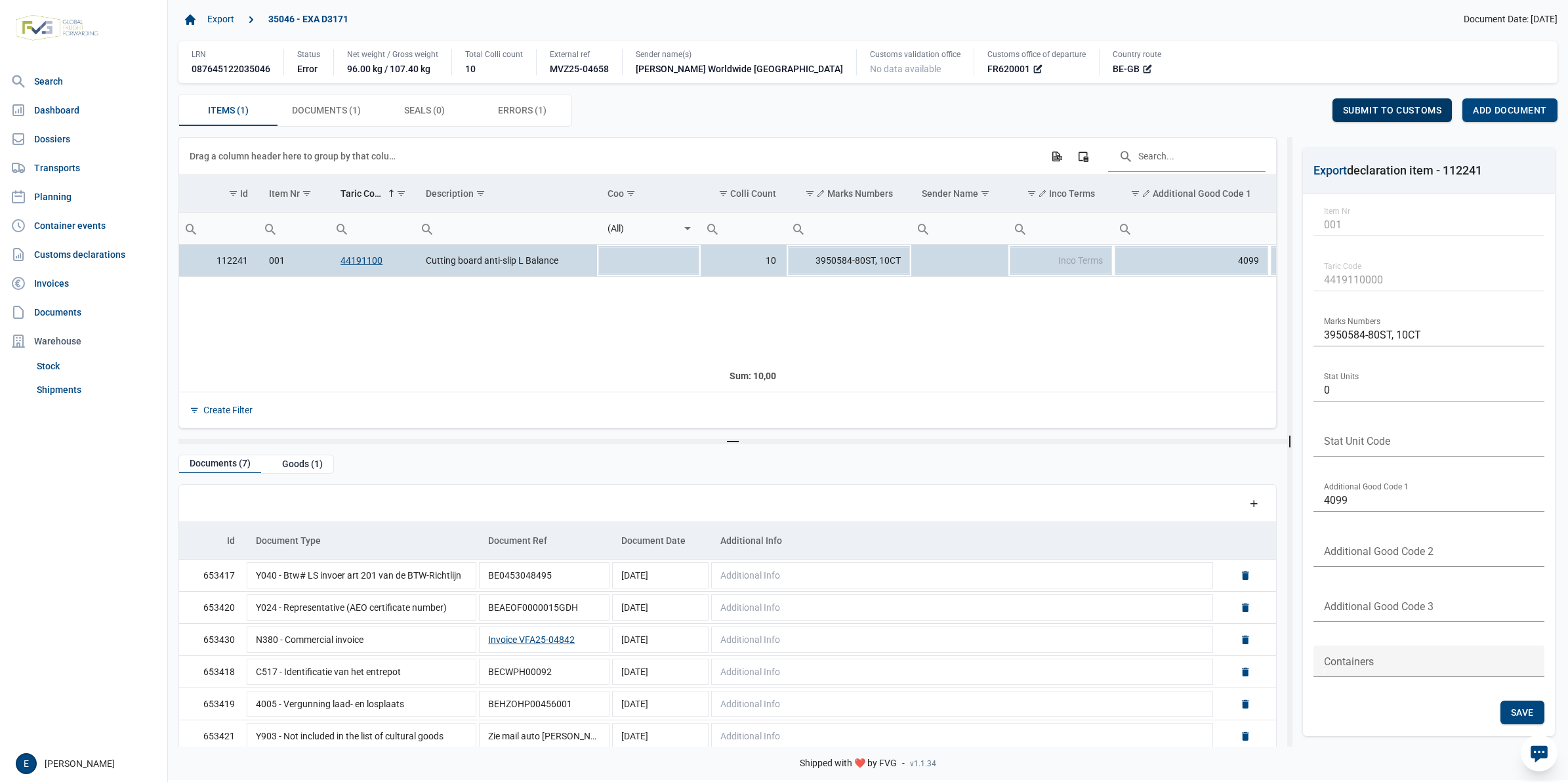
click at [1396, 112] on span "Submit to customs" at bounding box center [1393, 110] width 99 height 11
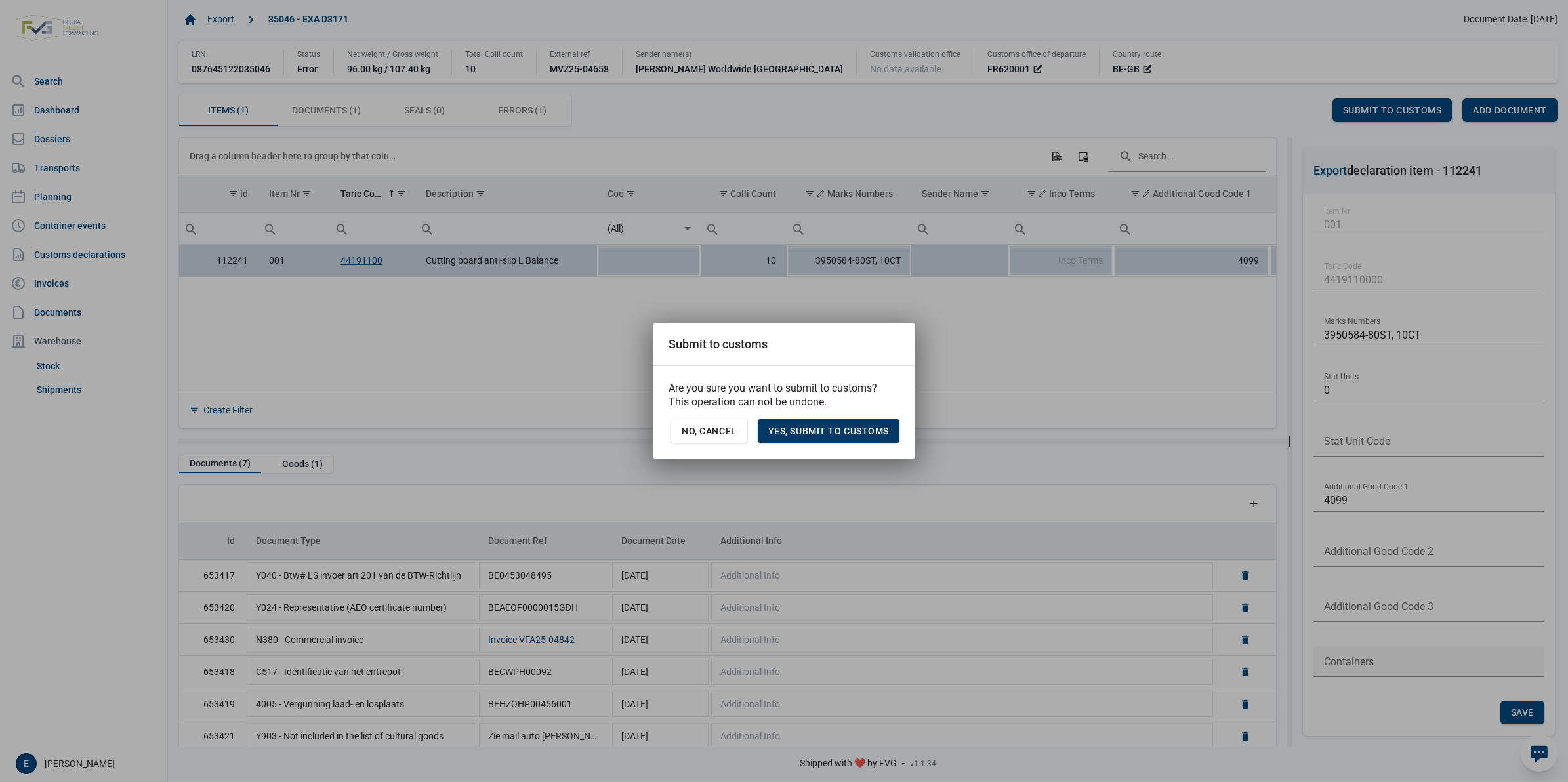
click at [774, 424] on div "Yes, Submit to customs" at bounding box center [829, 431] width 141 height 23
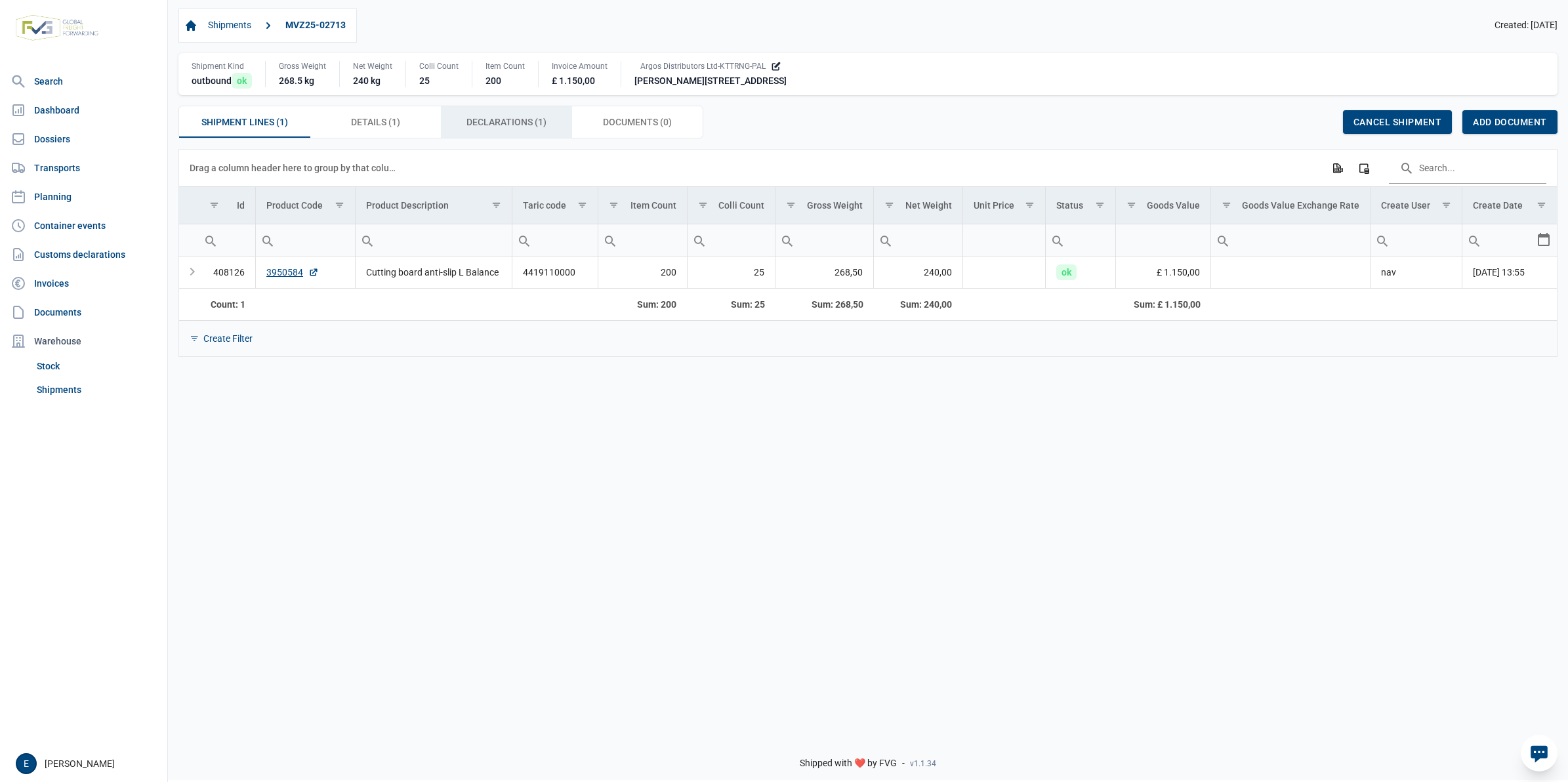
click at [530, 124] on span "Declarations (1) Declarations (1)" at bounding box center [506, 122] width 80 height 16
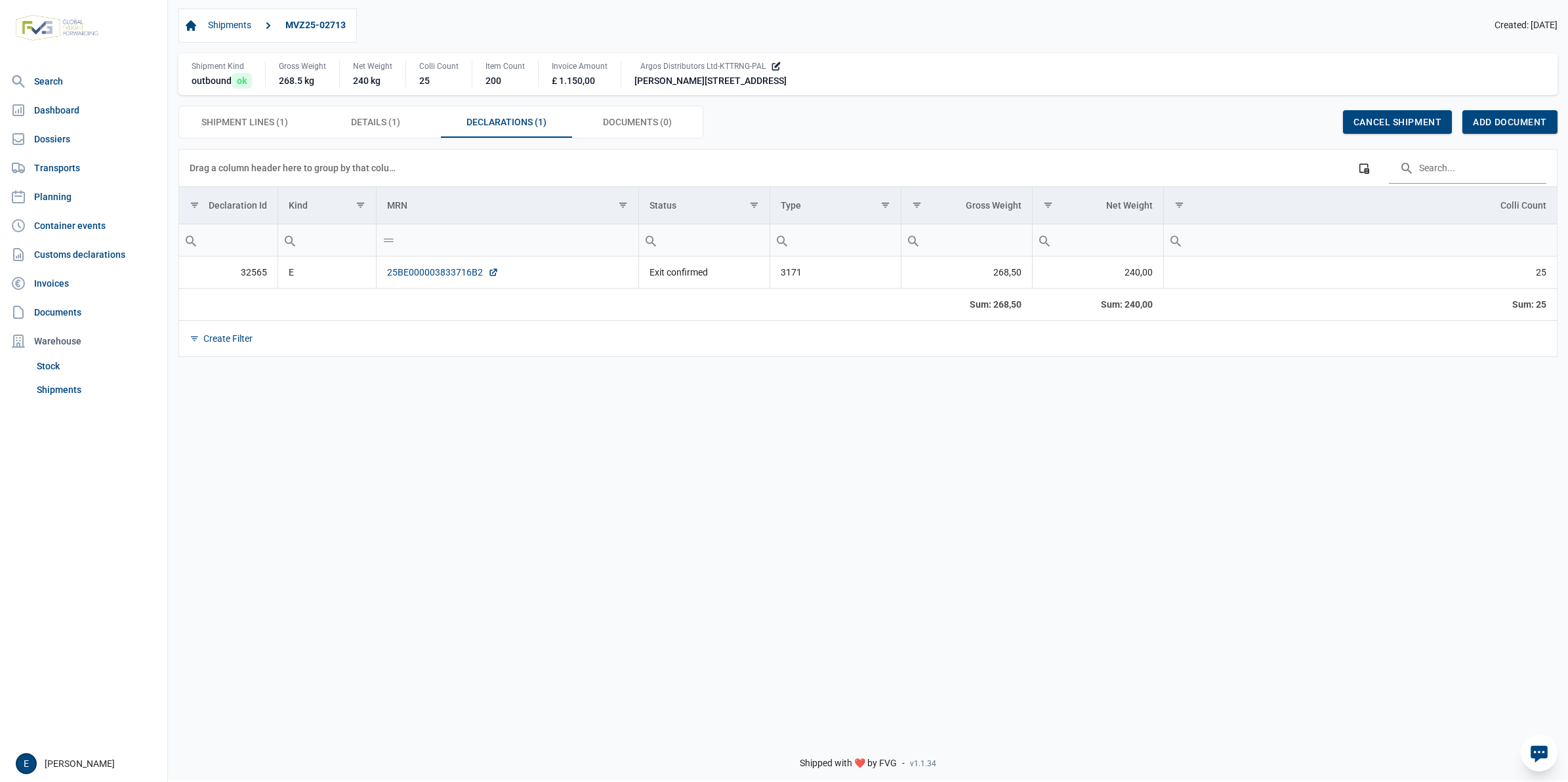
click at [446, 279] on link "25BE000003833716B2" at bounding box center [443, 272] width 112 height 13
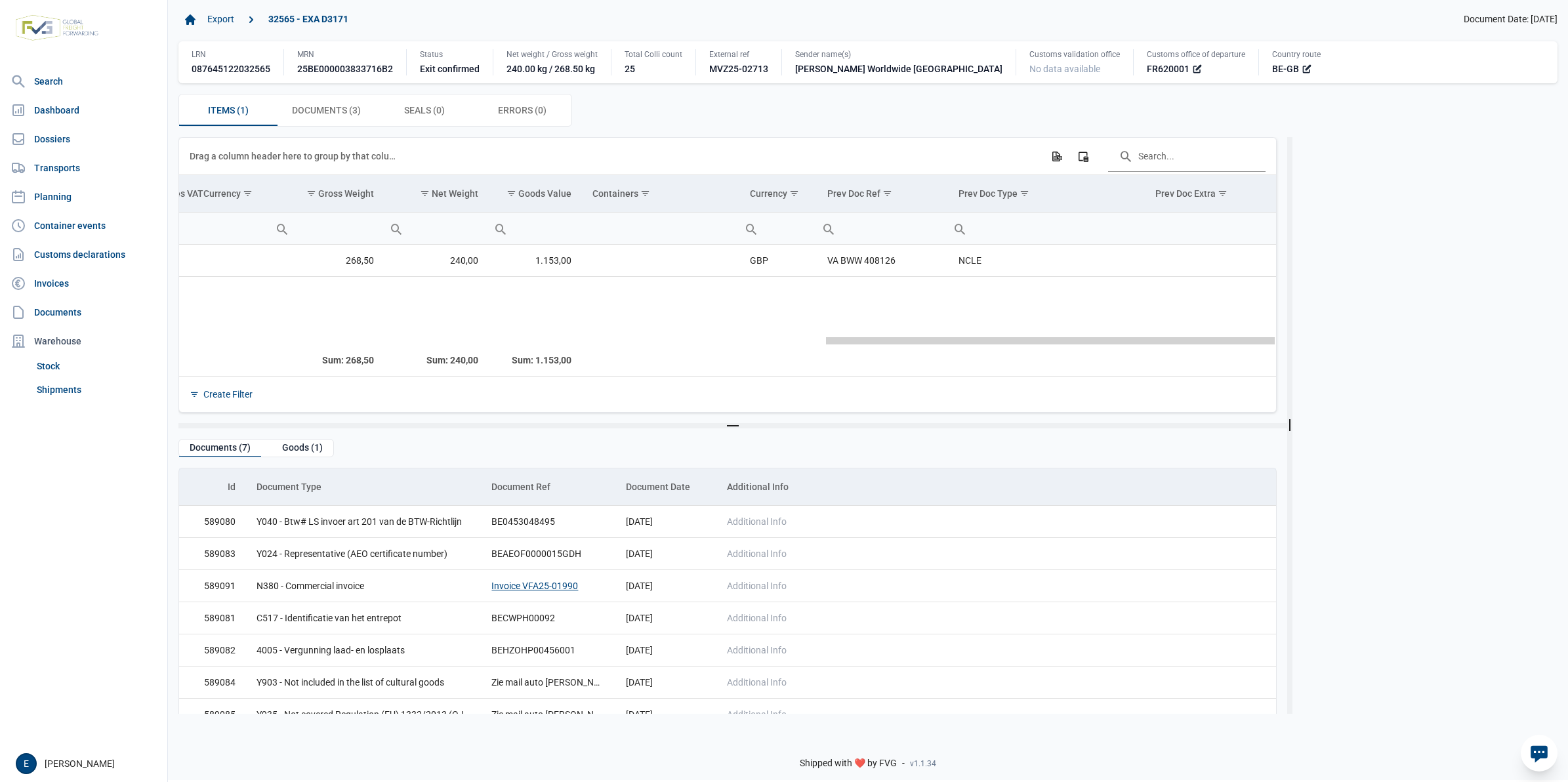
drag, startPoint x: 412, startPoint y: 343, endPoint x: 1113, endPoint y: 356, distance: 701.1
click at [1113, 356] on body "For evaluation purposes only. Redistribution prohibited. Please register an exi…" at bounding box center [784, 368] width 1568 height 782
click at [295, 446] on div "Goods (1)" at bounding box center [302, 448] width 62 height 18
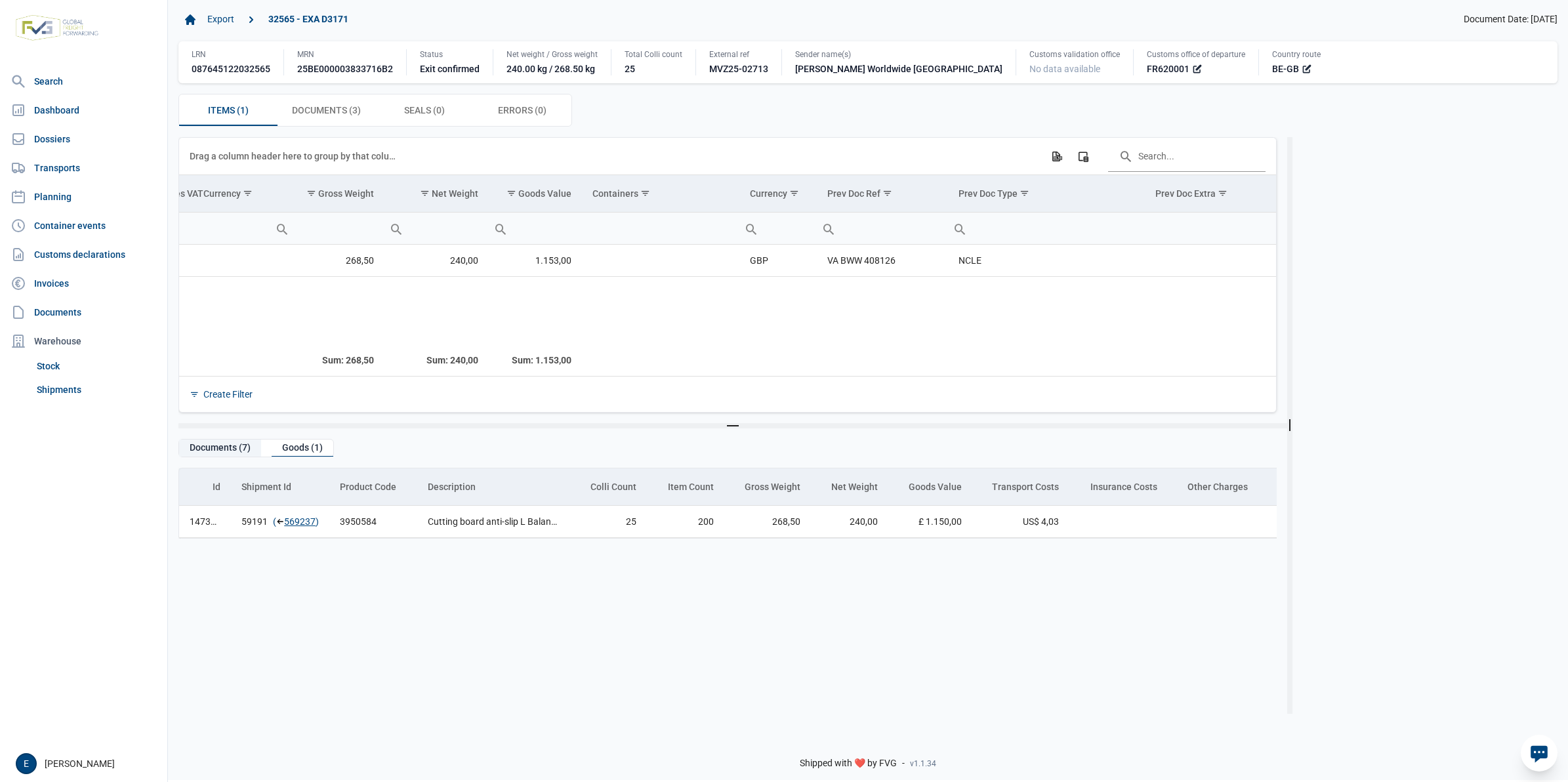
click at [241, 456] on div "Documents (7)" at bounding box center [220, 448] width 82 height 18
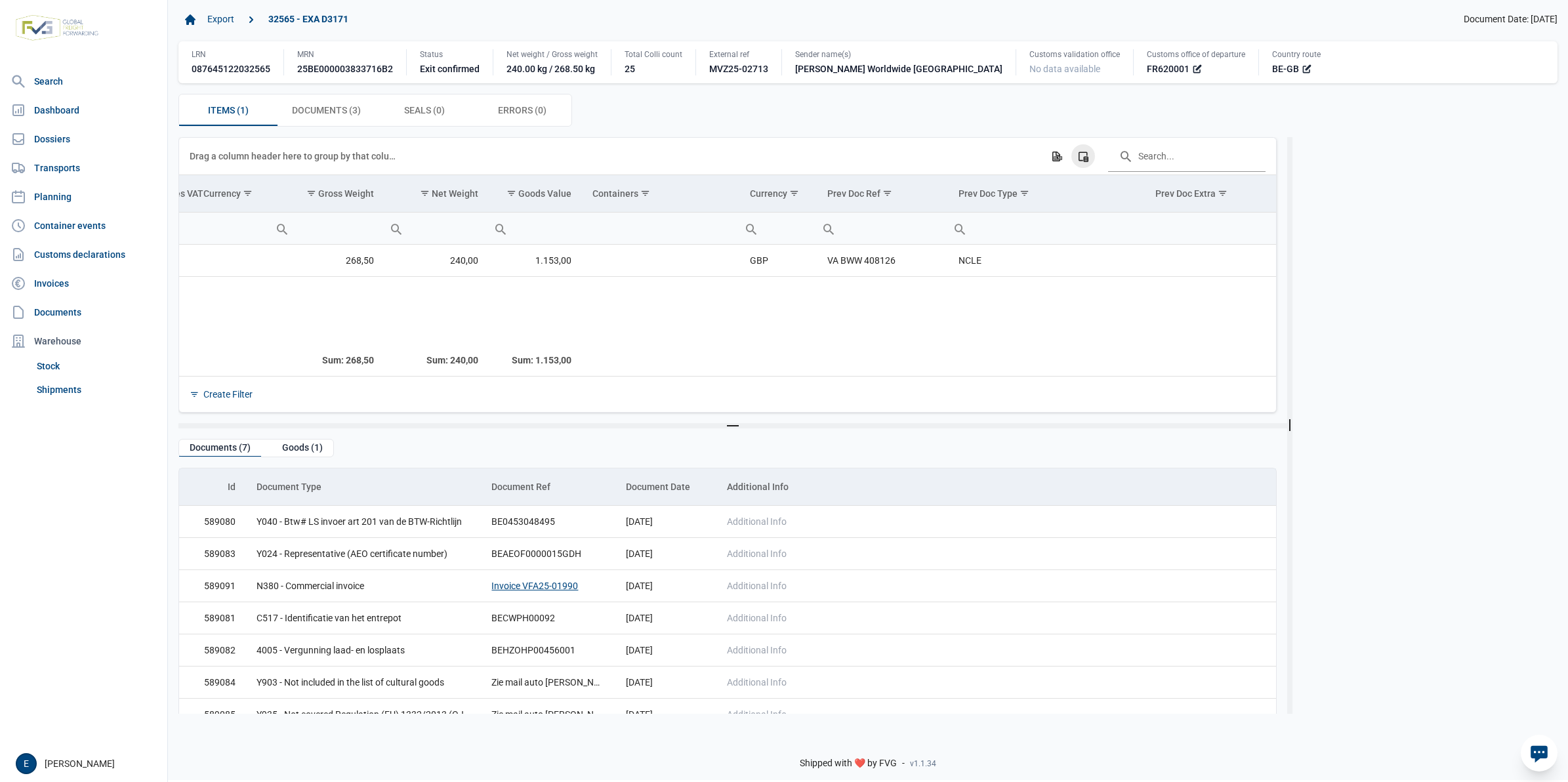
click at [1083, 156] on icon "Column Chooser" at bounding box center [1083, 156] width 12 height 12
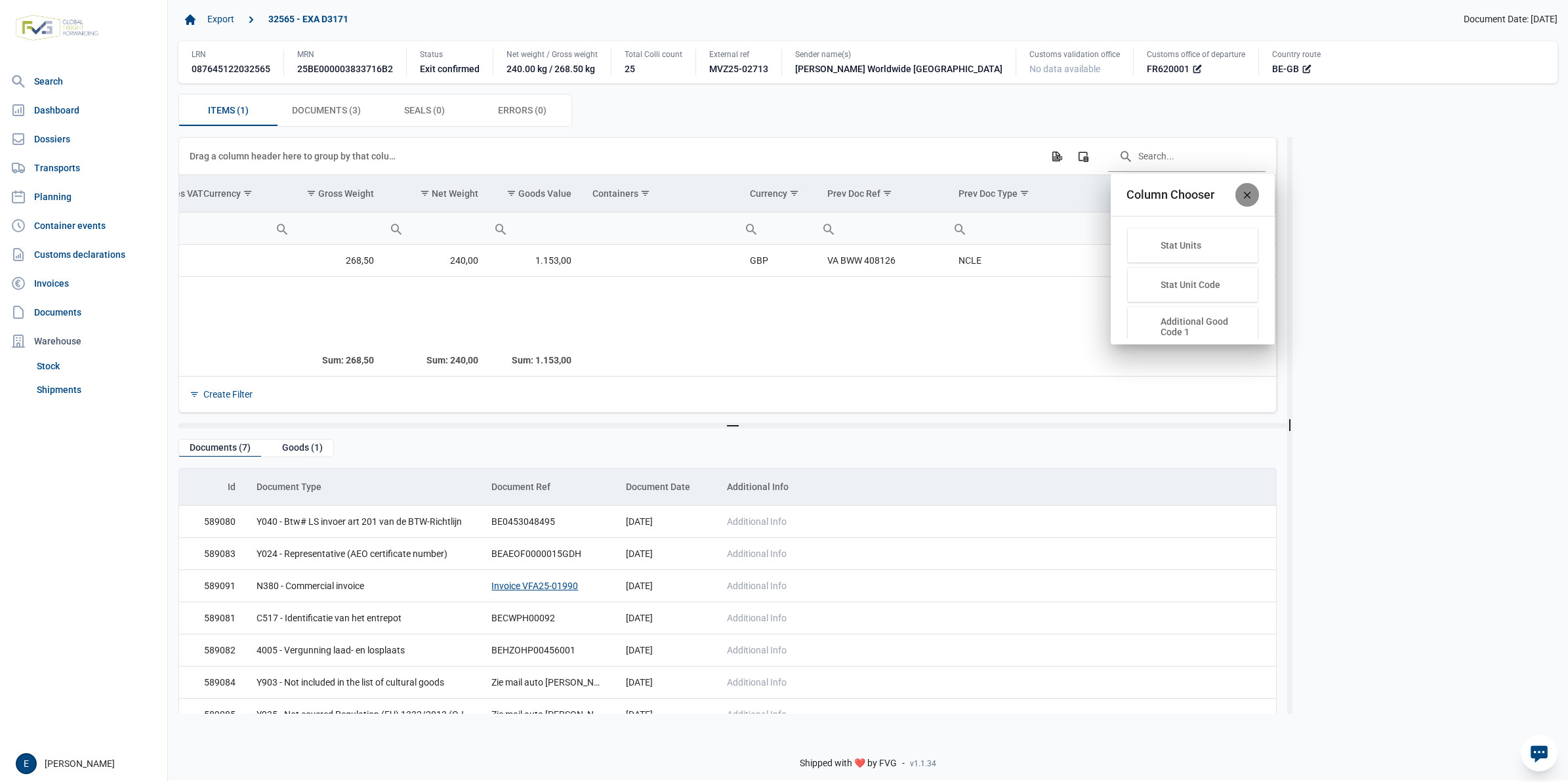
click at [1254, 201] on div "Close" at bounding box center [1247, 194] width 23 height 23
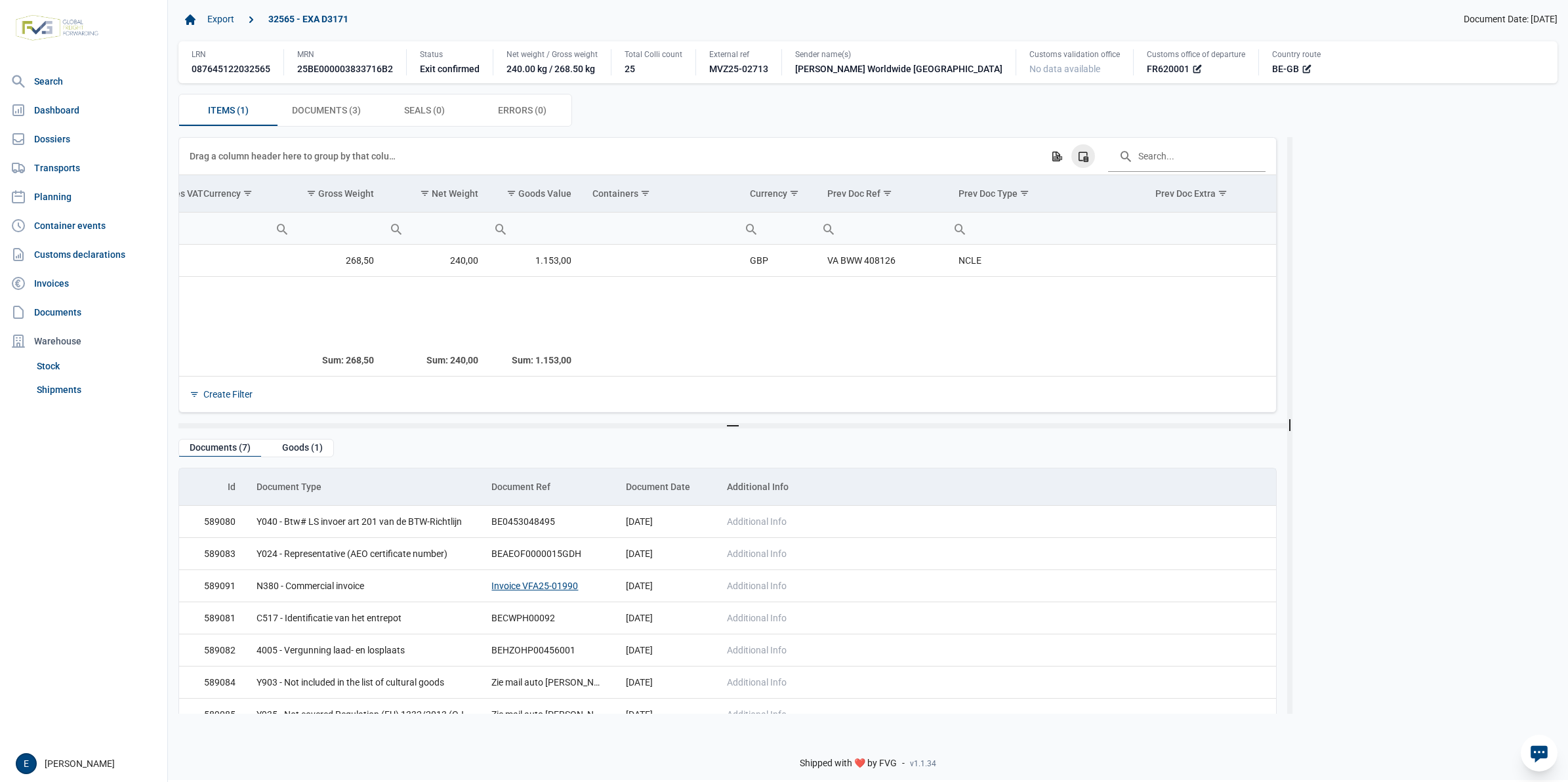
click at [1083, 155] on icon "Column Chooser" at bounding box center [1083, 156] width 12 height 12
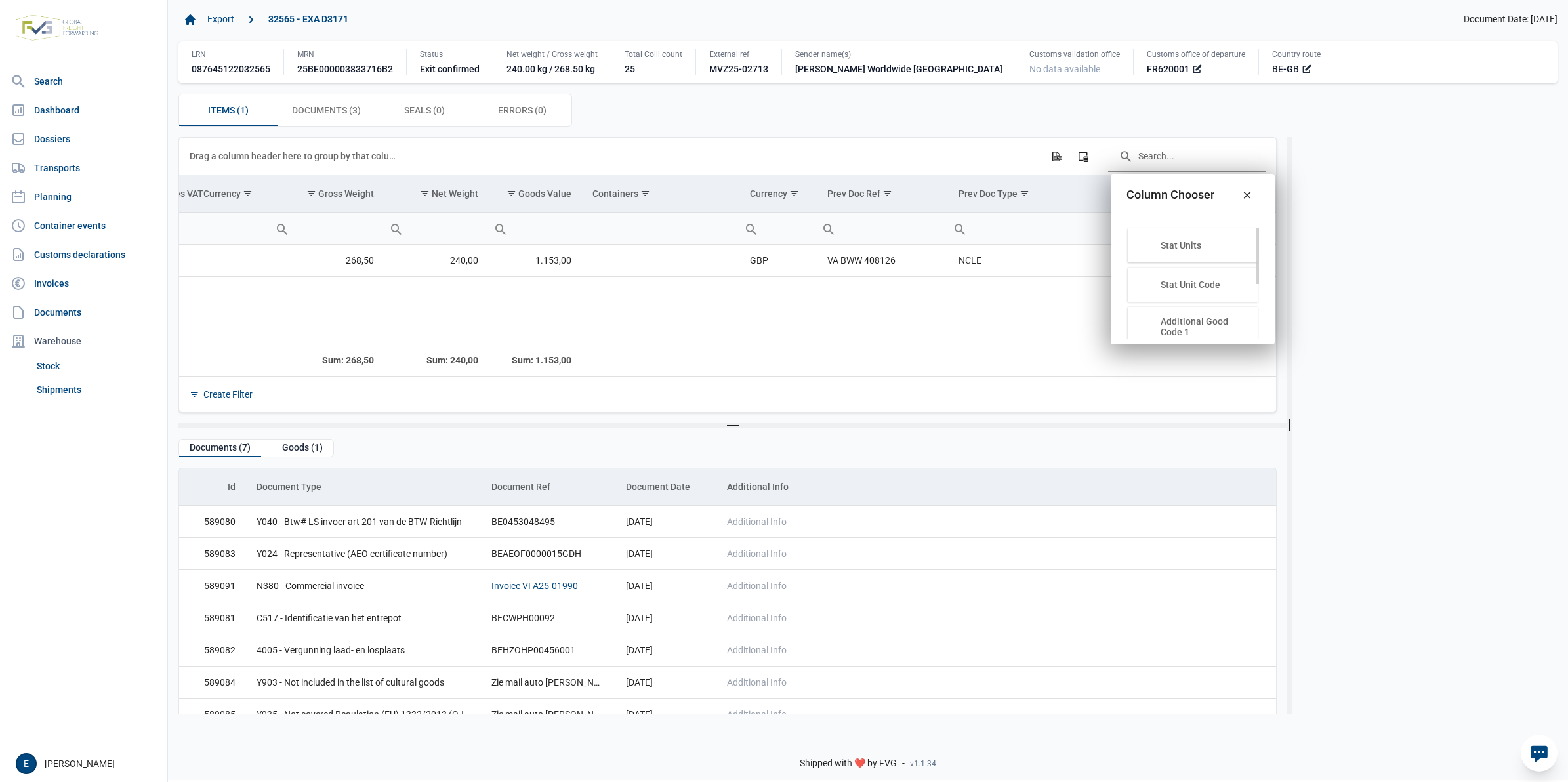
click at [1203, 248] on div "Stat Units" at bounding box center [1204, 245] width 88 height 11
click at [1192, 221] on div "Stat Units Stat Unit Code Additional Good Code 1 Additional Good Code 2 Additio…" at bounding box center [1193, 280] width 164 height 128
click at [1165, 243] on div "Stat Units" at bounding box center [1204, 245] width 88 height 11
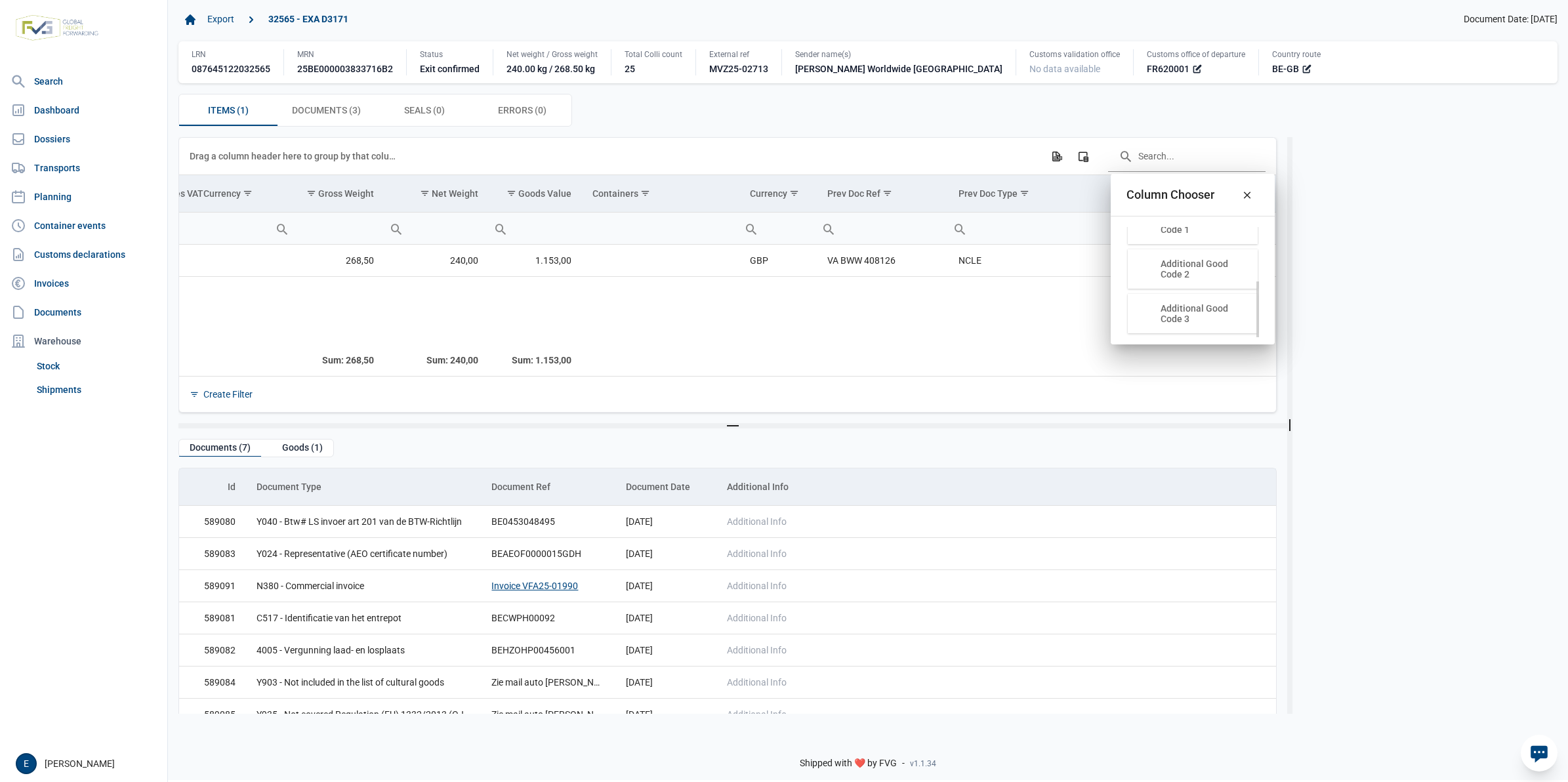
click at [1180, 313] on div "Additional Good Code 3" at bounding box center [1204, 314] width 88 height 21
click at [1196, 273] on div "Additional Good Code 2" at bounding box center [1204, 269] width 88 height 21
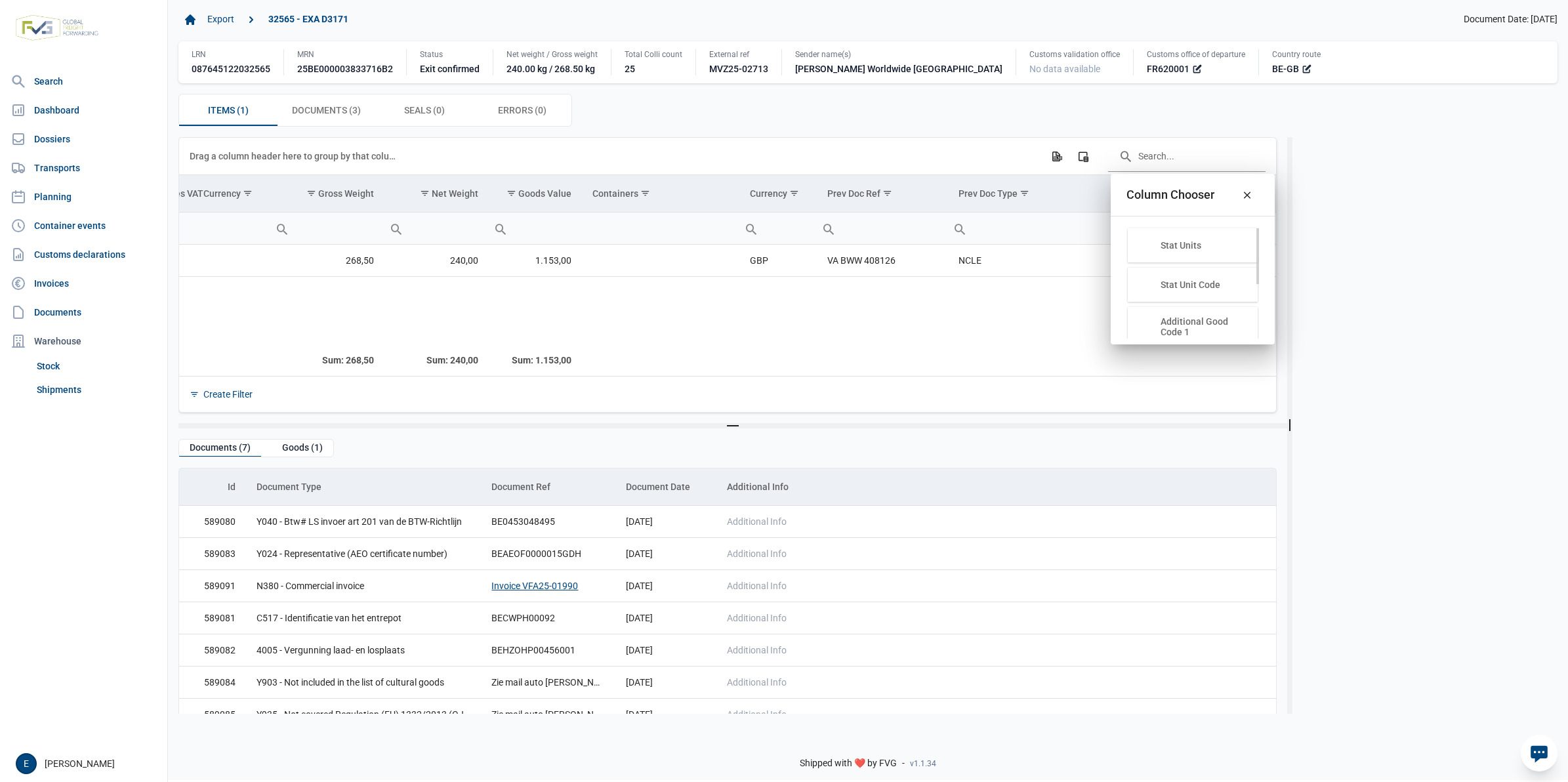
click at [1193, 322] on div "Additional Good Code 1" at bounding box center [1204, 327] width 88 height 21
click at [1175, 325] on div "Additional Good Code 1" at bounding box center [1204, 327] width 88 height 21
click at [1249, 194] on icon "Close" at bounding box center [1247, 194] width 12 height 12
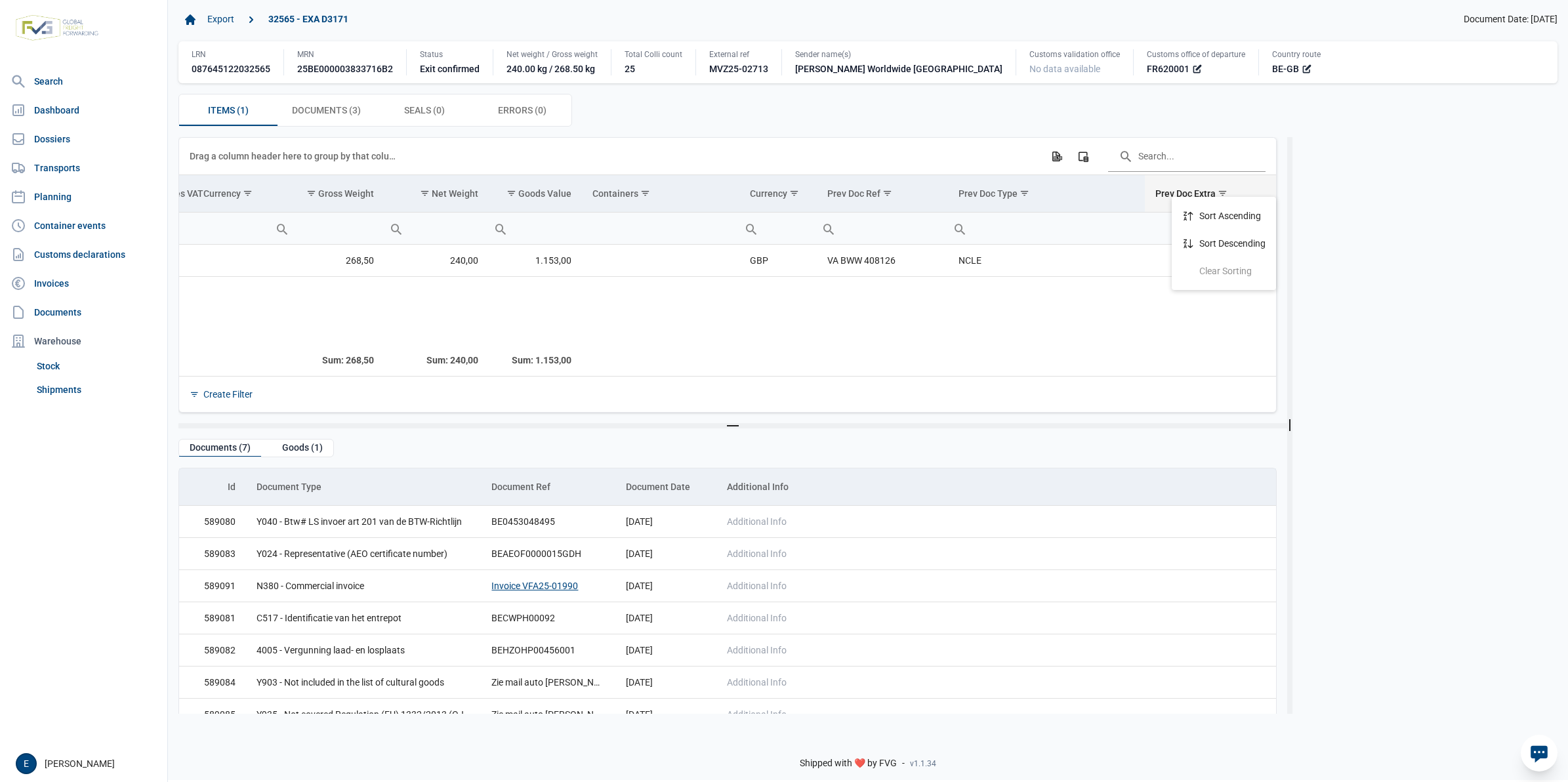
click at [1172, 197] on ul "Sort Ascending Sort Descending Clear Sorting" at bounding box center [1224, 243] width 105 height 93
drag, startPoint x: 1139, startPoint y: 339, endPoint x: 1095, endPoint y: 177, distance: 167.9
click at [1139, 339] on td "Data grid with 1 rows and 23 columns" at bounding box center [1047, 310] width 197 height 66
click at [1077, 156] on icon "Column Chooser" at bounding box center [1083, 156] width 12 height 12
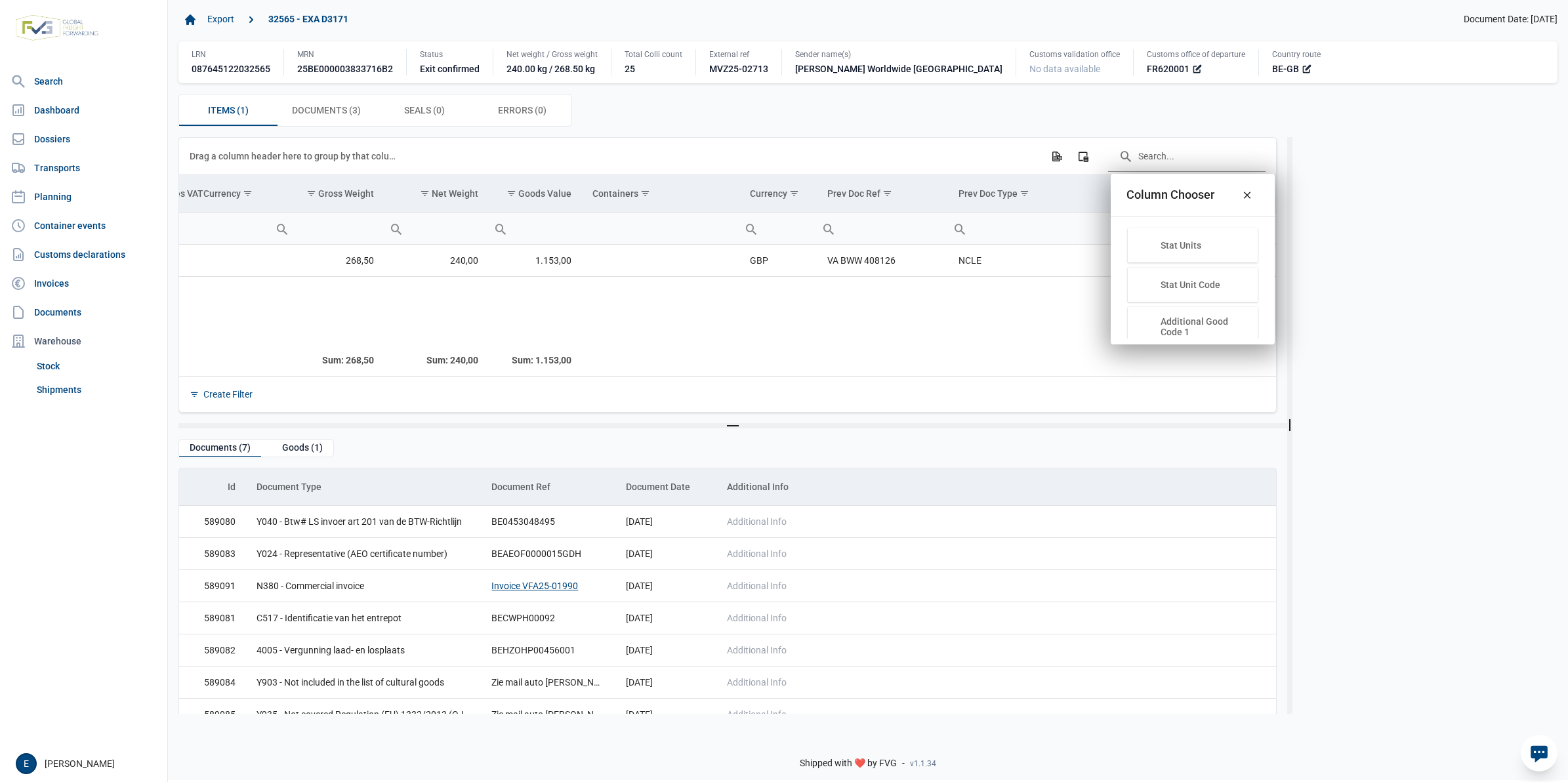
click at [1211, 204] on div "Column Chooser" at bounding box center [1171, 194] width 88 height 42
click at [1185, 236] on div "Additional Good Code 1" at bounding box center [1193, 224] width 130 height 40
click at [887, 194] on span "Show filter options for column 'Prev Doc Ref'" at bounding box center [888, 193] width 10 height 10
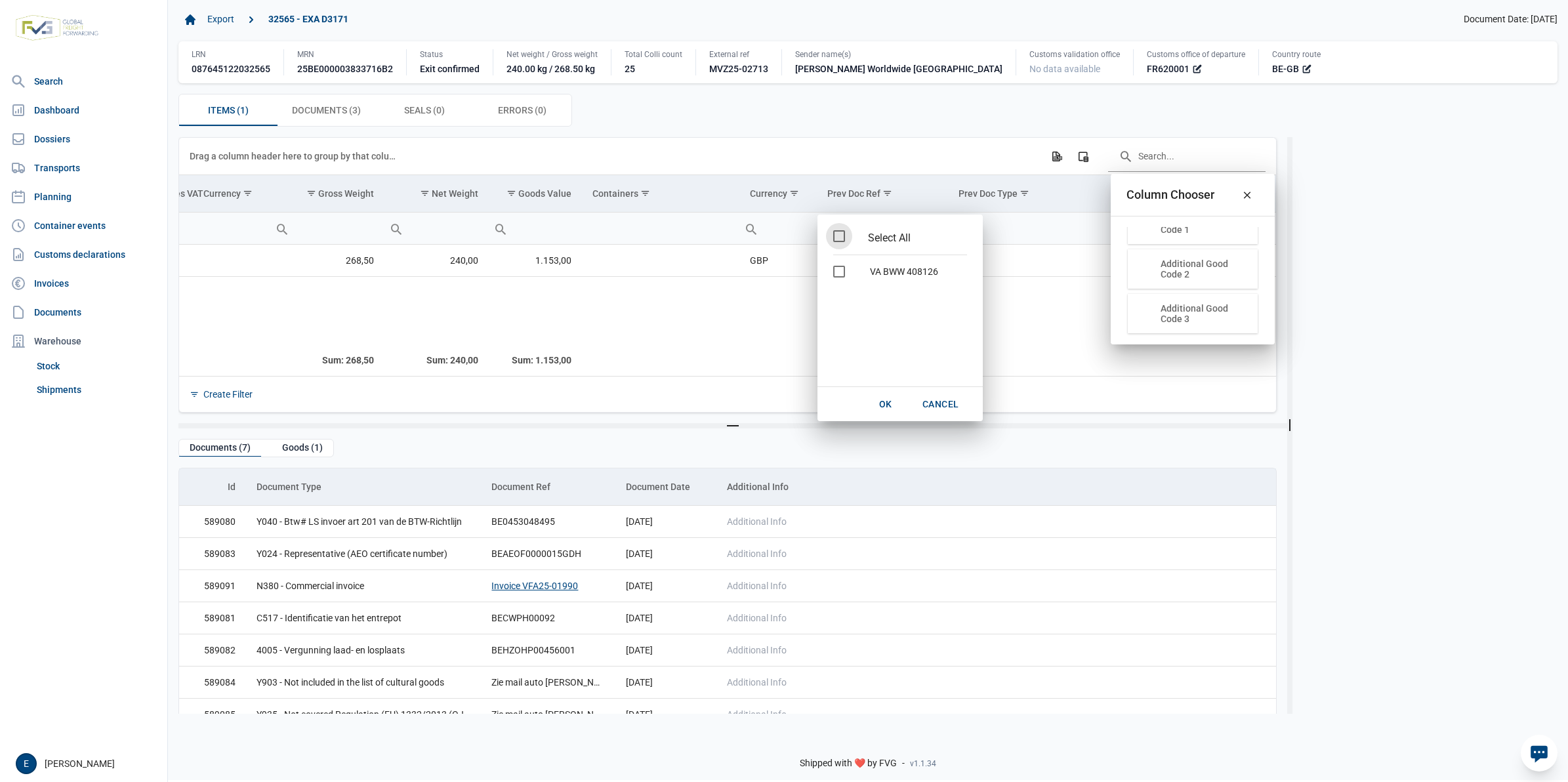
click at [903, 124] on div "Items (1) Items (1) Documents (3) Documents (3) Seals (0) Seals (0) Errors (0) …" at bounding box center [868, 110] width 1379 height 33
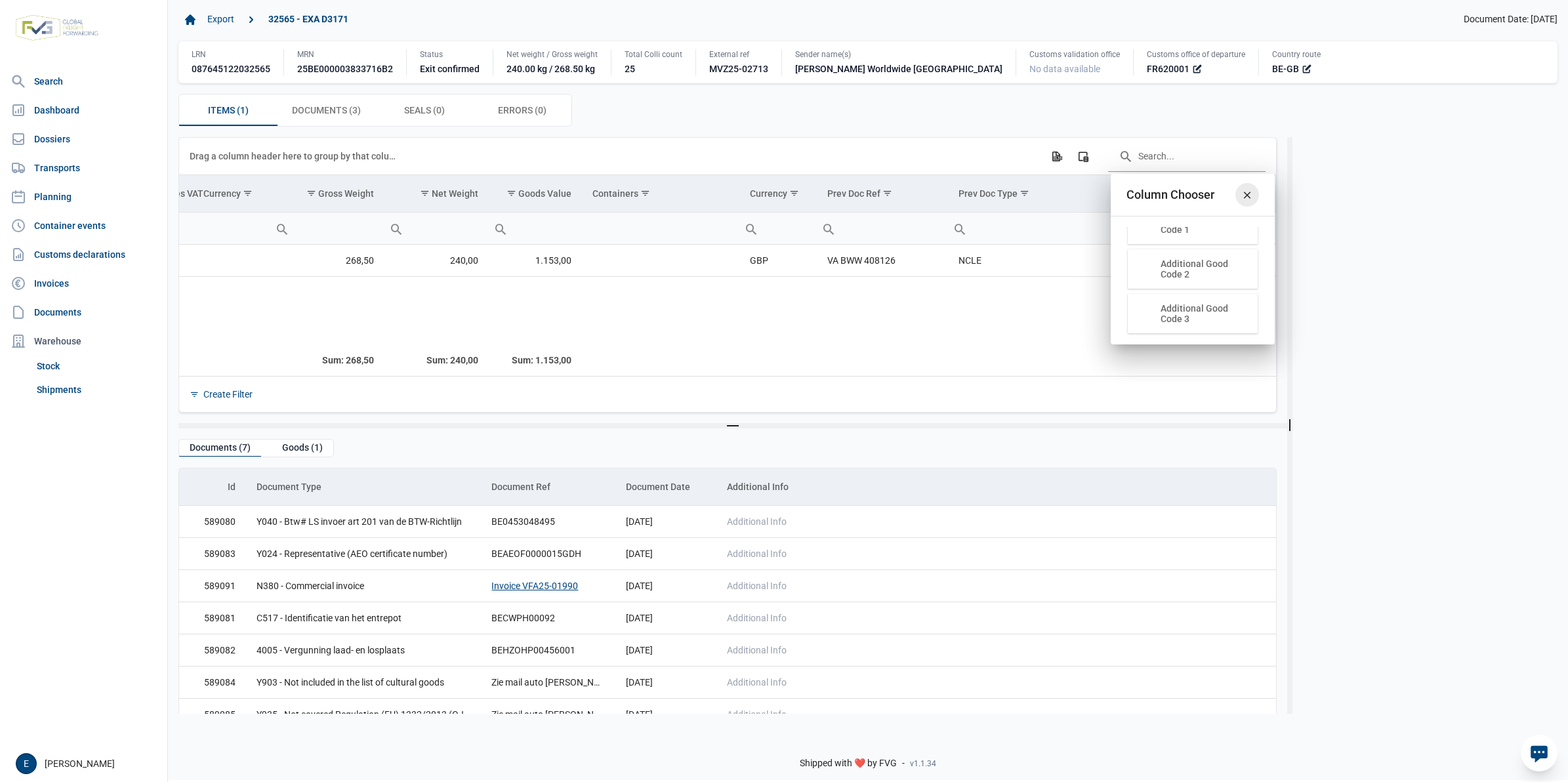
click at [1245, 192] on icon "Close" at bounding box center [1247, 194] width 12 height 12
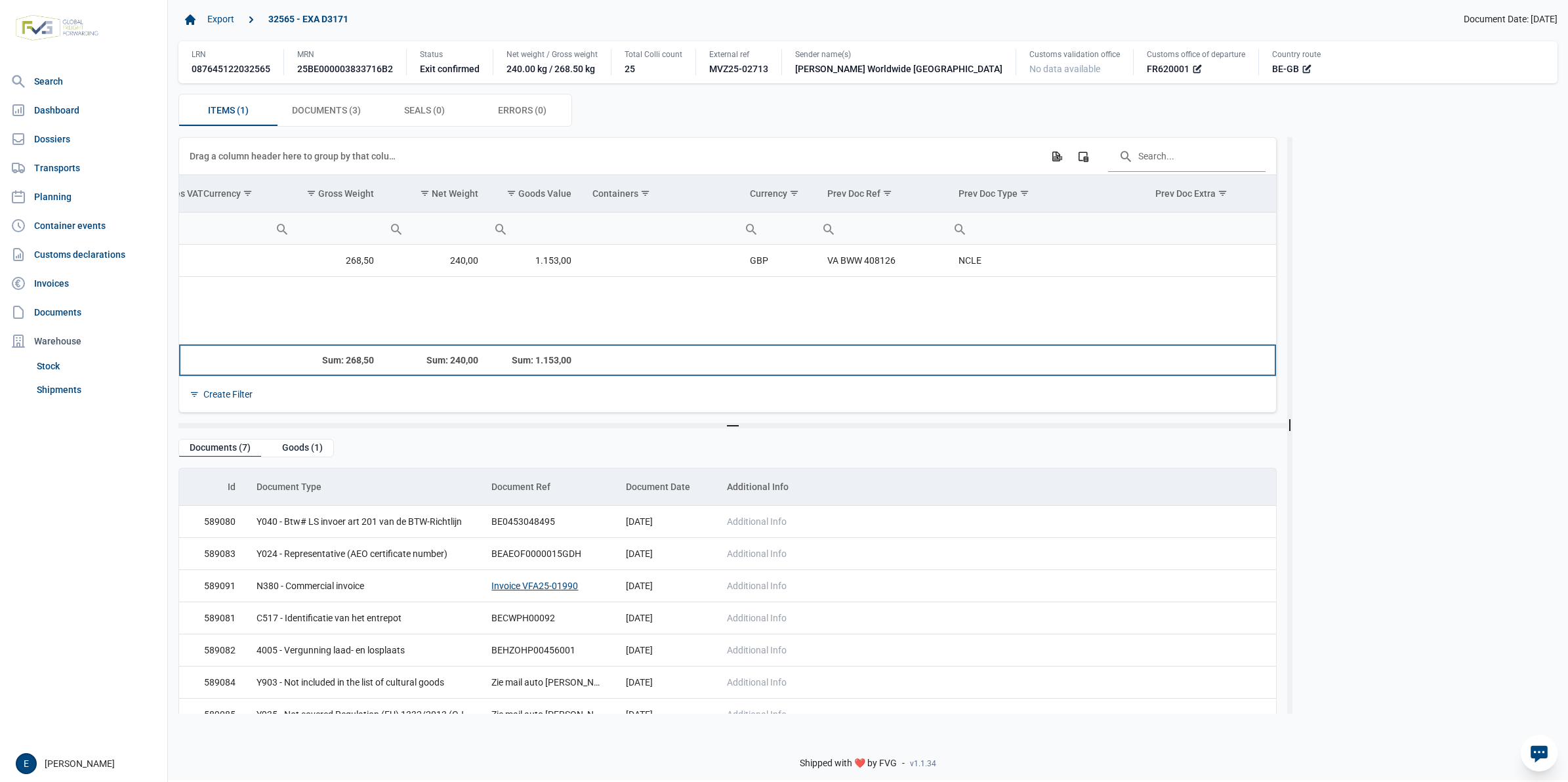
drag, startPoint x: 1214, startPoint y: 345, endPoint x: 1029, endPoint y: 345, distance: 185.0
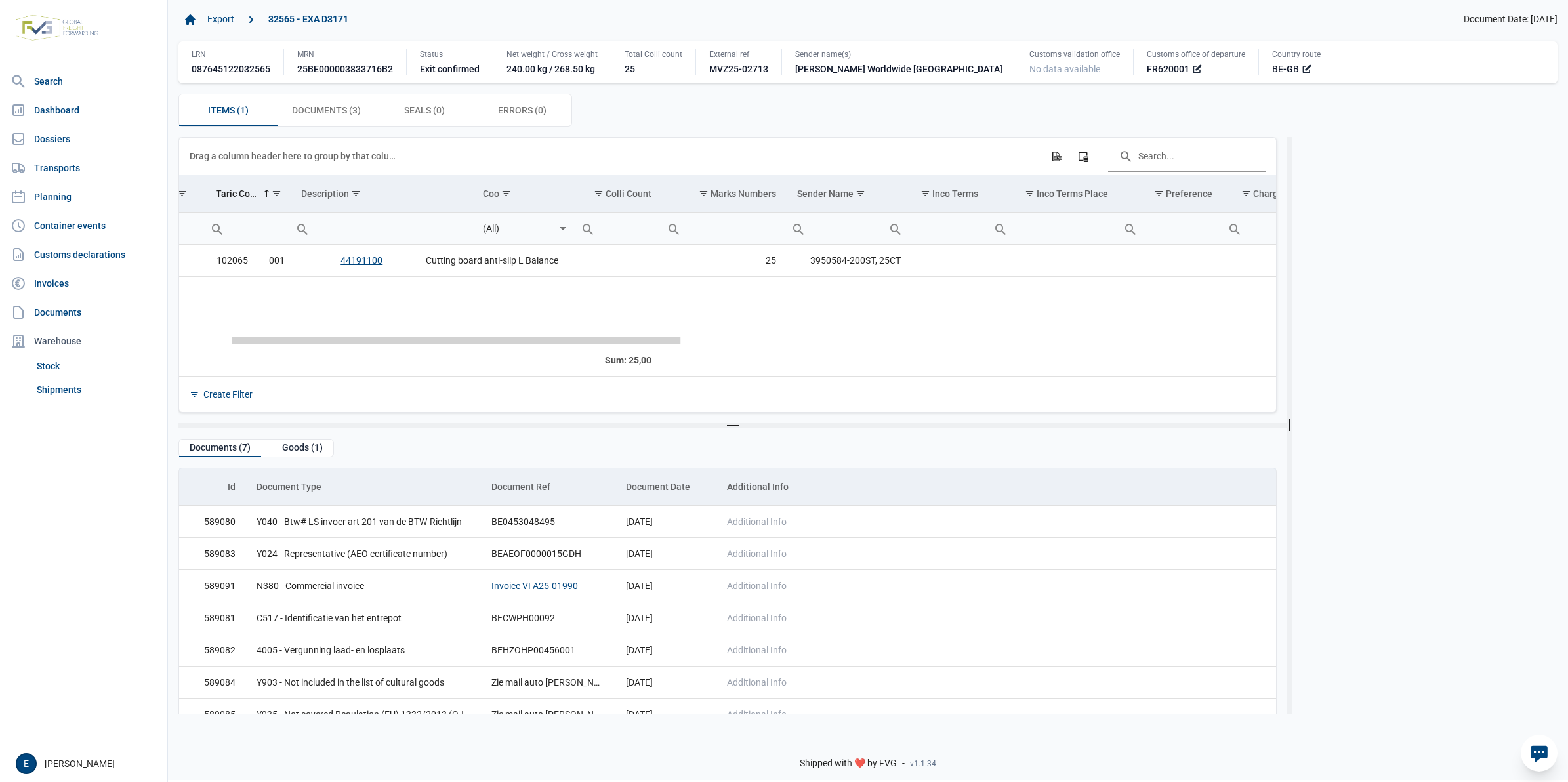
scroll to position [0, 0]
drag, startPoint x: 924, startPoint y: 342, endPoint x: 211, endPoint y: 372, distance: 713.6
click at [211, 372] on body "For evaluation purposes only. Redistribution prohibited. Please register an exi…" at bounding box center [784, 368] width 1568 height 782
click at [1107, 323] on td "Data grid with 1 rows and 23 columns" at bounding box center [1061, 310] width 105 height 66
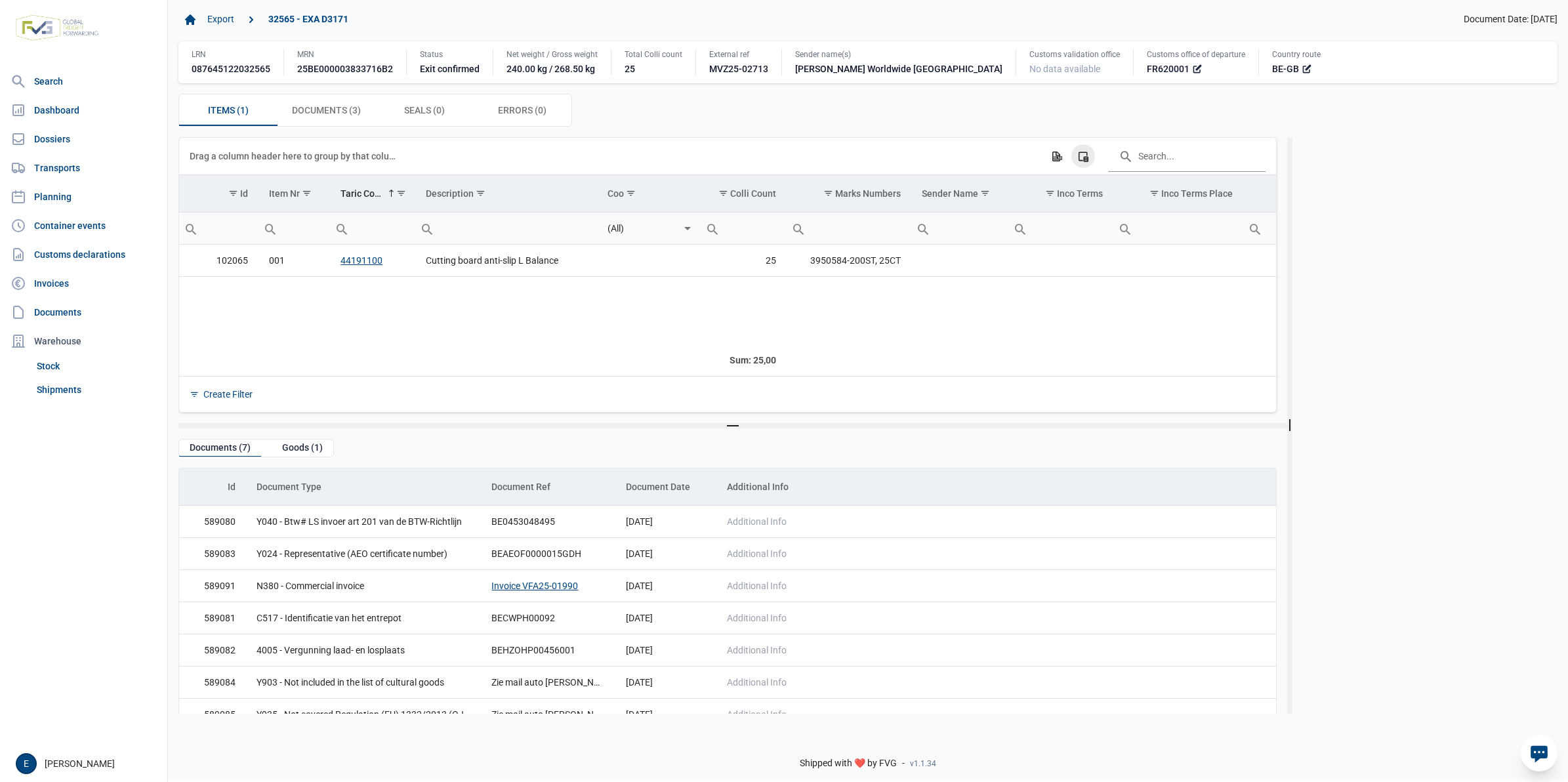
click at [1087, 159] on icon "Column Chooser" at bounding box center [1083, 156] width 12 height 12
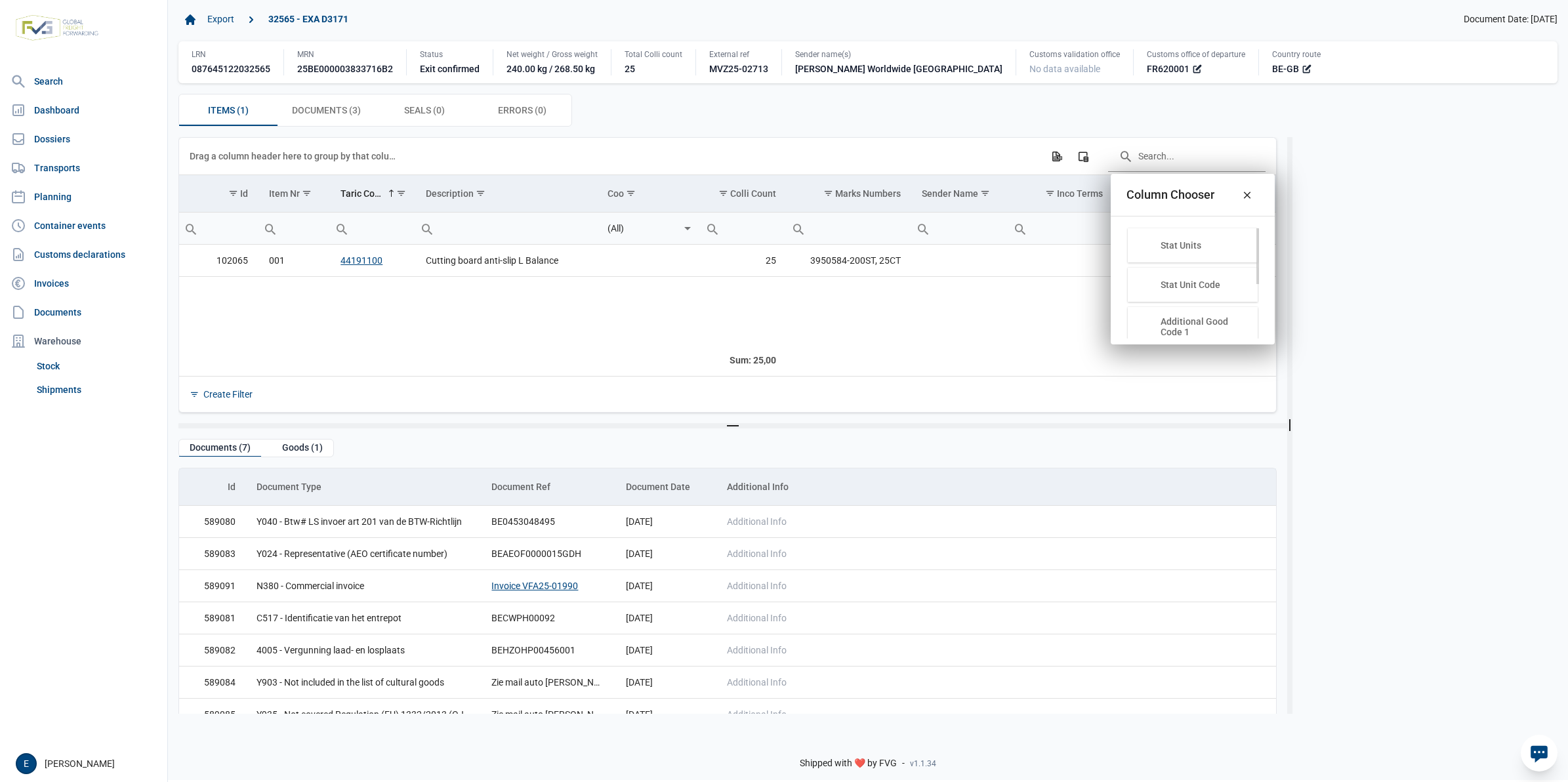
scroll to position [103, 0]
drag, startPoint x: 1200, startPoint y: 233, endPoint x: 1081, endPoint y: 200, distance: 123.5
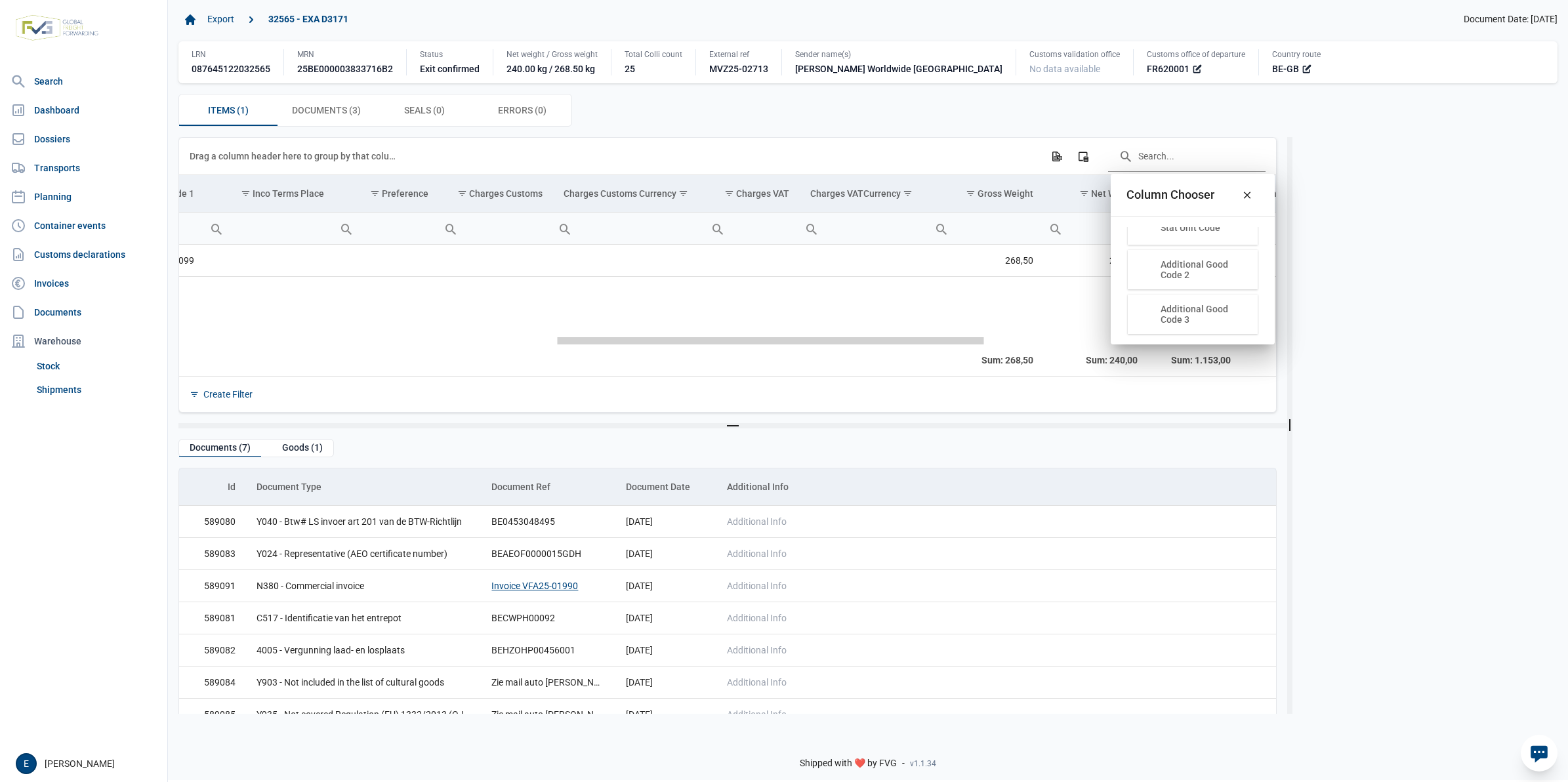
scroll to position [0, 0]
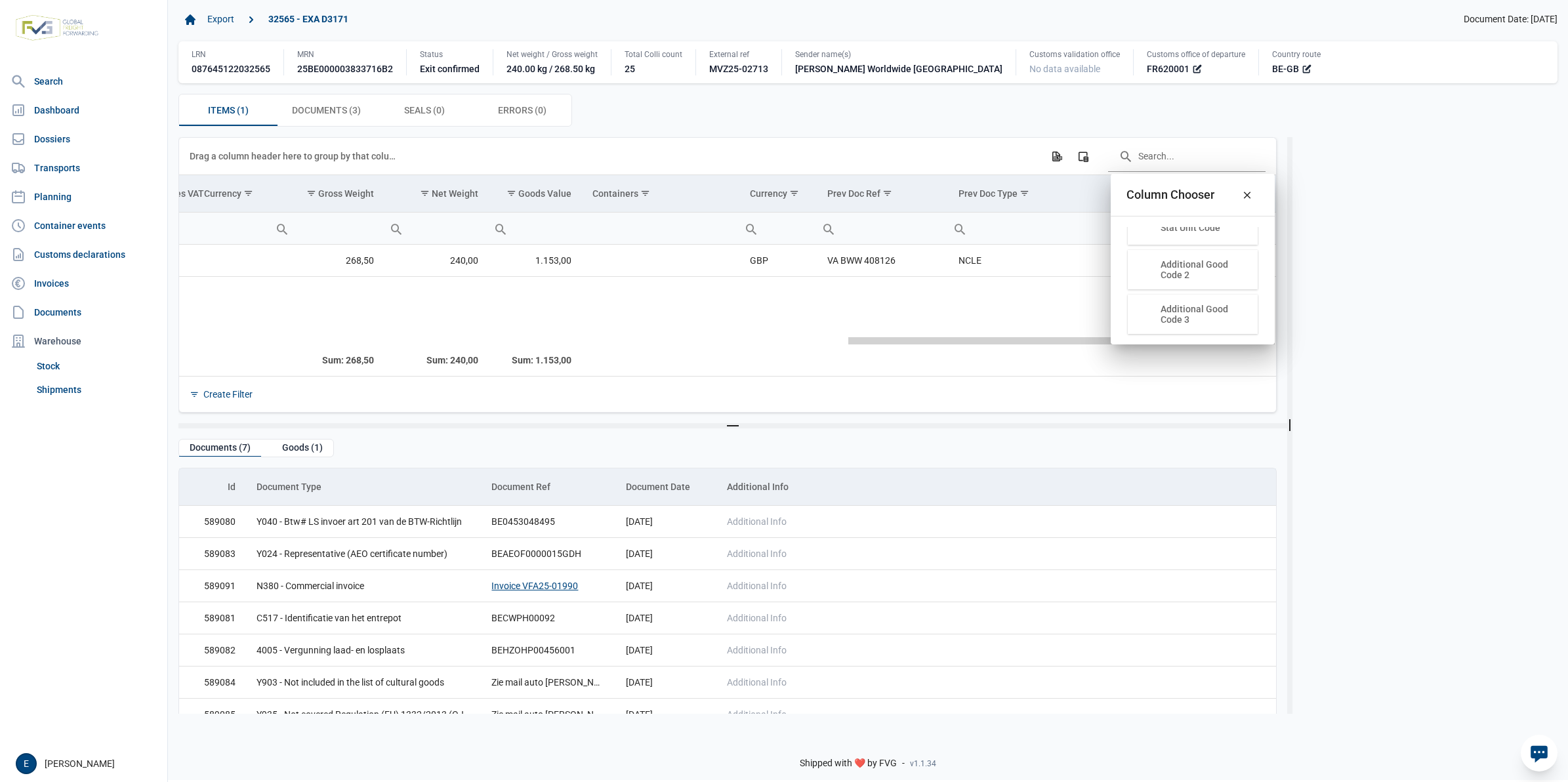
drag, startPoint x: 593, startPoint y: 344, endPoint x: 1311, endPoint y: 346, distance: 718.0
click at [1311, 346] on body "For evaluation purposes only. Redistribution prohibited. Please register an exi…" at bounding box center [784, 368] width 1568 height 782
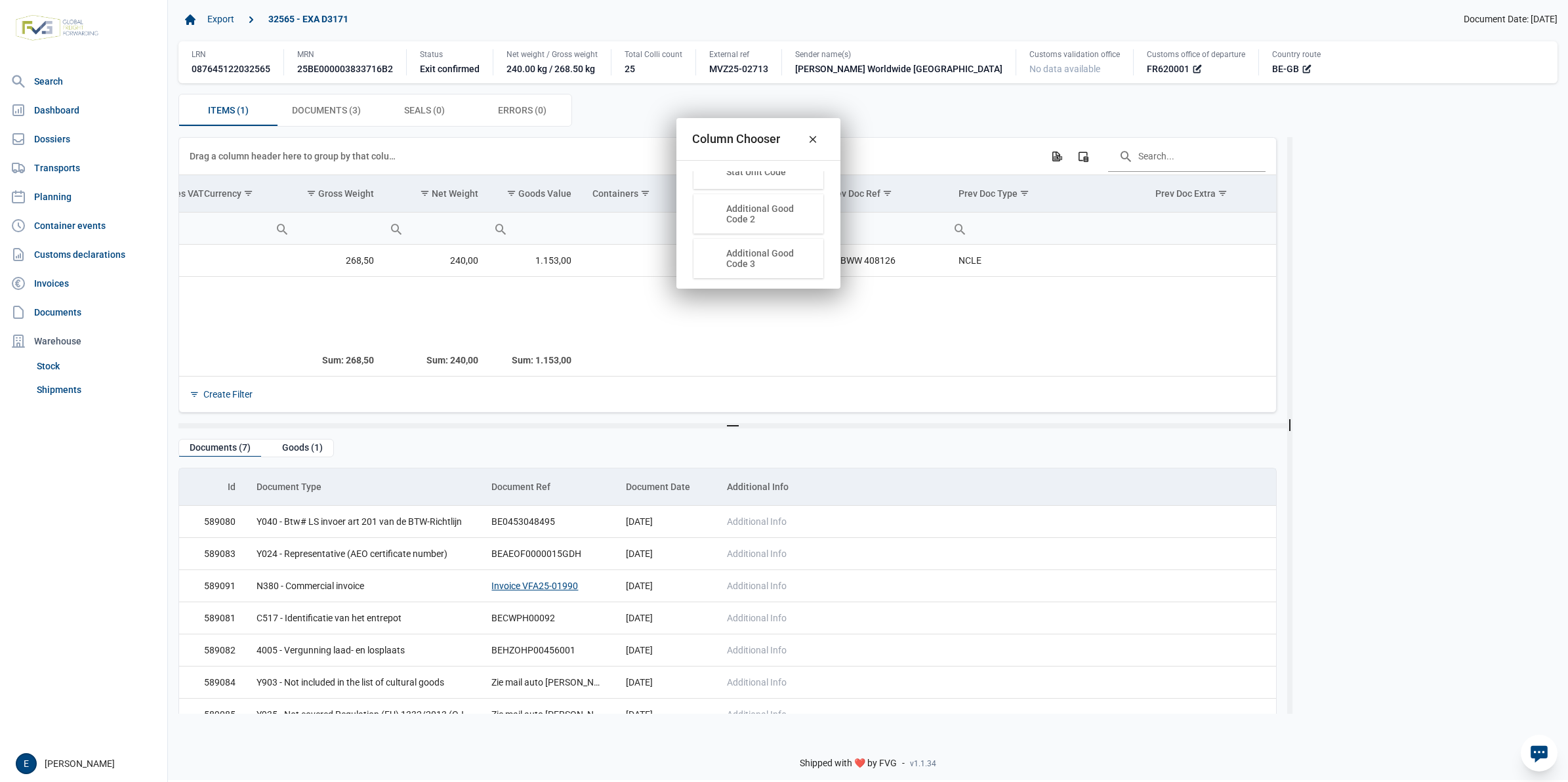
drag, startPoint x: 1202, startPoint y: 204, endPoint x: 758, endPoint y: 148, distance: 447.5
click at [758, 148] on body "For evaluation purposes only. Redistribution prohibited. Please register an exi…" at bounding box center [784, 368] width 1568 height 782
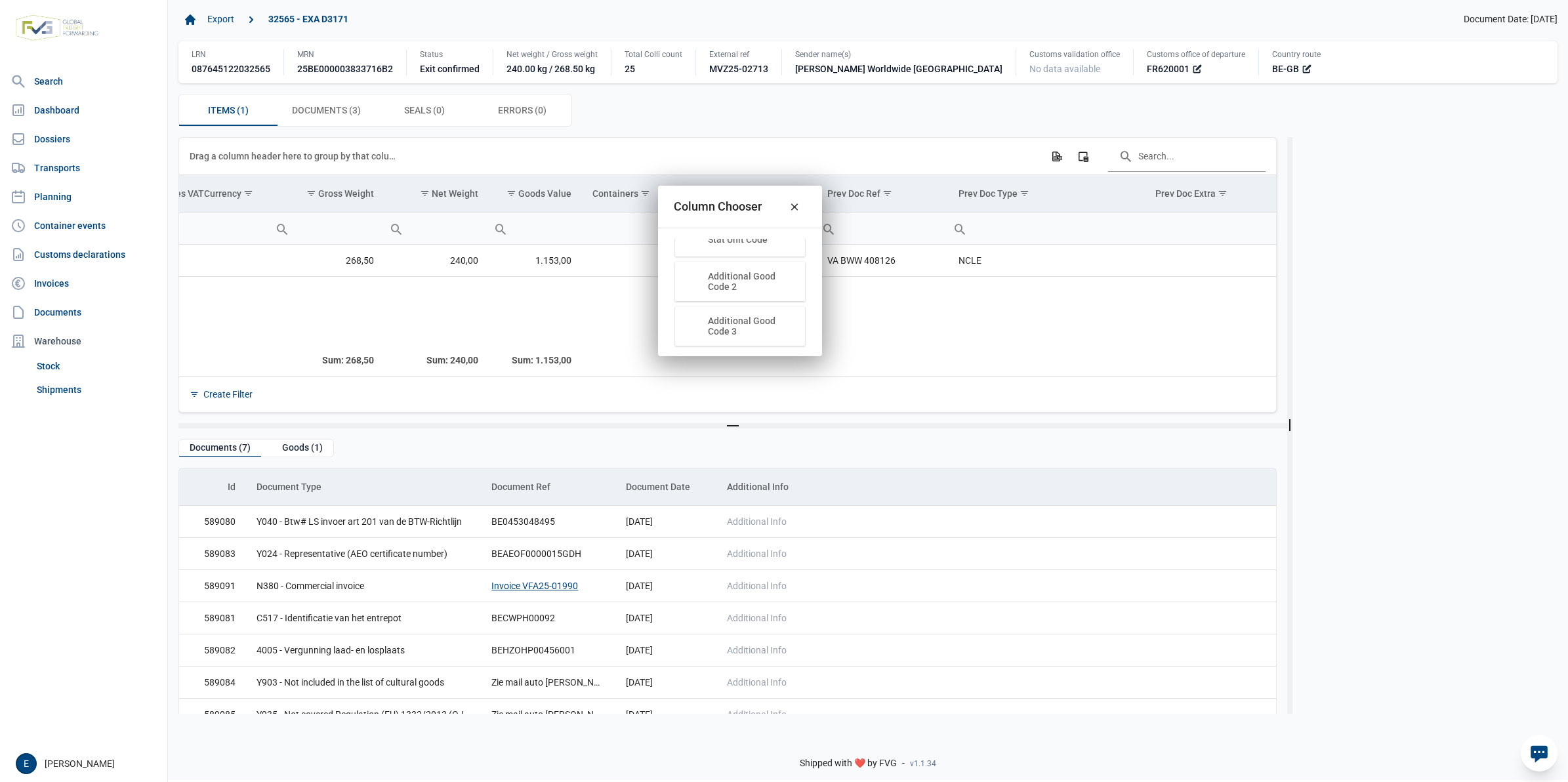
drag, startPoint x: 745, startPoint y: 136, endPoint x: 736, endPoint y: 204, distance: 68.6
click at [736, 204] on body "For evaluation purposes only. Redistribution prohibited. Please register an exi…" at bounding box center [784, 368] width 1568 height 782
click at [1045, 334] on td "Data grid with 1 rows and 24 columns" at bounding box center [1047, 310] width 197 height 66
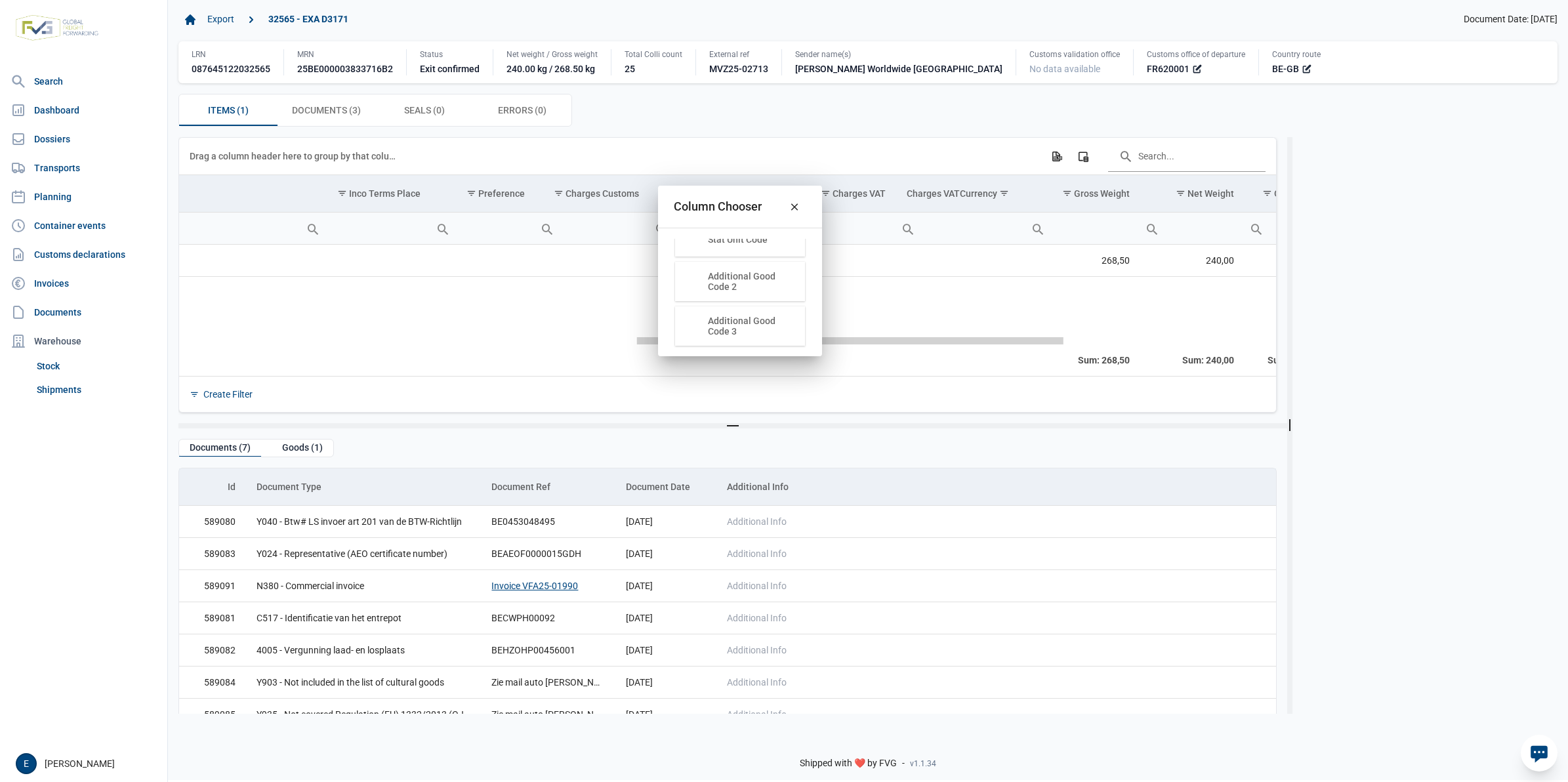
scroll to position [0, 943]
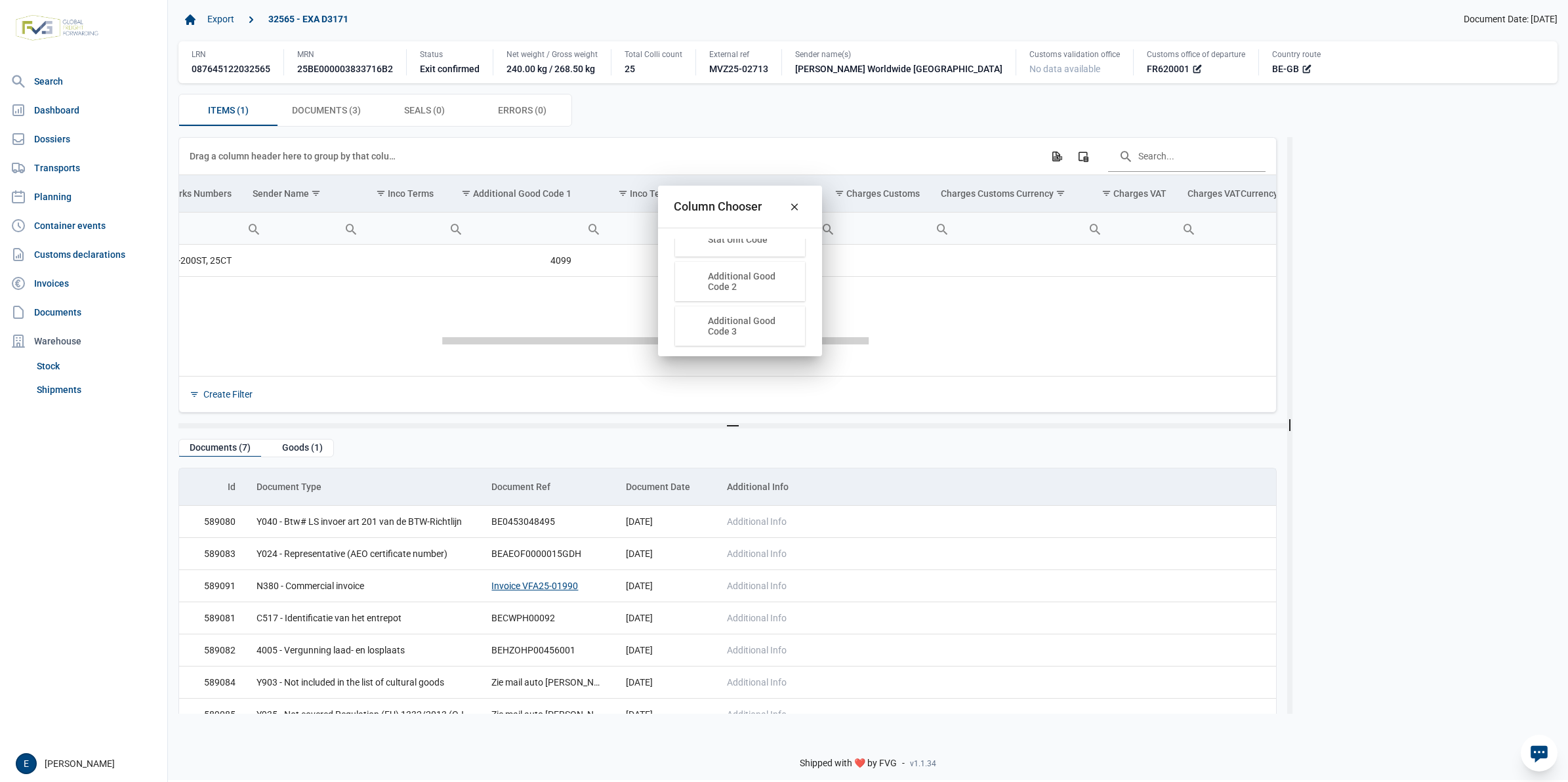
drag, startPoint x: 1028, startPoint y: 342, endPoint x: 617, endPoint y: 339, distance: 411.0
click at [617, 339] on body "For evaluation purposes only. Redistribution prohibited. Please register an exi…" at bounding box center [784, 368] width 1568 height 782
click at [802, 208] on div "Close" at bounding box center [794, 206] width 23 height 23
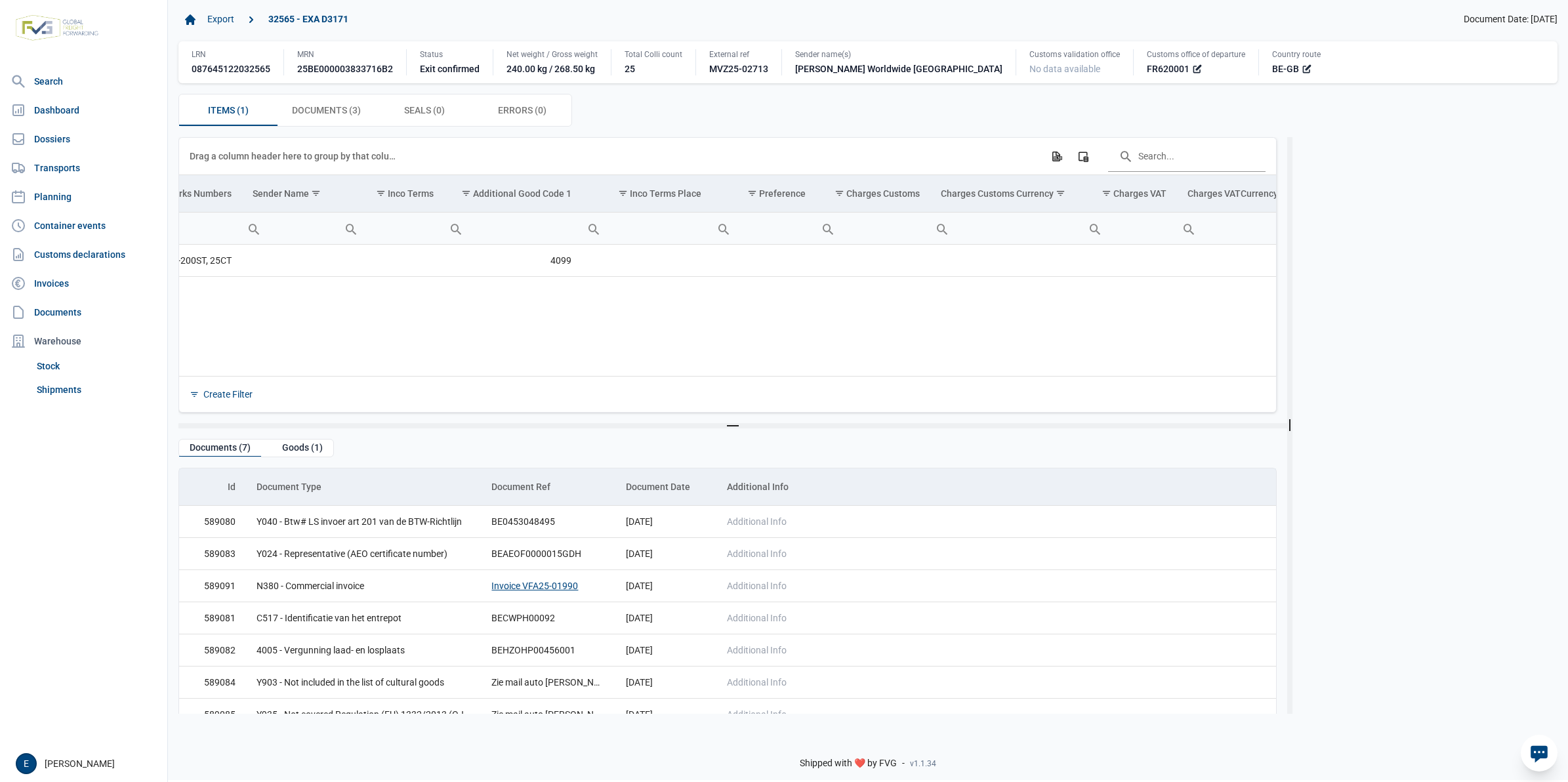
click at [876, 104] on div "Items (1) Items (1) Documents (3) Documents (3) Seals (0) Seals (0) Errors (0) …" at bounding box center [868, 110] width 1379 height 33
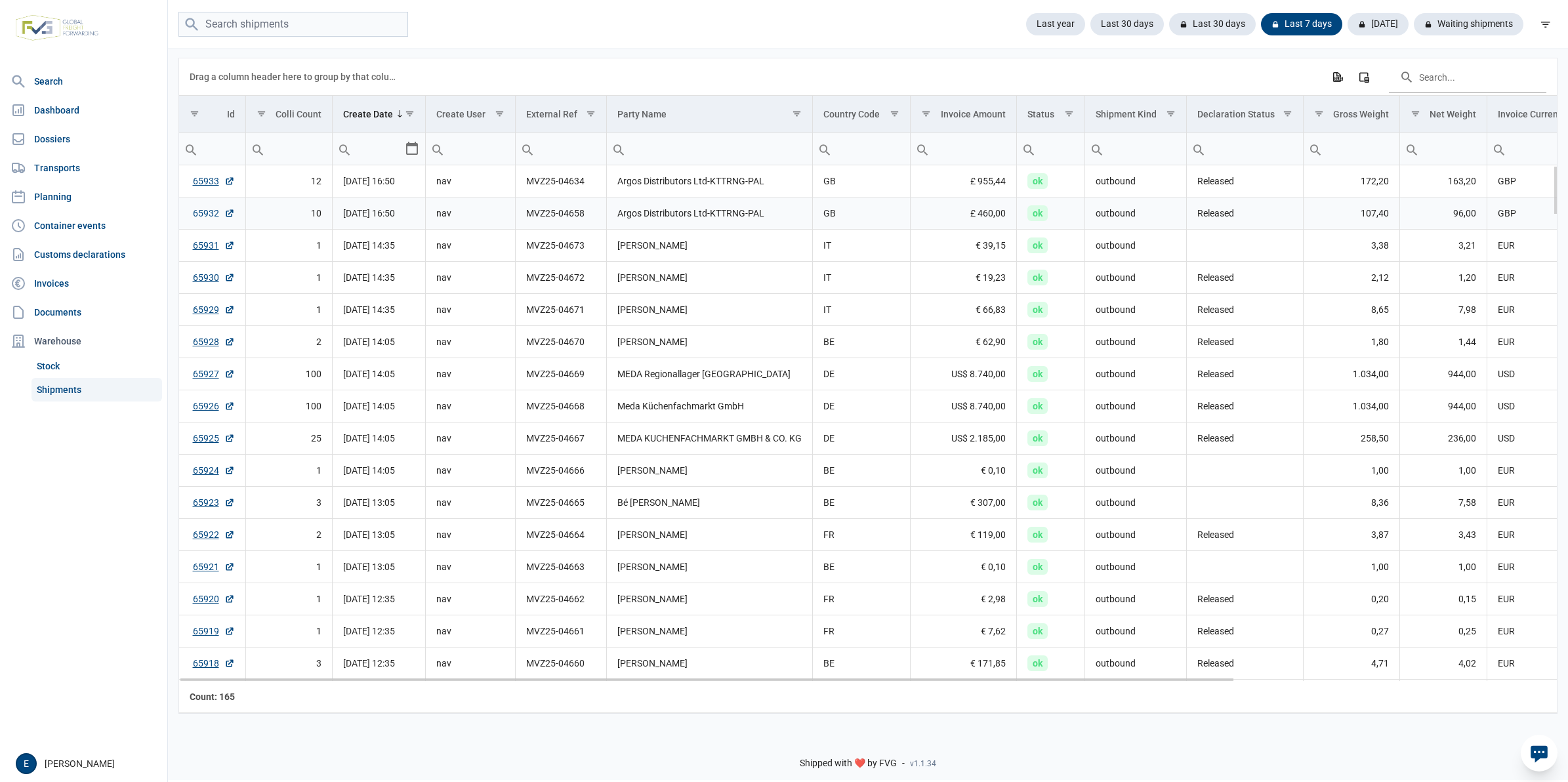
click at [215, 216] on link "65932" at bounding box center [214, 213] width 42 height 13
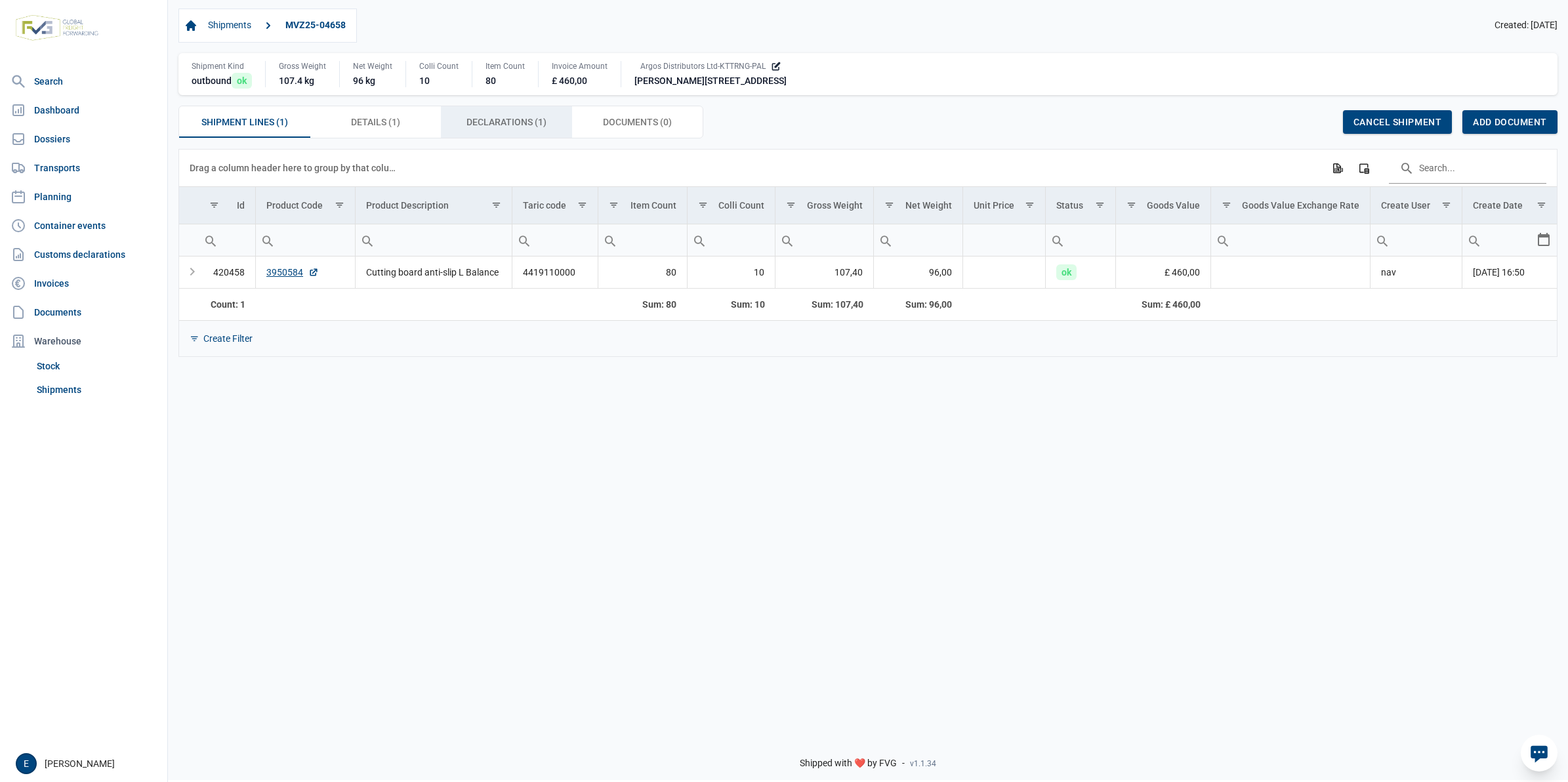
click at [489, 130] on span "Declarations (1) Declarations (1)" at bounding box center [506, 122] width 80 height 16
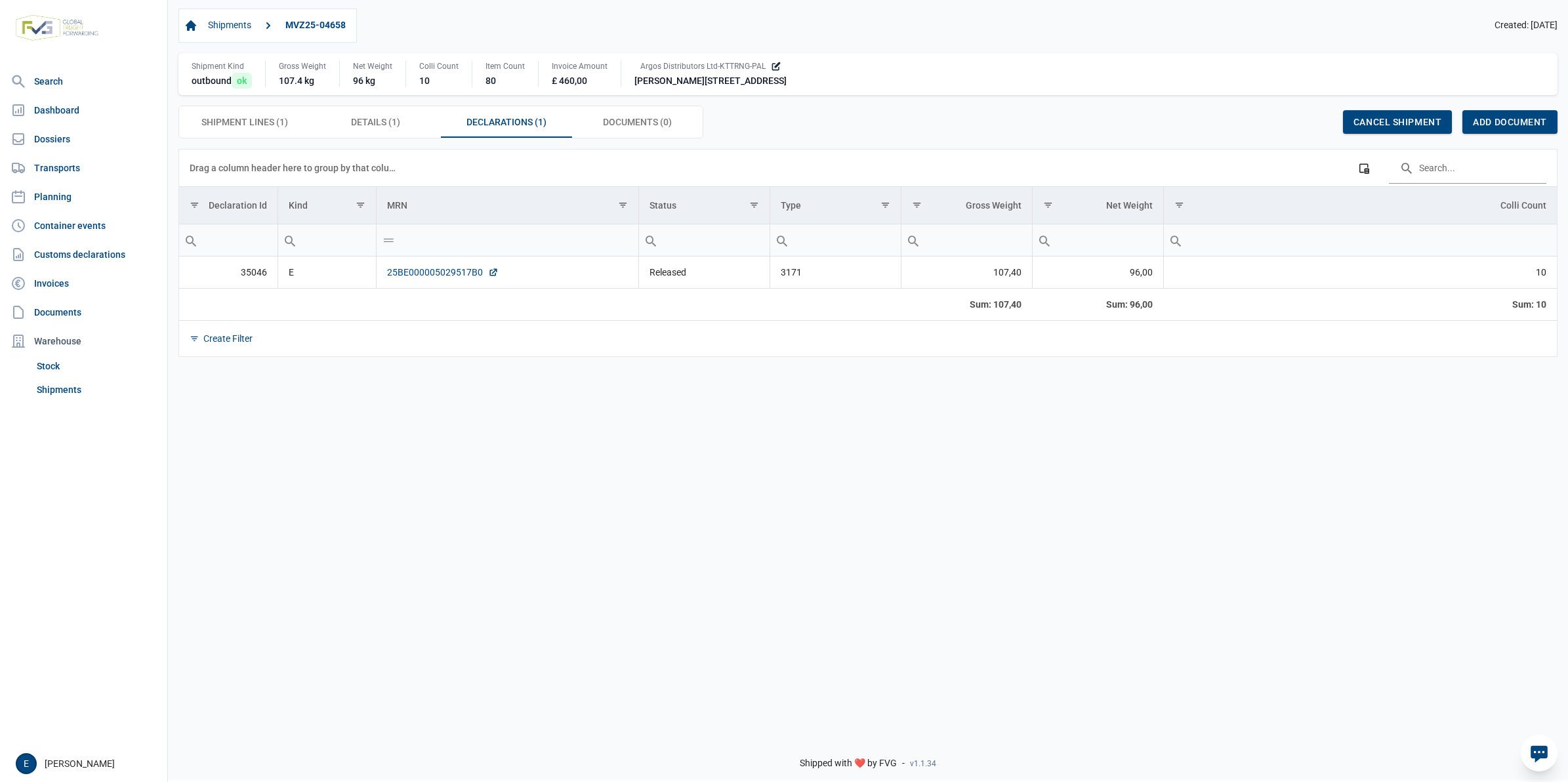
click at [440, 273] on link "25BE000005029517B0" at bounding box center [443, 272] width 112 height 13
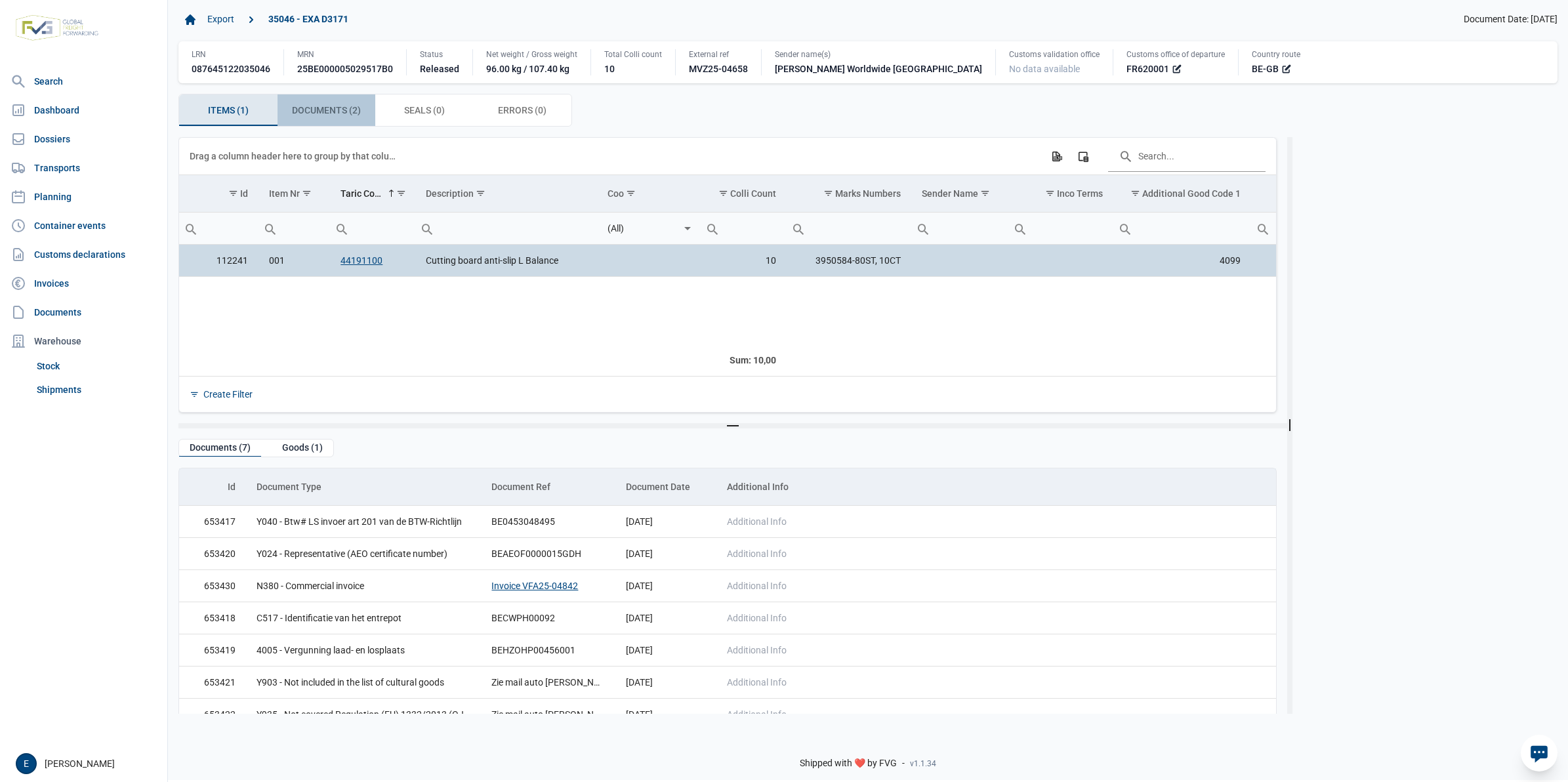
click at [332, 109] on span "Documents (2) Documents (2)" at bounding box center [326, 110] width 69 height 16
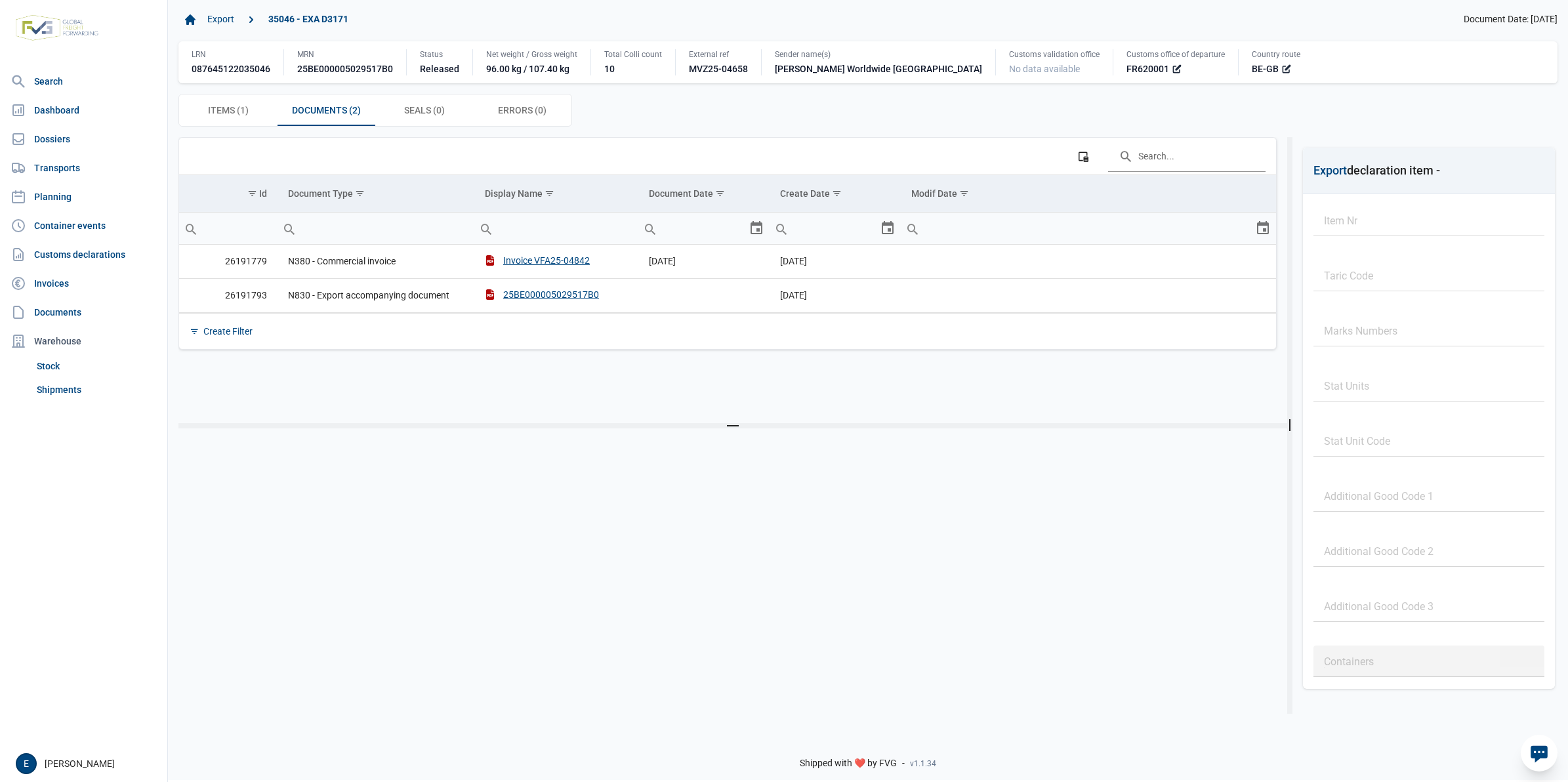
click at [685, 385] on div "Data grid with 1 rows and 24 columns Drag a column header here to group by that…" at bounding box center [733, 280] width 1109 height 286
click at [586, 296] on div "25BE000005029517B0" at bounding box center [542, 294] width 114 height 13
